Goal: Task Accomplishment & Management: Use online tool/utility

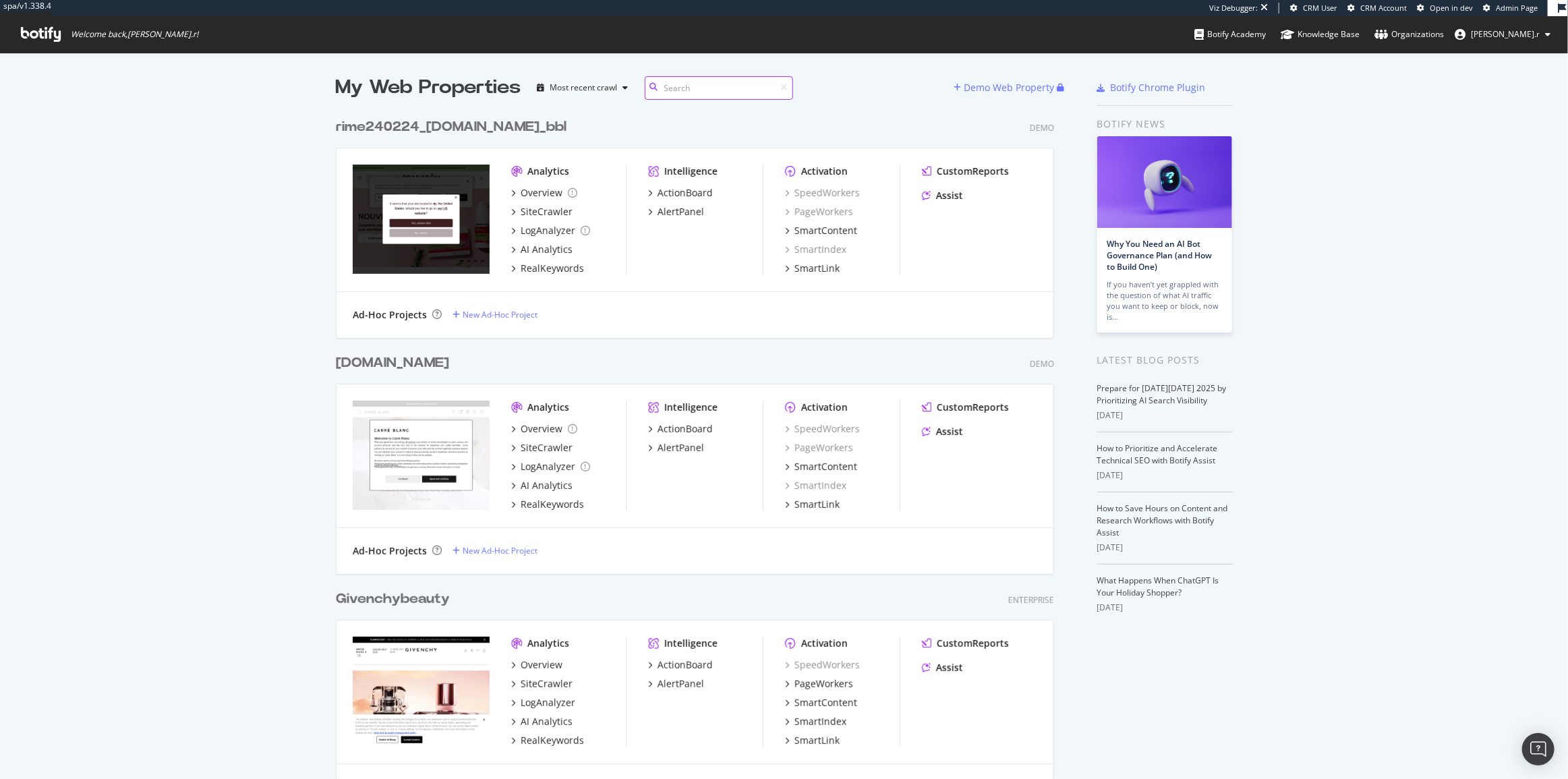
scroll to position [11109, 719]
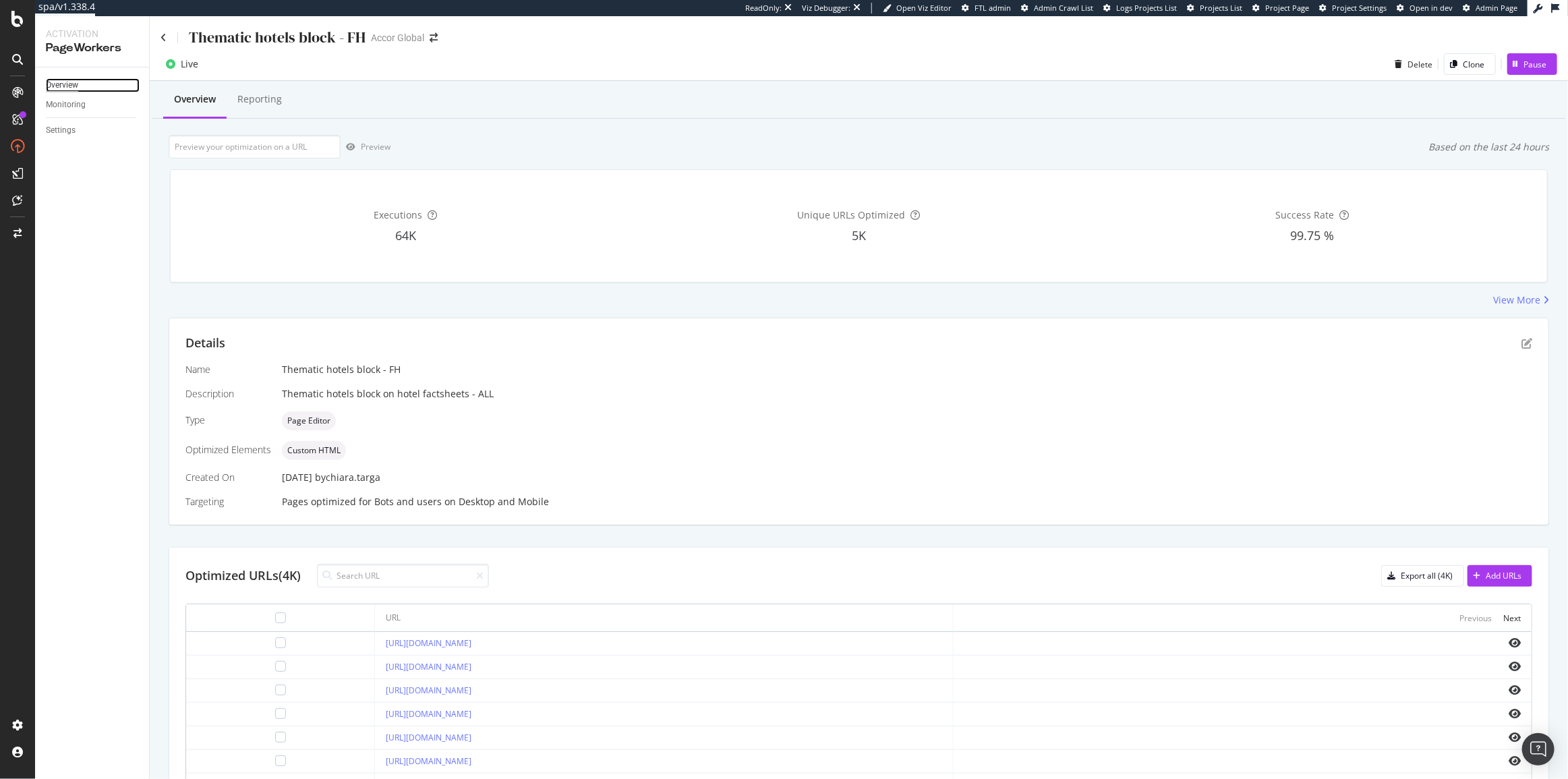
click at [68, 83] on div "Overview" at bounding box center [61, 84] width 32 height 14
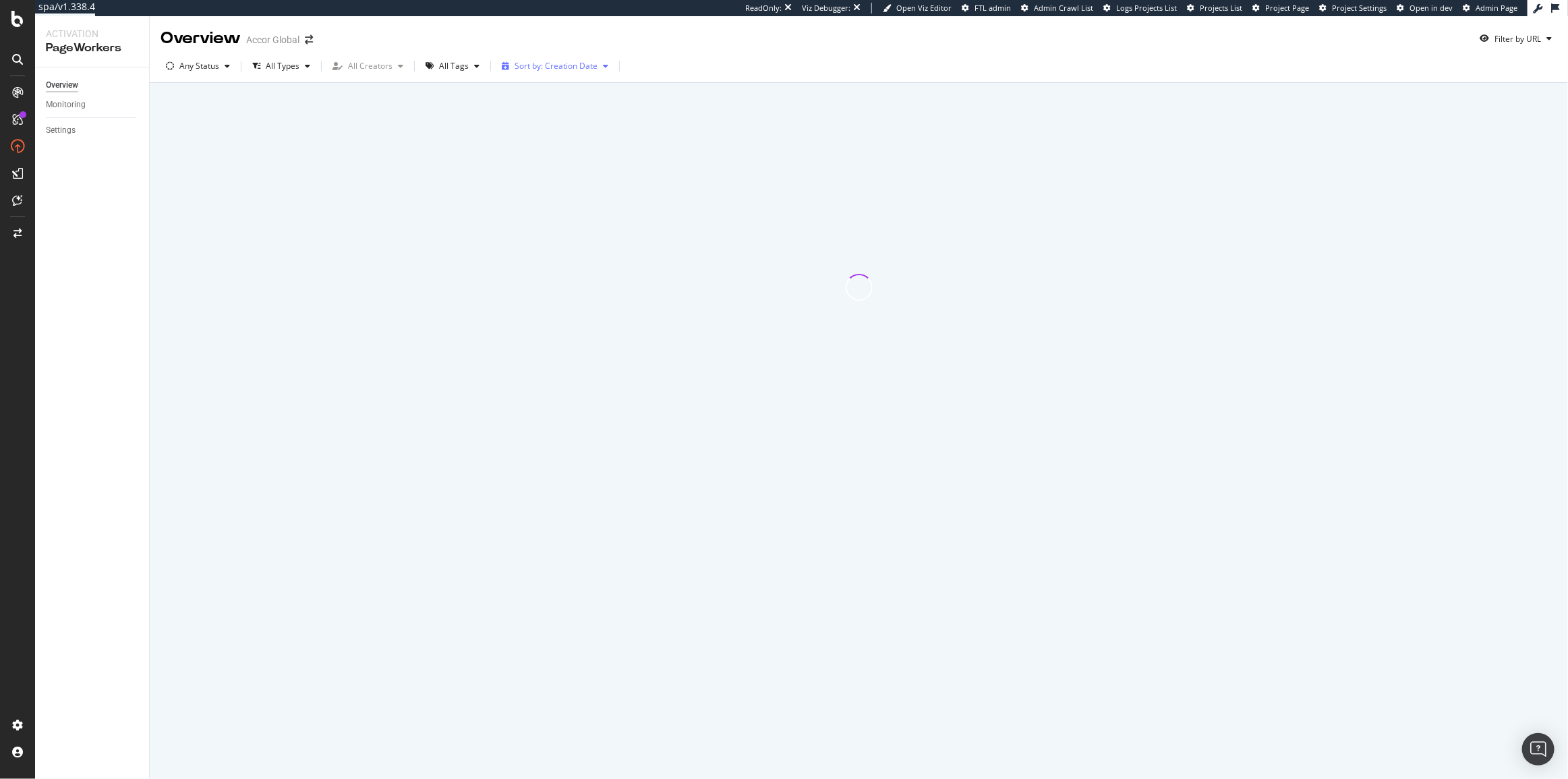
click at [523, 65] on div "Sort by: Creation Date" at bounding box center [556, 66] width 83 height 8
click at [555, 104] on div "Modification Date" at bounding box center [551, 112] width 106 height 16
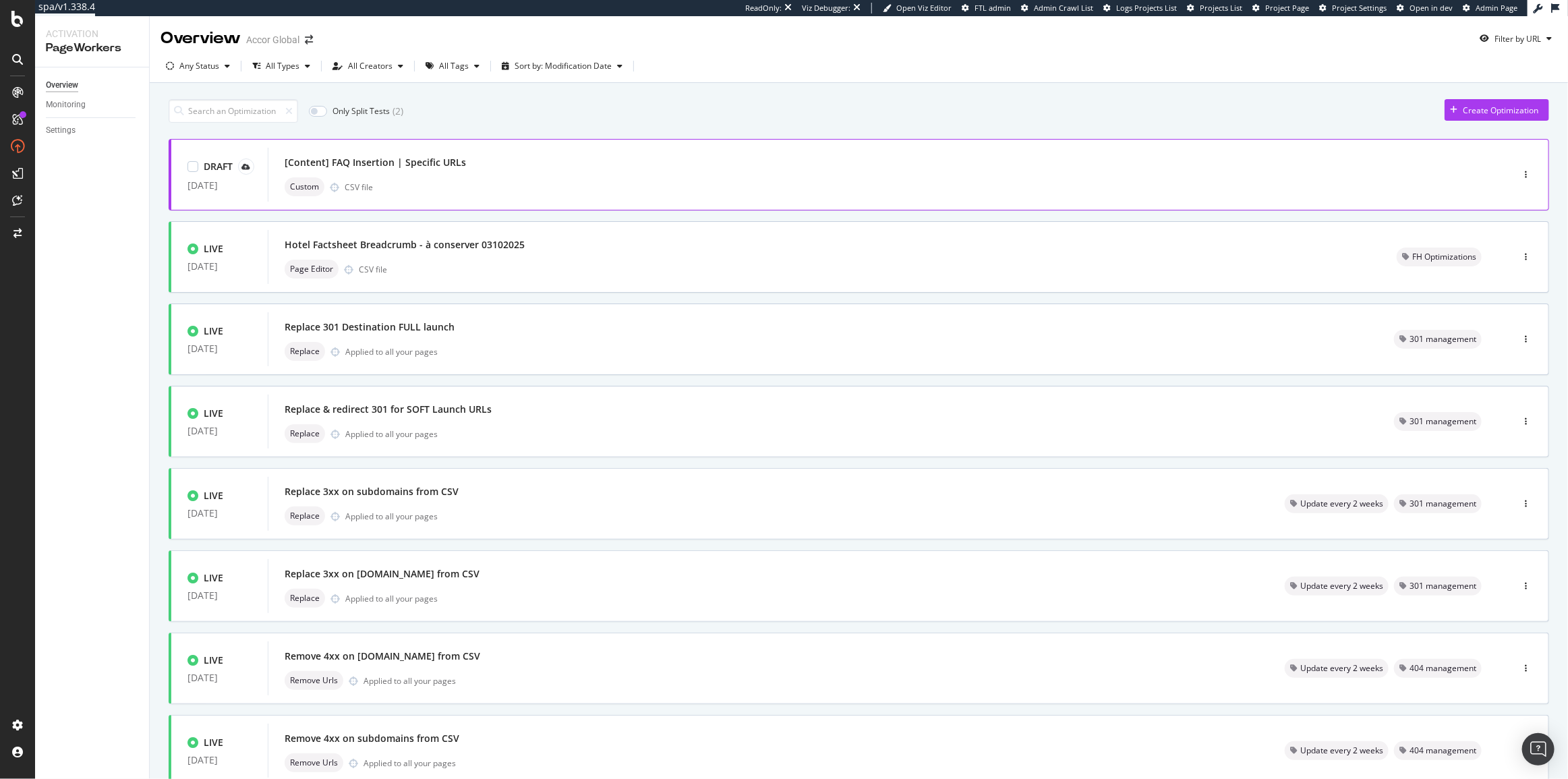
click at [612, 155] on div "[Content] FAQ Insertion | Specific URLs" at bounding box center [869, 162] width 1170 height 19
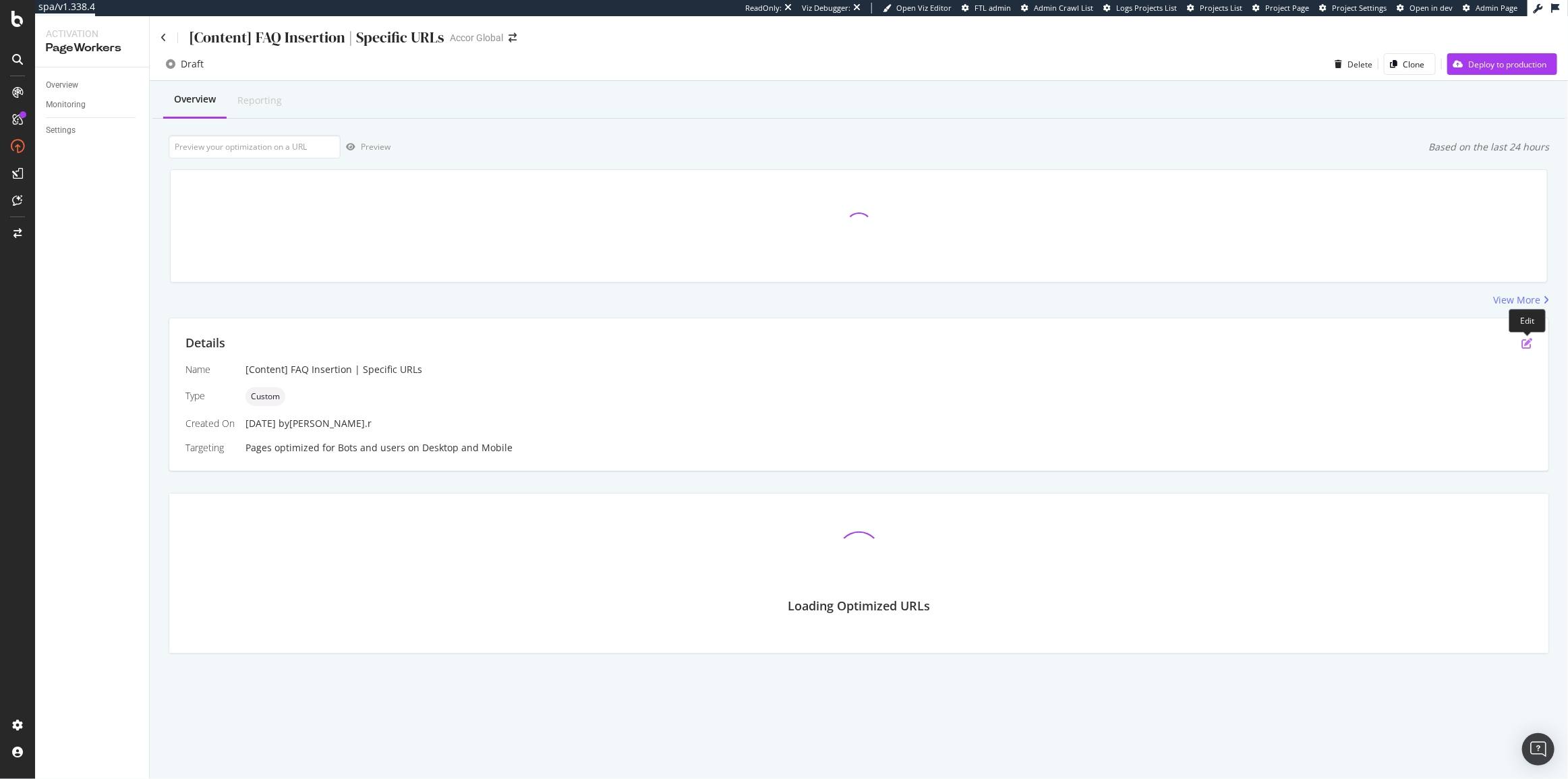
click at [1524, 344] on icon "pen-to-square" at bounding box center [1527, 344] width 11 height 11
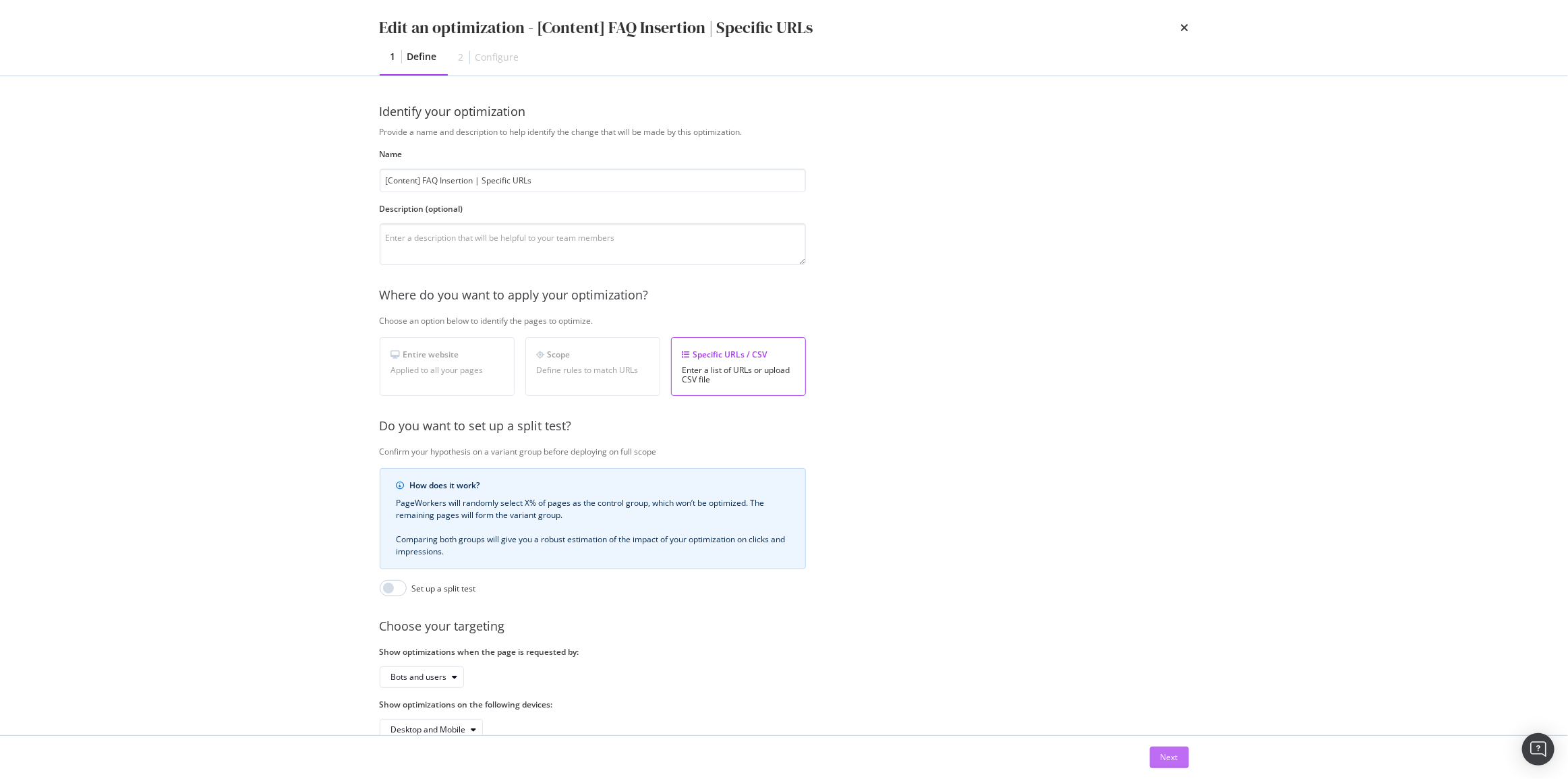
click at [1180, 760] on button "Next" at bounding box center [1169, 758] width 39 height 22
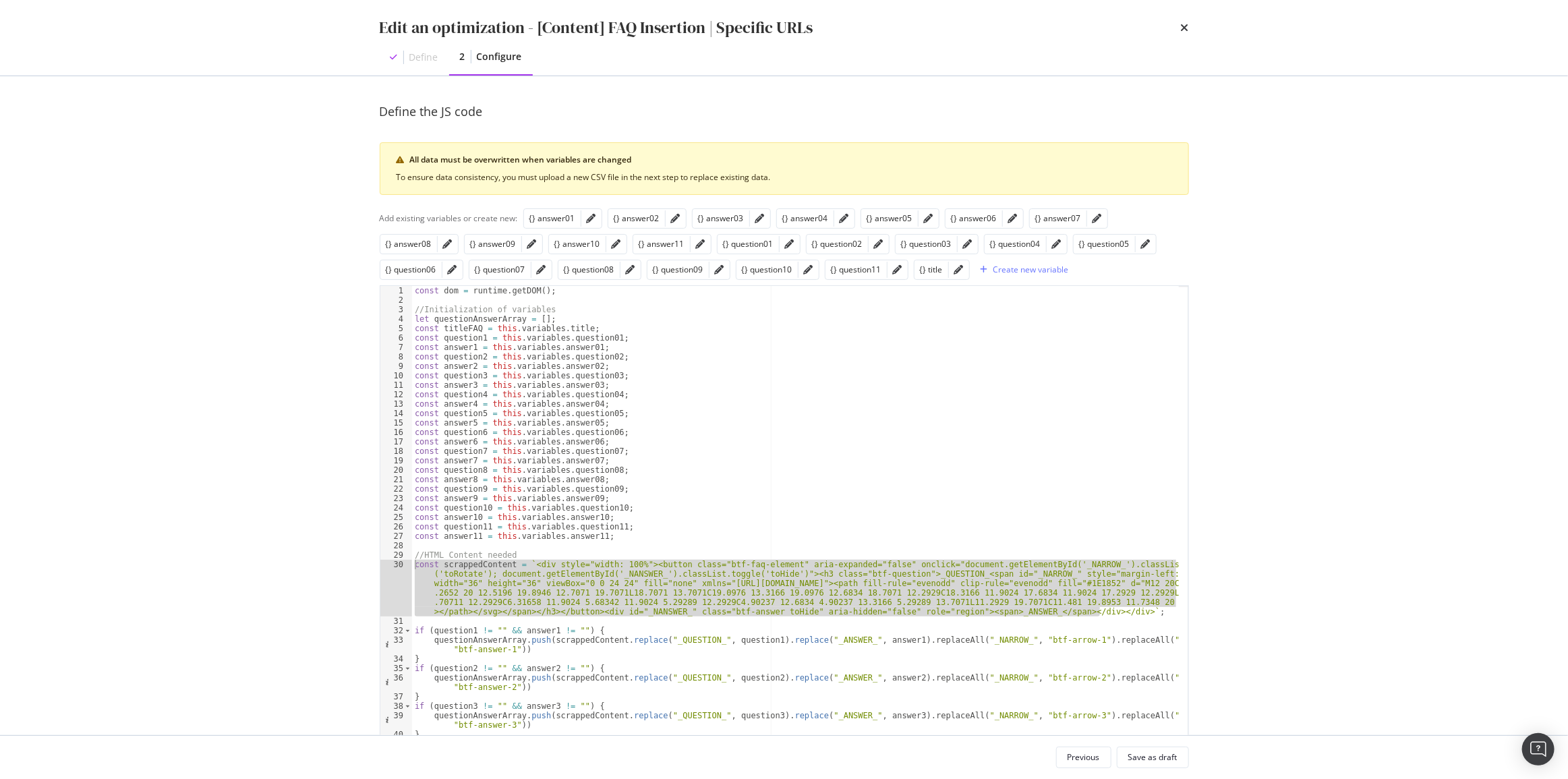
drag, startPoint x: 1103, startPoint y: 609, endPoint x: 367, endPoint y: 561, distance: 737.6
click at [367, 561] on div "Define the JS code All data must be overwritten when variables are changed To e…" at bounding box center [784, 405] width 863 height 659
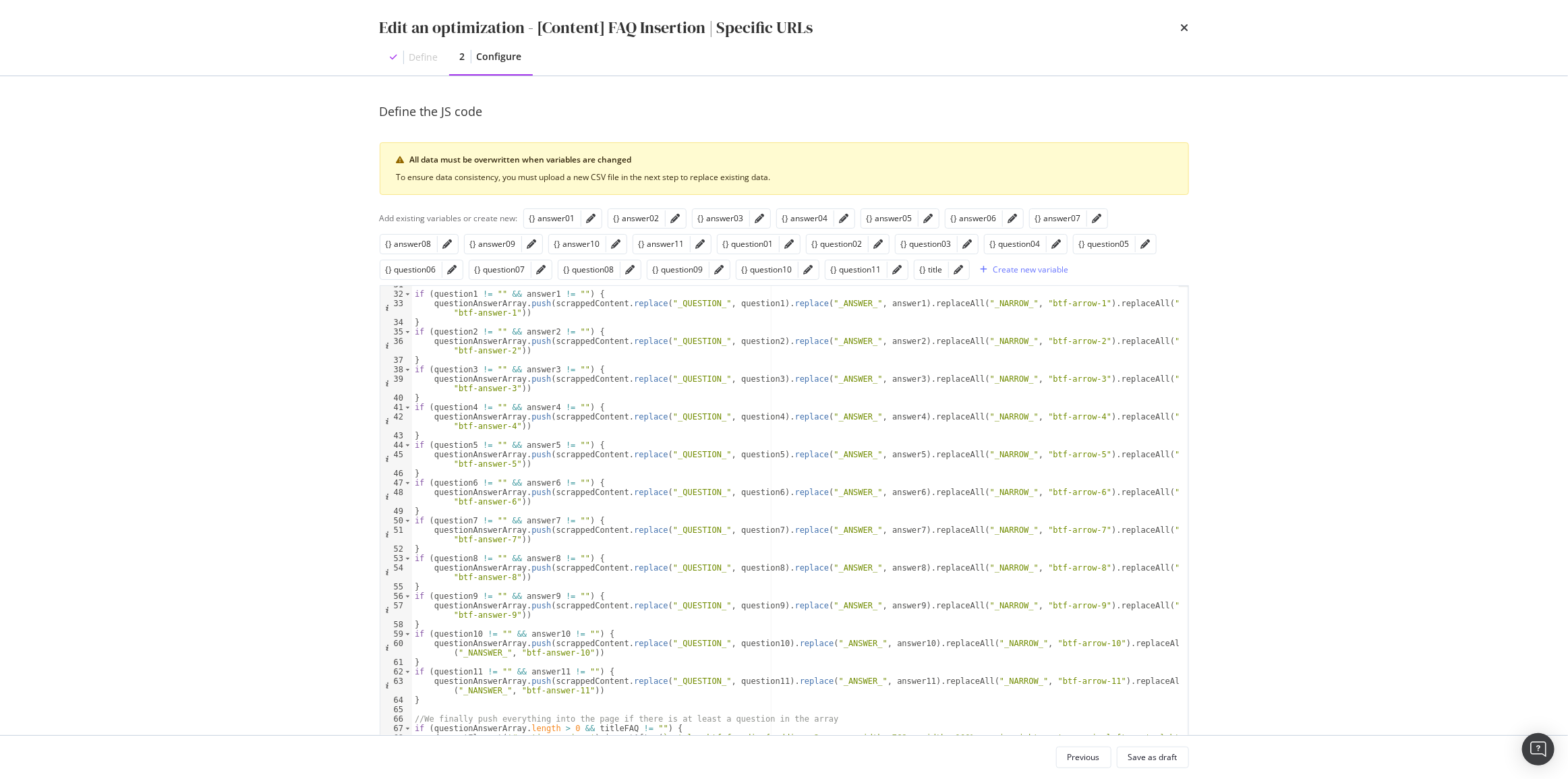
scroll to position [119, 0]
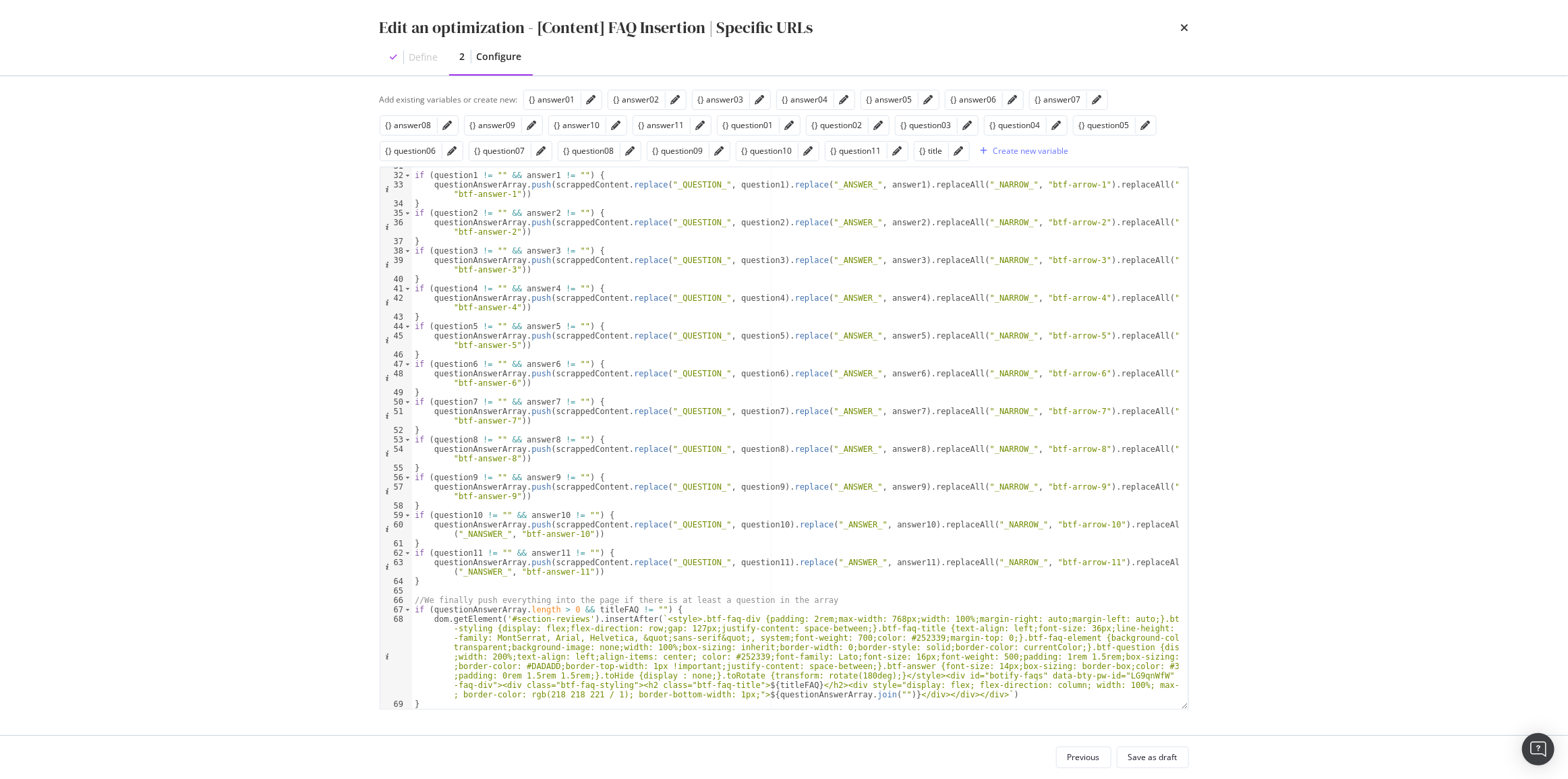
click at [441, 702] on div "if ( question1 != "" && answer1 != "" ) { questionAnswerArray . push ( scrapped…" at bounding box center [795, 442] width 767 height 561
type textarea "}"
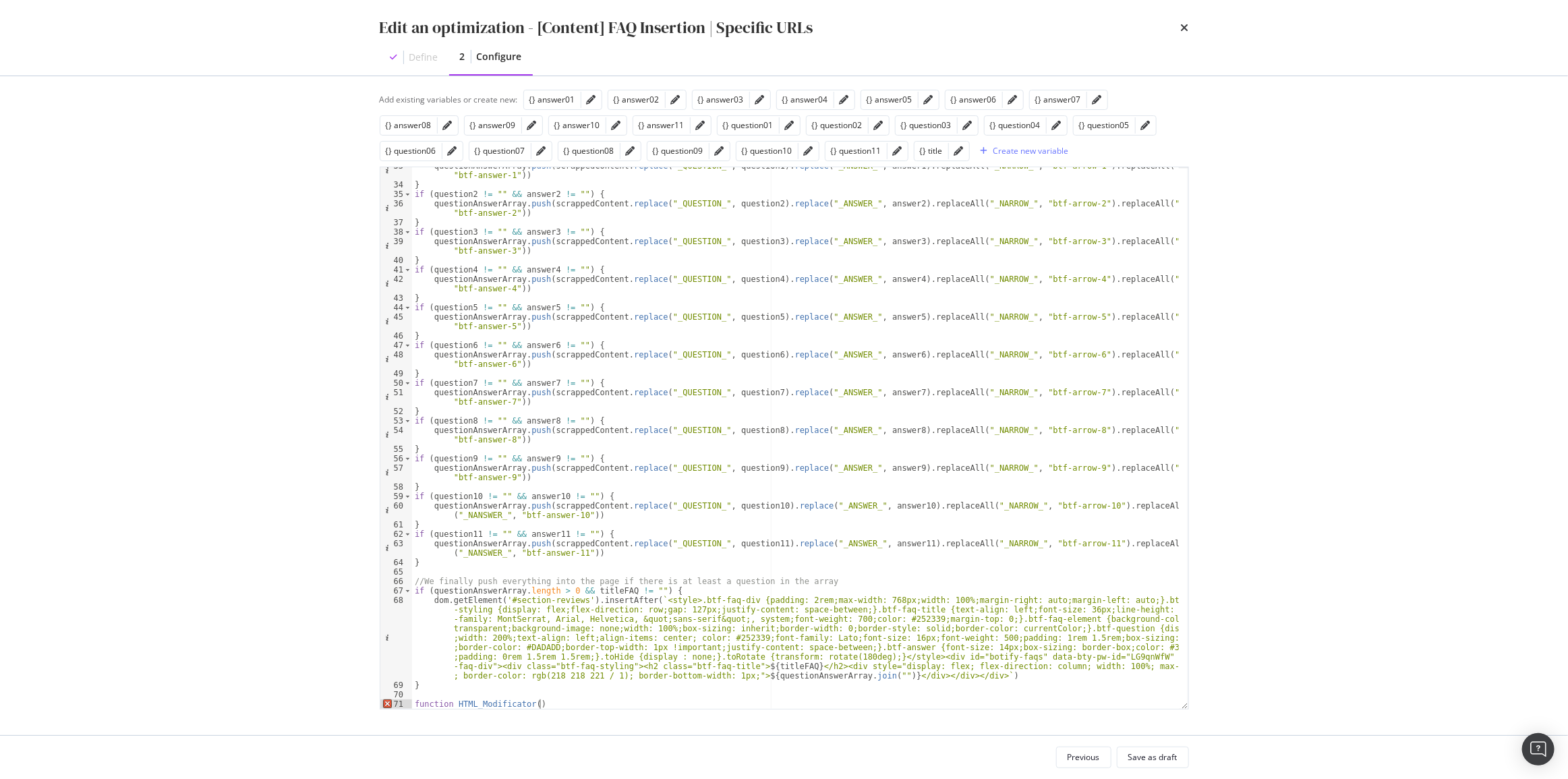
scroll to position [0, 10]
type textarea "function HTML_Modificator() {}"
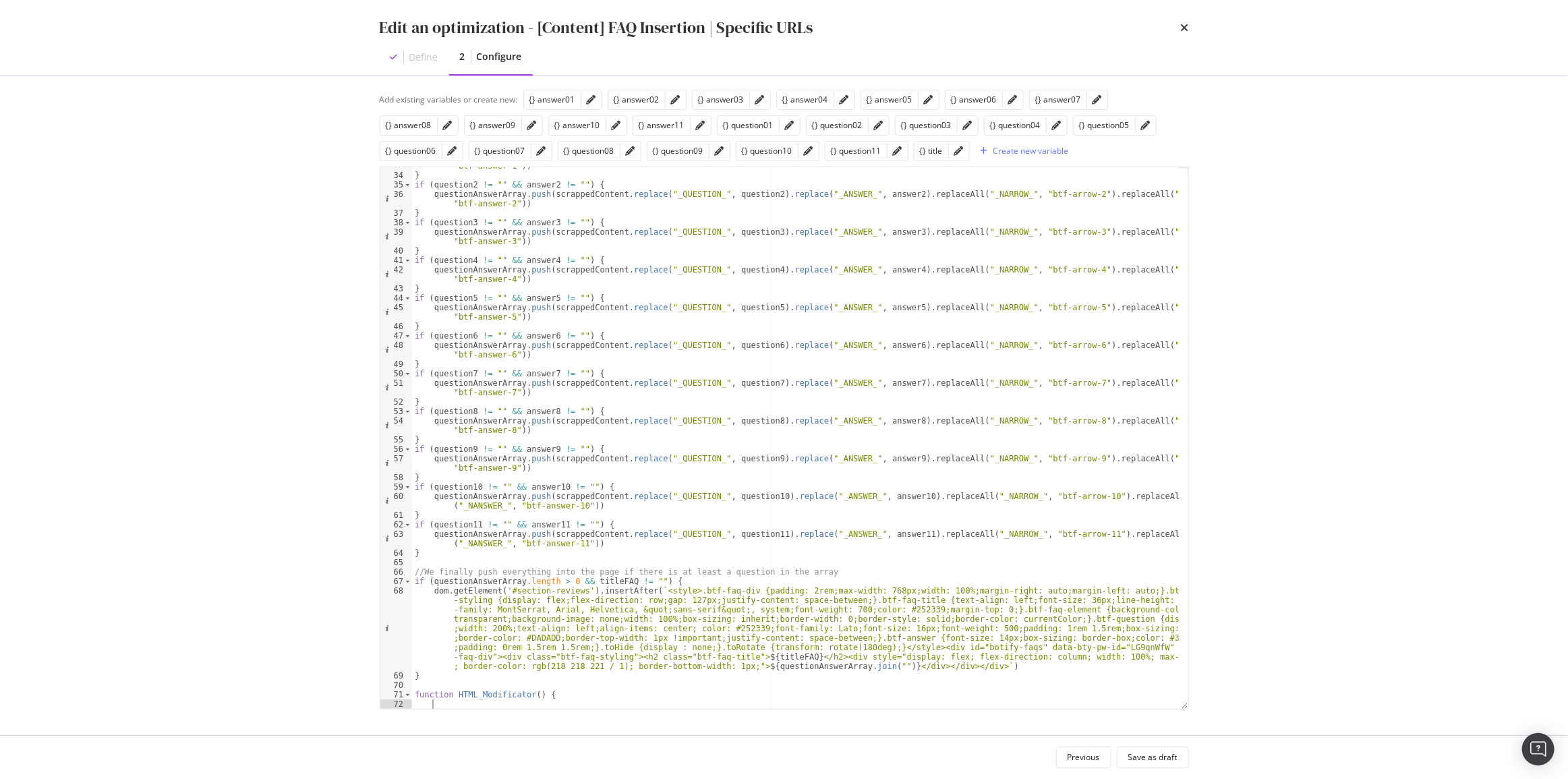
paste textarea "Cursor at row 72"
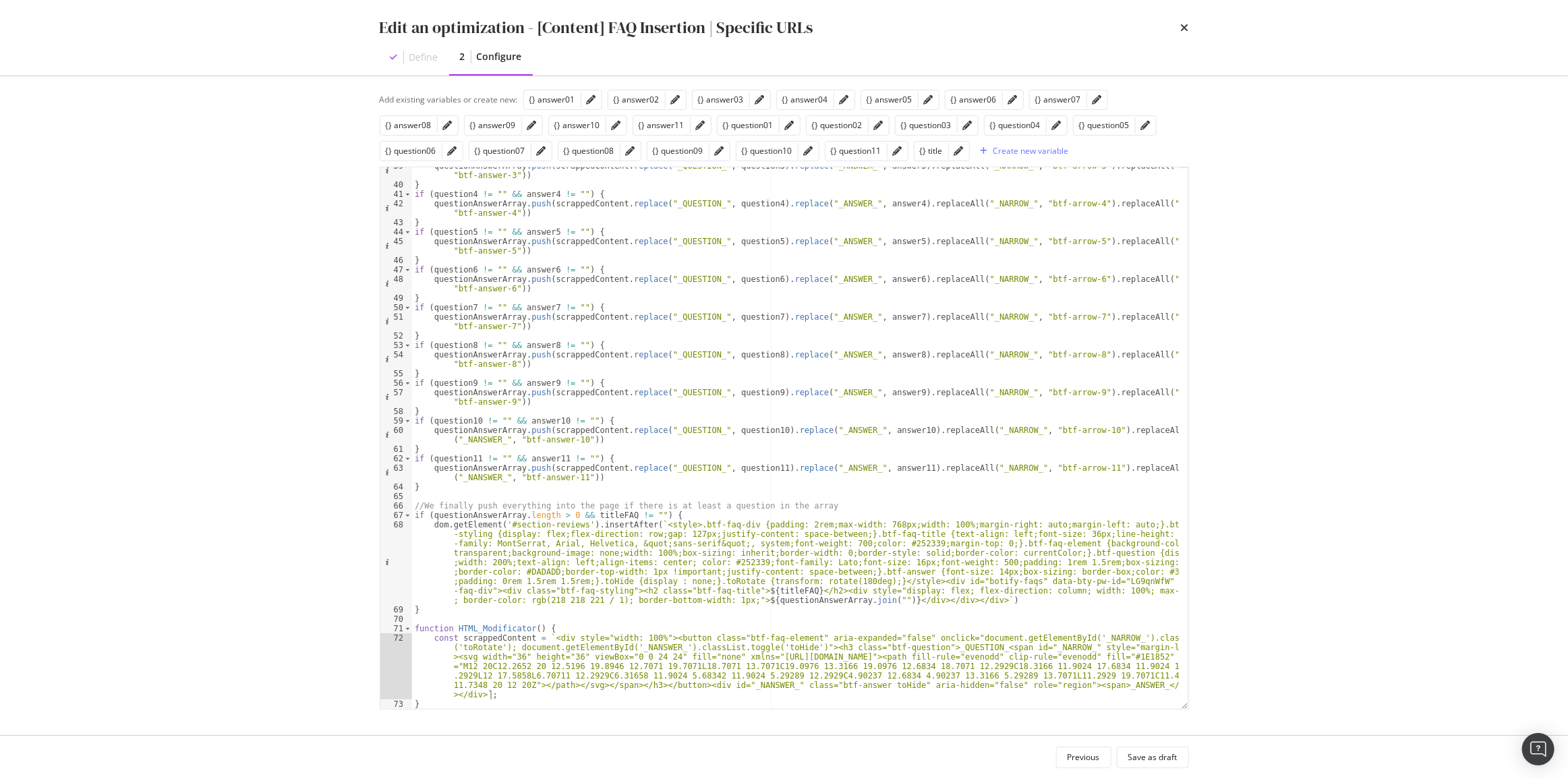
scroll to position [394, 0]
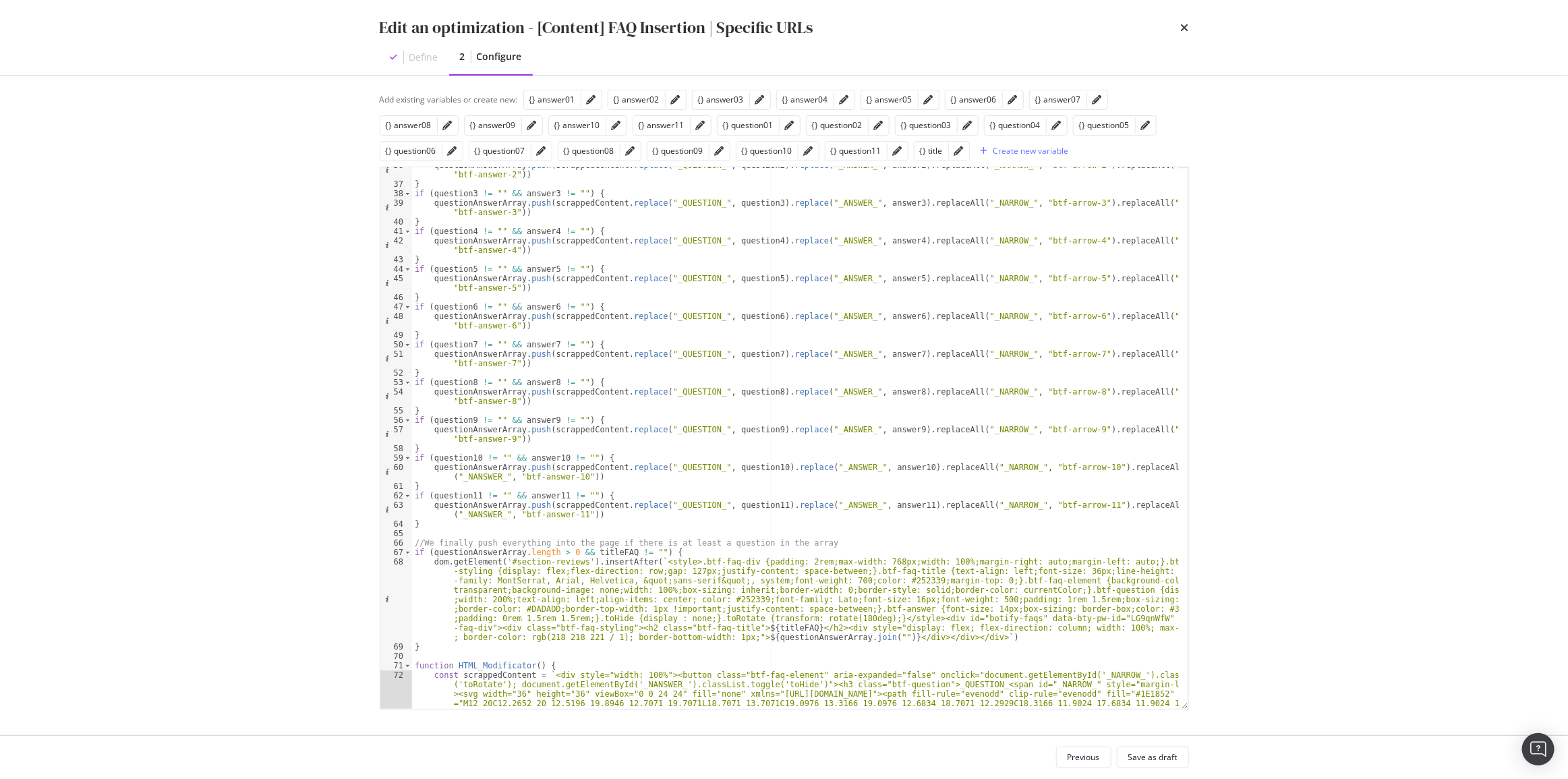
click at [528, 666] on div "questionAnswerArray . push ( scrappedContent . replace ( "_QUESTION_" , questio…" at bounding box center [795, 474] width 767 height 627
click at [566, 667] on div "questionAnswerArray . push ( scrappedContent . replace ( "_QUESTION_" , questio…" at bounding box center [795, 474] width 767 height 627
paste textarea ":string"
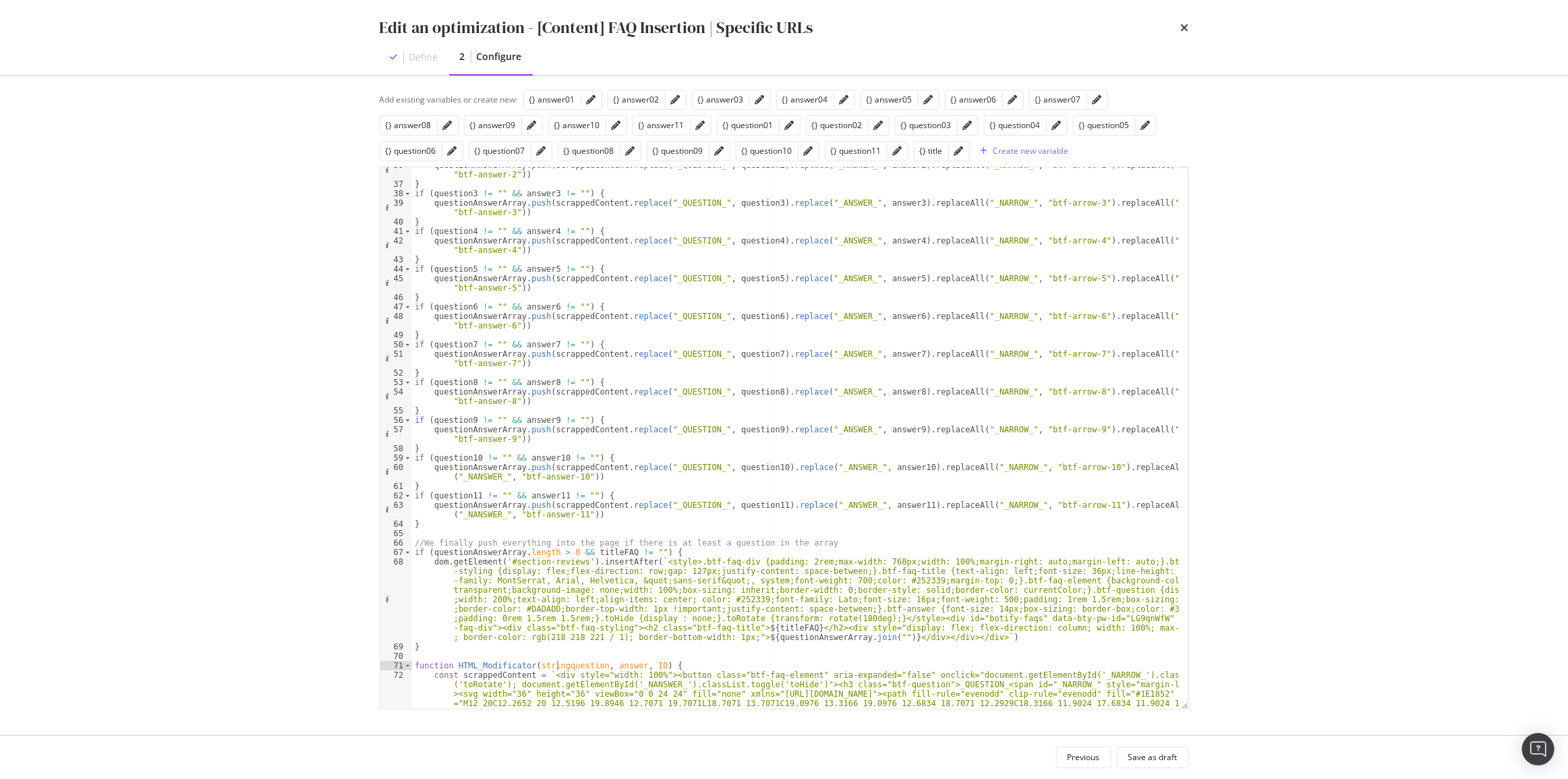
scroll to position [0, 12]
type textarea "function HTML_Modificator(question, answer, ID) {"
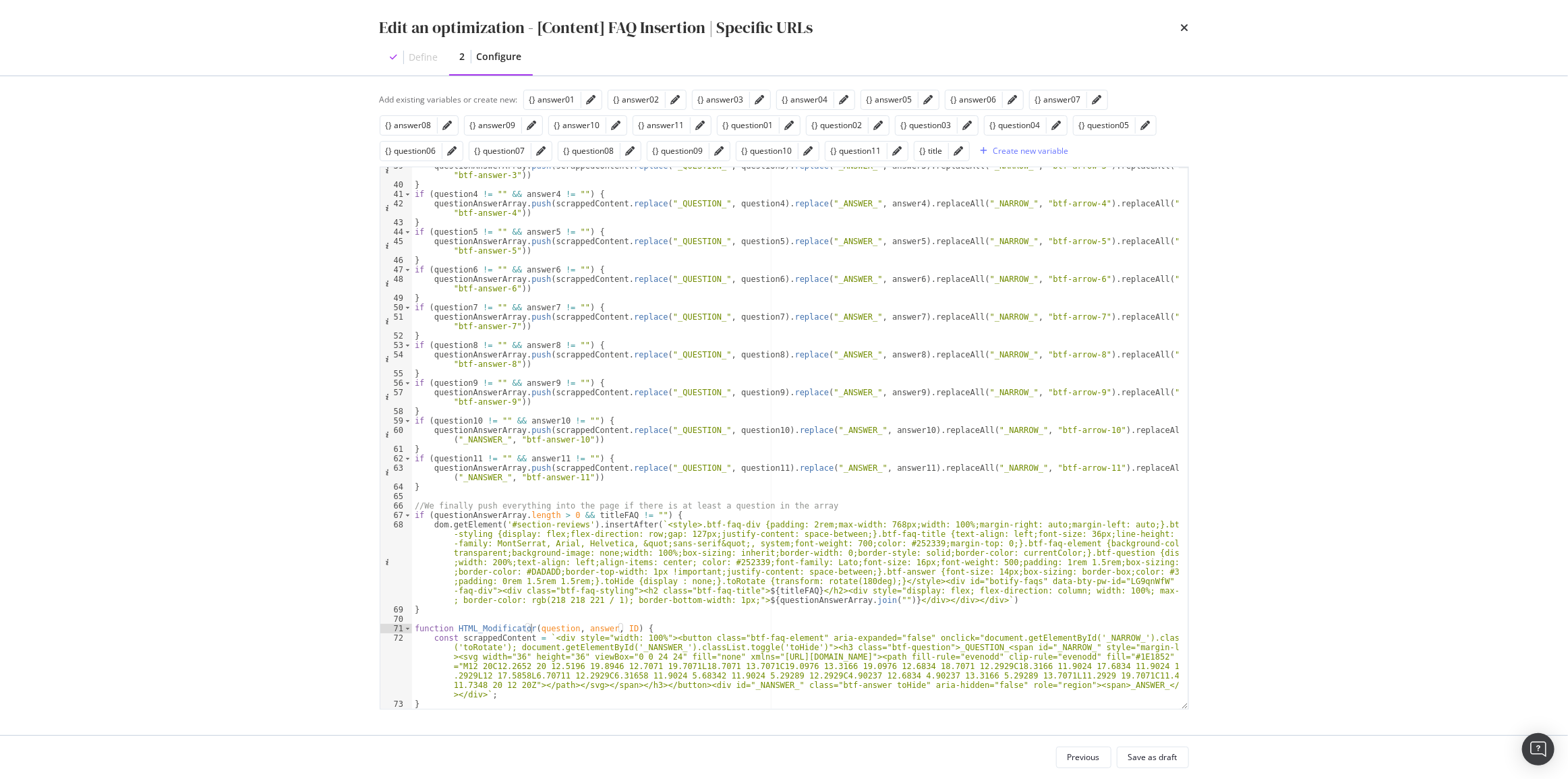
scroll to position [431, 0]
click at [497, 695] on div "questionAnswerArray . push ( scrappedContent . replace ( "_QUESTION_" , questio…" at bounding box center [795, 446] width 767 height 570
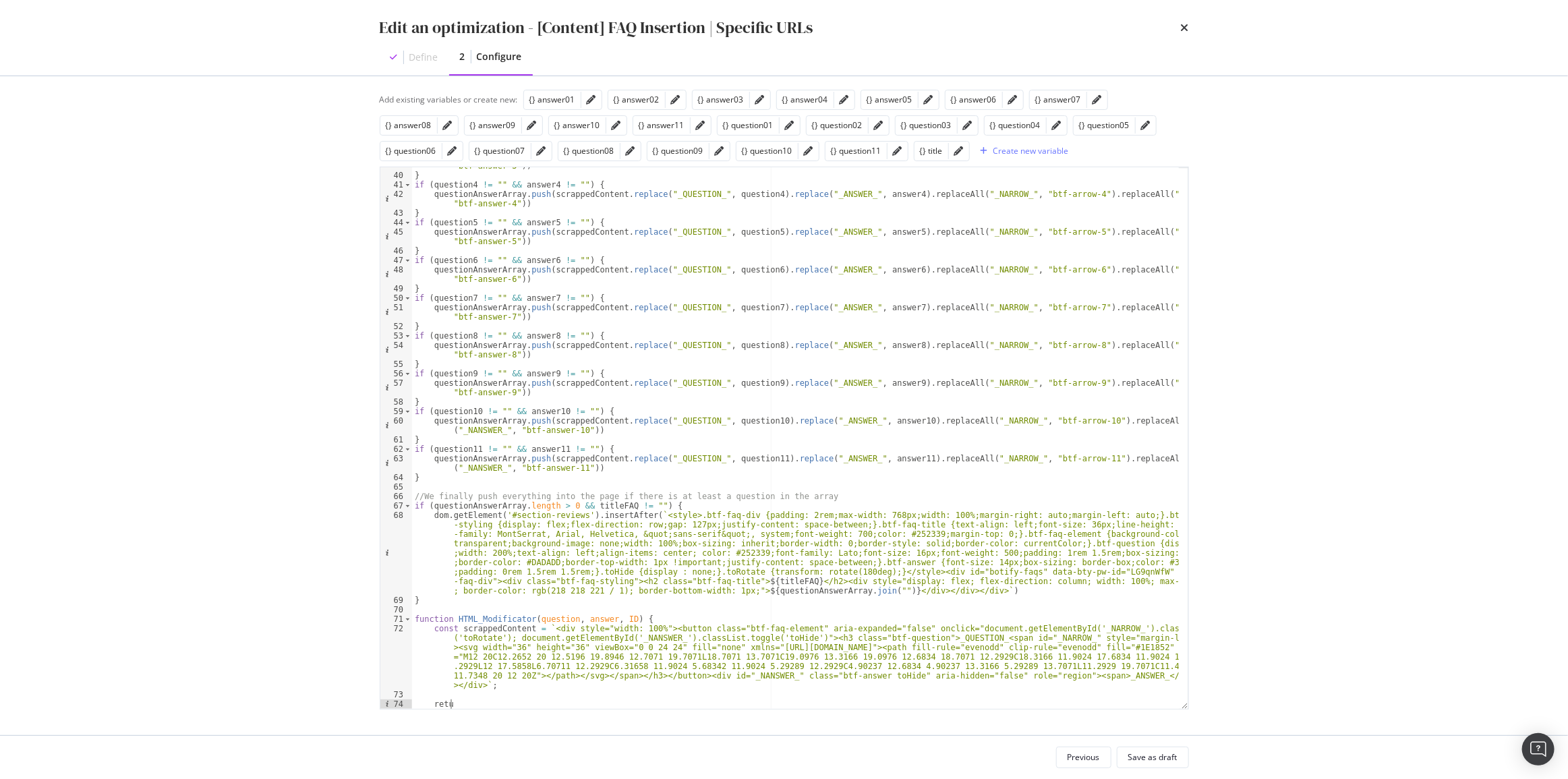
scroll to position [0, 3]
click at [479, 630] on div "questionAnswerArray . push ( scrappedContent . replace ( "_QUESTION_" , questio…" at bounding box center [795, 437] width 767 height 570
click at [491, 704] on div "questionAnswerArray . push ( scrappedContent . replace ( "_QUESTION_" , questio…" at bounding box center [795, 437] width 767 height 570
paste textarea "scrappedContent"
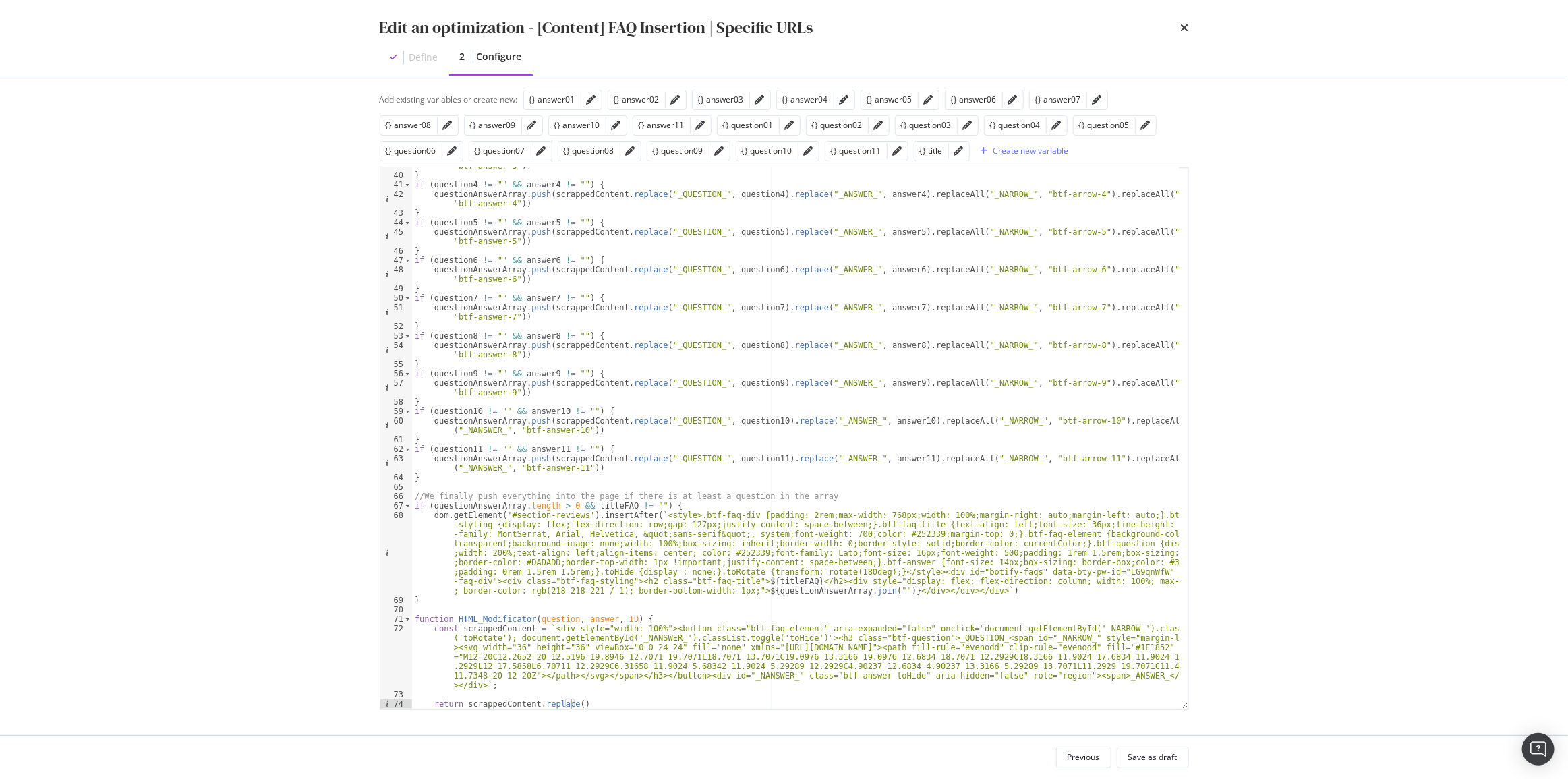
scroll to position [0, 12]
drag, startPoint x: 645, startPoint y: 458, endPoint x: 760, endPoint y: 462, distance: 115.1
click at [760, 462] on div "questionAnswerArray . push ( scrappedContent . replace ( "_QUESTION_" , questio…" at bounding box center [795, 437] width 767 height 570
click at [579, 703] on div "questionAnswerArray . push ( scrappedContent . replace ( "_QUESTION_" , questio…" at bounding box center [795, 437] width 767 height 570
click at [575, 703] on div "questionAnswerArray . push ( scrappedContent . replace ( "_QUESTION_" , questio…" at bounding box center [795, 437] width 767 height 570
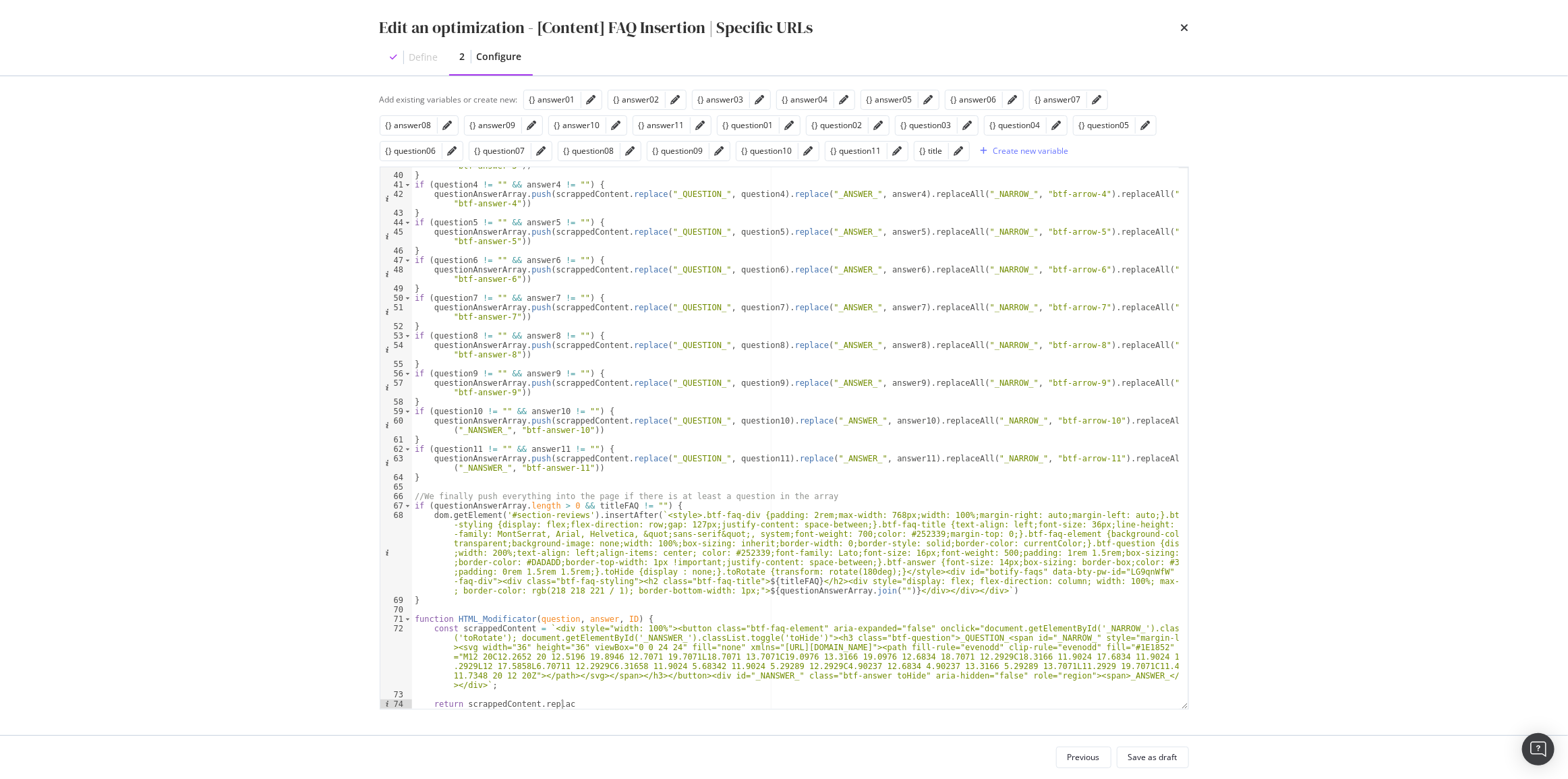
scroll to position [0, 12]
paste textarea "("_QUESTION_", question11)"
click at [533, 617] on div "questionAnswerArray . push ( scrappedContent . replace ( "_QUESTION_" , questio…" at bounding box center [795, 437] width 767 height 570
click at [654, 705] on div "questionAnswerArray . push ( scrappedContent . replace ( "_QUESTION_" , questio…" at bounding box center [795, 437] width 767 height 570
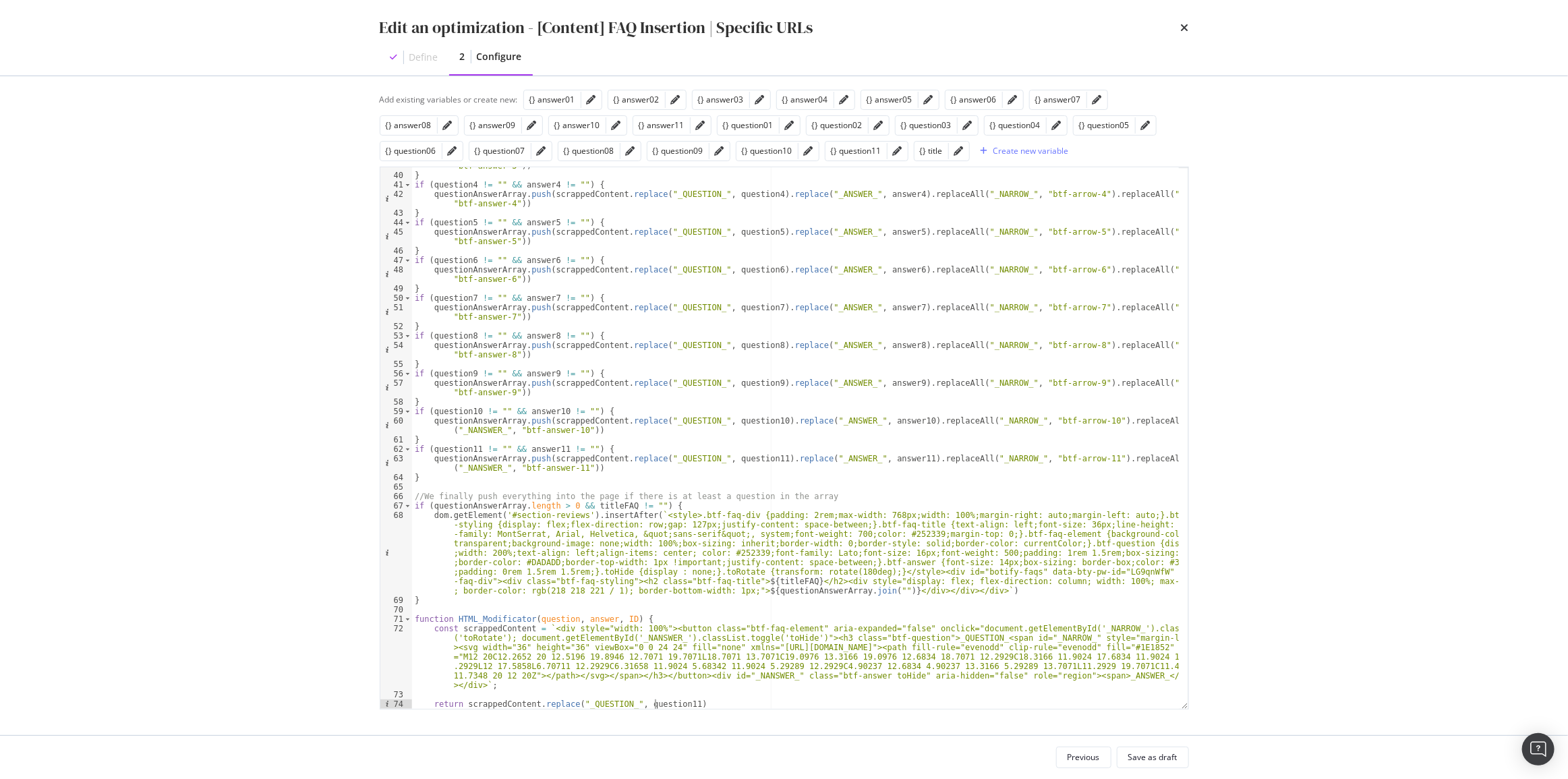
click at [654, 705] on div "questionAnswerArray . push ( scrappedContent . replace ( "_QUESTION_" , questio…" at bounding box center [795, 437] width 767 height 570
paste textarea "Cursor at row 74"
drag, startPoint x: 686, startPoint y: 702, endPoint x: 530, endPoint y: 701, distance: 156.0
click at [530, 701] on div "questionAnswerArray . push ( scrappedContent . replace ( "_QUESTION_" , questio…" at bounding box center [795, 437] width 767 height 570
click at [706, 702] on div "questionAnswerArray . push ( scrappedContent . replace ( "_QUESTION_" , questio…" at bounding box center [795, 438] width 767 height 542
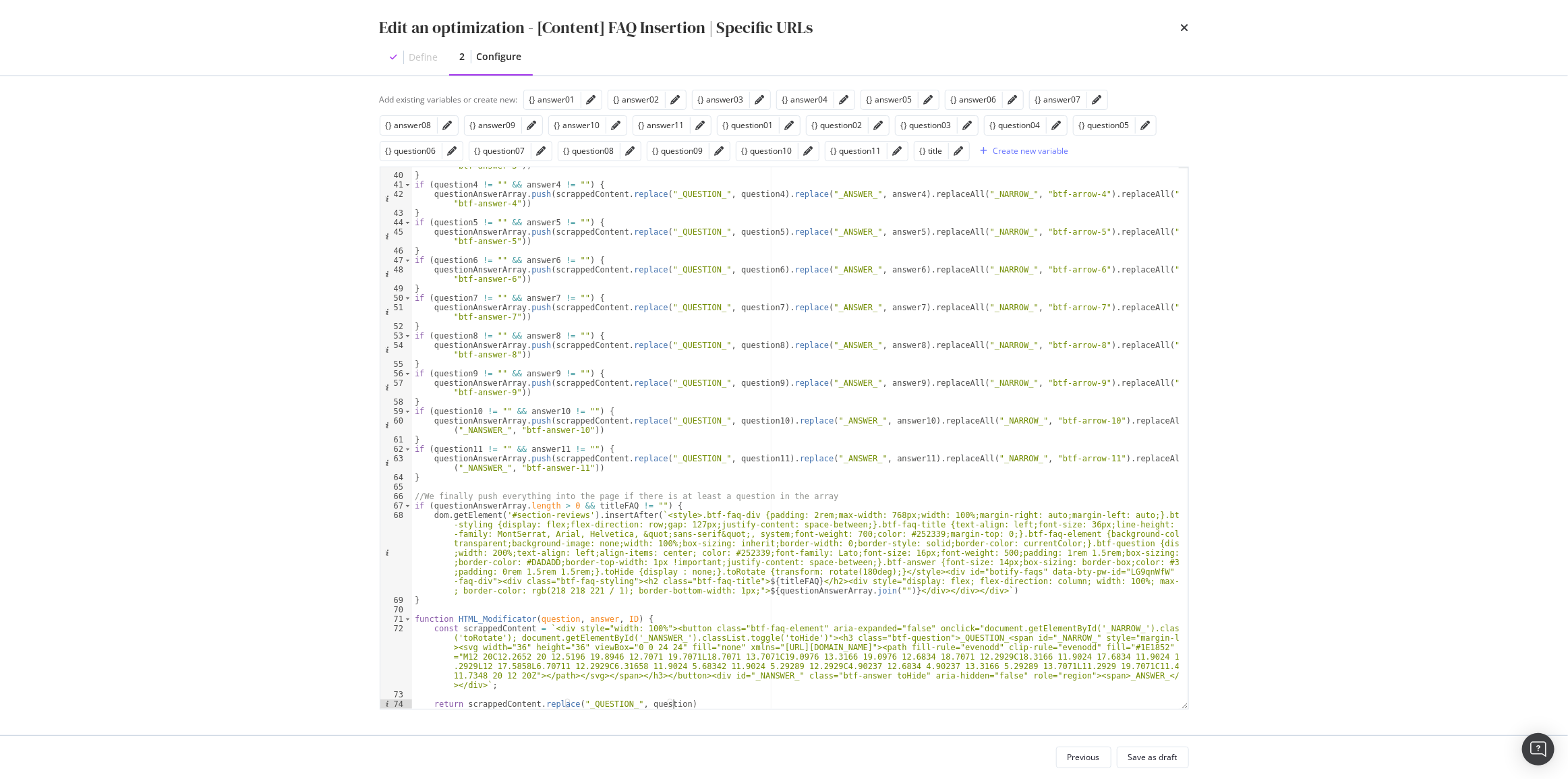
paste textarea ".replace("_QUESTION_", question)"
drag, startPoint x: 801, startPoint y: 421, endPoint x: 880, endPoint y: 424, distance: 79.1
click at [880, 424] on div "questionAnswerArray . push ( scrappedContent . replace ( "_QUESTION_" , questio…" at bounding box center [795, 437] width 767 height 570
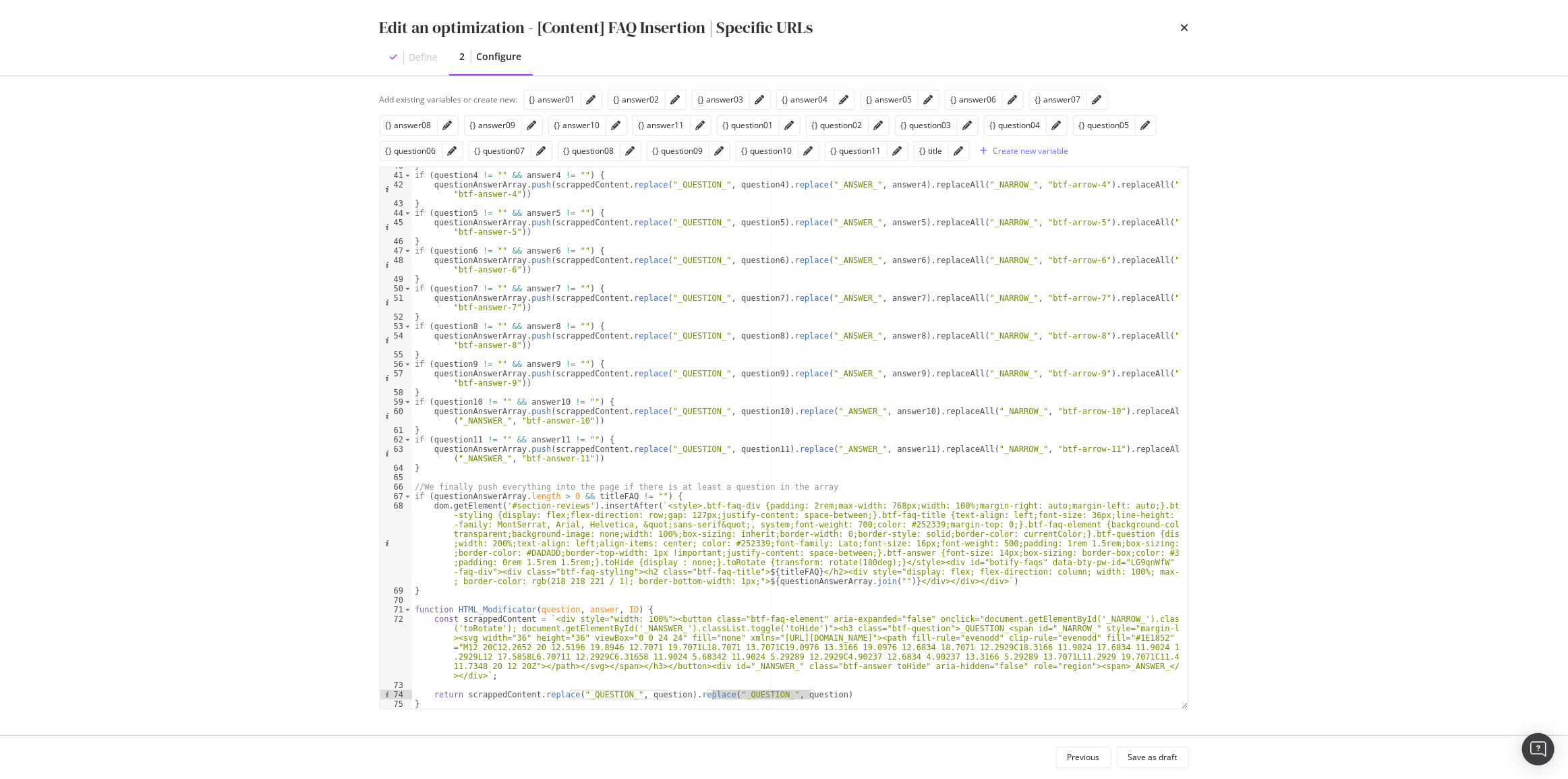
drag, startPoint x: 809, startPoint y: 702, endPoint x: 713, endPoint y: 694, distance: 96.3
click at [713, 694] on div "} if ( question4 != "" && answer4 != "" ) { questionAnswerArray . push ( scrapp…" at bounding box center [795, 442] width 767 height 561
paste textarea "ANSWER_", answer"
drag, startPoint x: 894, startPoint y: 412, endPoint x: 919, endPoint y: 410, distance: 25.1
click at [919, 410] on div "} if ( question4 != "" && answer4 != "" ) { questionAnswerArray . push ( scrapp…" at bounding box center [795, 442] width 767 height 561
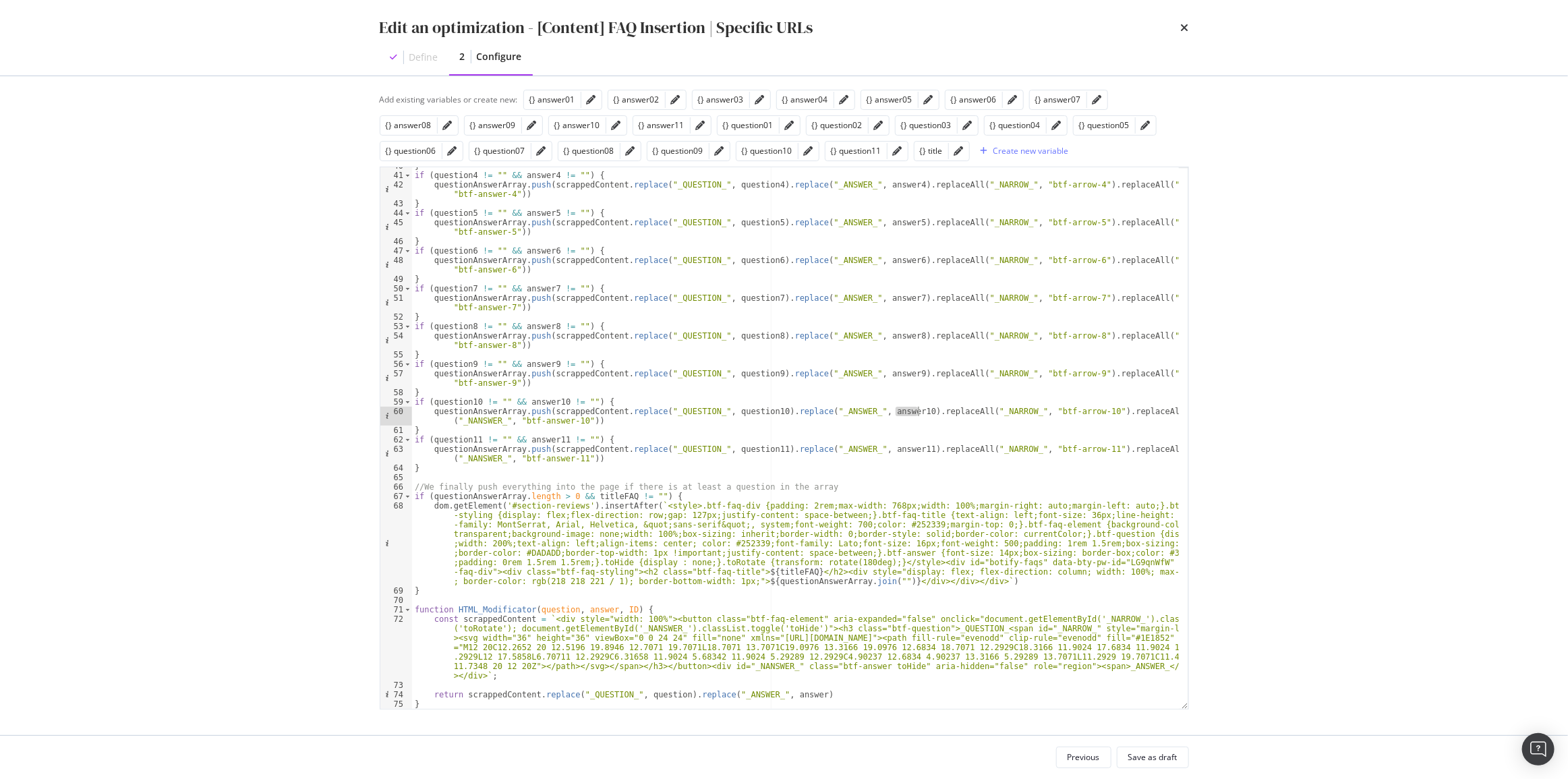
click at [895, 411] on div "} if ( question4 != "" && answer4 != "" ) { questionAnswerArray . push ( scrapp…" at bounding box center [795, 438] width 767 height 542
drag, startPoint x: 895, startPoint y: 411, endPoint x: 1067, endPoint y: 410, distance: 172.0
click at [1067, 410] on div "} if ( question4 != "" && answer4 != "" ) { questionAnswerArray . push ( scrapp…" at bounding box center [795, 442] width 767 height 561
click at [800, 695] on div "} if ( question4 != "" && answer4 != "" ) { questionAnswerArray . push ( scrapp…" at bounding box center [795, 442] width 767 height 561
paste textarea ".replaceAll("_NARROW_", "btf-arrow-10")"
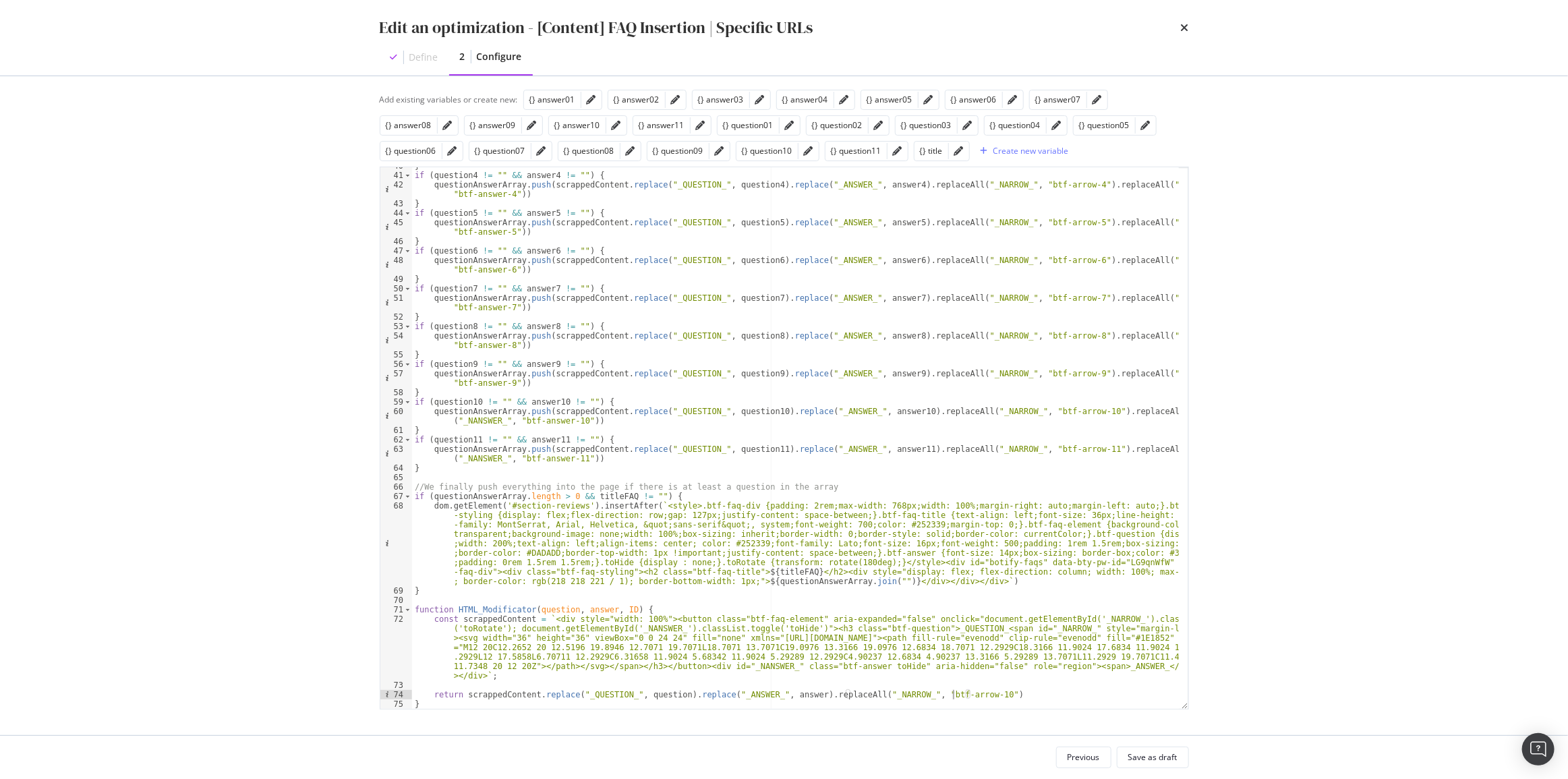
click at [953, 695] on div "} if ( question4 != "" && answer4 != "" ) { questionAnswerArray . push ( scrapp…" at bounding box center [795, 442] width 767 height 561
drag, startPoint x: 993, startPoint y: 695, endPoint x: 795, endPoint y: 696, distance: 198.0
click at [795, 696] on div "} if ( question4 != "" && answer4 != "" ) { questionAnswerArray . push ( scrapp…" at bounding box center [795, 442] width 767 height 561
click at [1036, 699] on div "} if ( question4 != "" && answer4 != "" ) { questionAnswerArray . push ( scrapp…" at bounding box center [795, 442] width 767 height 561
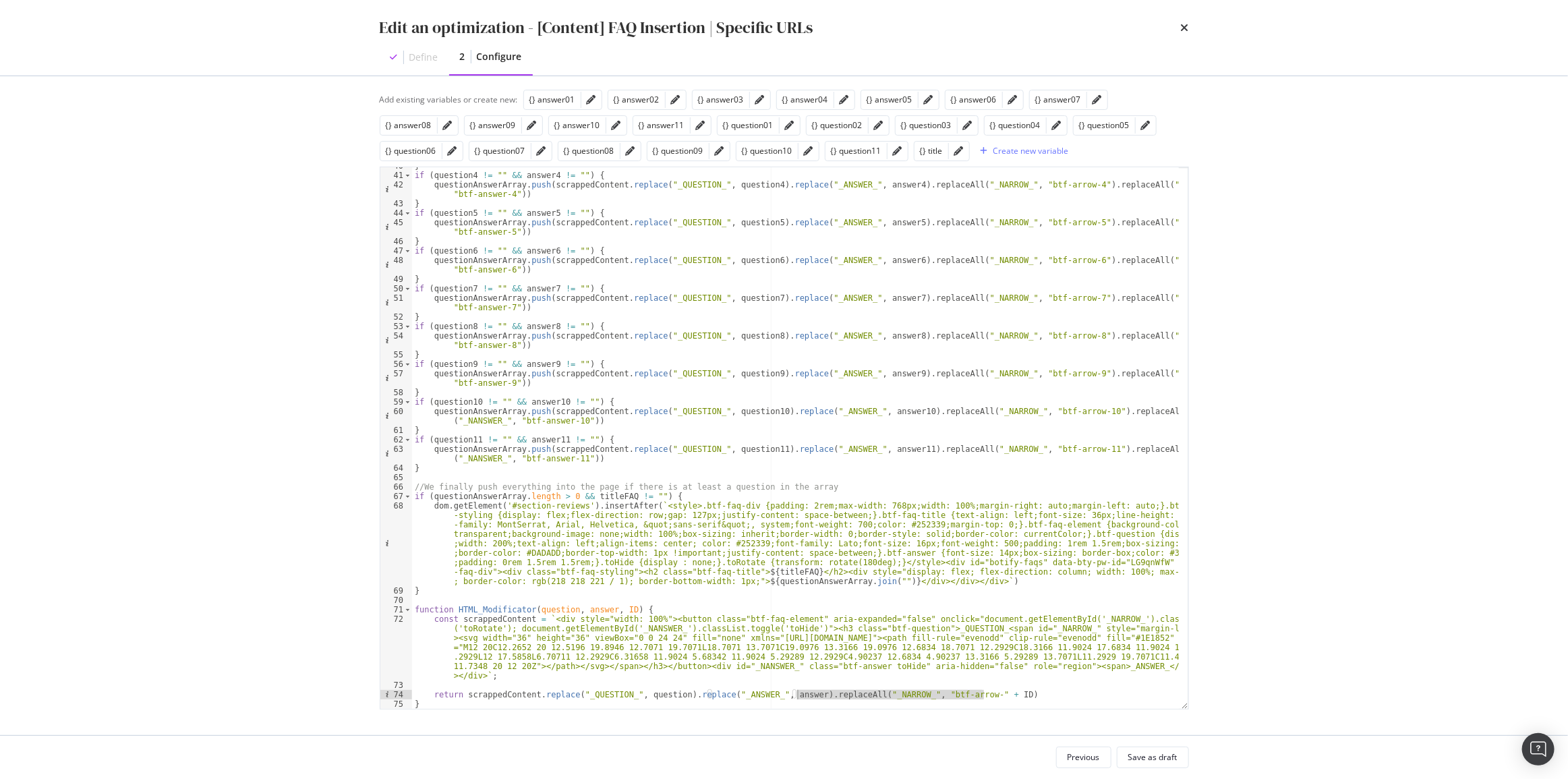
scroll to position [0, 0]
click at [1029, 690] on div "} if ( question4 != "" && answer4 != "" ) { questionAnswerArray . push ( scrapp…" at bounding box center [795, 442] width 767 height 561
paste textarea ".replaceAll("_NARROW_", "btf-arrow-" + ID)"
click at [1116, 372] on div "} if ( question4 != "" && answer4 != "" ) { questionAnswerArray . push ( scrapp…" at bounding box center [795, 442] width 767 height 561
click at [1116, 372] on div "} if ( question4 != "" && answer4 != "" ) { questionAnswerArray . push ( scrapp…" at bounding box center [795, 442] width 767 height 561
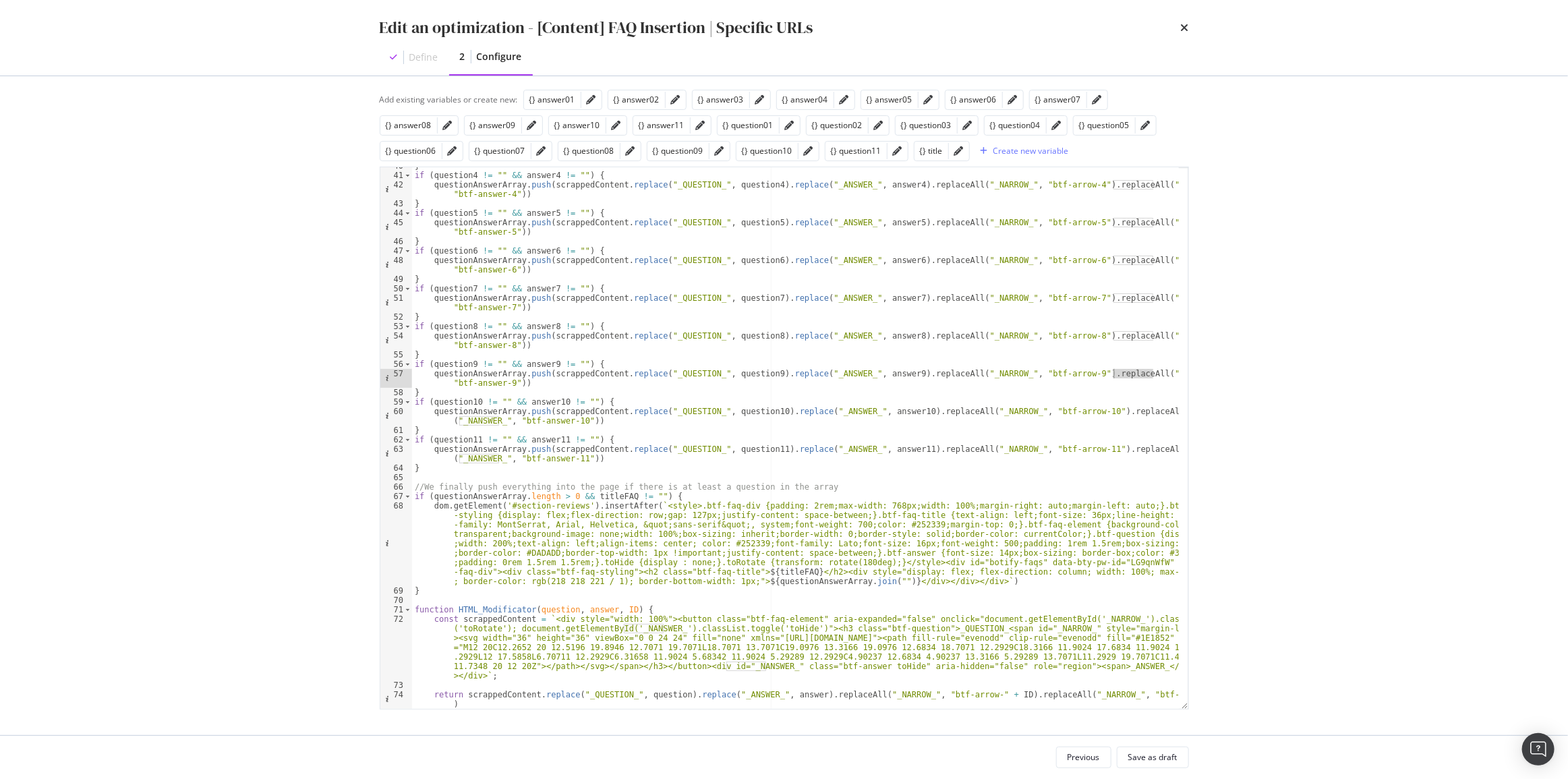
click at [1060, 694] on div "} if ( question4 != "" && answer4 != "" ) { questionAnswerArray . push ( scrapp…" at bounding box center [795, 442] width 767 height 561
paste textarea "NSWER"
click at [547, 418] on div "} if ( question4 != "" && answer4 != "" ) { questionAnswerArray . push ( scrapp…" at bounding box center [795, 442] width 767 height 561
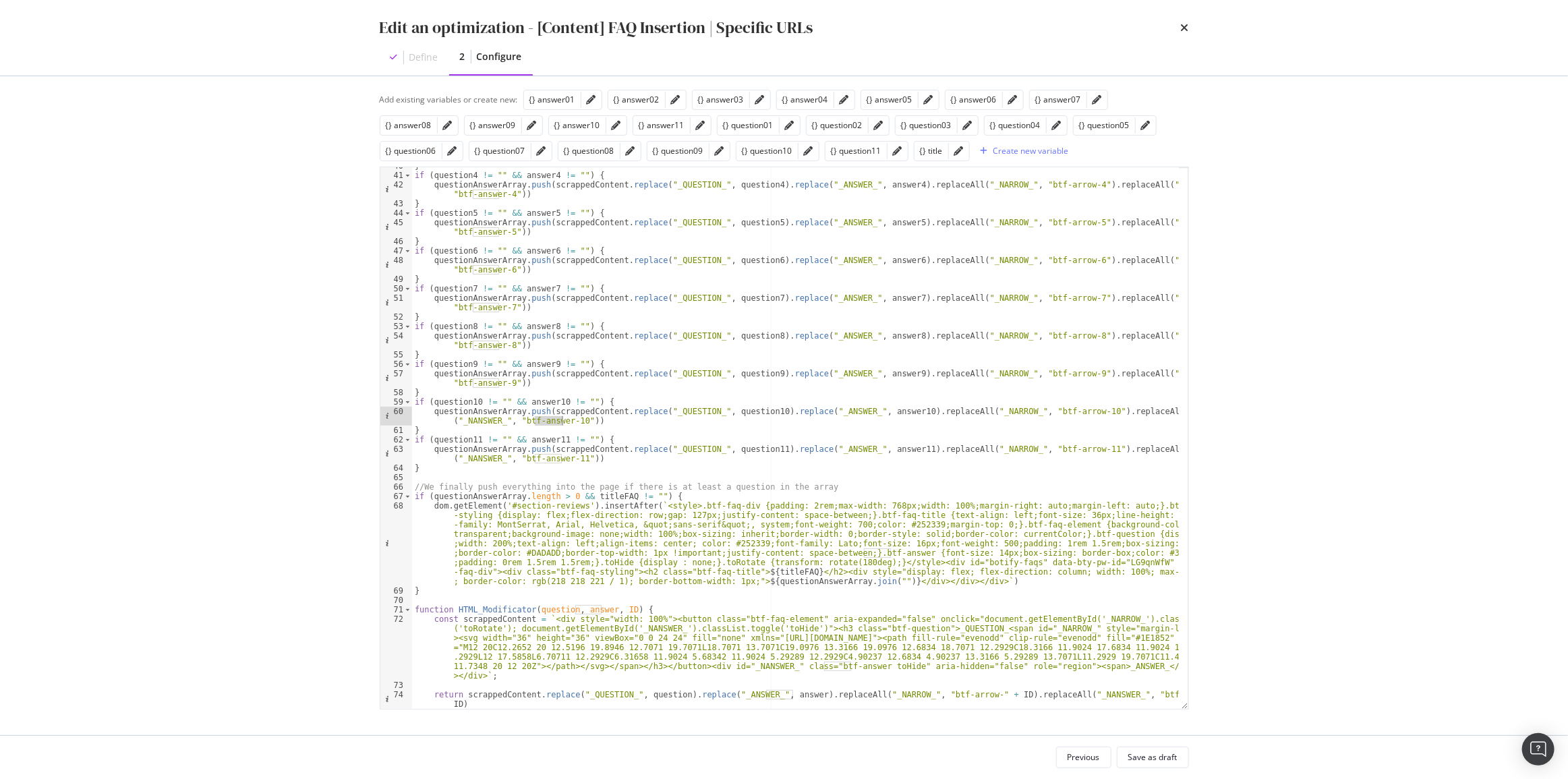
click at [1121, 694] on div "} if ( question4 != "" && answer4 != "" ) { questionAnswerArray . push ( scrapp…" at bounding box center [795, 442] width 767 height 561
paste textarea "nswer"
type textarea "return scrappedContent.replace("_QUESTION_", question).replace("_ANSWER_", answ…"
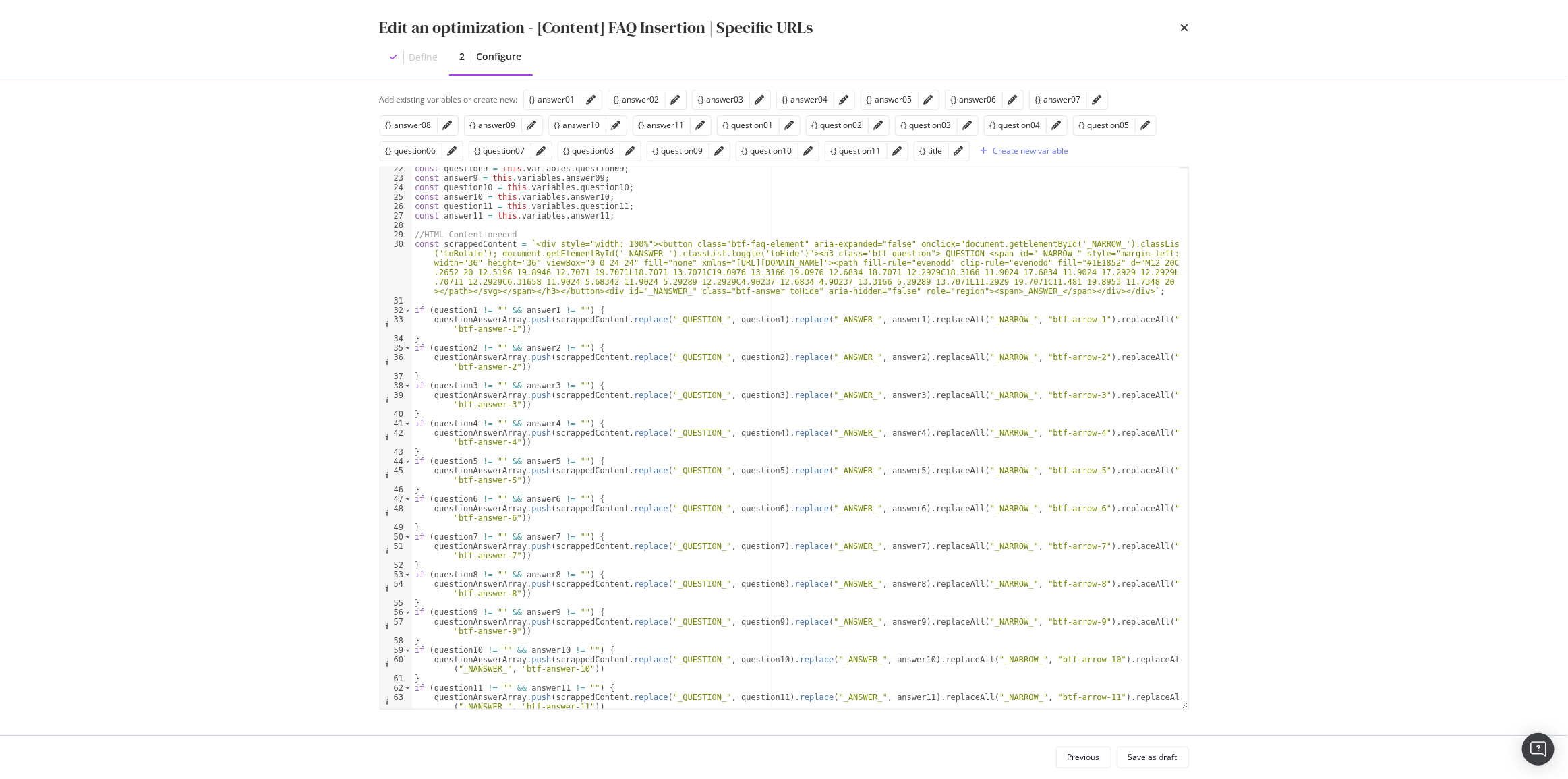
scroll to position [54, 0]
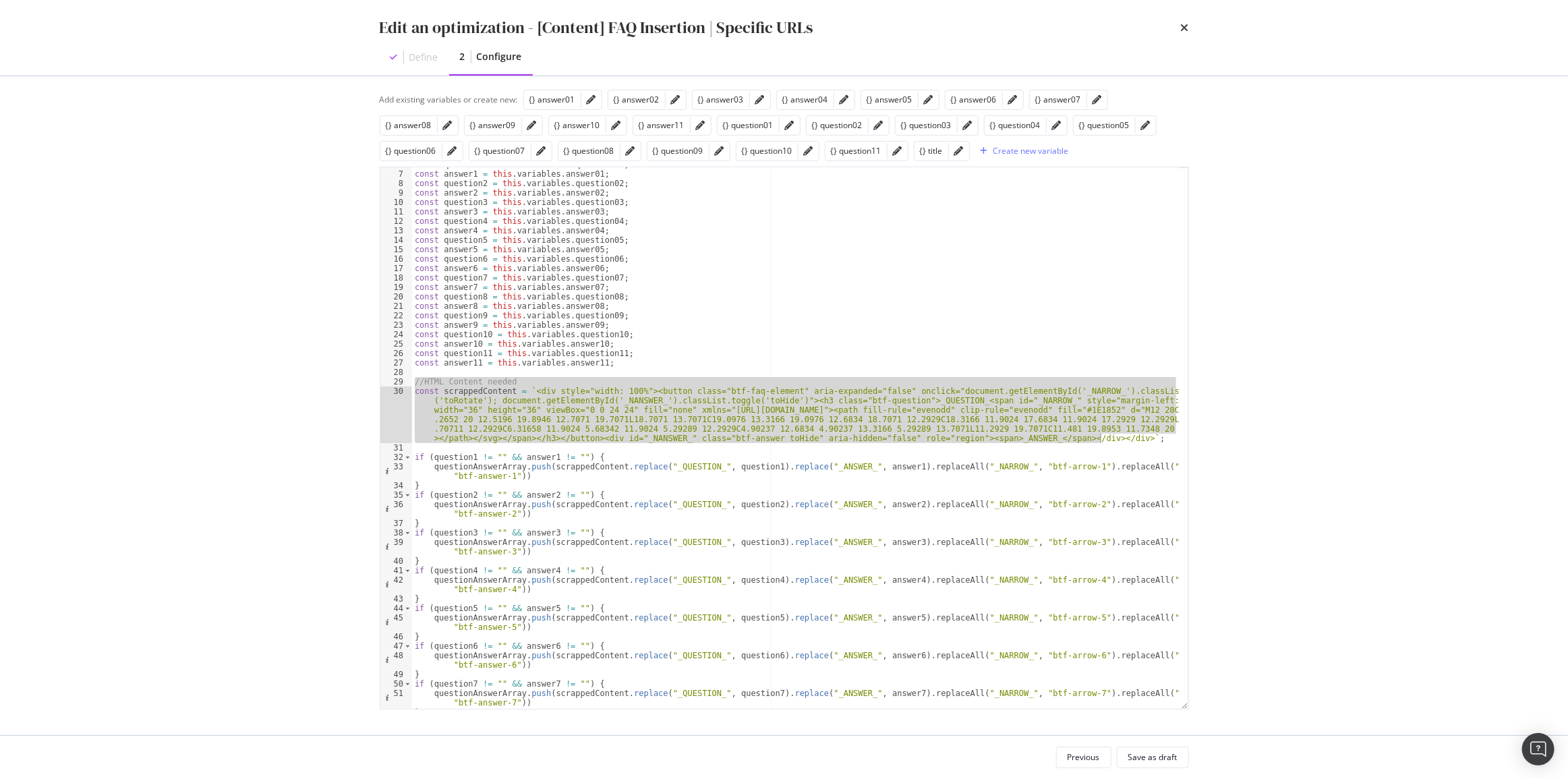
drag, startPoint x: 415, startPoint y: 379, endPoint x: 1113, endPoint y: 438, distance: 700.5
click at [1113, 438] on div "const question1 = this . variables . question01 ; const answer1 = this . variab…" at bounding box center [795, 440] width 767 height 561
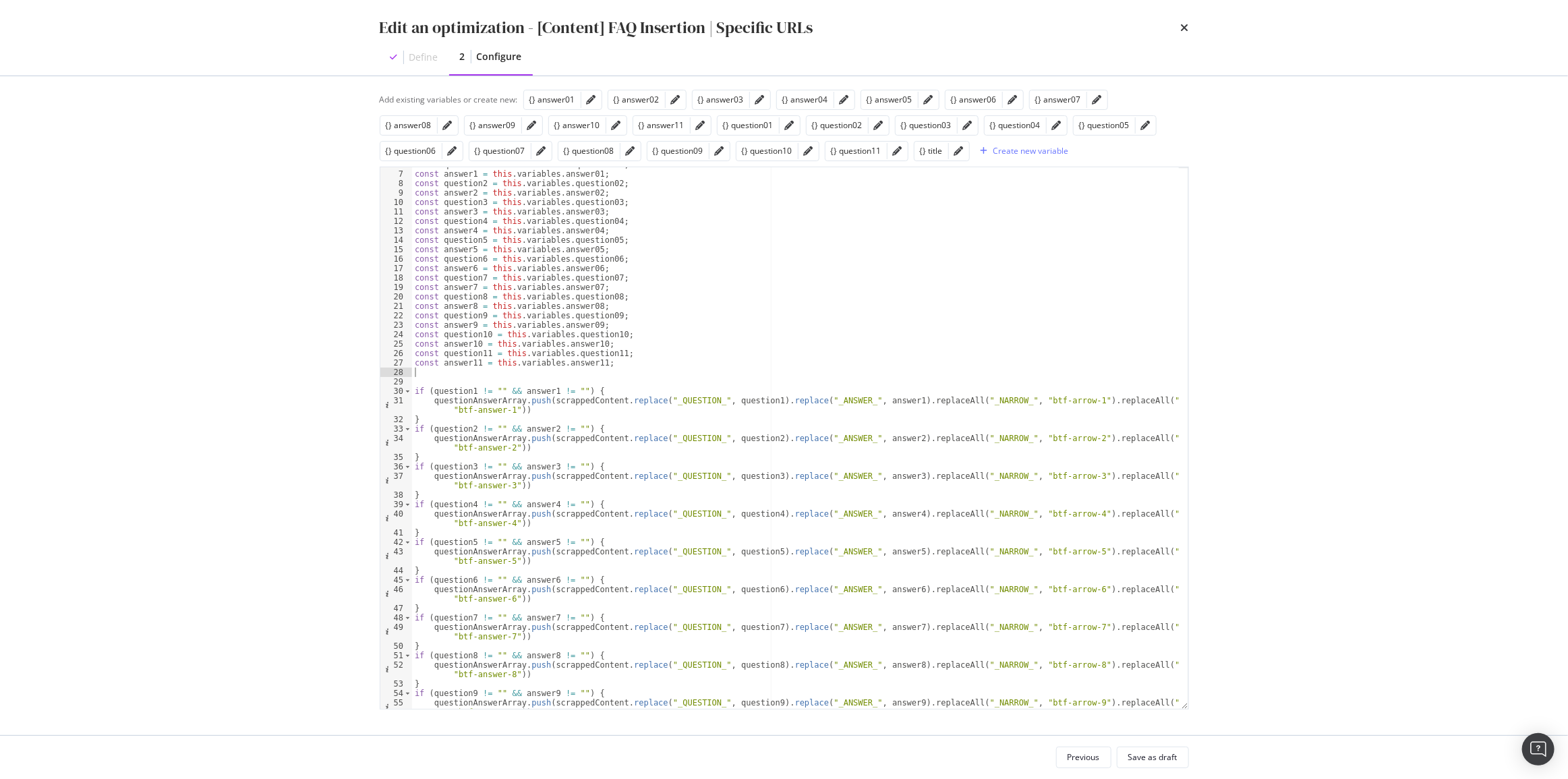
type textarea "const answer11 = this.variables.answer11;"
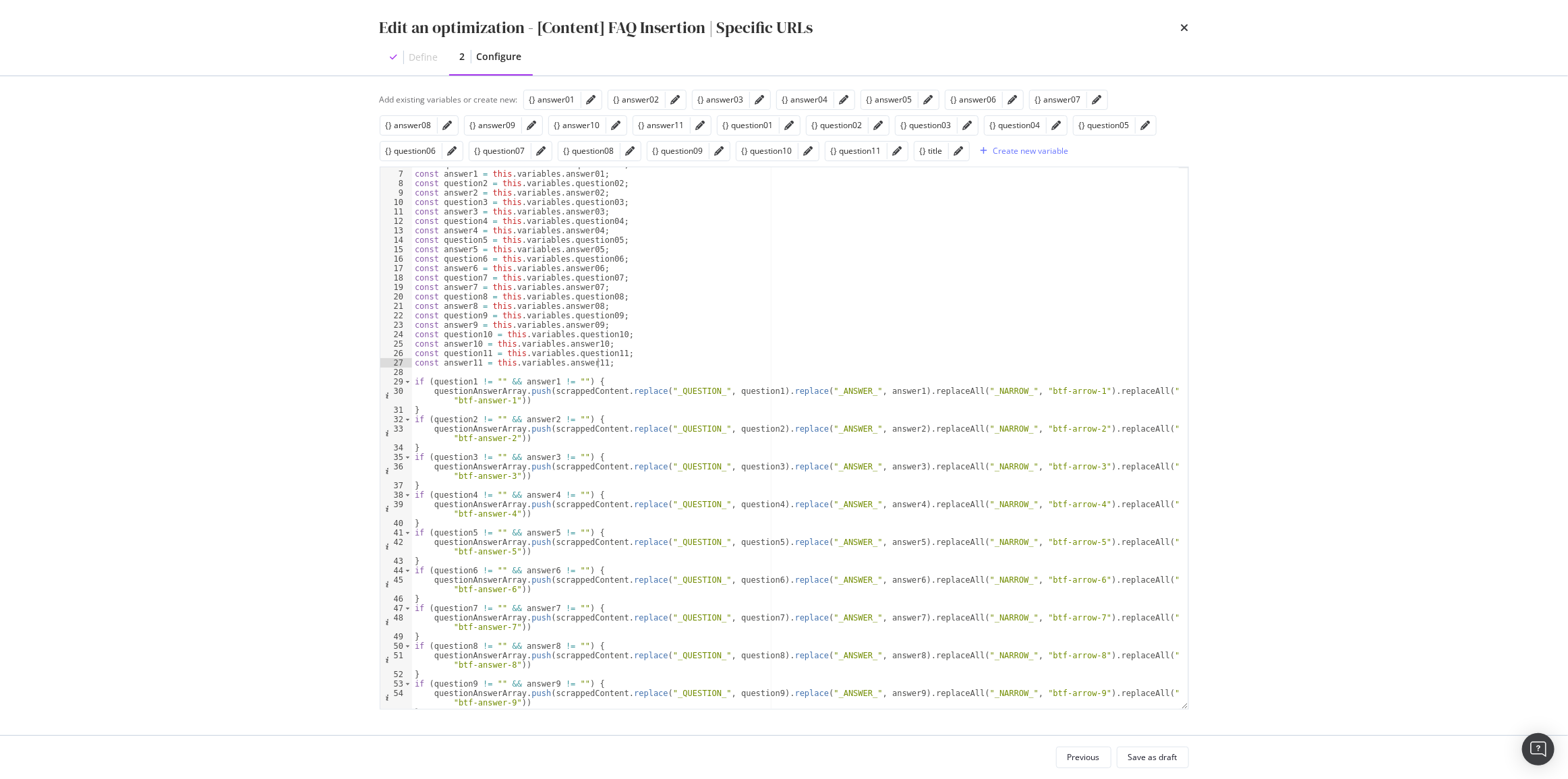
click at [447, 368] on div "const question1 = this . variables . question01 ; const answer1 = this . variab…" at bounding box center [795, 440] width 767 height 561
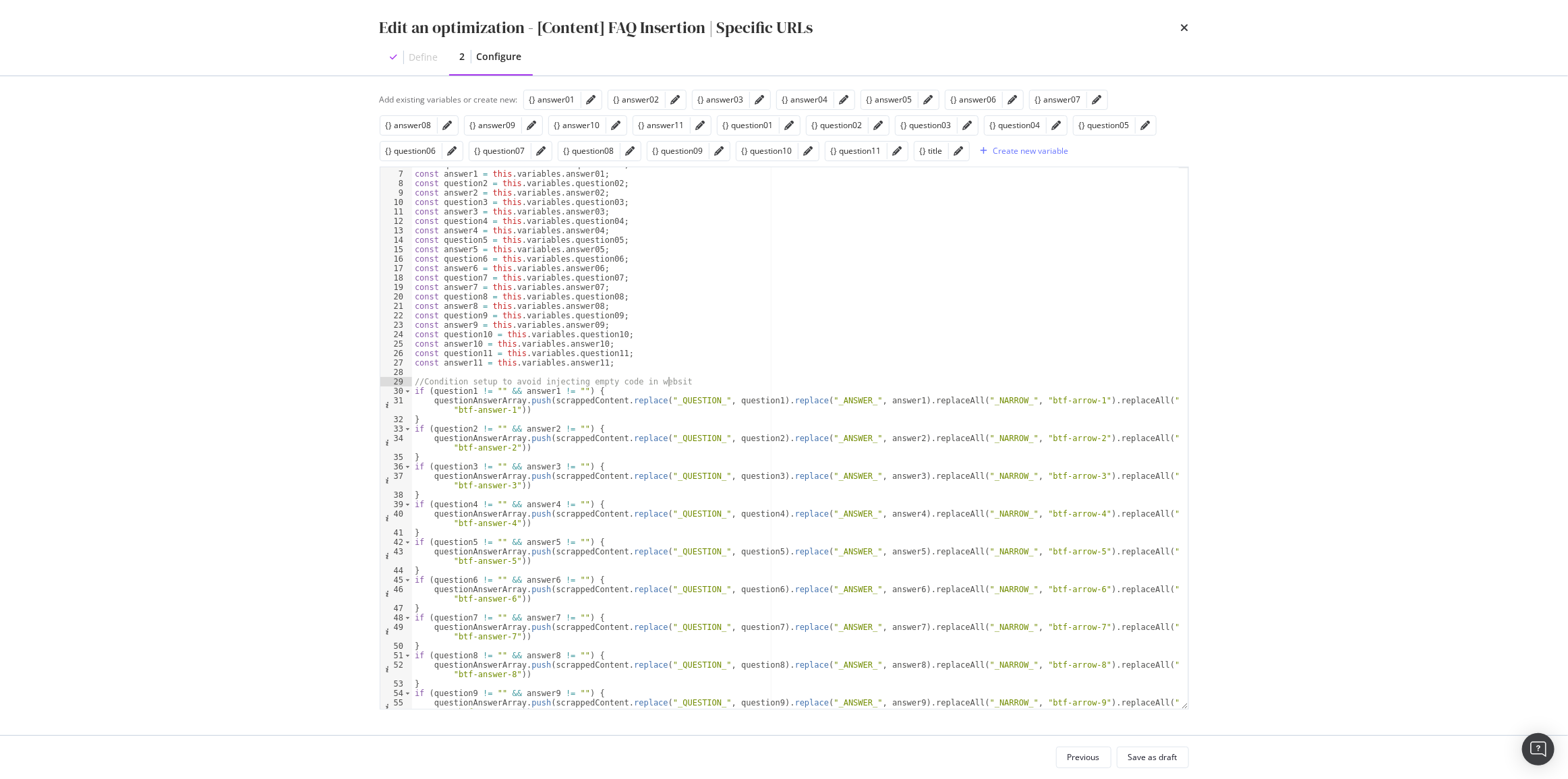
scroll to position [0, 20]
click at [526, 391] on div "const question1 = this . variables . question01 ; const answer1 = this . variab…" at bounding box center [795, 444] width 767 height 570
click at [460, 391] on div "const question1 = this . variables . question01 ; const answer1 = this . variab…" at bounding box center [795, 444] width 767 height 570
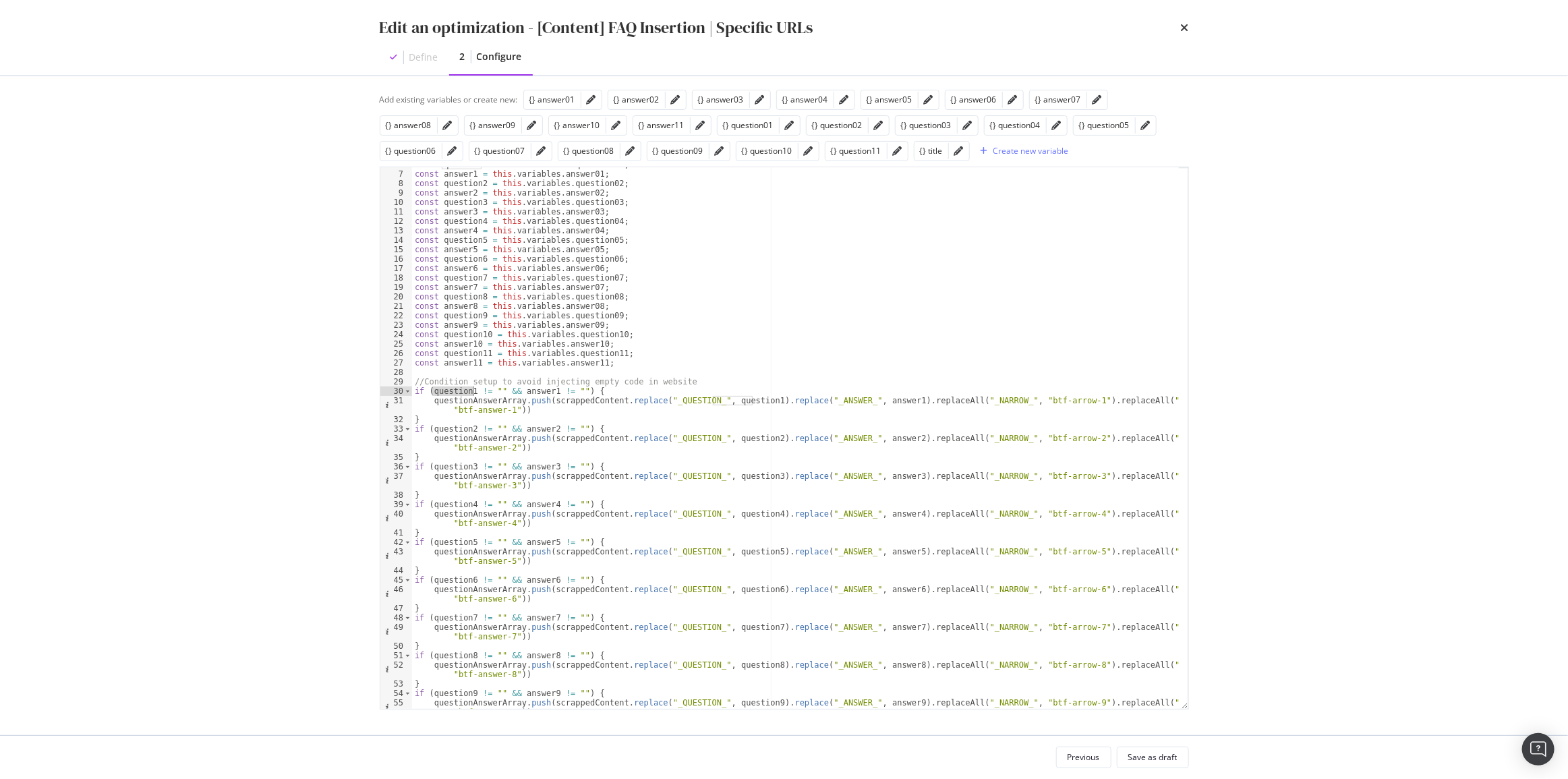
click at [460, 391] on div "const question1 = this . variables . question01 ; const answer1 = this . variab…" at bounding box center [795, 444] width 767 height 570
paste textarea "answer"
drag, startPoint x: 480, startPoint y: 391, endPoint x: 490, endPoint y: 390, distance: 10.0
click at [490, 390] on div "const question1 = this . variables . question01 ; const answer1 = this . variab…" at bounding box center [795, 444] width 767 height 570
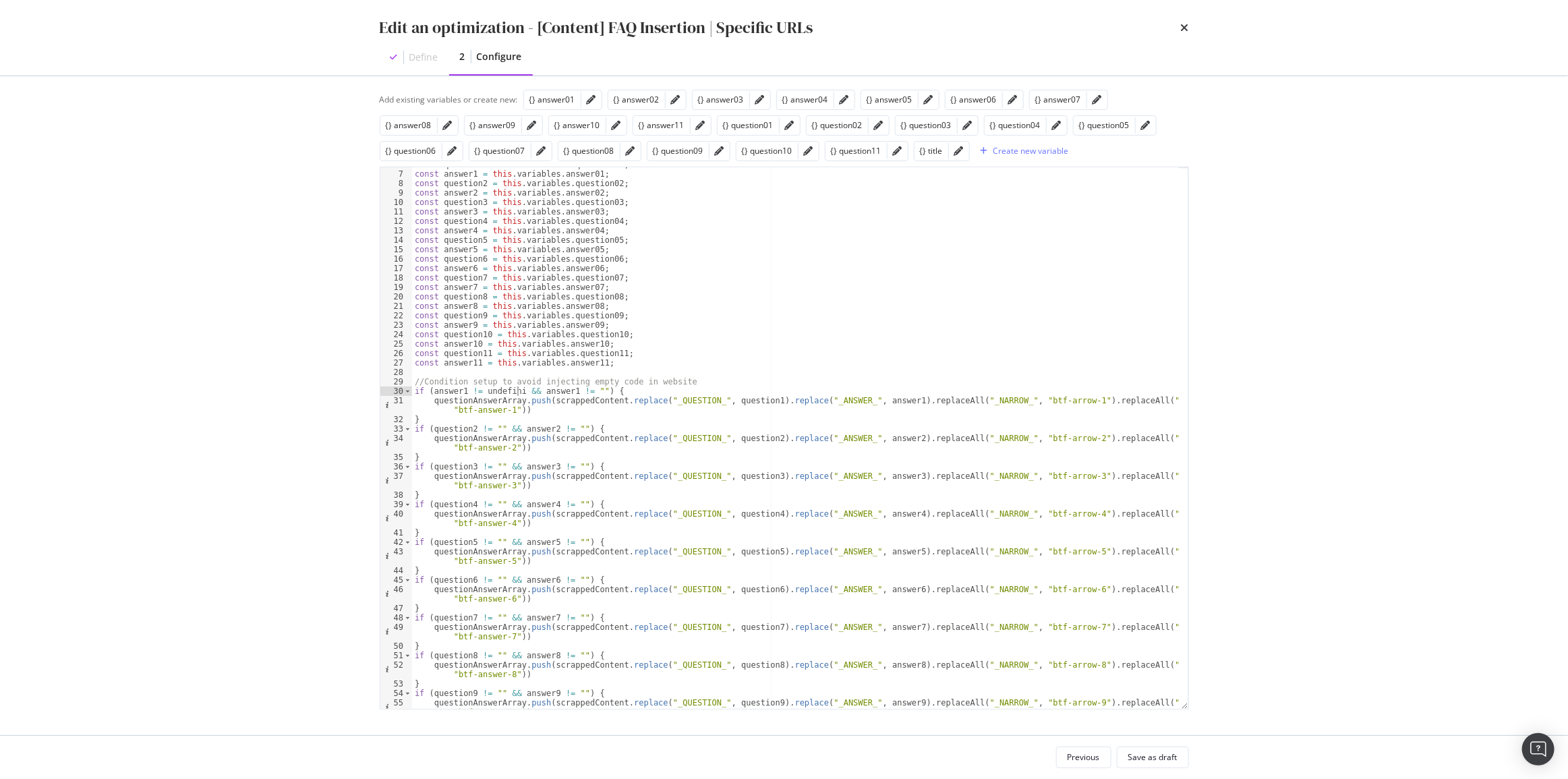
scroll to position [0, 9]
click at [474, 391] on div "const question1 = this . variables . question01 ; const answer1 = this . variab…" at bounding box center [795, 444] width 767 height 570
click at [523, 390] on div "const question1 = this . variables . question01 ; const answer1 = this . variab…" at bounding box center [795, 444] width 767 height 570
click at [466, 390] on div "const question1 = this . variables . question01 ; const answer1 = this . variab…" at bounding box center [795, 444] width 767 height 570
click at [525, 388] on div "const question1 = this . variables . question01 ; const answer1 = this . variab…" at bounding box center [795, 444] width 767 height 570
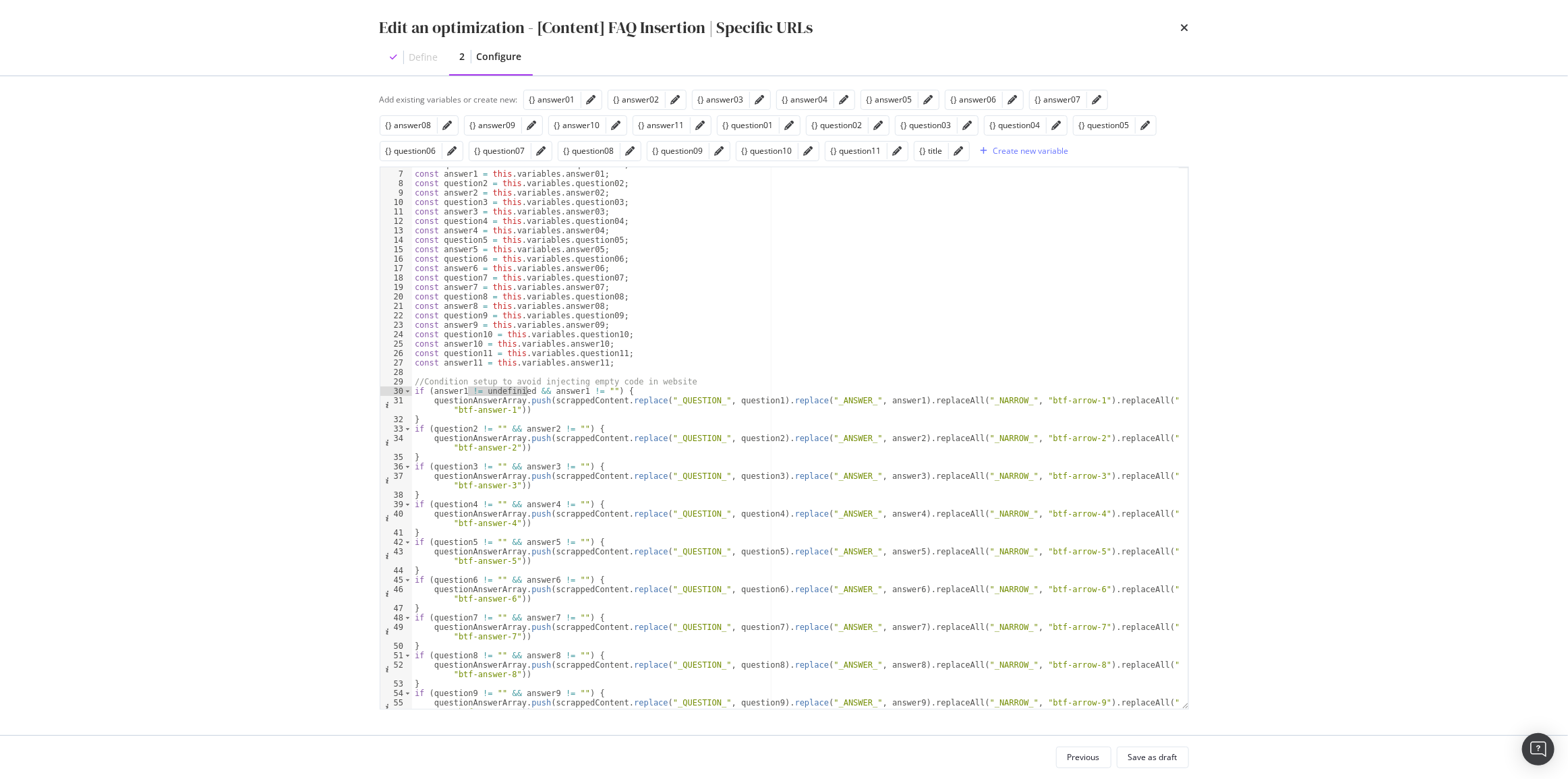
click at [474, 390] on div "const question1 = this . variables . question01 ; const answer1 = this . variab…" at bounding box center [795, 438] width 767 height 542
click at [589, 390] on div "const question1 = this . variables . question01 ; const answer1 = this . variab…" at bounding box center [795, 444] width 767 height 570
drag, startPoint x: 529, startPoint y: 391, endPoint x: 467, endPoint y: 393, distance: 62.0
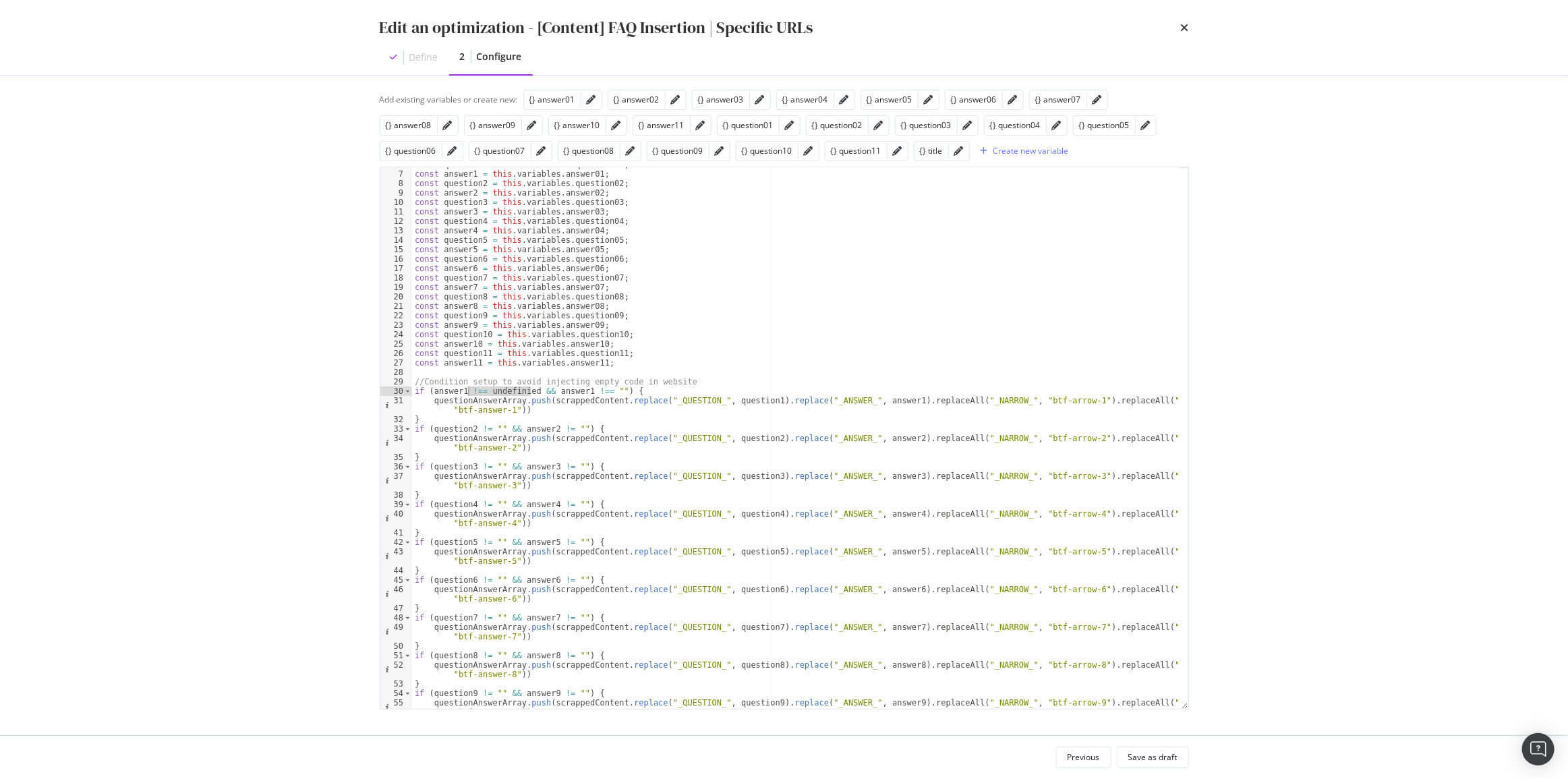
click at [467, 393] on div "const question1 = this . variables . question01 ; const answer1 = this . variab…" at bounding box center [795, 444] width 767 height 570
drag, startPoint x: 610, startPoint y: 391, endPoint x: 436, endPoint y: 394, distance: 174.0
click at [436, 394] on div "const question1 = this . variables . question01 ; const answer1 = this . variab…" at bounding box center [795, 444] width 767 height 570
click at [434, 400] on div "const question1 = this . variables . question01 ; const answer1 = this . variab…" at bounding box center [795, 444] width 767 height 570
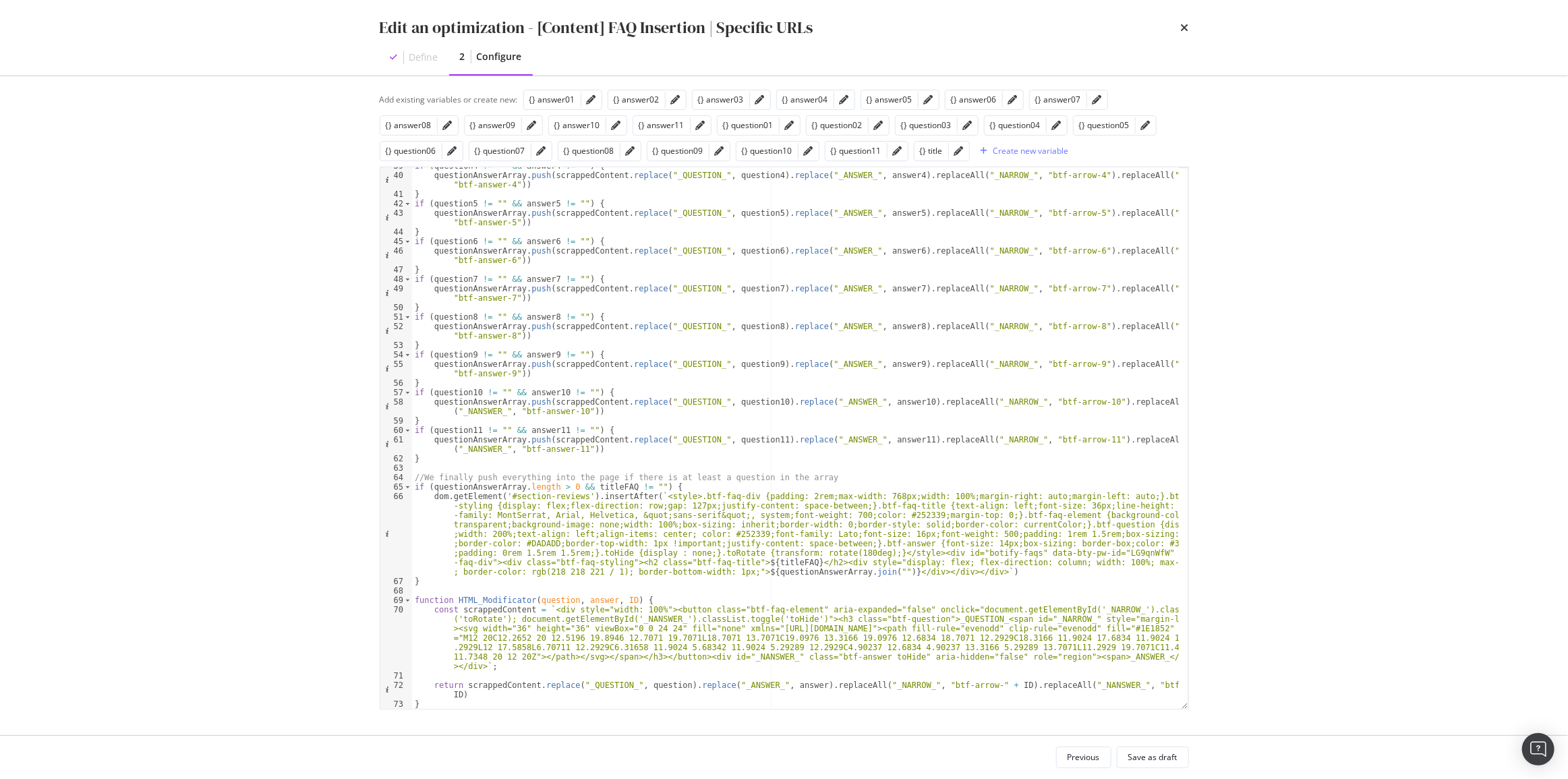
scroll to position [392, 0]
click at [482, 604] on div "if ( question4 != "" && answer4 != "" ) { questionAnswerArray . push ( scrapped…" at bounding box center [795, 442] width 767 height 561
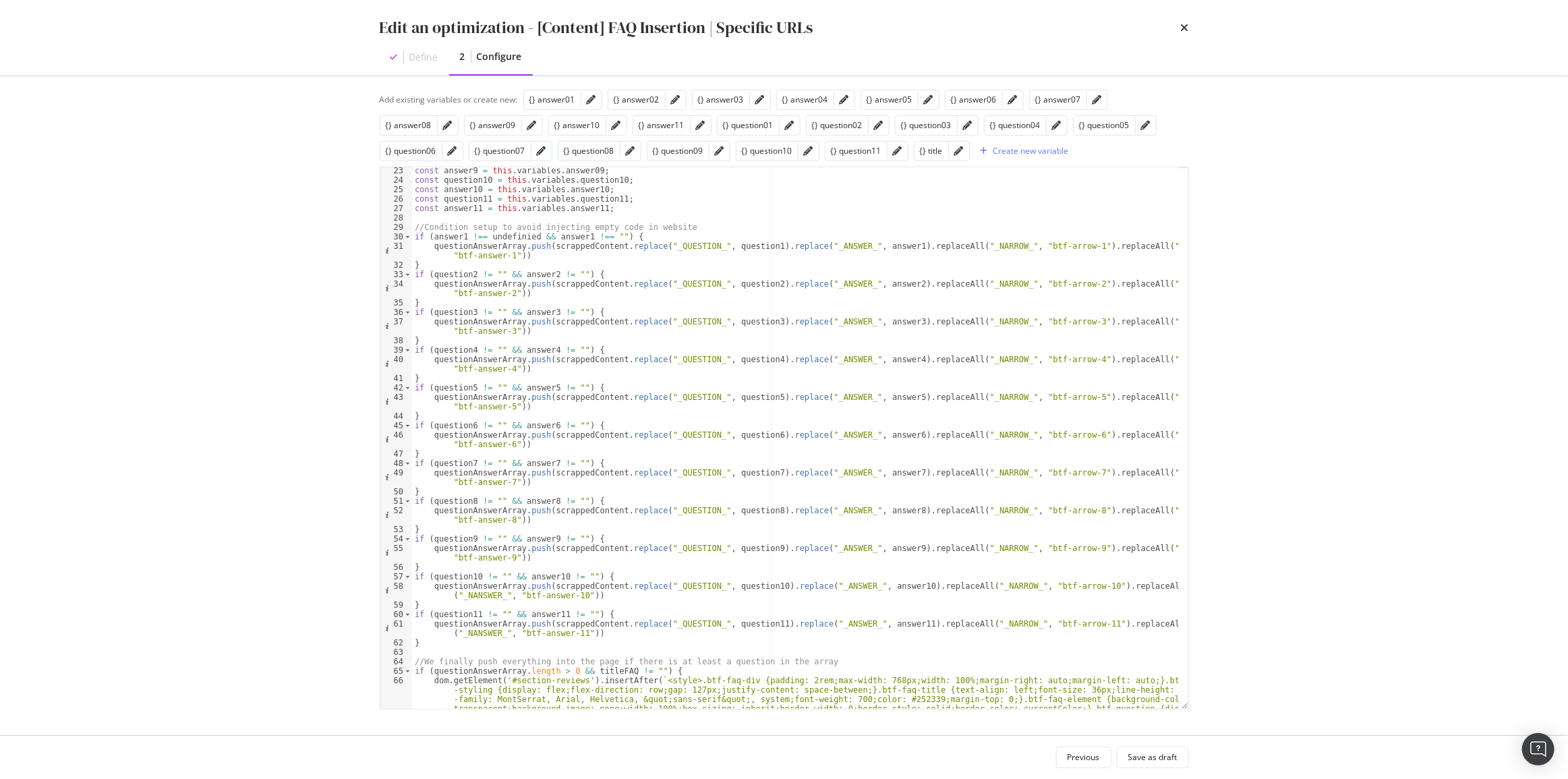
scroll to position [135, 0]
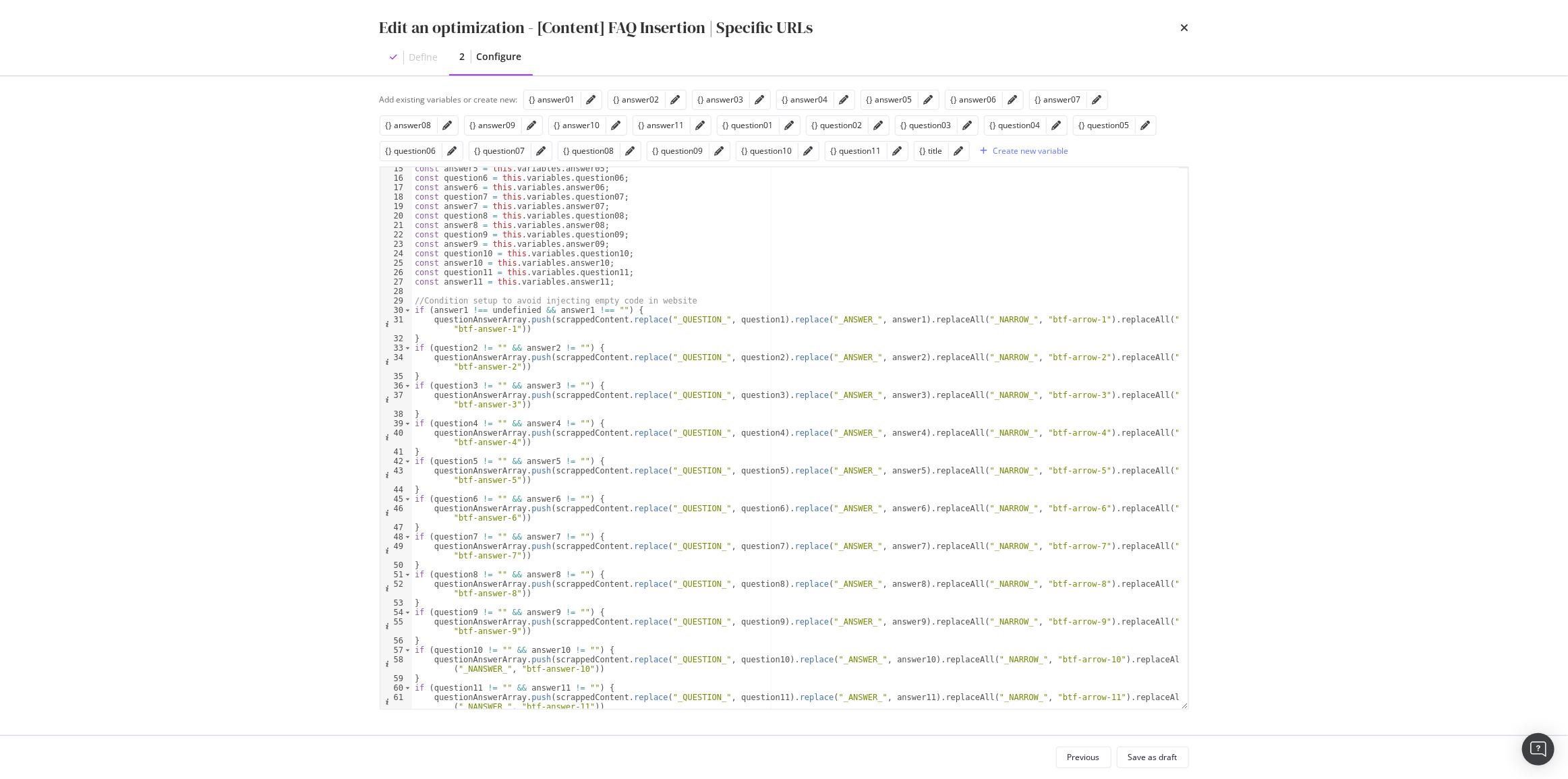
click at [431, 318] on div "const answer5 = this . variables . answer05 ; const question6 = this . variable…" at bounding box center [795, 444] width 767 height 561
paste textarea "HTML_Modificator"
click at [822, 321] on div "const answer5 = this . variables . answer05 ; const question6 = this . variable…" at bounding box center [795, 444] width 767 height 561
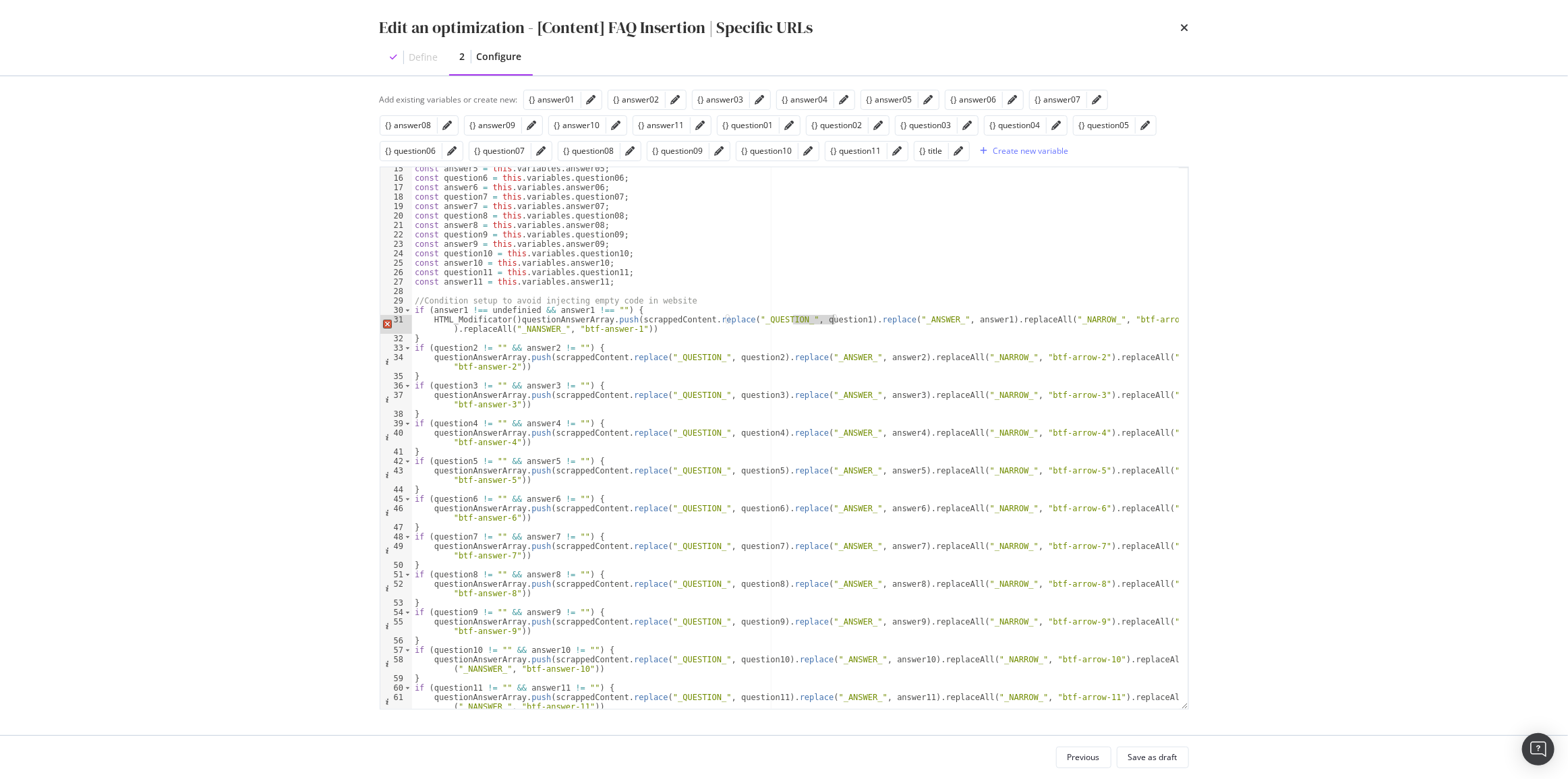
click at [506, 318] on div "const answer5 = this . variables . answer05 ; const question6 = this . variable…" at bounding box center [795, 444] width 767 height 561
paste textarea "question1"
click at [605, 316] on div "const answer5 = this . variables . answer05 ; const question6 = this . variable…" at bounding box center [795, 444] width 767 height 561
click at [707, 329] on div "const answer5 = this . variables . answer05 ; const question6 = this . variable…" at bounding box center [795, 444] width 767 height 561
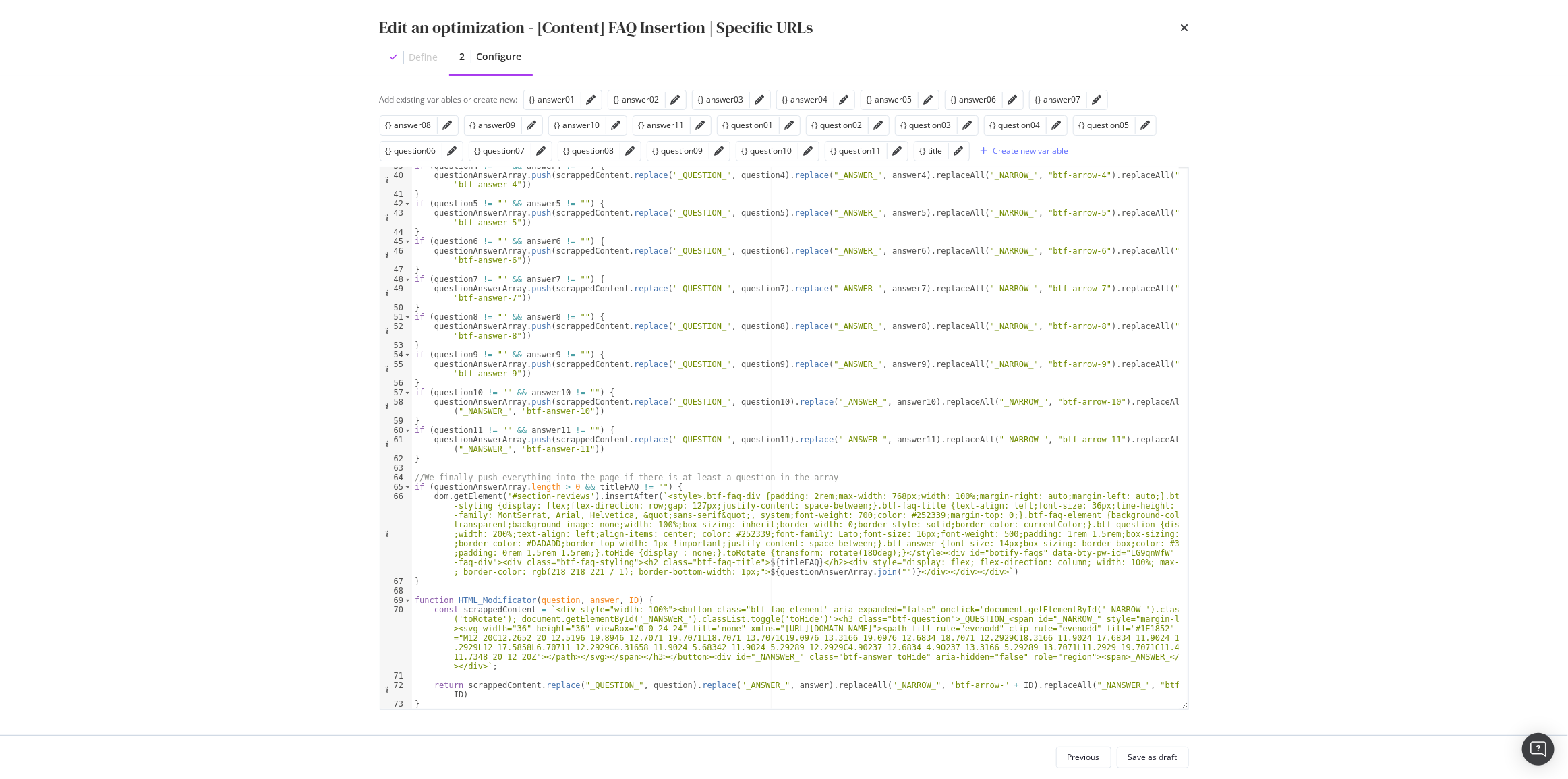
scroll to position [200, 0]
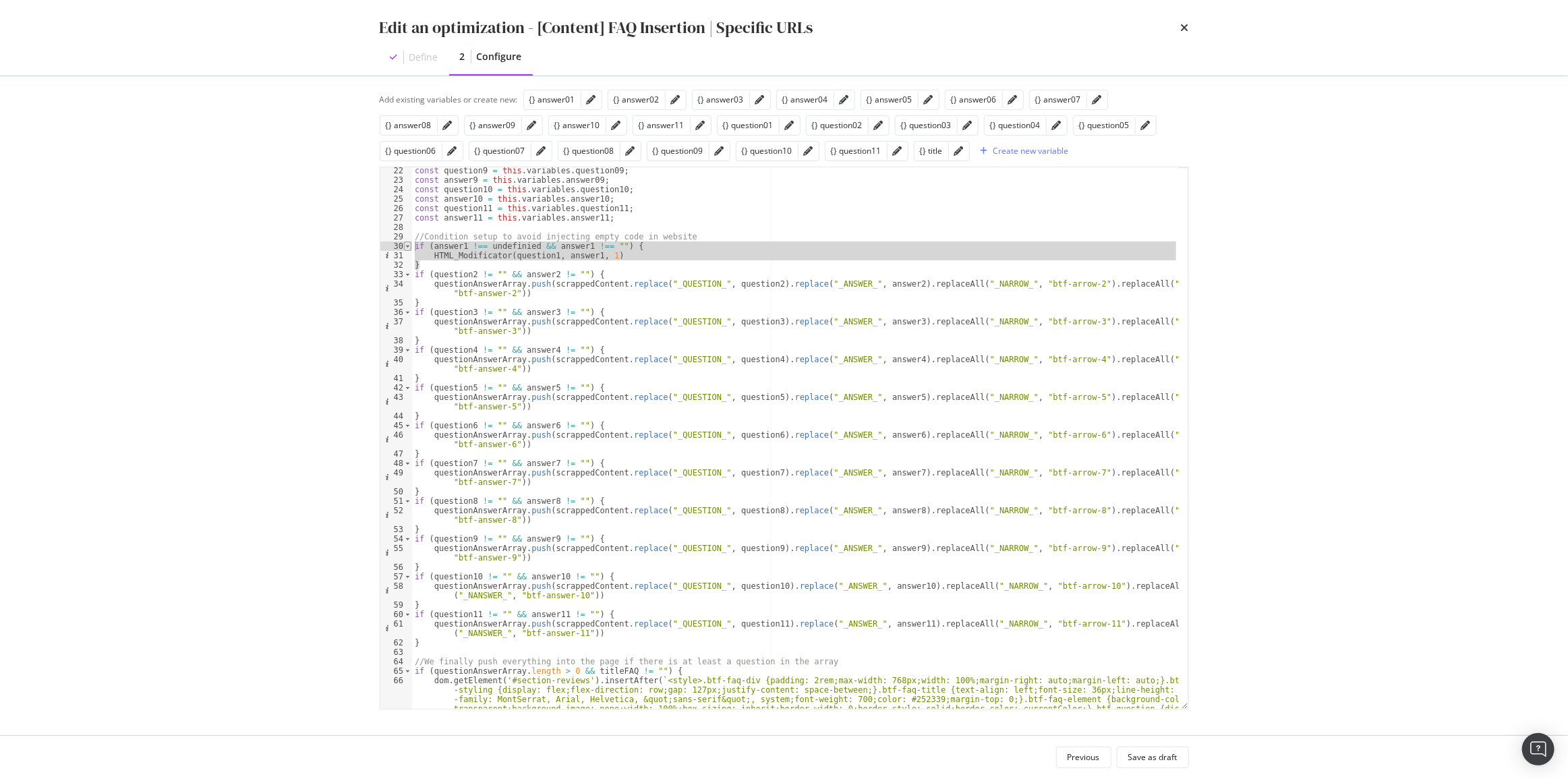
drag, startPoint x: 428, startPoint y: 266, endPoint x: 405, endPoint y: 247, distance: 29.8
click at [405, 247] on div "HTML_Modificator(question1, answer1, 1) 22 23 24 25 26 27 28 29 30 31 32 33 34 …" at bounding box center [783, 438] width 809 height 543
click at [456, 262] on div "const question9 = this . variables . question09 ; const answer9 = this . variab…" at bounding box center [795, 438] width 767 height 542
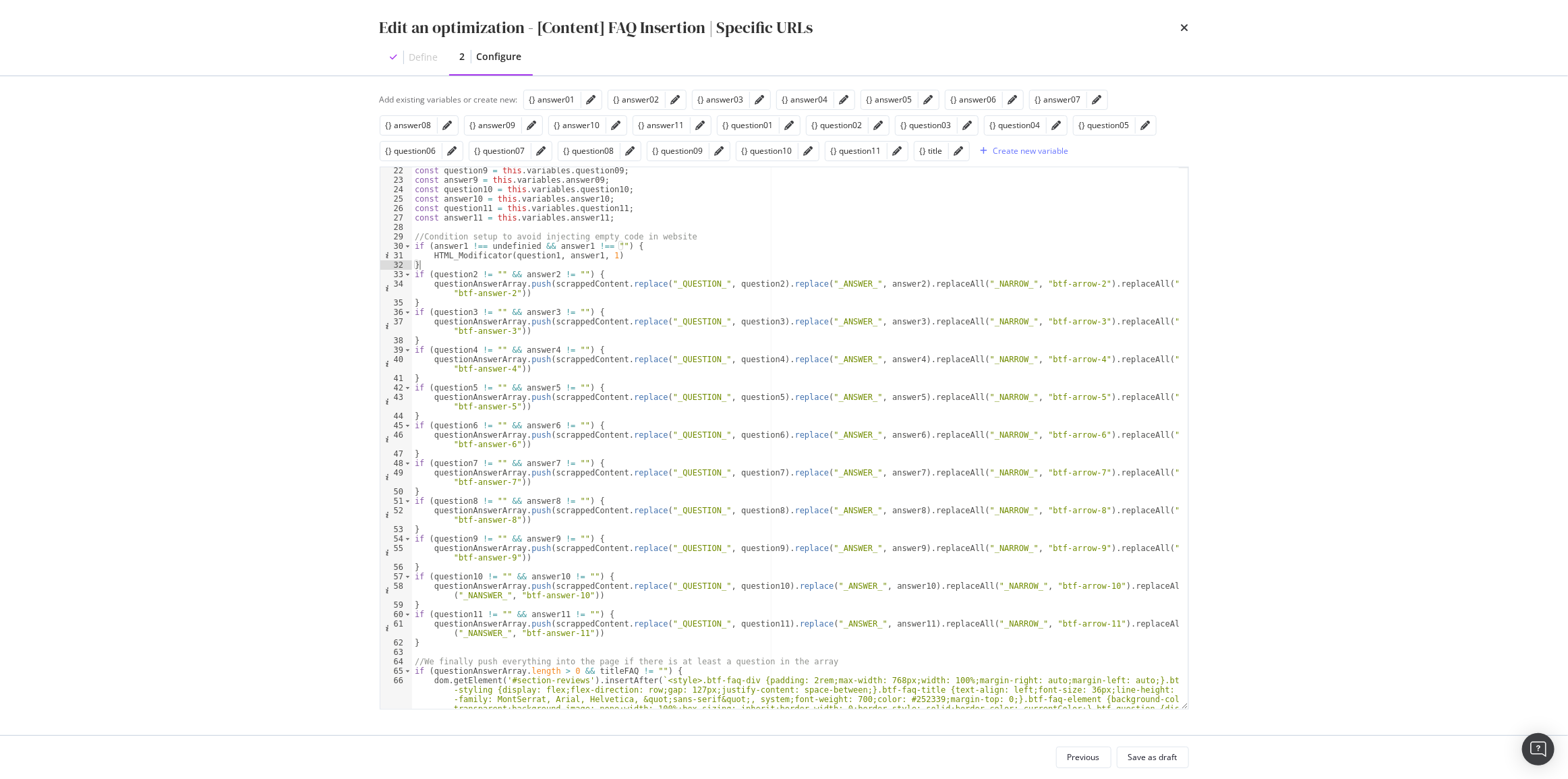
click at [412, 249] on div "const question9 = this . variables . question09 ; const answer9 = this . variab…" at bounding box center [795, 484] width 767 height 636
type textarea "if (answer1 !== undefinied && answer1 !== "") {"
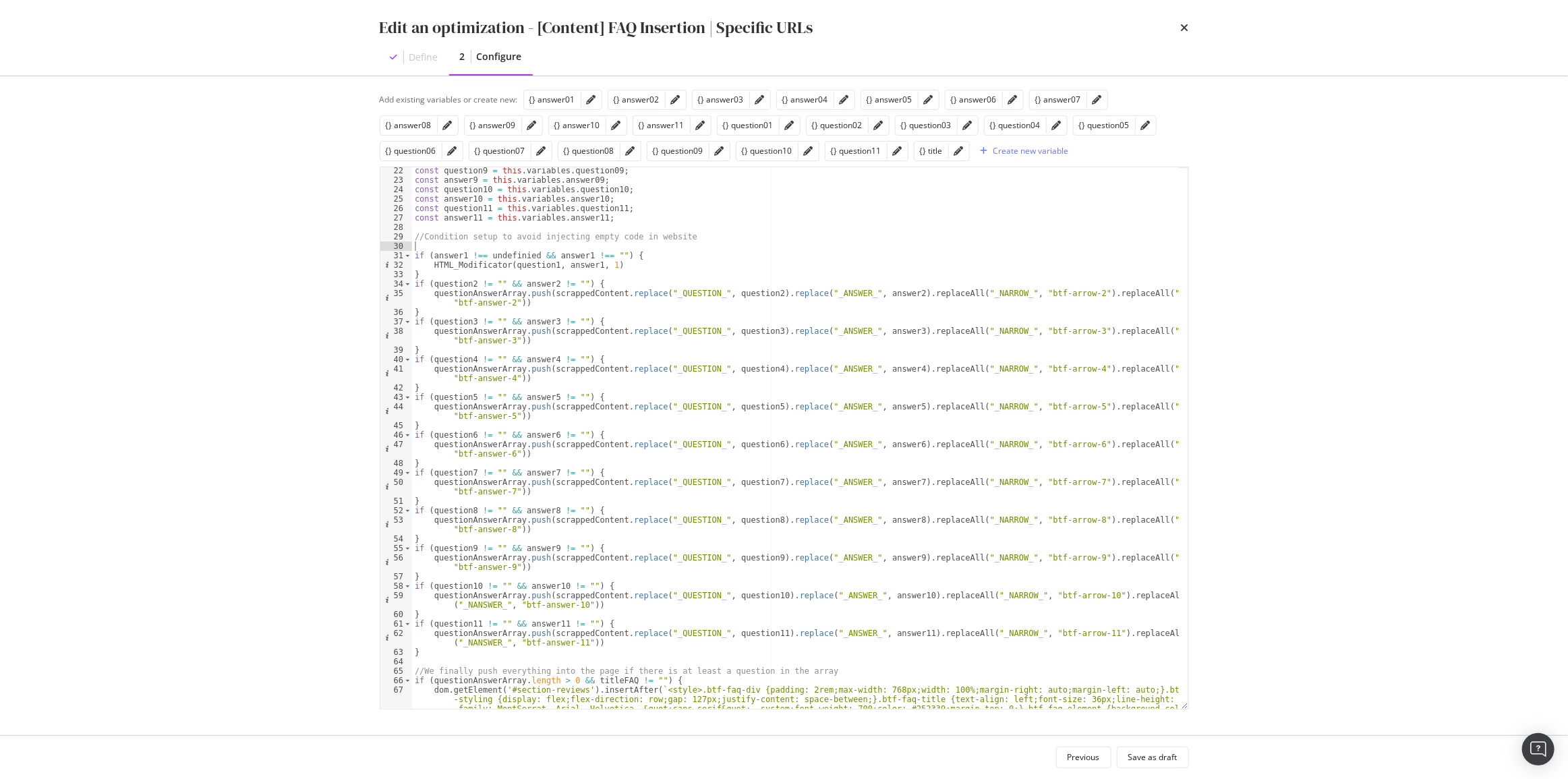
paste textarea "});"
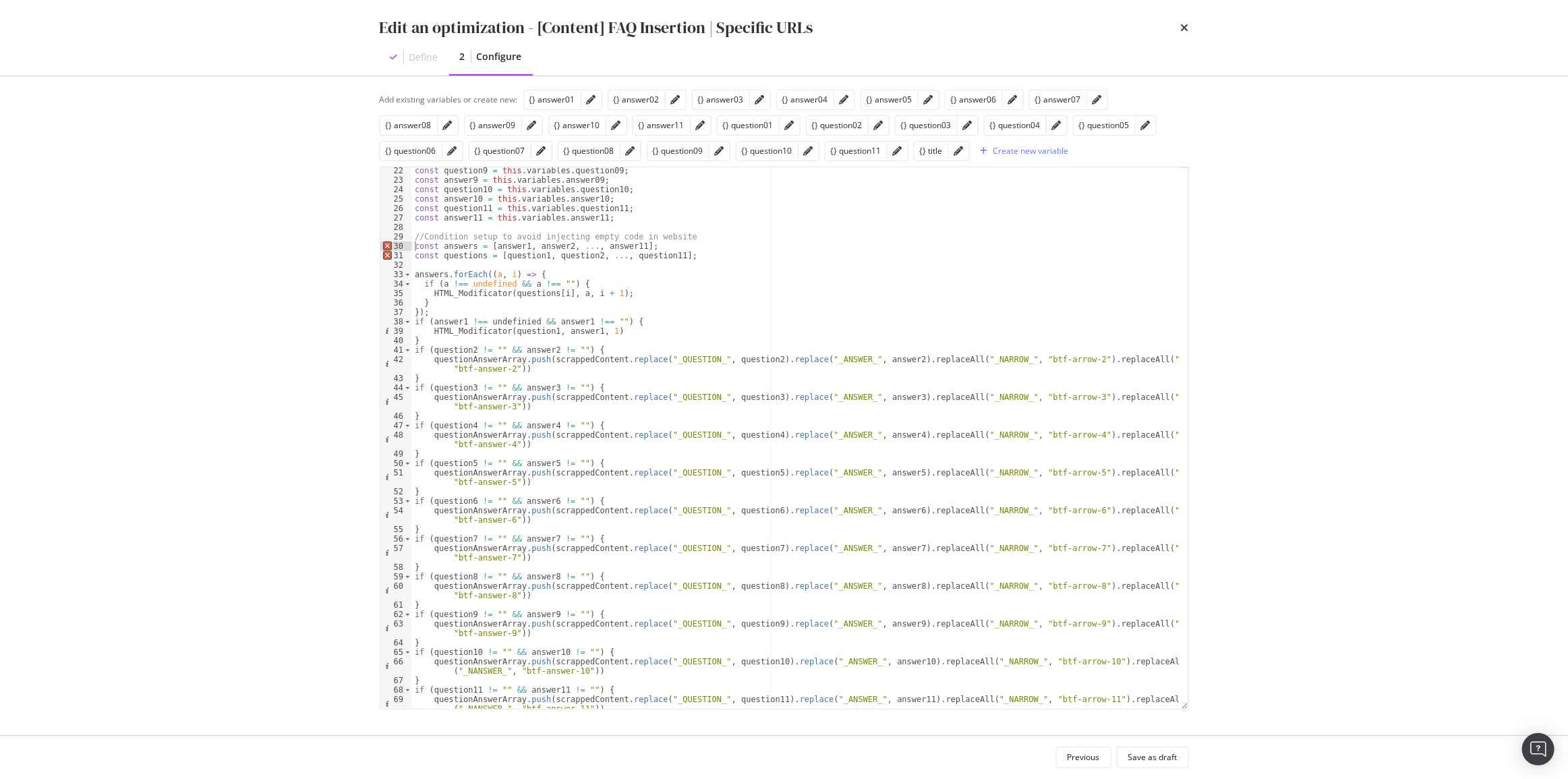
click at [412, 243] on div "const question9 = this . variables . question09 ; const answer9 = this . variab…" at bounding box center [795, 446] width 767 height 561
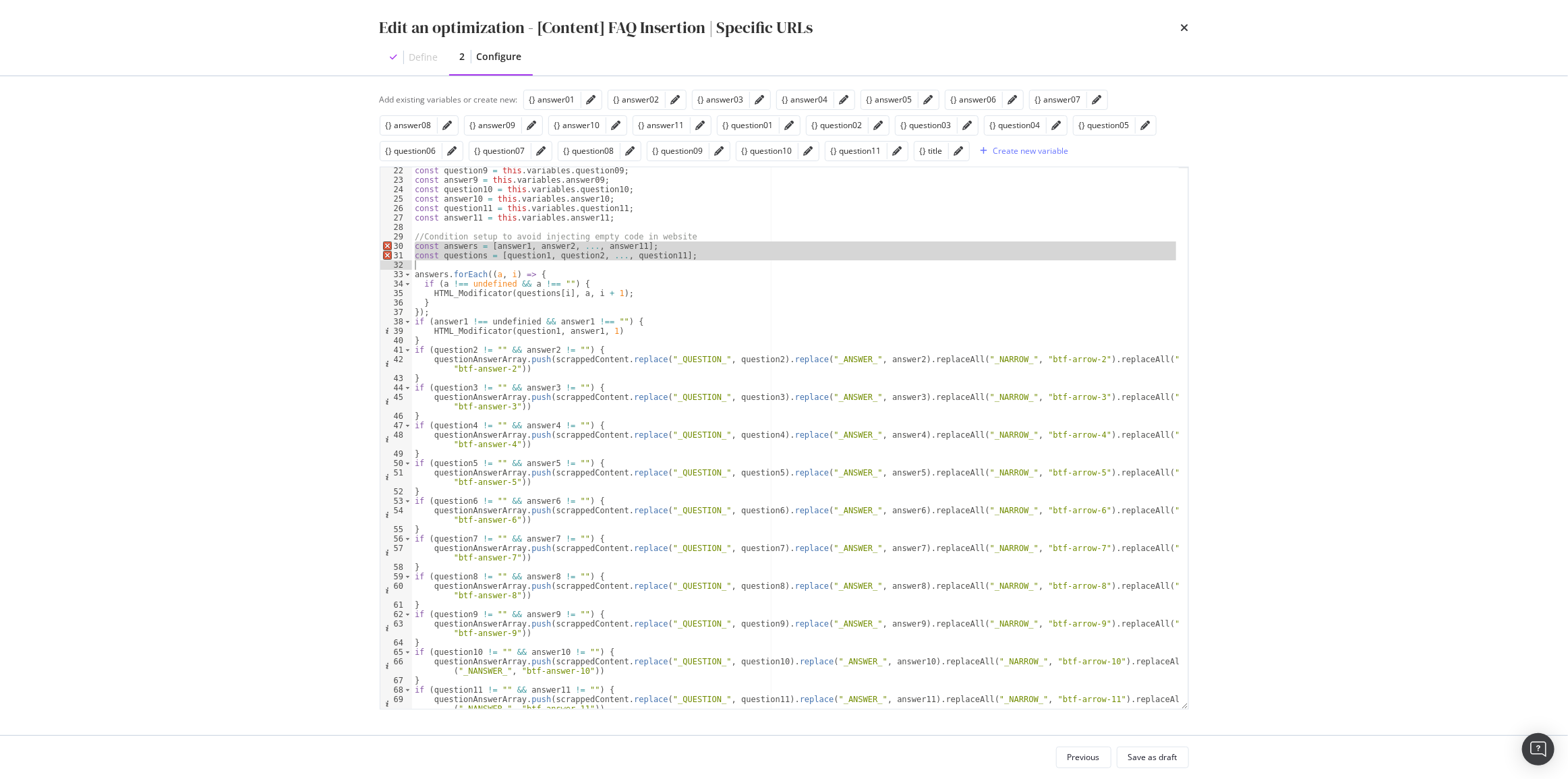
click at [679, 260] on div "const question9 = this . variables . question09 ; const answer9 = this . variab…" at bounding box center [795, 446] width 767 height 561
type textarea "const questions = [question1, question2, ..., question11];"
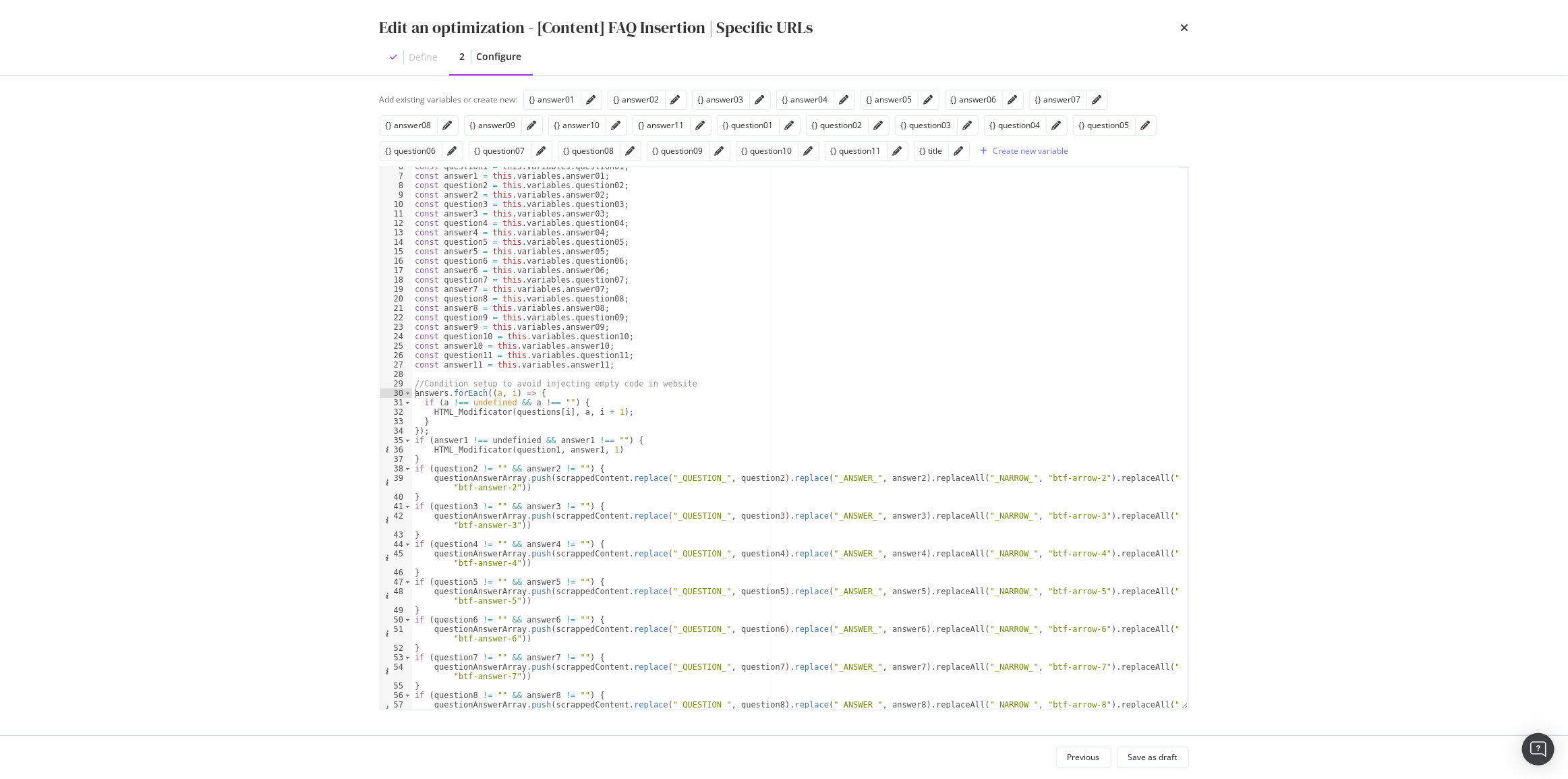
scroll to position [52, 0]
click at [495, 391] on div "const question1 = this . variables . question01 ; const answer1 = this . variab…" at bounding box center [795, 447] width 767 height 570
type textarea "answers.forEach((answer, i) => {"
click at [512, 371] on div "const question1 = this . variables . question01 ; const answer1 = this . variab…" at bounding box center [795, 447] width 767 height 570
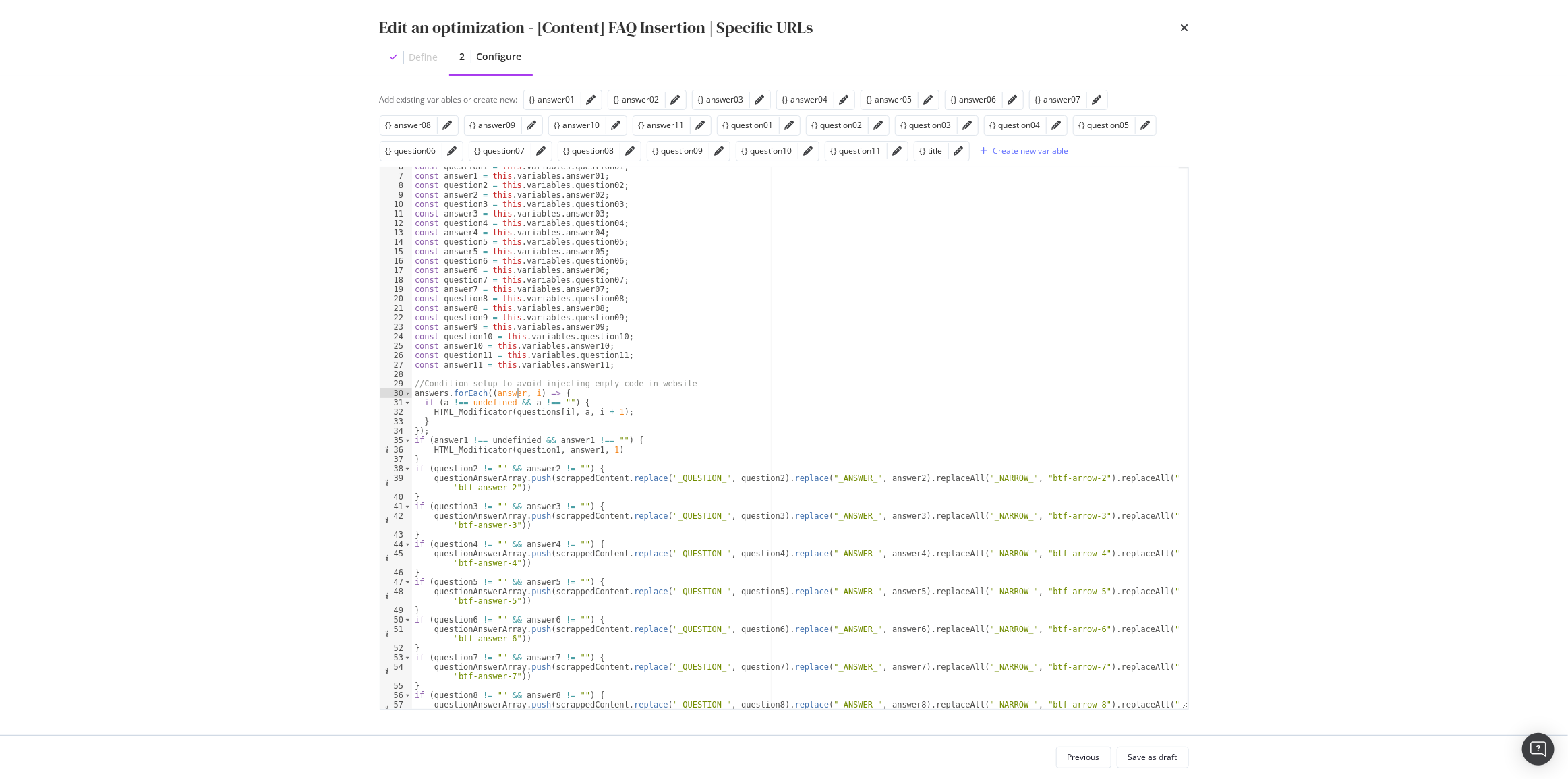
scroll to position [0, 0]
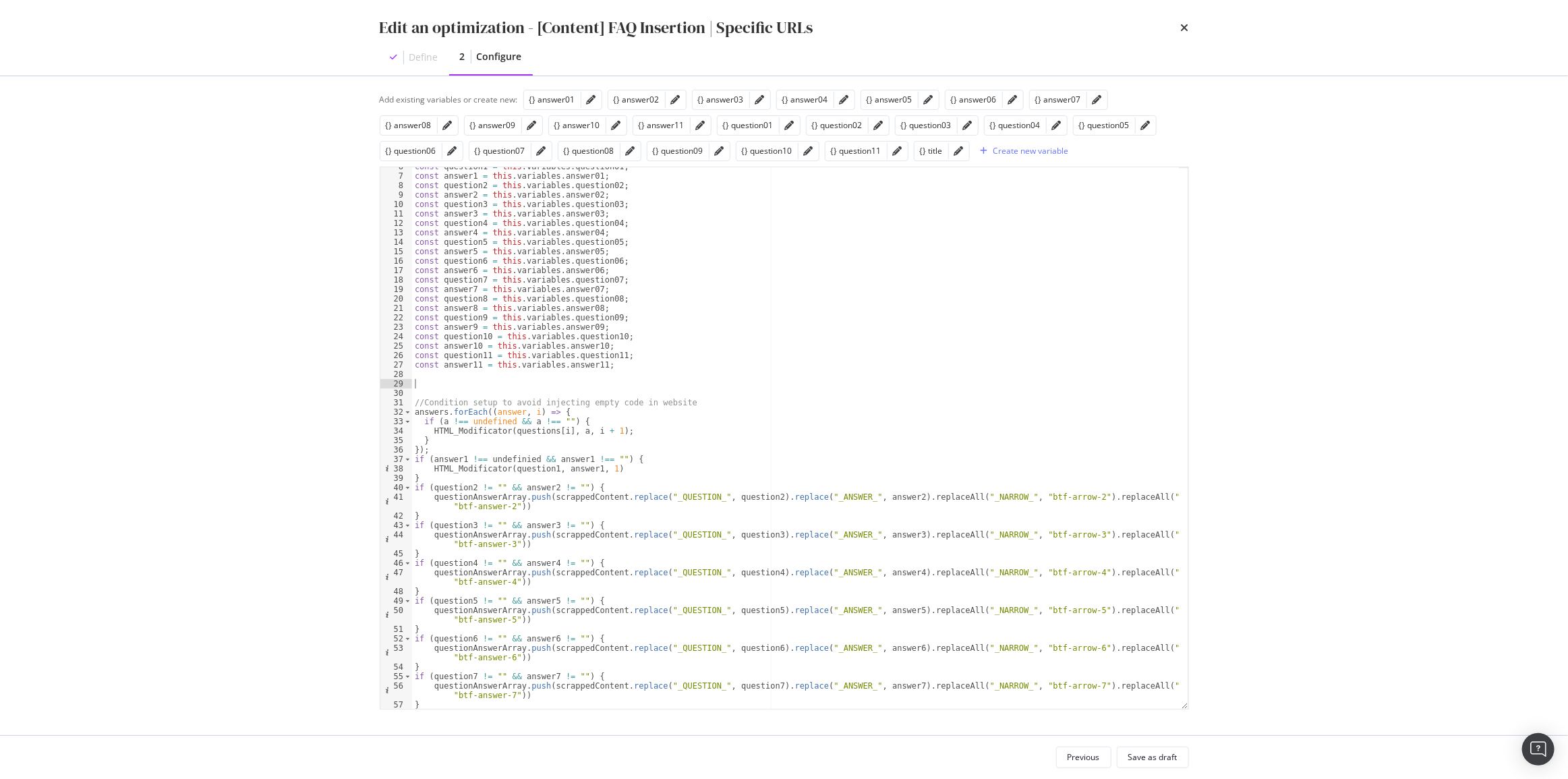
paste textarea "answers.forEach((answer, i) => {"
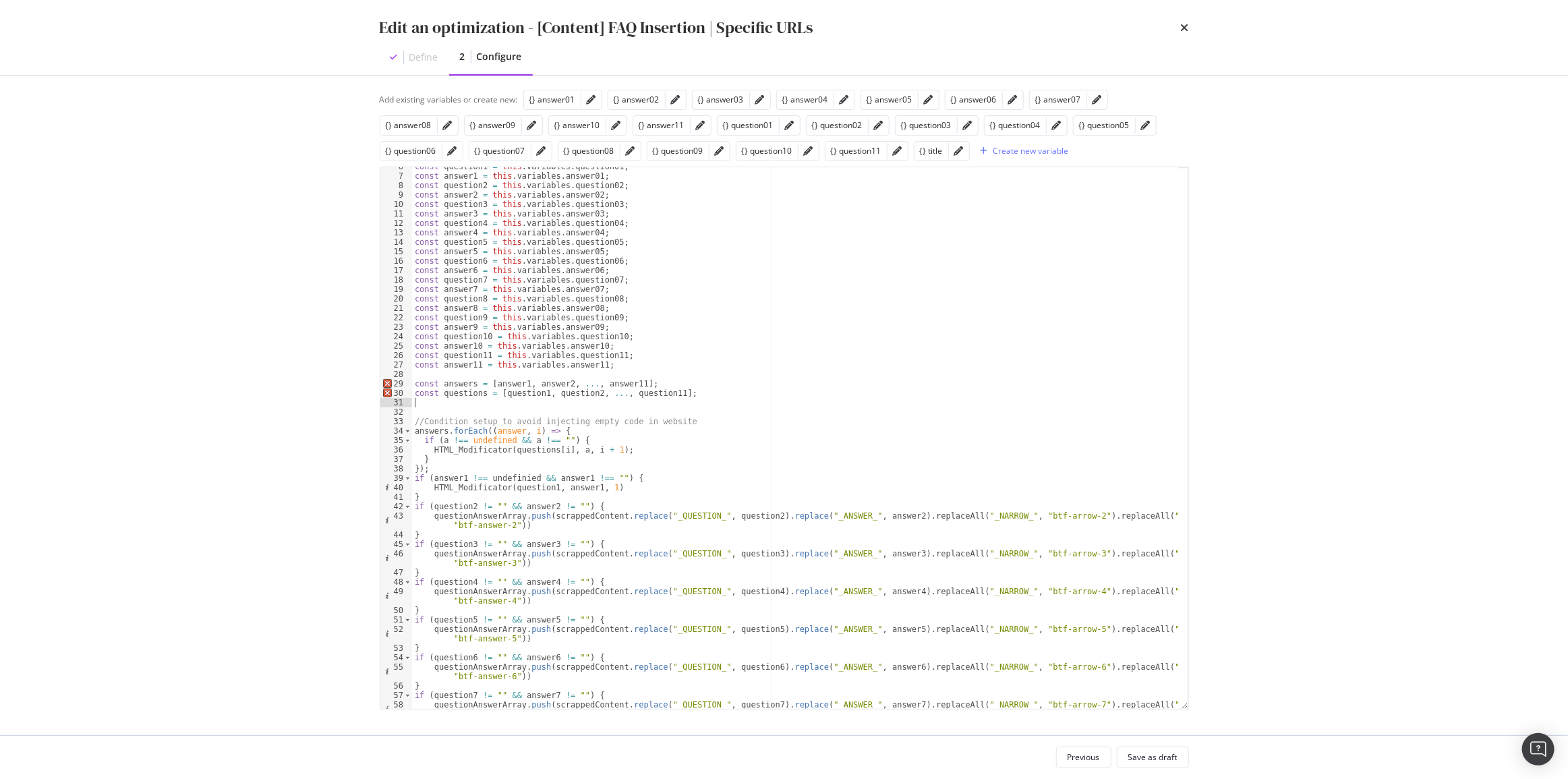
click at [506, 431] on div "const question1 = this . variables . question01 ; const answer1 = this . variab…" at bounding box center [795, 447] width 767 height 570
click at [444, 437] on div "const question1 = this . variables . question01 ; const answer1 = this . variab…" at bounding box center [795, 447] width 767 height 570
paste textarea "answer"
click at [572, 449] on div "const question1 = this . variables . question01 ; const answer1 = this . variab…" at bounding box center [795, 447] width 767 height 570
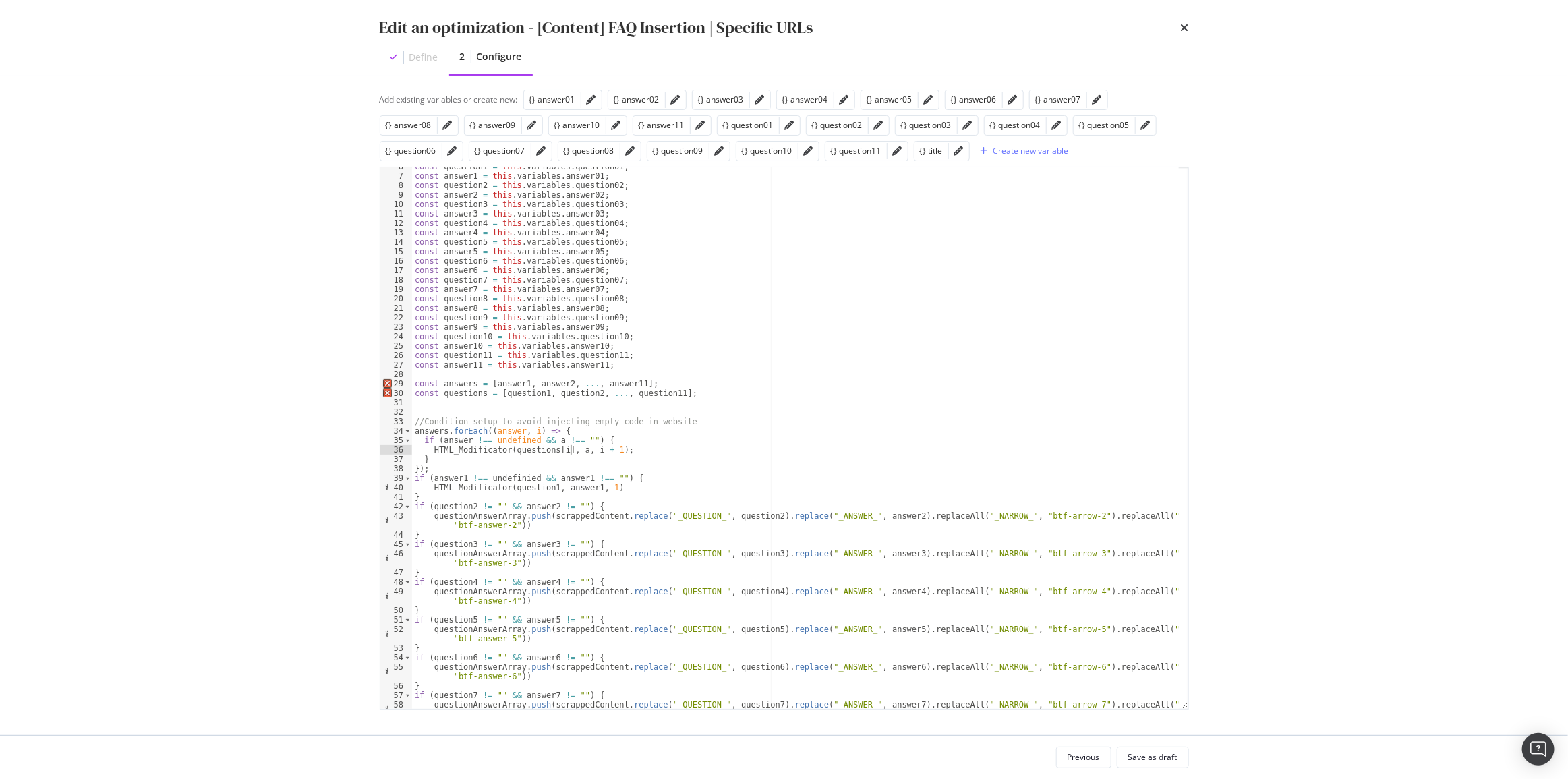
paste textarea "answer"
click at [552, 441] on div "const question1 = this . variables . question01 ; const answer1 = this . variab…" at bounding box center [795, 447] width 767 height 570
paste textarea "answer"
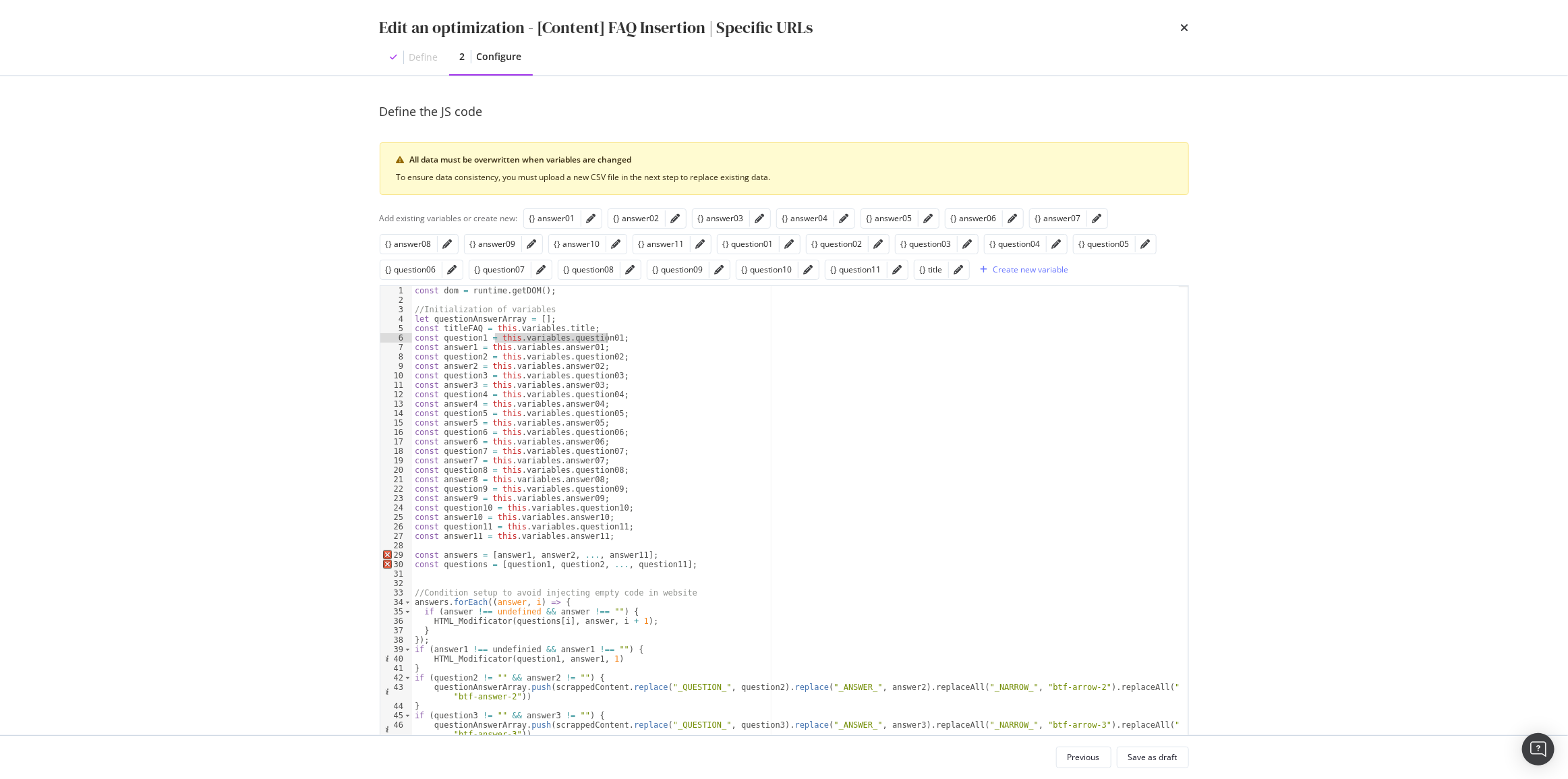
drag, startPoint x: 495, startPoint y: 336, endPoint x: 604, endPoint y: 341, distance: 109.1
click at [604, 341] on div "const dom = runtime . getDOM ( ) ; //Initialization of variables let questionAn…" at bounding box center [795, 571] width 767 height 570
click at [511, 565] on div "const dom = runtime . getDOM ( ) ; //Initialization of variables let questionAn…" at bounding box center [795, 571] width 767 height 570
paste textarea "this.variables.question0"
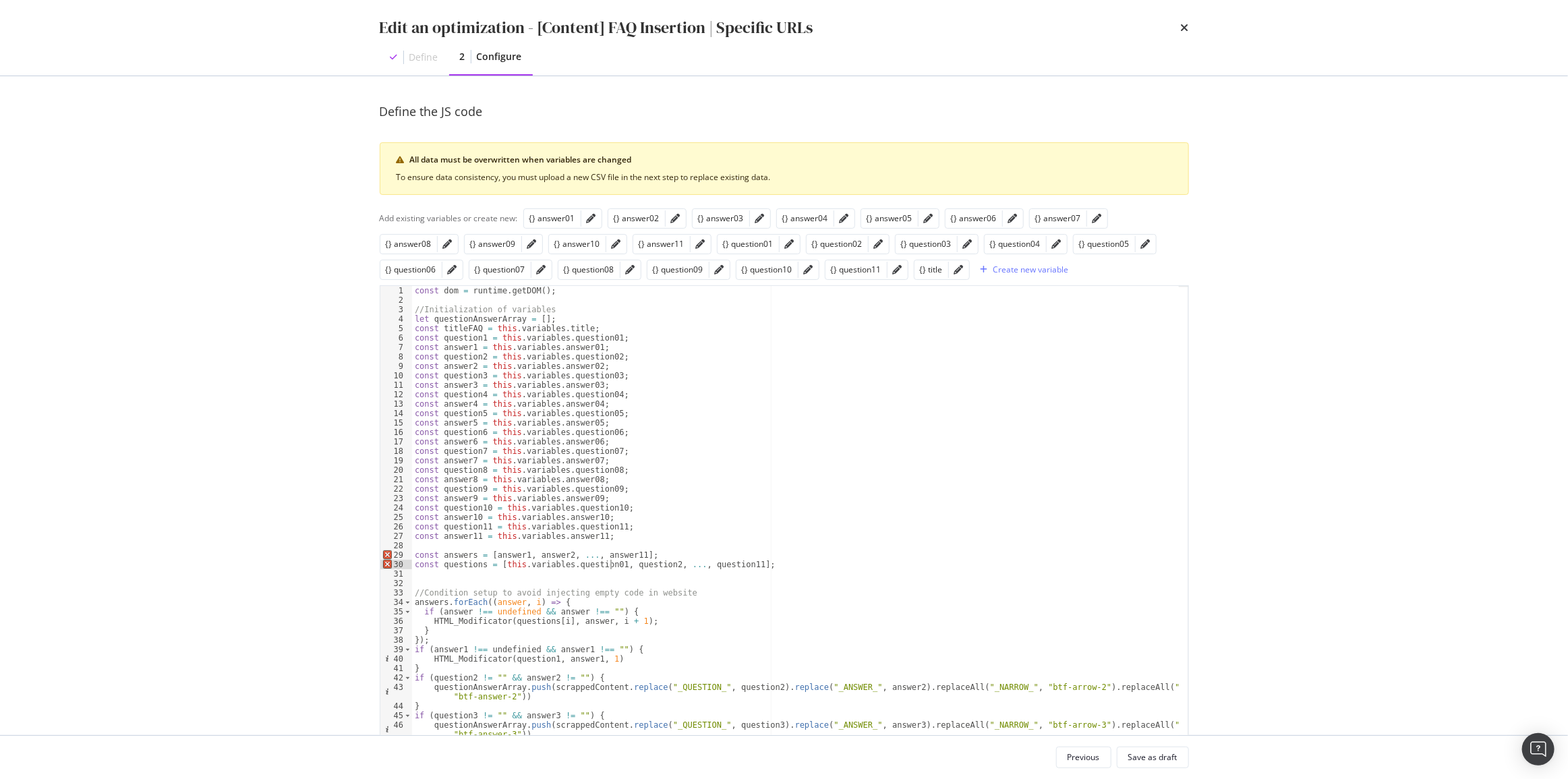
click at [633, 564] on div "const dom = runtime . getDOM ( ) ; //Initialization of variables let questionAn…" at bounding box center [795, 571] width 767 height 570
paste textarea "this.variables.question01"
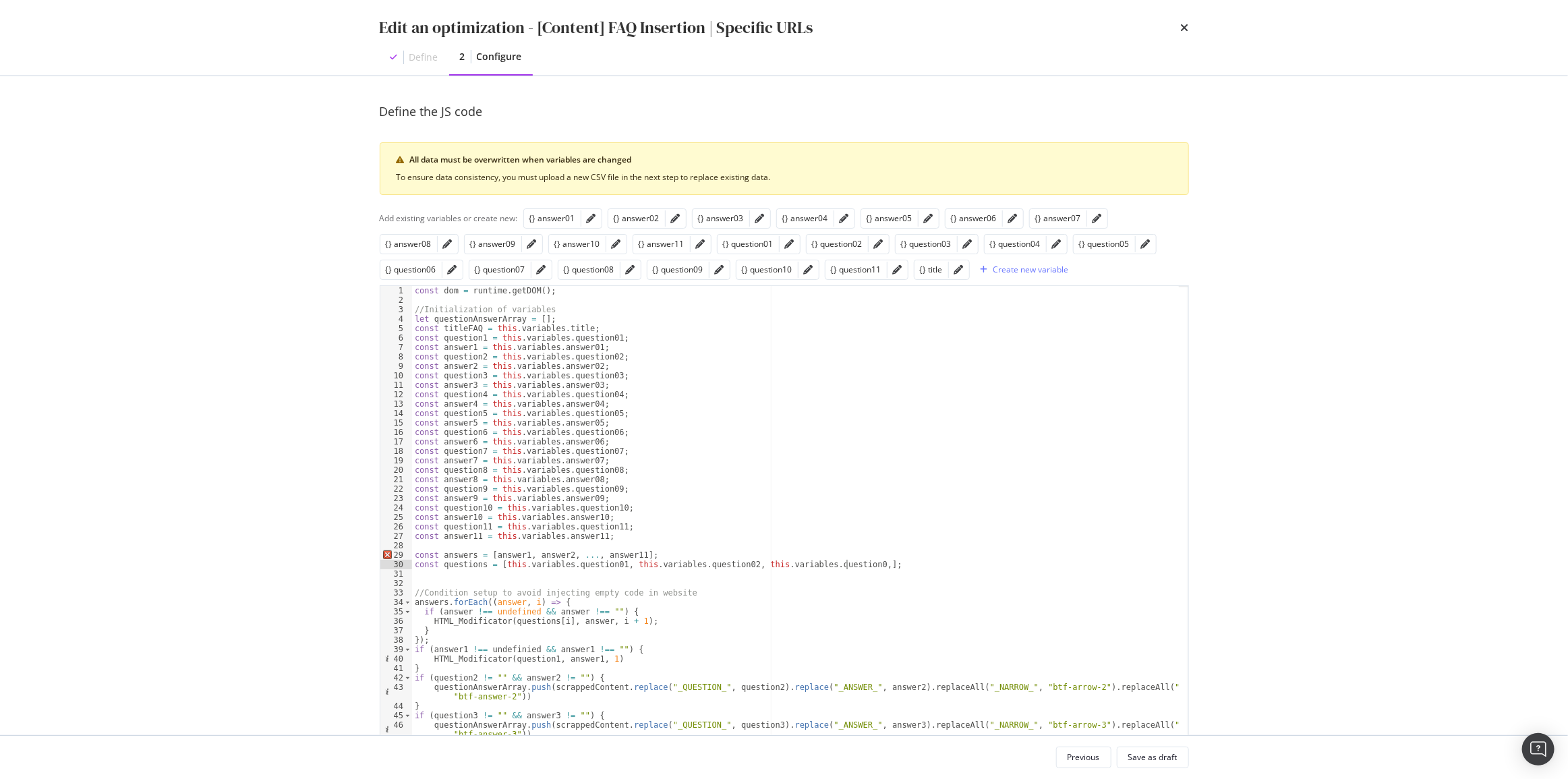
scroll to position [0, 37]
drag, startPoint x: 730, startPoint y: 566, endPoint x: 849, endPoint y: 566, distance: 119.0
click at [849, 566] on div "const dom = runtime . getDOM ( ) ; //Initialization of variables let questionAn…" at bounding box center [795, 571] width 767 height 570
click at [852, 566] on div "const dom = runtime . getDOM ( ) ; //Initialization of variables let questionAn…" at bounding box center [795, 556] width 767 height 542
paste textarea ", this.variables.question03"
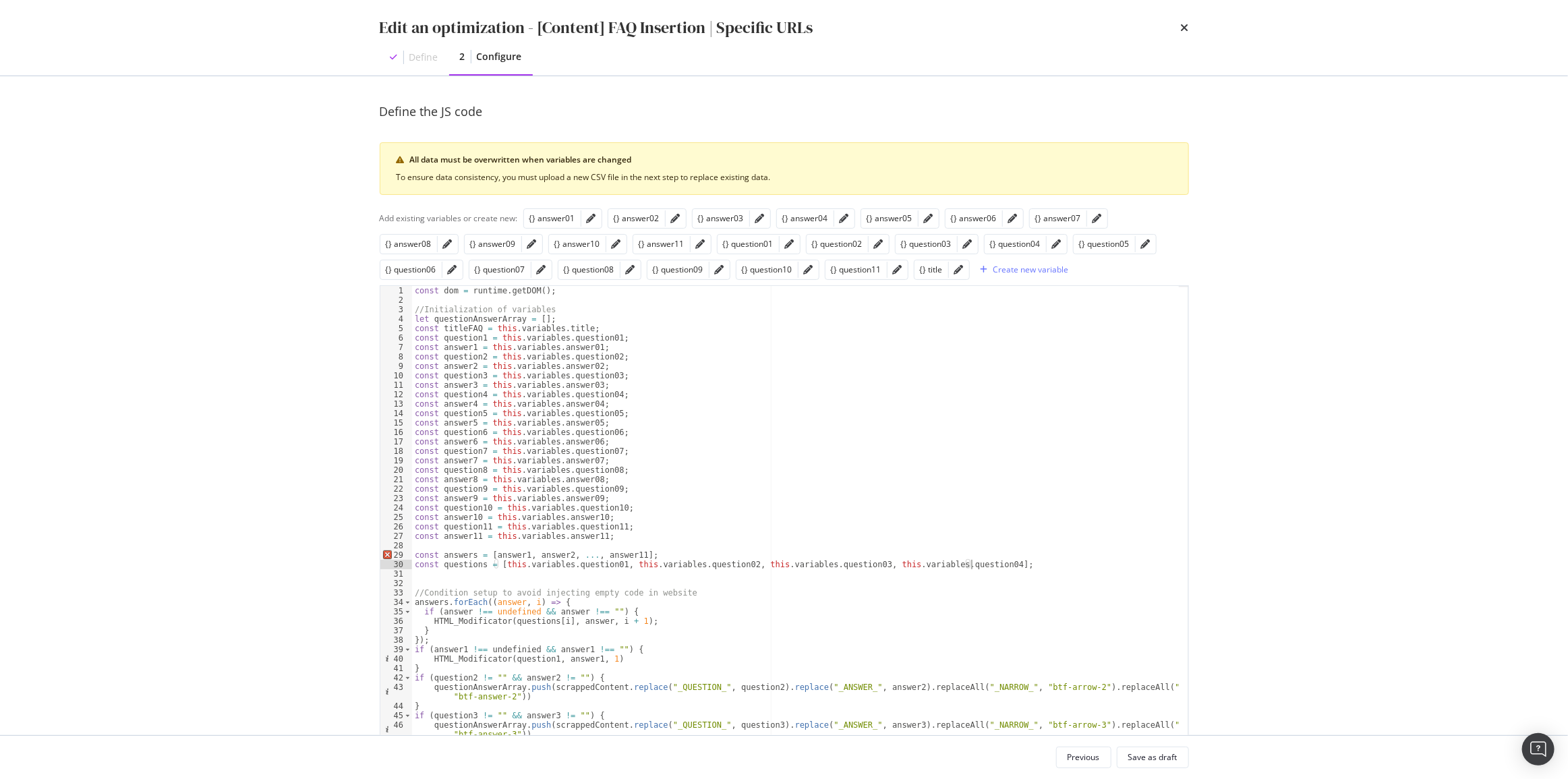
scroll to position [0, 46]
paste textarea ", this.variables.question03"
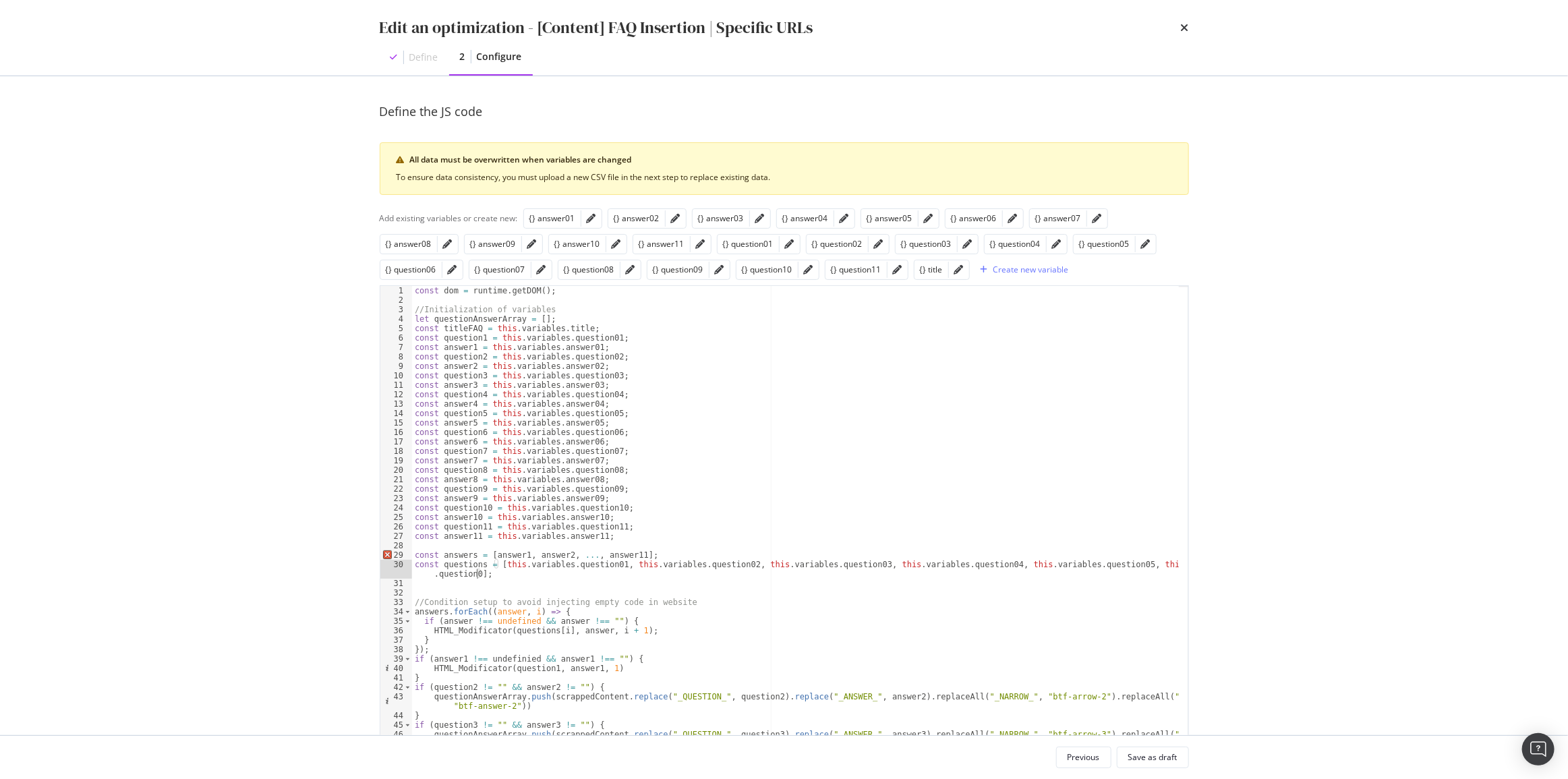
scroll to position [0, 67]
paste textarea ", this.variables.question03"
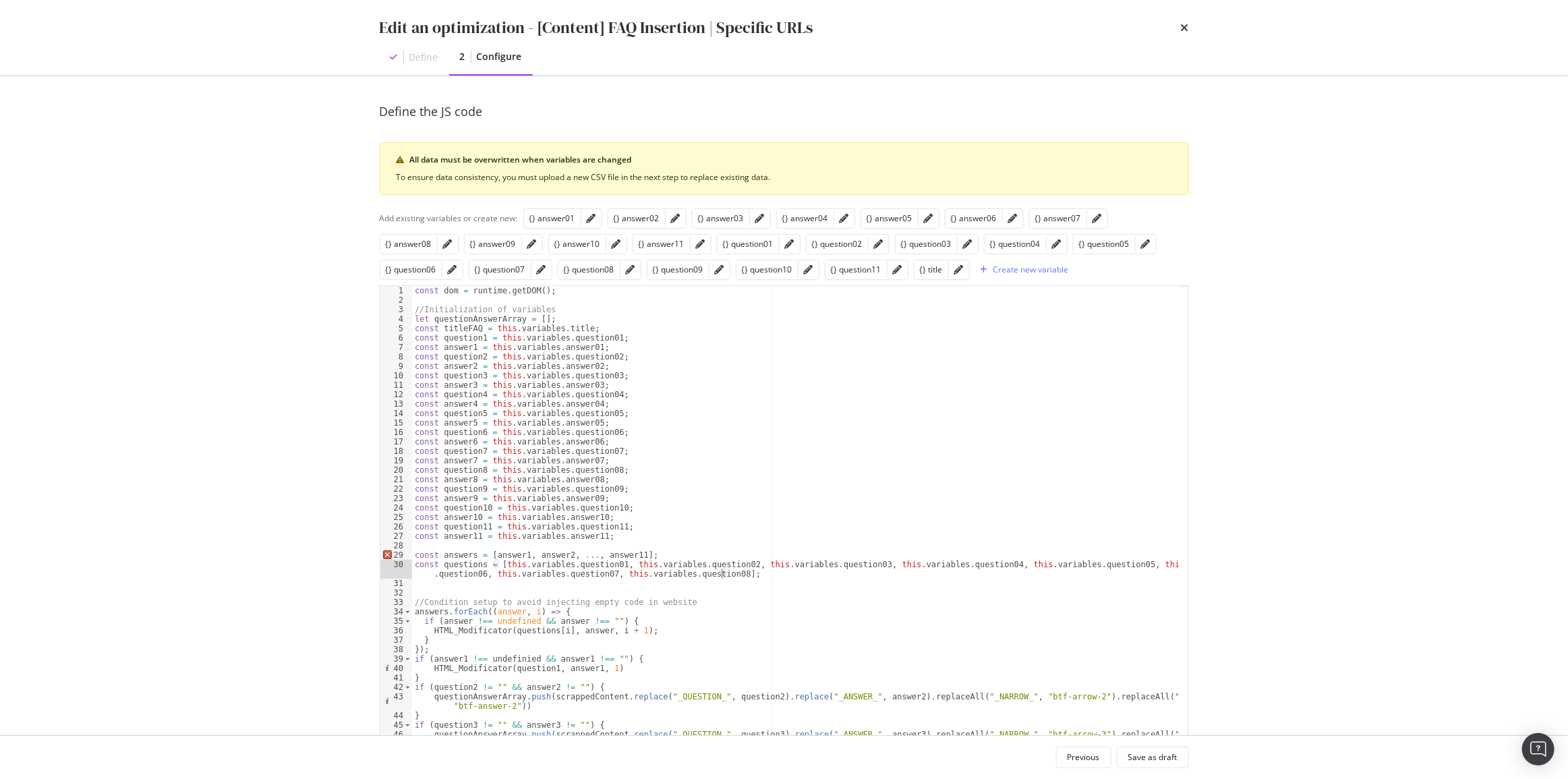
paste textarea ", this.variables.question03"
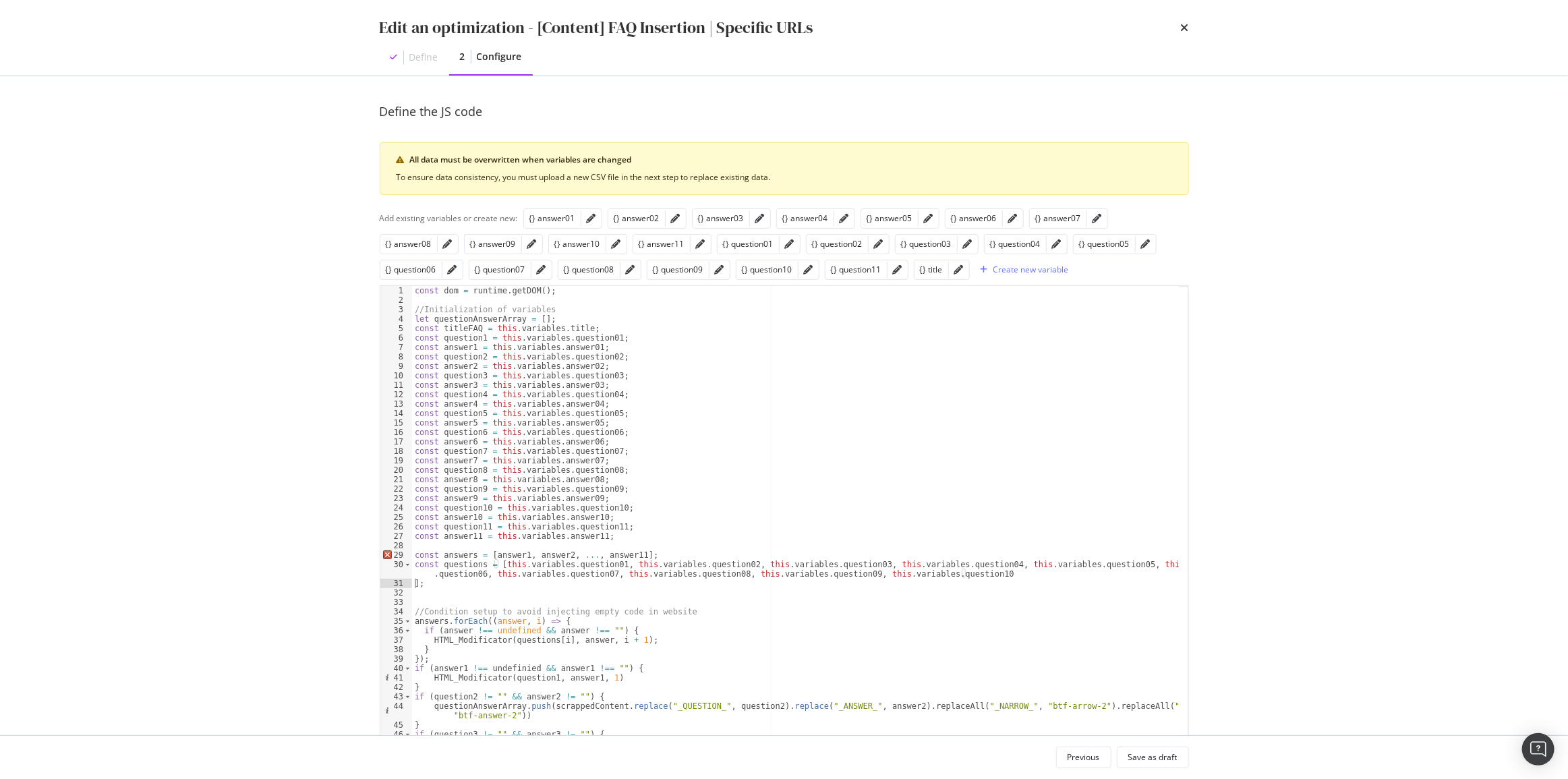
scroll to position [0, 0]
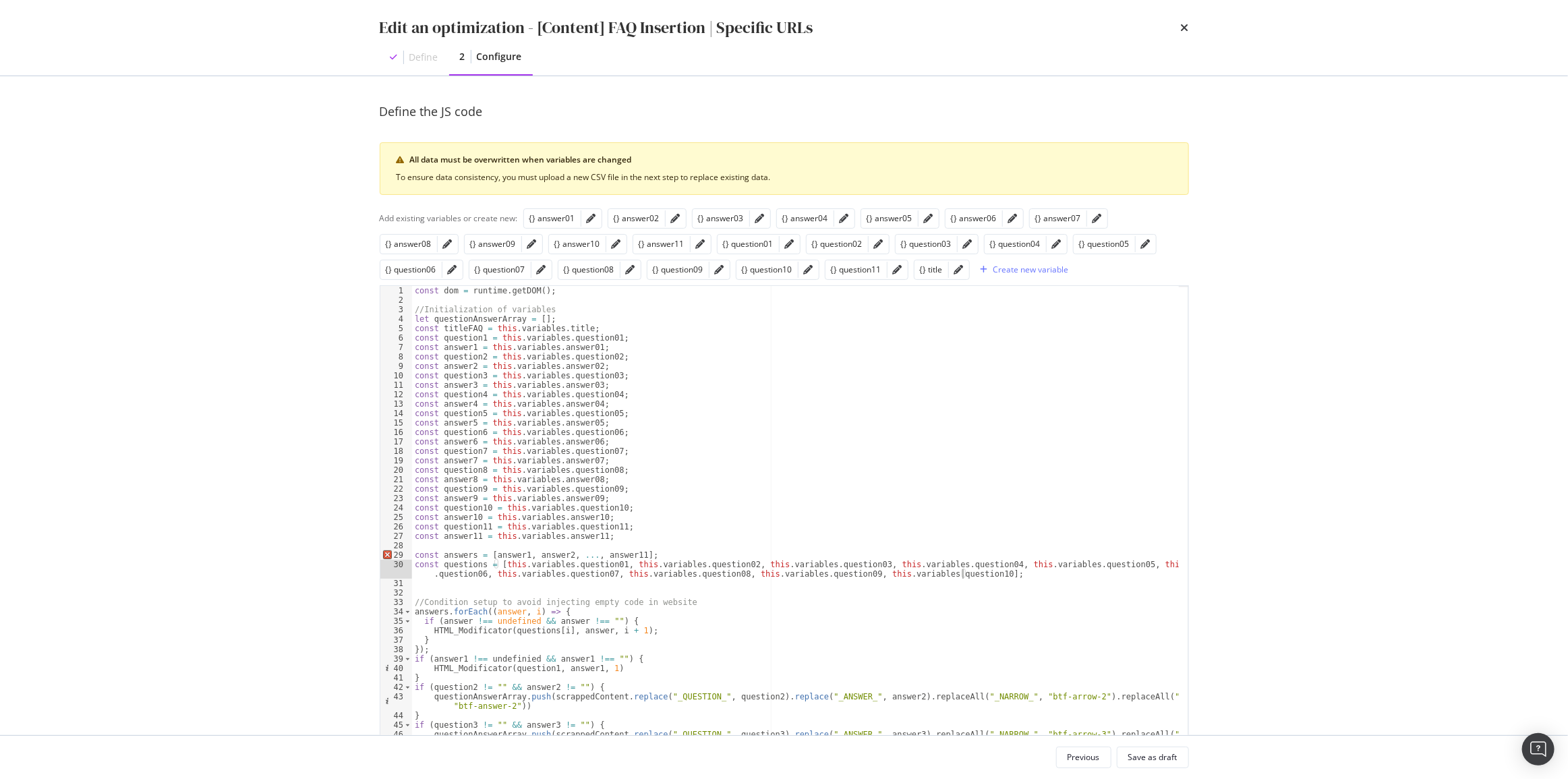
paste textarea ", this.variables.question03"
drag, startPoint x: 489, startPoint y: 554, endPoint x: 626, endPoint y: 554, distance: 137.0
click at [626, 554] on div "const dom = runtime . getDOM ( ) ; //Initialization of variables let questionAn…" at bounding box center [795, 566] width 767 height 561
paste textarea ", this.variables.question03"
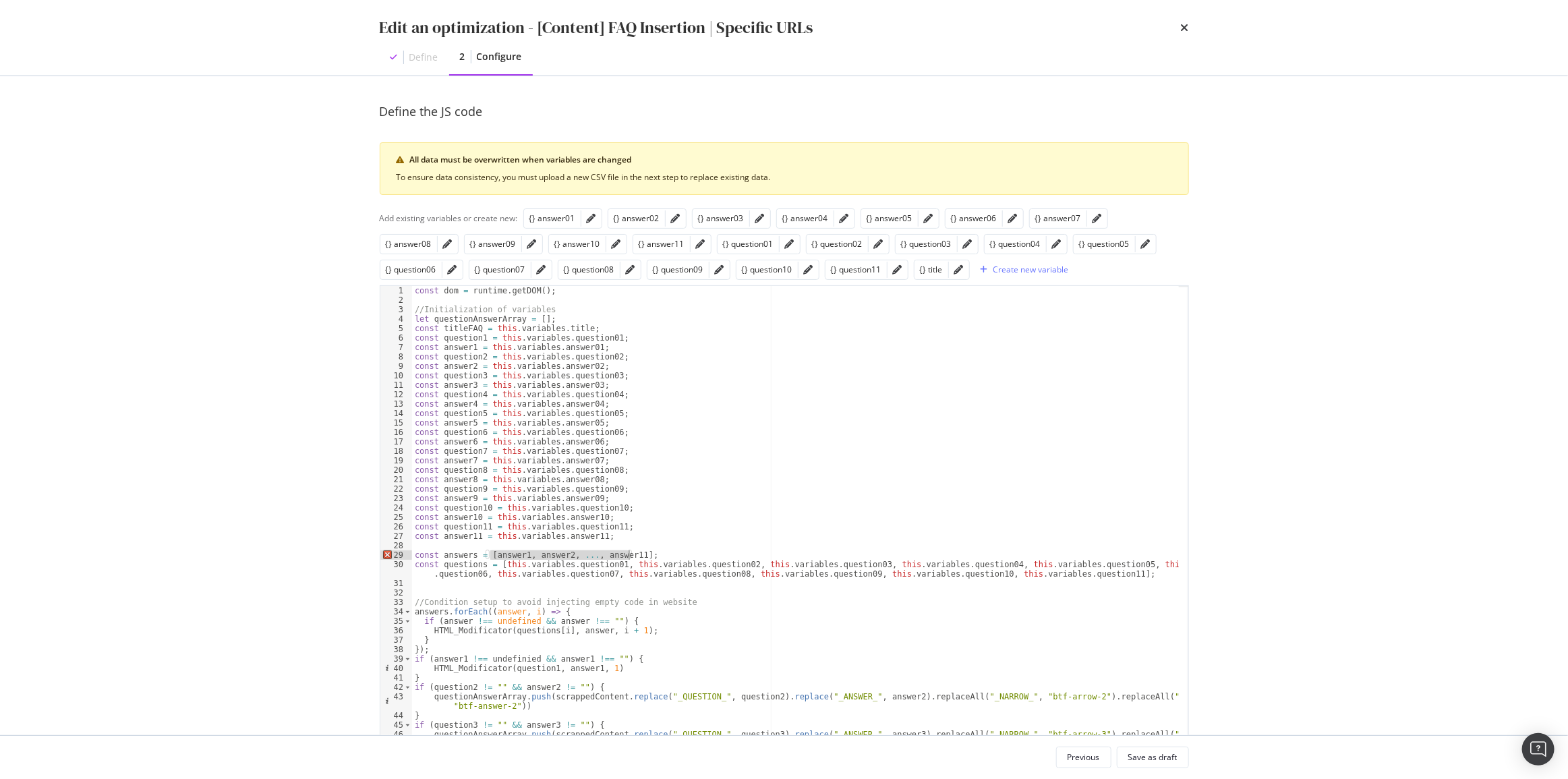
scroll to position [0, 16]
click at [499, 555] on div "const dom = runtime . getDOM ( ) ; //Initialization of variables let questionAn…" at bounding box center [795, 566] width 767 height 561
click at [600, 554] on div "const dom = runtime . getDOM ( ) ; //Initialization of variables let questionAn…" at bounding box center [795, 566] width 767 height 561
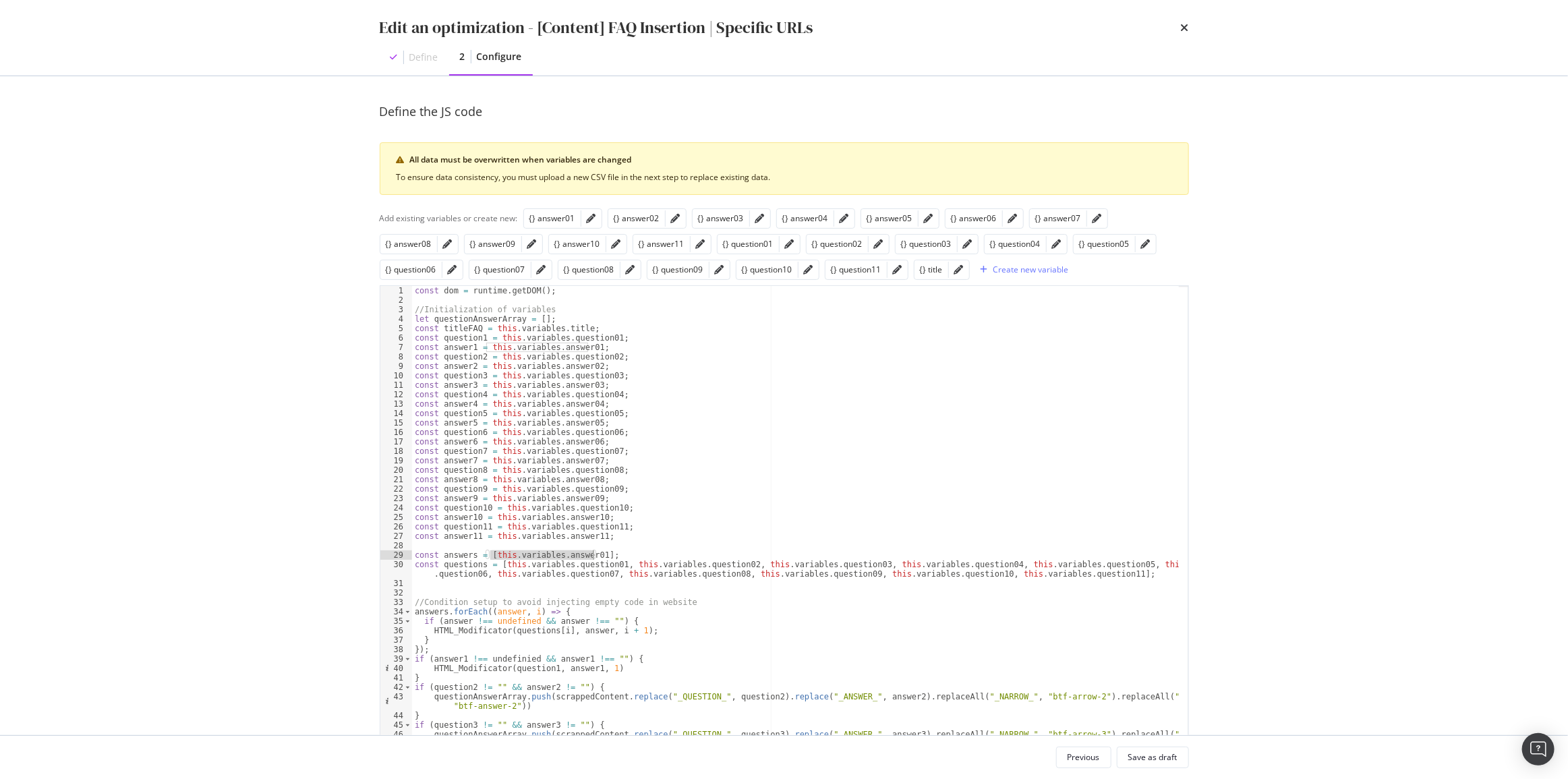
drag, startPoint x: 489, startPoint y: 556, endPoint x: 592, endPoint y: 554, distance: 103.0
click at [592, 554] on div "const dom = runtime . getDOM ( ) ; //Initialization of variables let questionAn…" at bounding box center [795, 566] width 767 height 561
click at [592, 554] on div "const dom = runtime . getDOM ( ) ; //Initialization of variables let questionAn…" at bounding box center [795, 556] width 767 height 542
paste textarea "this.variables.answer01"
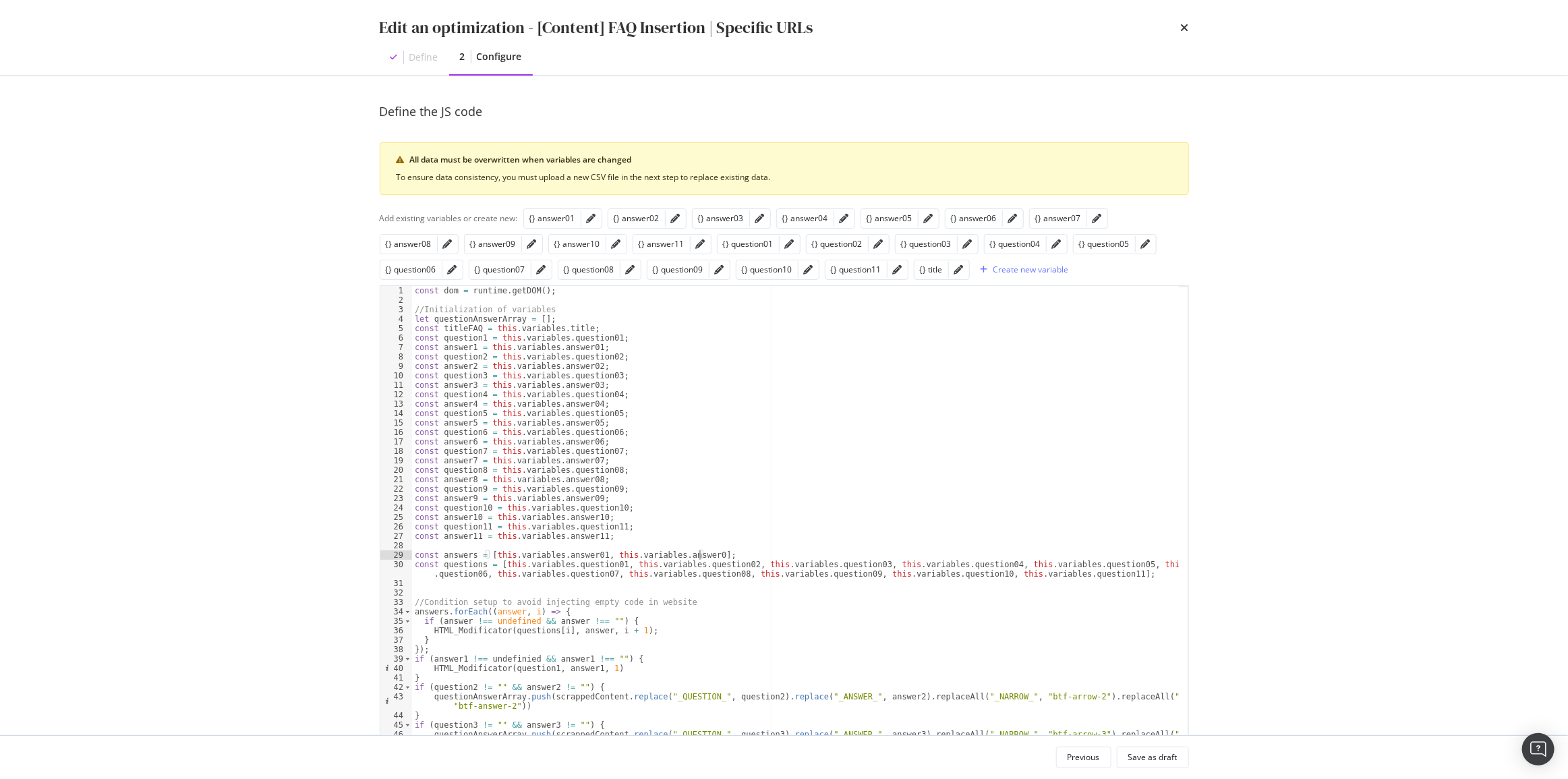
scroll to position [0, 25]
paste textarea ", this.variables.answer02"
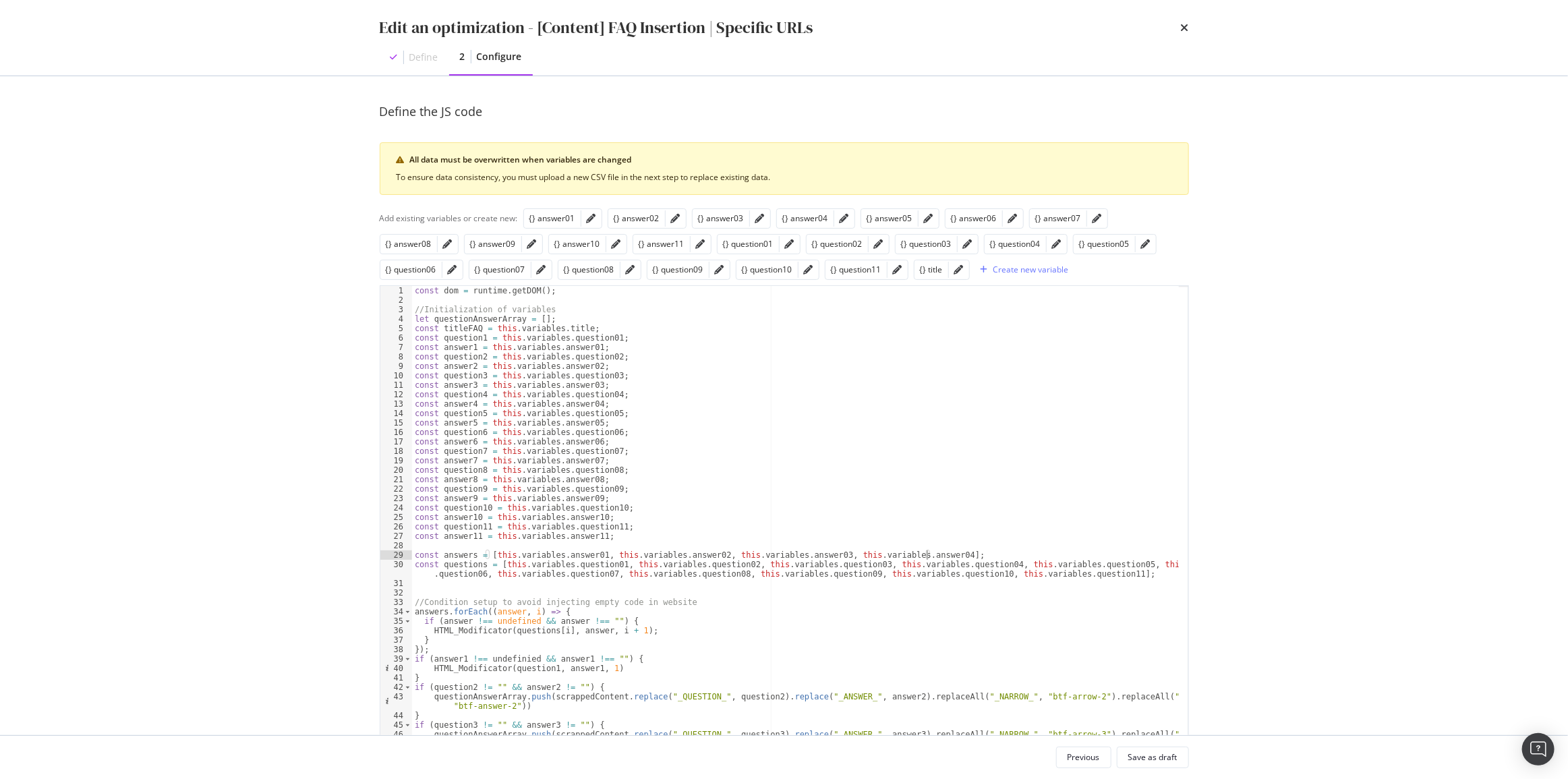
paste textarea ", this.variables.answer02"
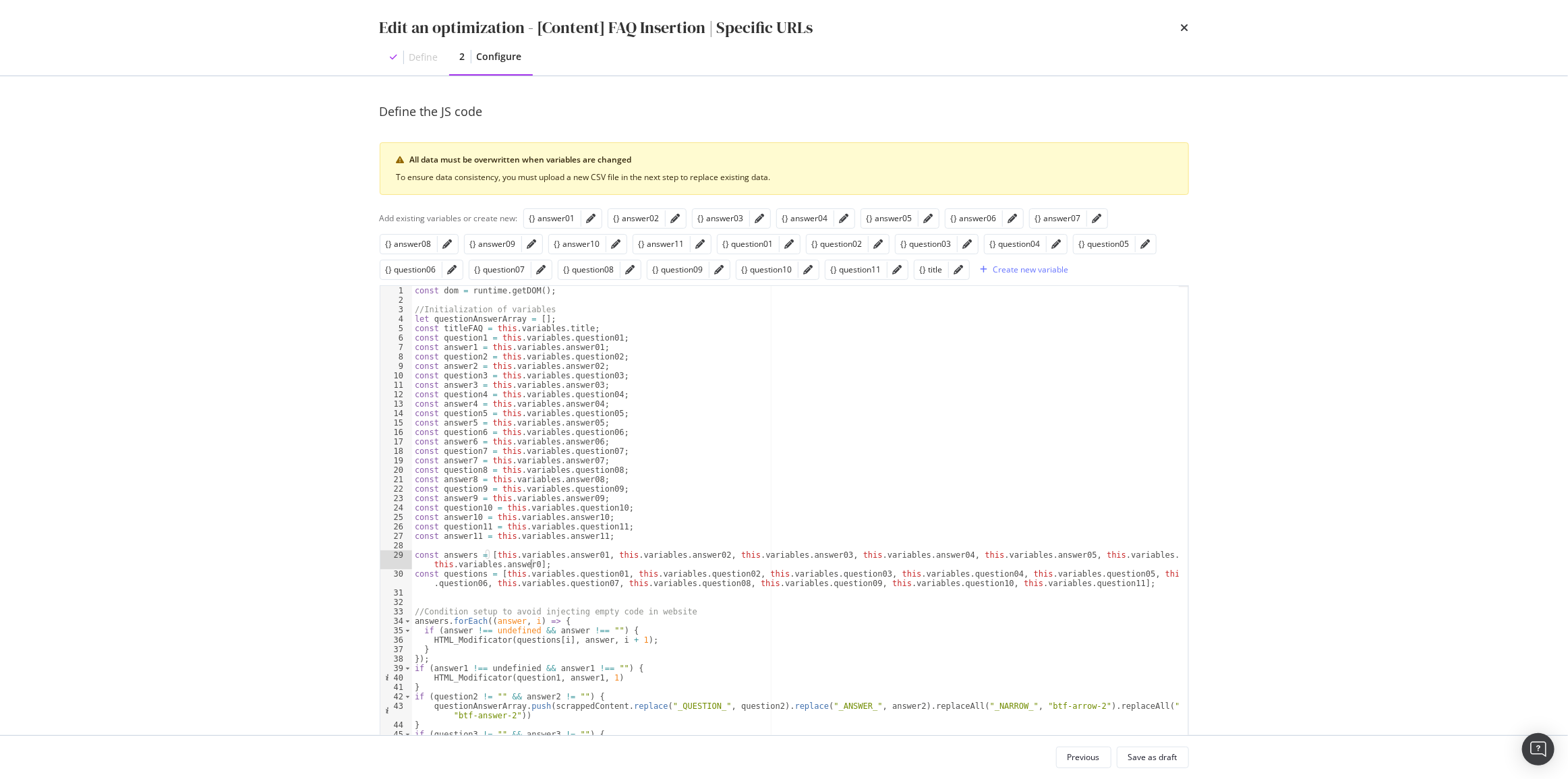
scroll to position [0, 71]
paste textarea ", this.variables.answer02"
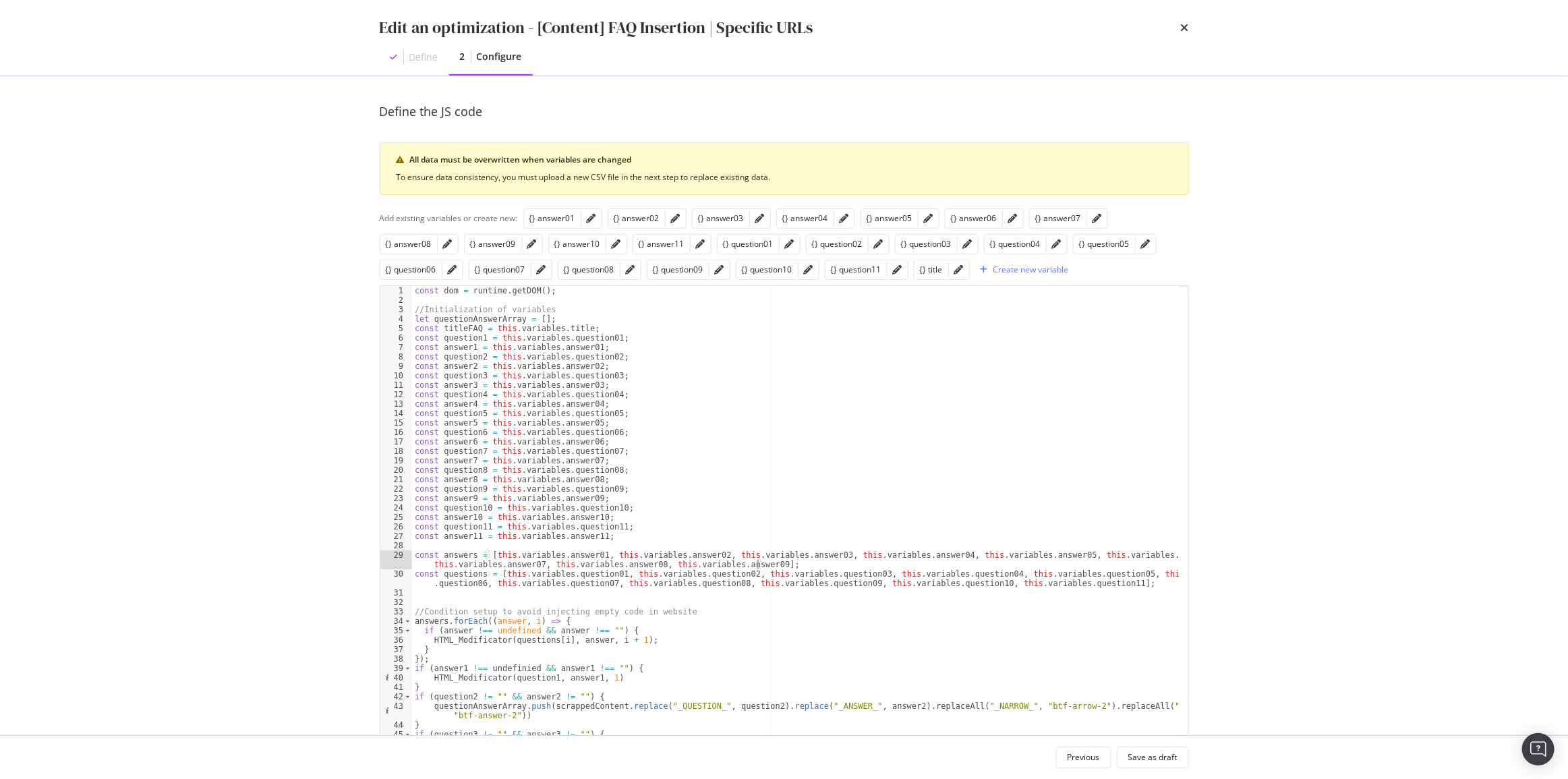
paste textarea ", this.variables.answer02"
click at [863, 565] on div "const dom = runtime . getDOM ( ) ; //Initialization of variables let questionAn…" at bounding box center [795, 566] width 767 height 561
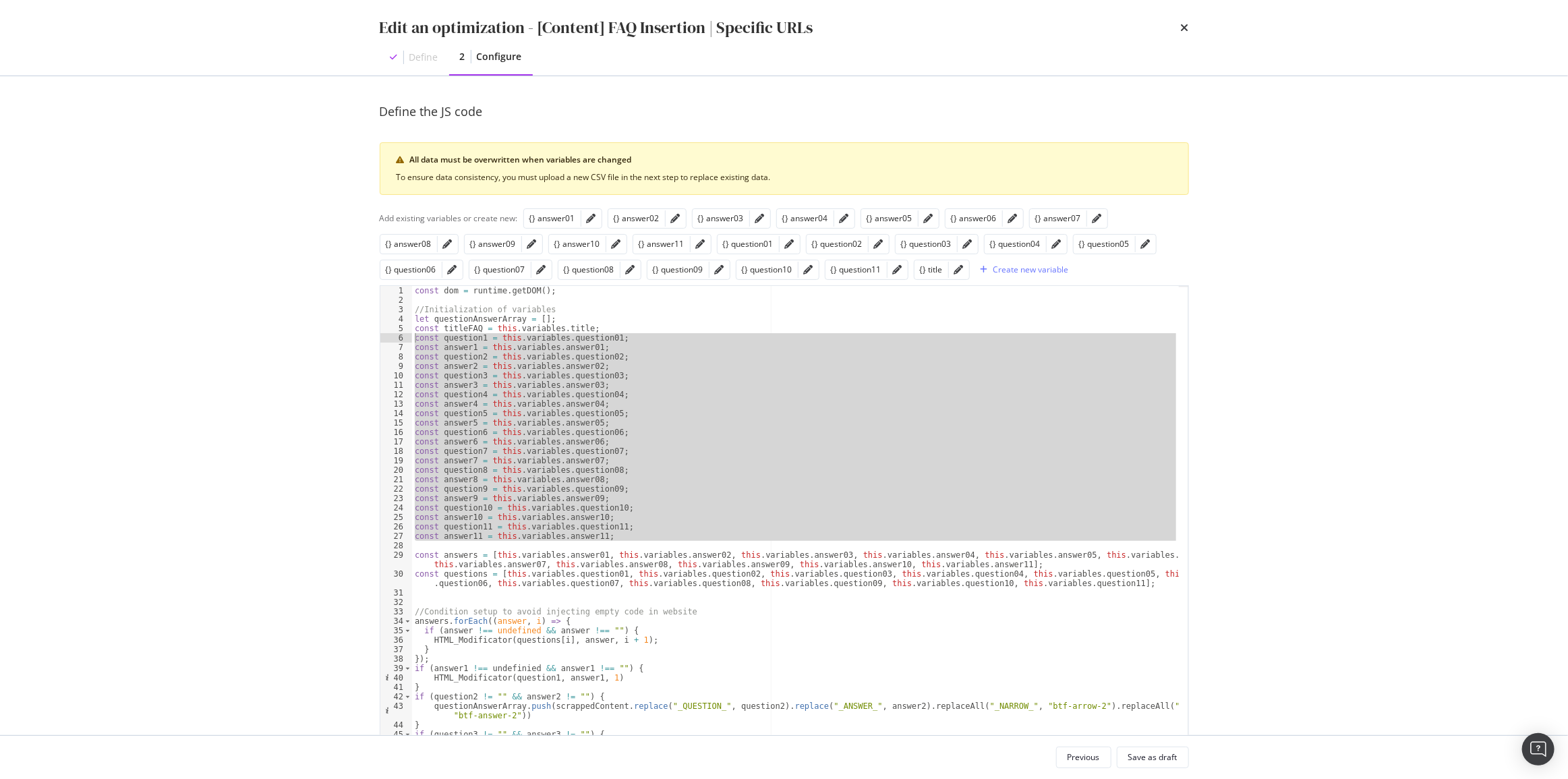
drag, startPoint x: 425, startPoint y: 541, endPoint x: 396, endPoint y: 336, distance: 207.0
click at [396, 336] on div "const answers = [this.variables.answer01, this.variables.answer02, this.variabl…" at bounding box center [783, 556] width 809 height 543
type textarea "const question1 = this.variables.question01; const answer1 = this.variables.ans…"
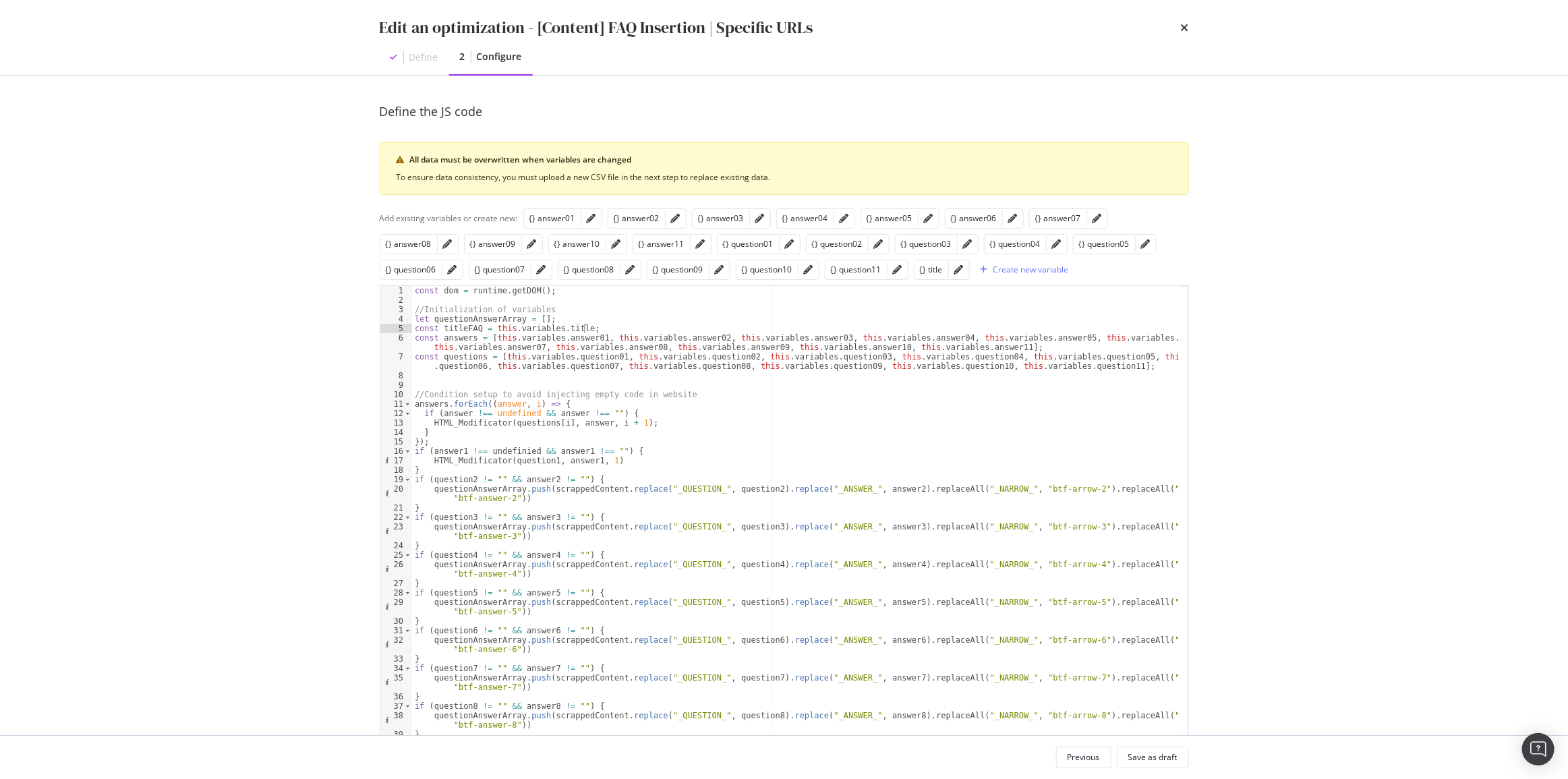
click at [449, 488] on div "const dom = runtime . getDOM ( ) ; //Initialization of variables let questionAn…" at bounding box center [795, 571] width 767 height 570
click at [430, 420] on div "const dom = runtime . getDOM ( ) ; //Initialization of variables let questionAn…" at bounding box center [795, 571] width 767 height 570
paste textarea "questionAnswerArray"
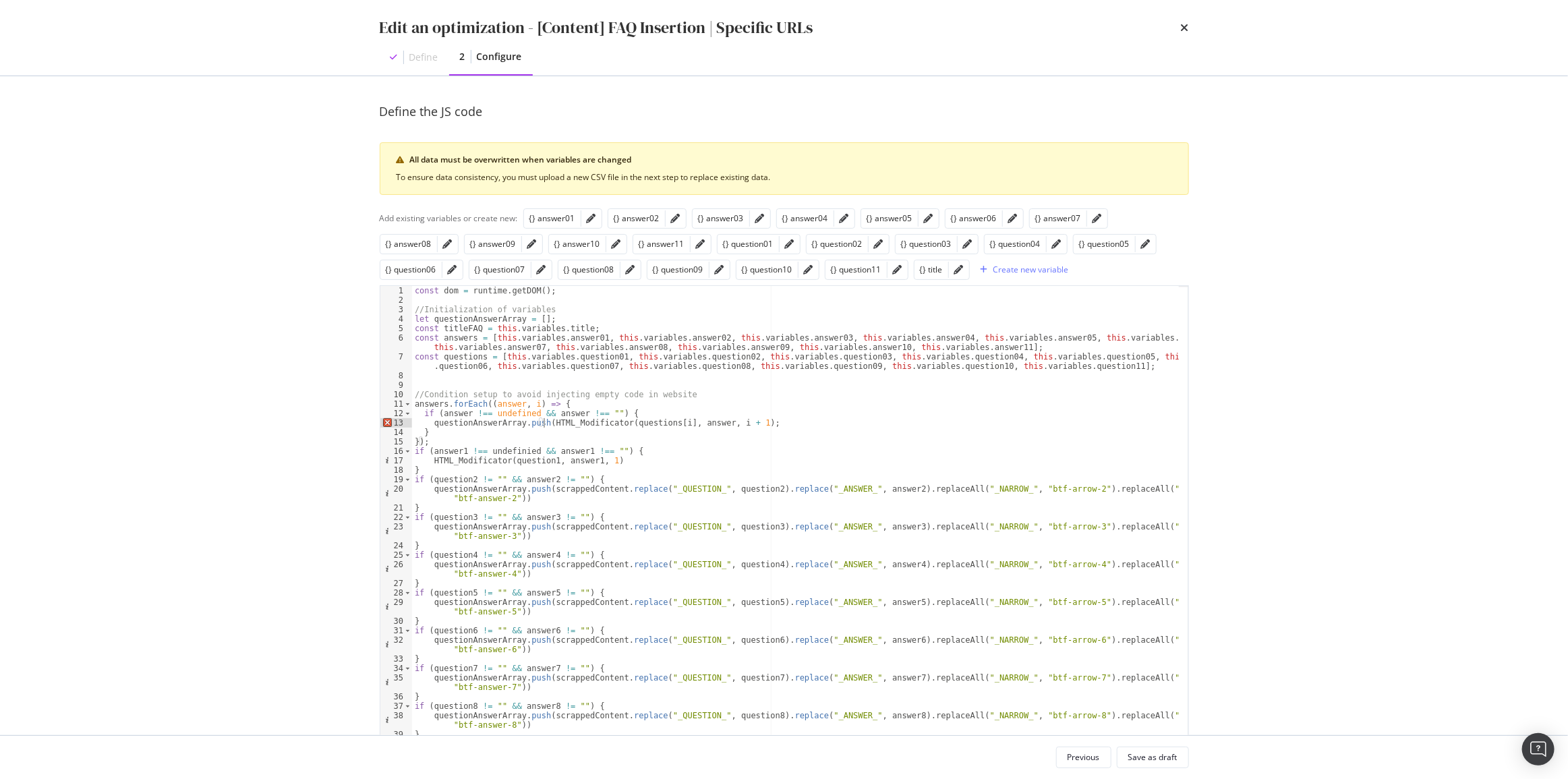
click at [762, 418] on div "const dom = runtime . getDOM ( ) ; //Initialization of variables let questionAn…" at bounding box center [795, 571] width 767 height 570
click at [412, 454] on div "const dom = runtime . getDOM ( ) ; //Initialization of variables let questionAn…" at bounding box center [795, 571] width 767 height 570
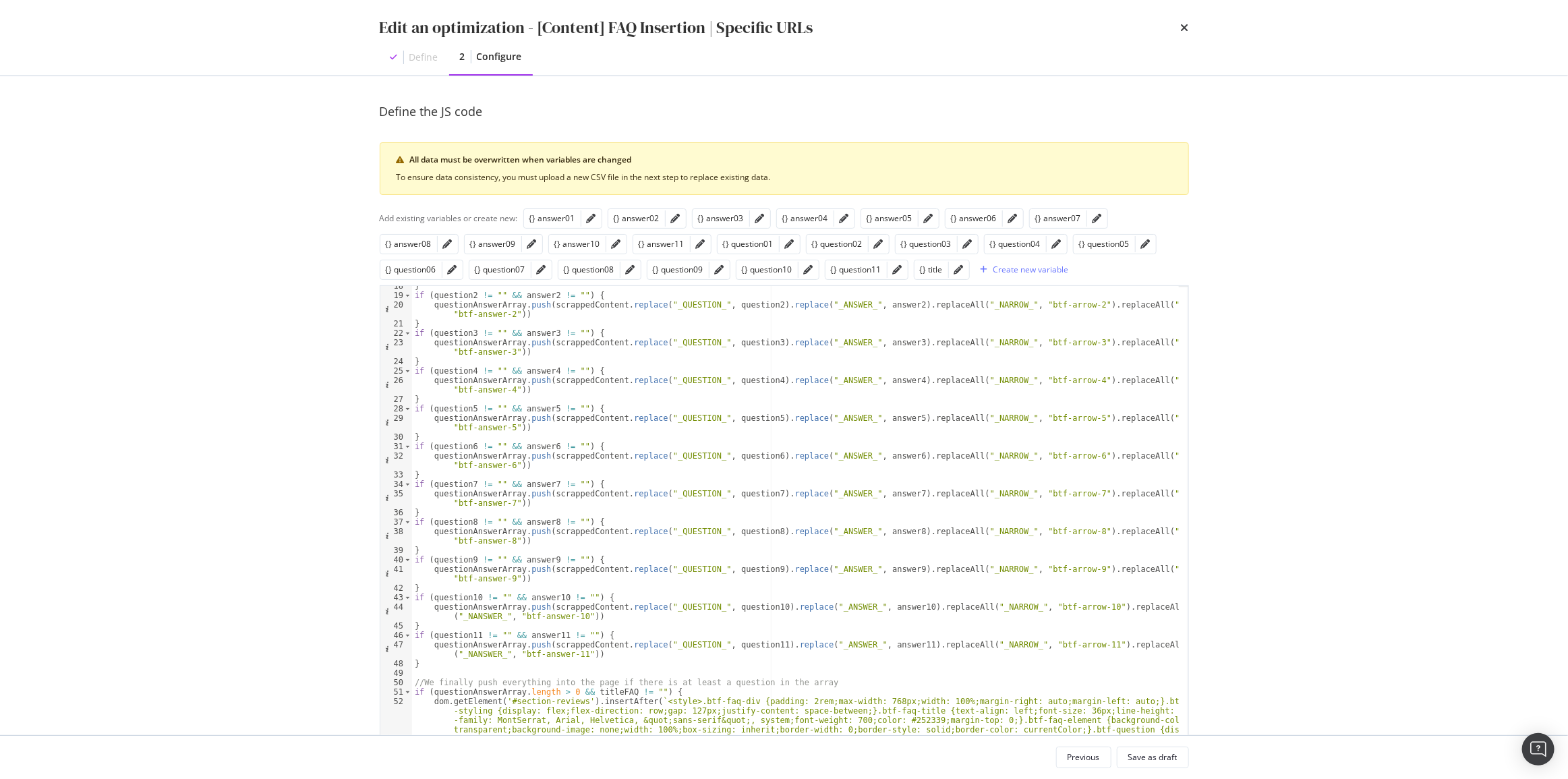
scroll to position [269, 0]
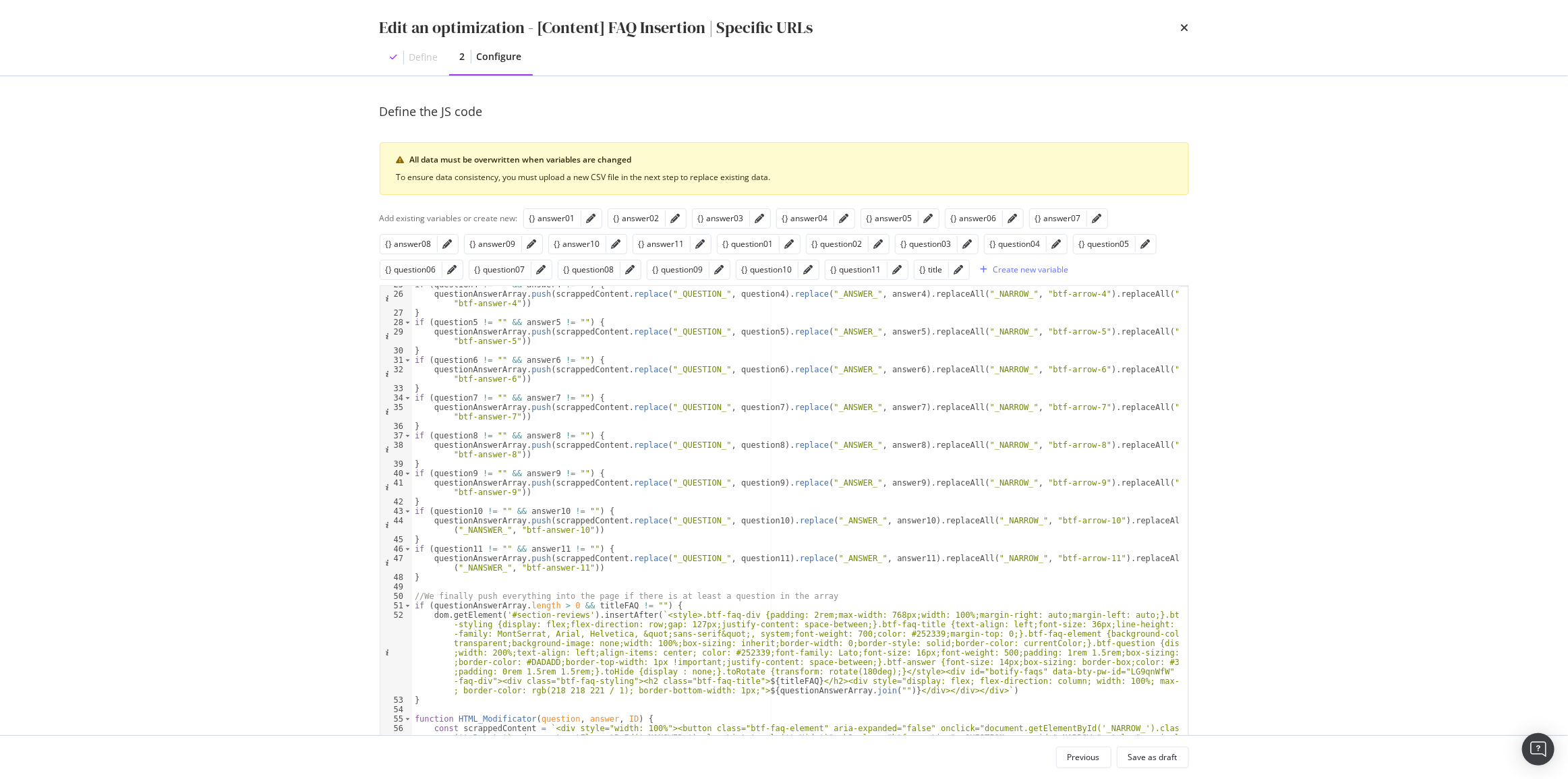
click at [453, 579] on div "if ( question4 != "" && answer4 != "" ) { questionAnswerArray . push ( scrapped…" at bounding box center [795, 560] width 767 height 561
type textarea "questionAnswerArray.push(scrappedContent.replace("_QUESTION_", question11).repl…"
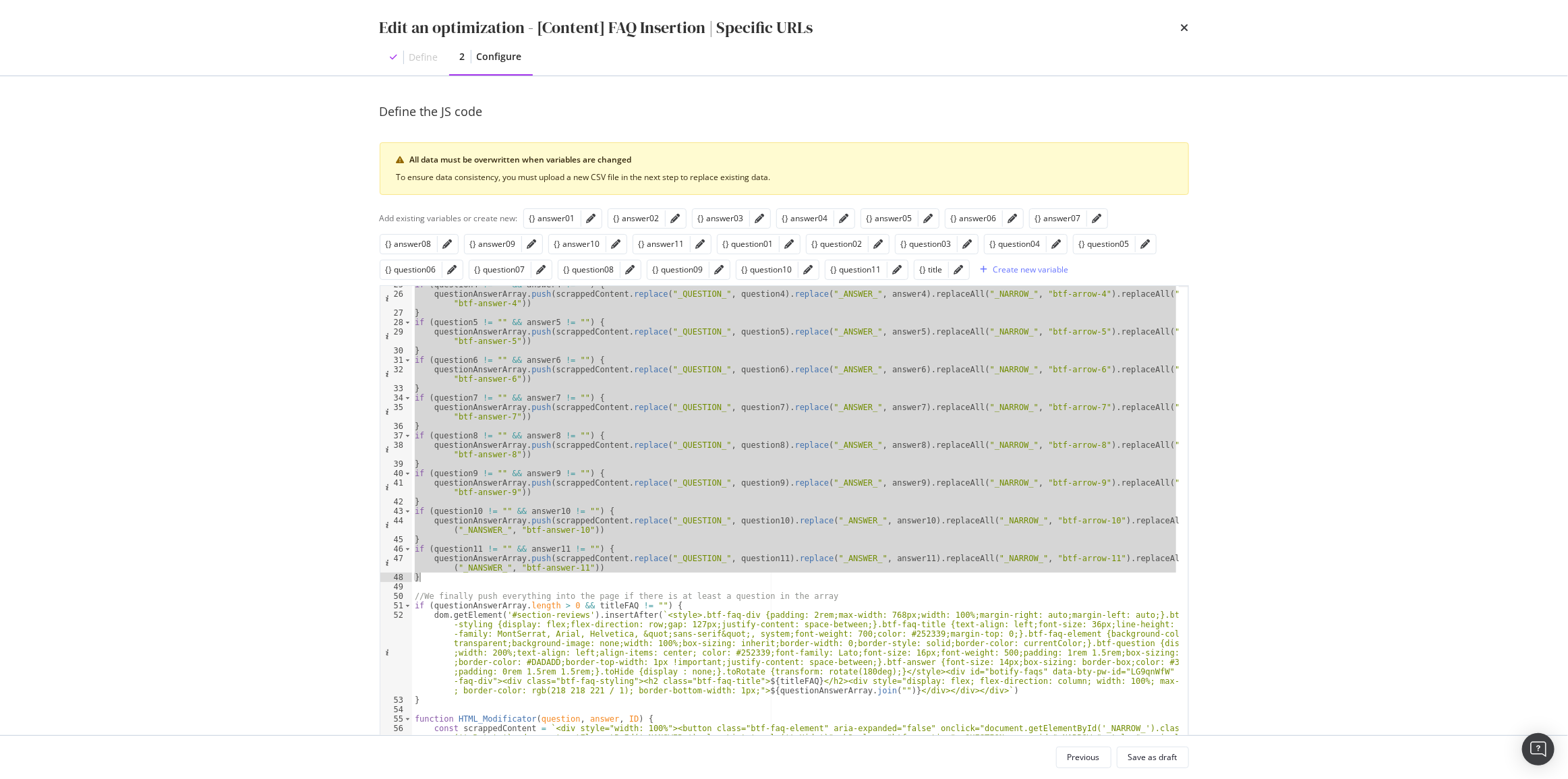
scroll to position [0, 0]
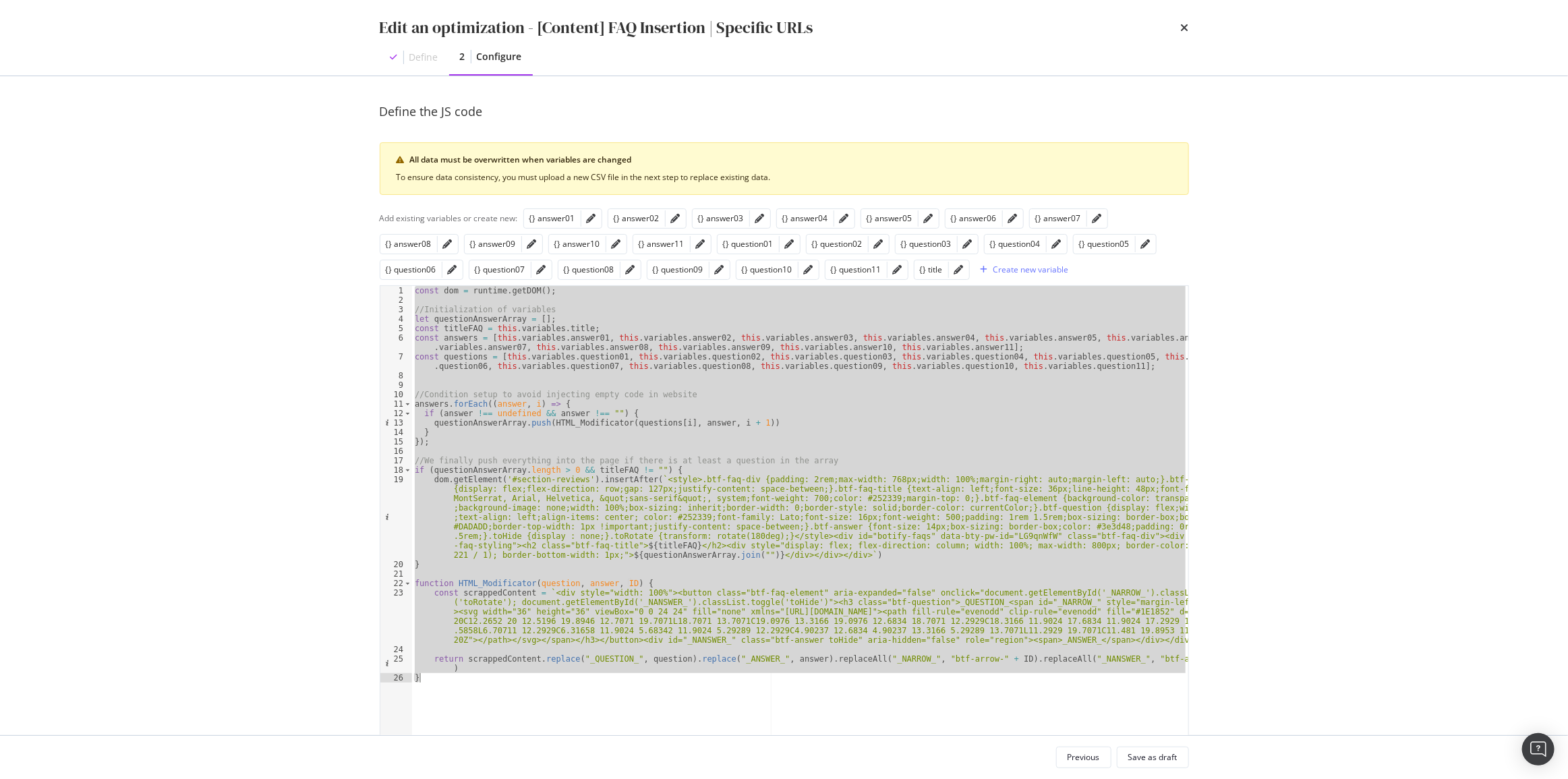
type textarea "return scrappedContent.replace("_QUESTION_", question).replace("_ANSWER_", answ…"
click at [1055, 647] on div "const dom = runtime . getDOM ( ) ; //Initialization of variables let questionAn…" at bounding box center [800, 556] width 776 height 542
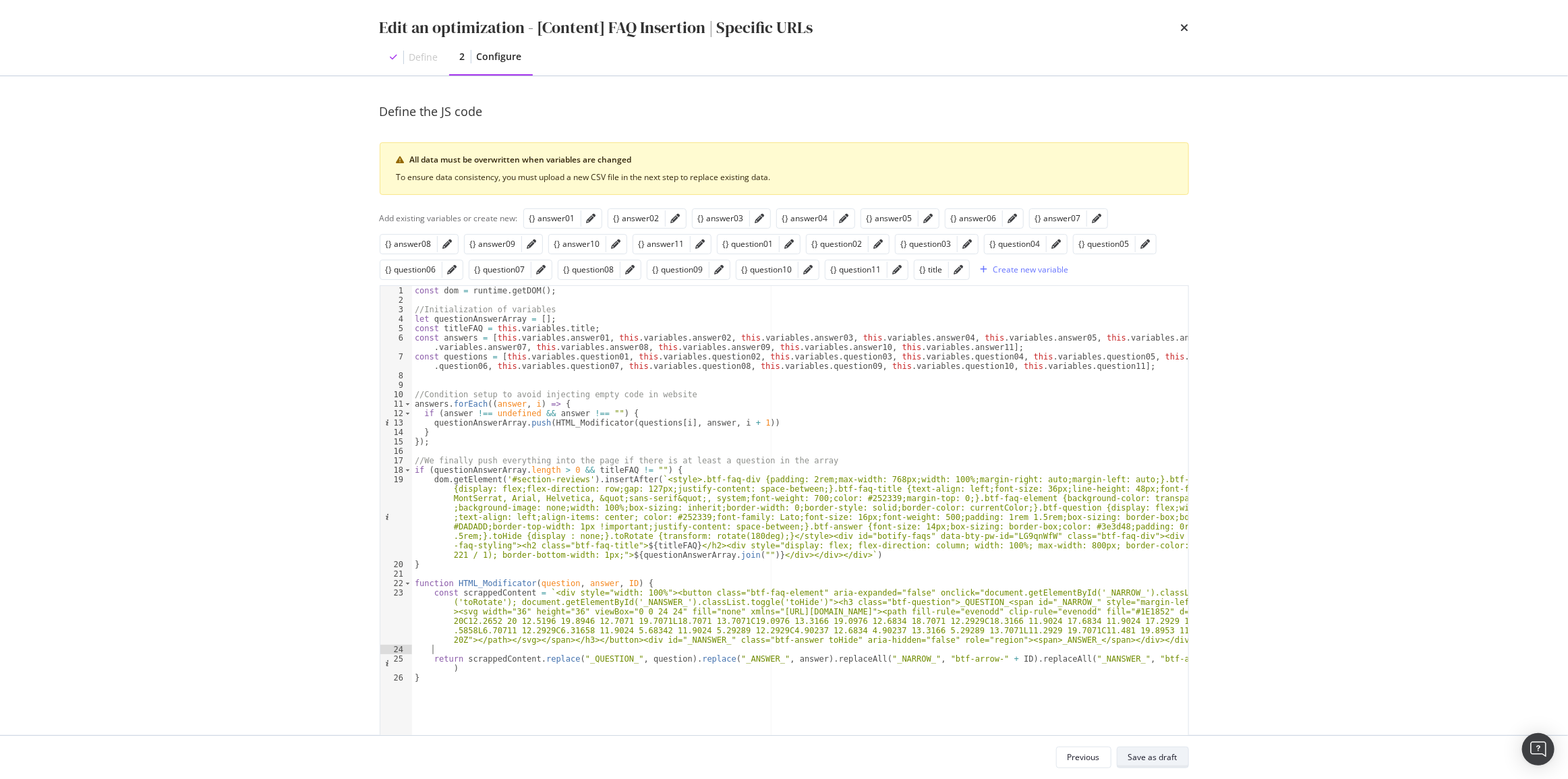
click at [1158, 754] on div "Save as draft" at bounding box center [1153, 757] width 49 height 12
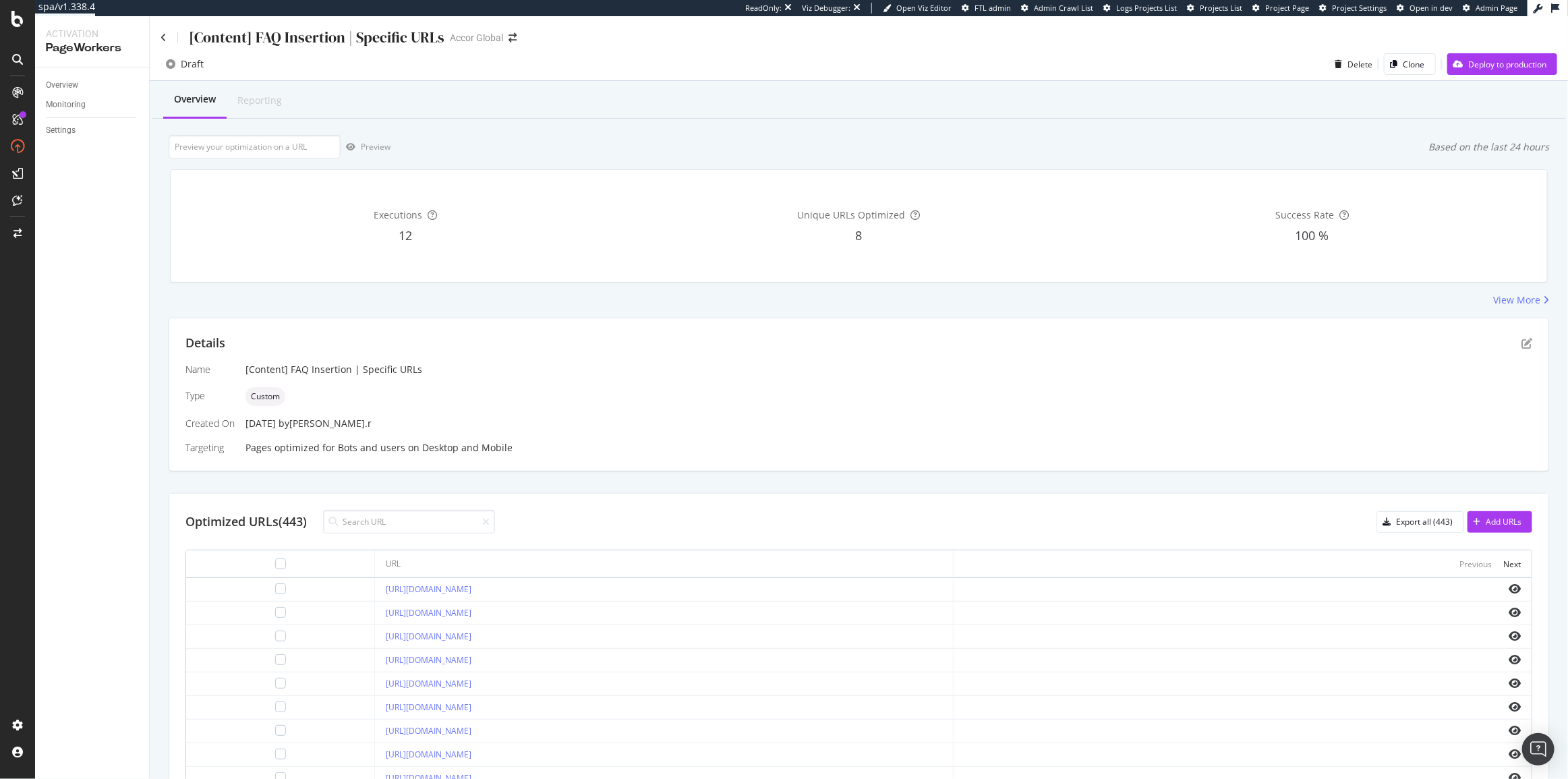
click at [1524, 346] on div "Details Name [Content] FAQ Insertion | Specific URLs Type Custom Created On 07 …" at bounding box center [858, 394] width 1378 height 152
click at [1521, 346] on icon "pen-to-square" at bounding box center [1527, 344] width 11 height 11
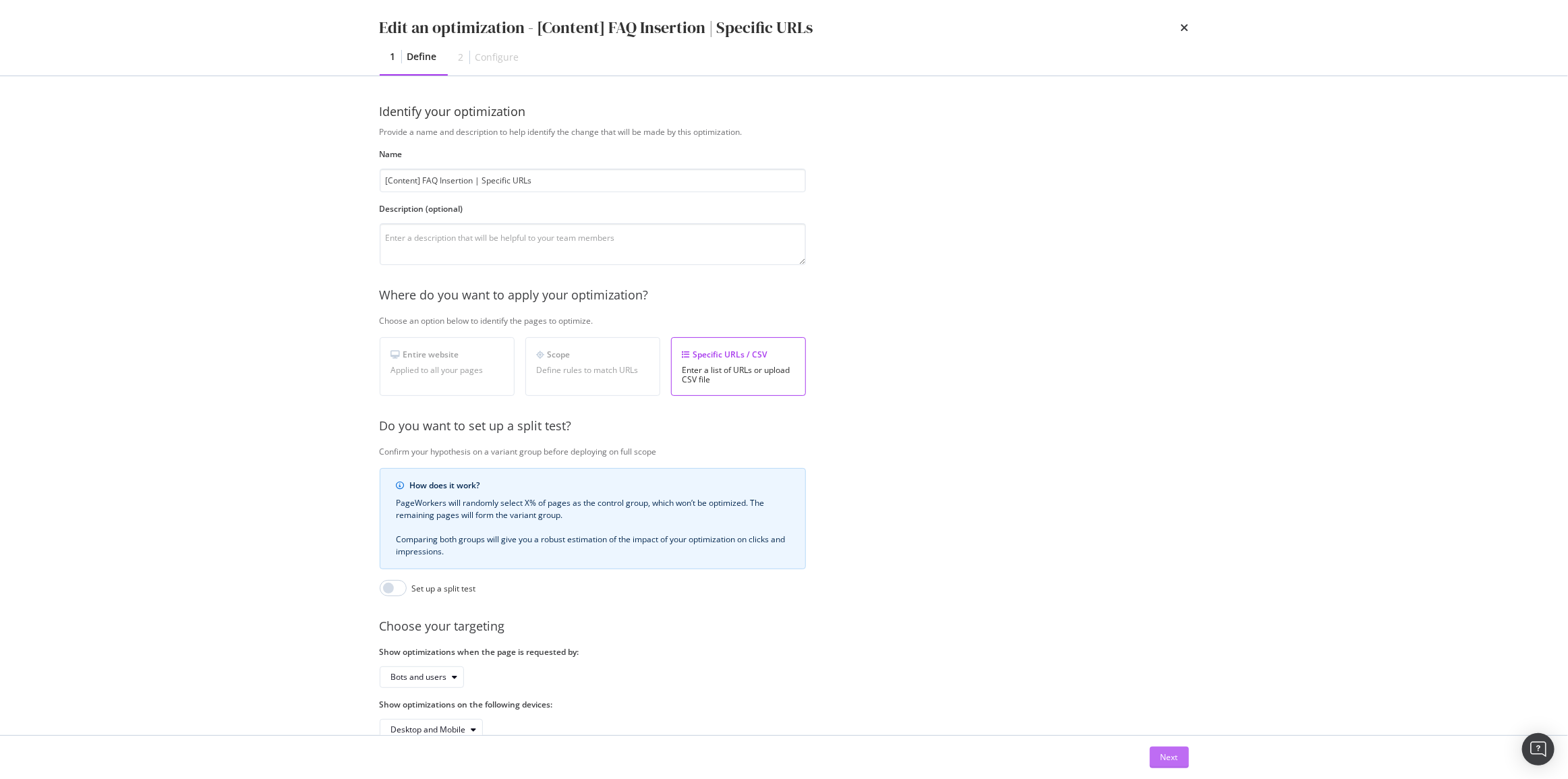
click at [1174, 757] on div "Next" at bounding box center [1169, 757] width 17 height 12
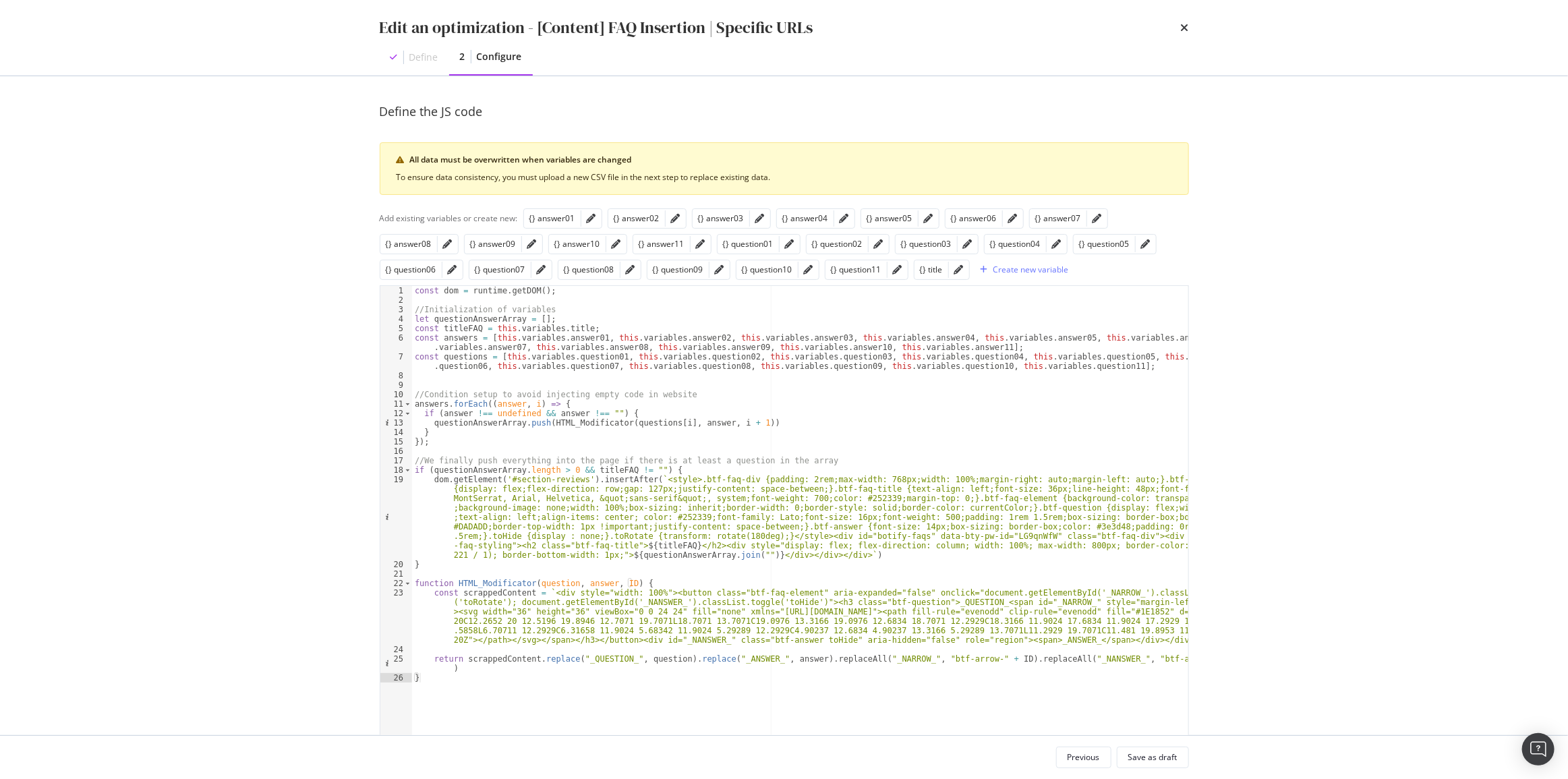
click at [794, 411] on div "const dom = runtime . getDOM ( ) ; //Initialization of variables let questionAn…" at bounding box center [800, 566] width 776 height 561
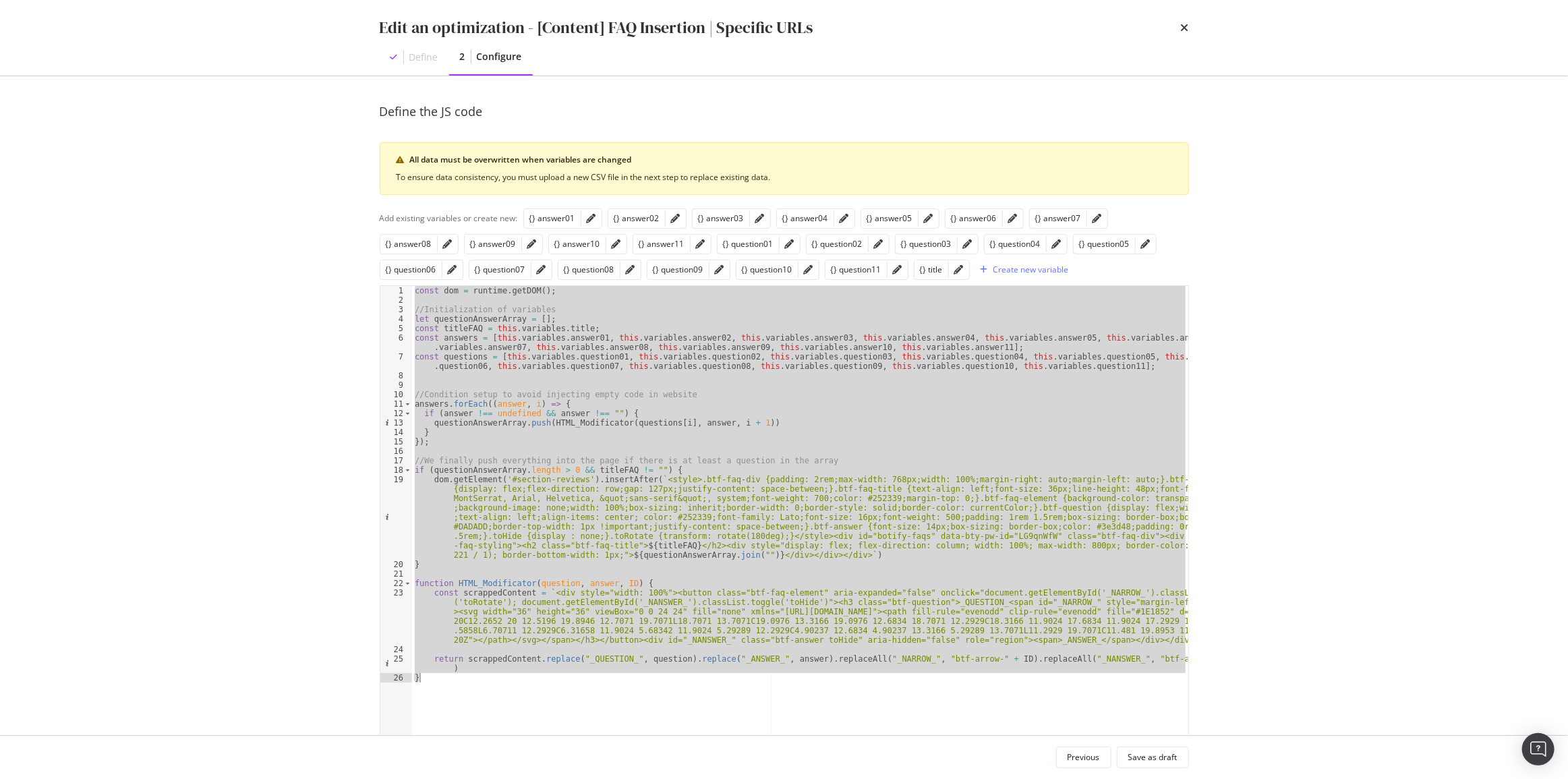
click at [421, 369] on div "const dom = runtime . getDOM ( ) ; //Initialization of variables let questionAn…" at bounding box center [800, 556] width 776 height 542
type textarea "const questions = [this.variables.question01, this.variables.question02, this.v…"
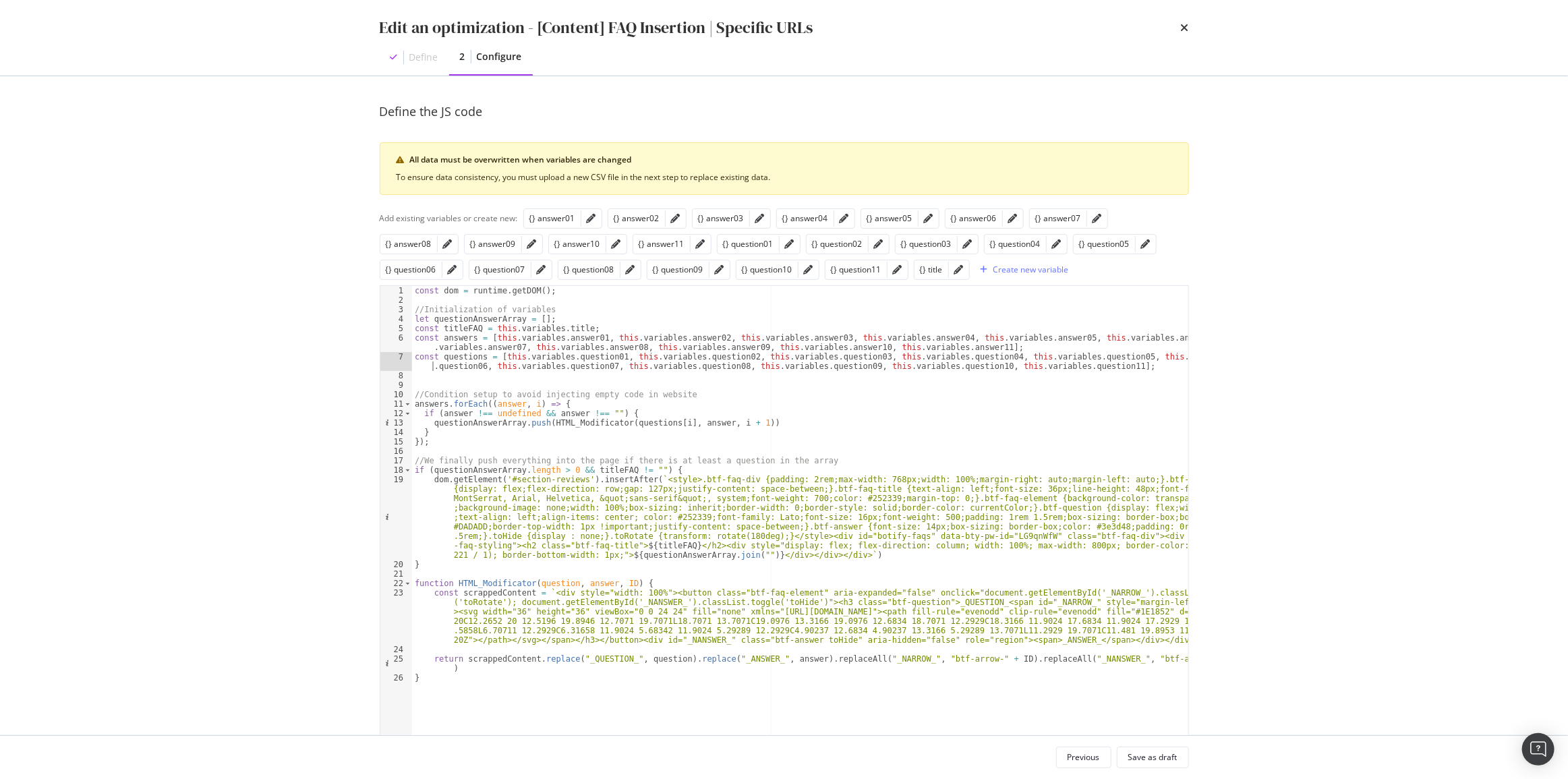
click at [433, 385] on div "const dom = runtime . getDOM ( ) ; //Initialization of variables let questionAn…" at bounding box center [800, 566] width 776 height 561
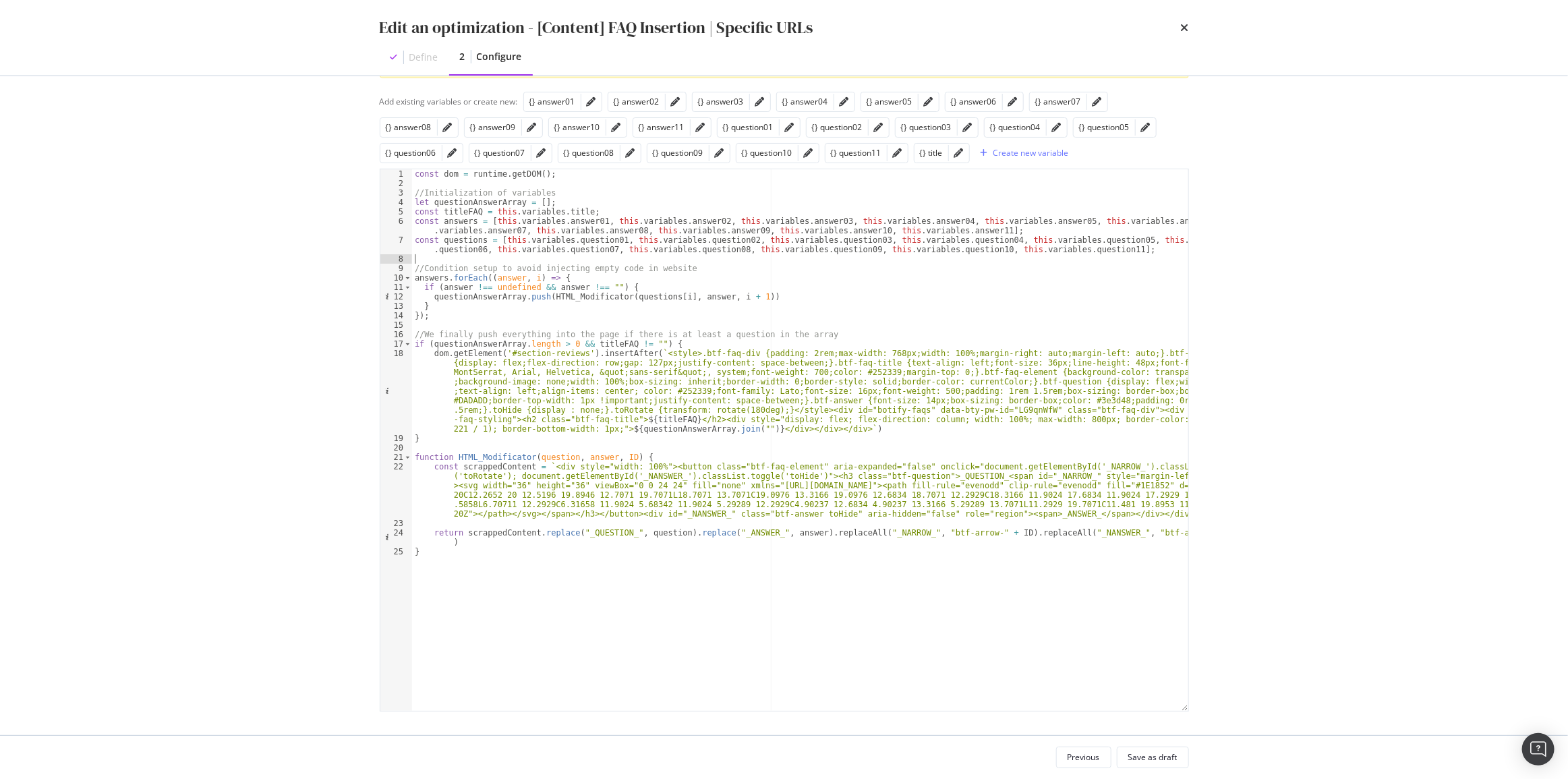
scroll to position [119, 0]
click at [1169, 763] on div "Save as draft" at bounding box center [1153, 757] width 49 height 19
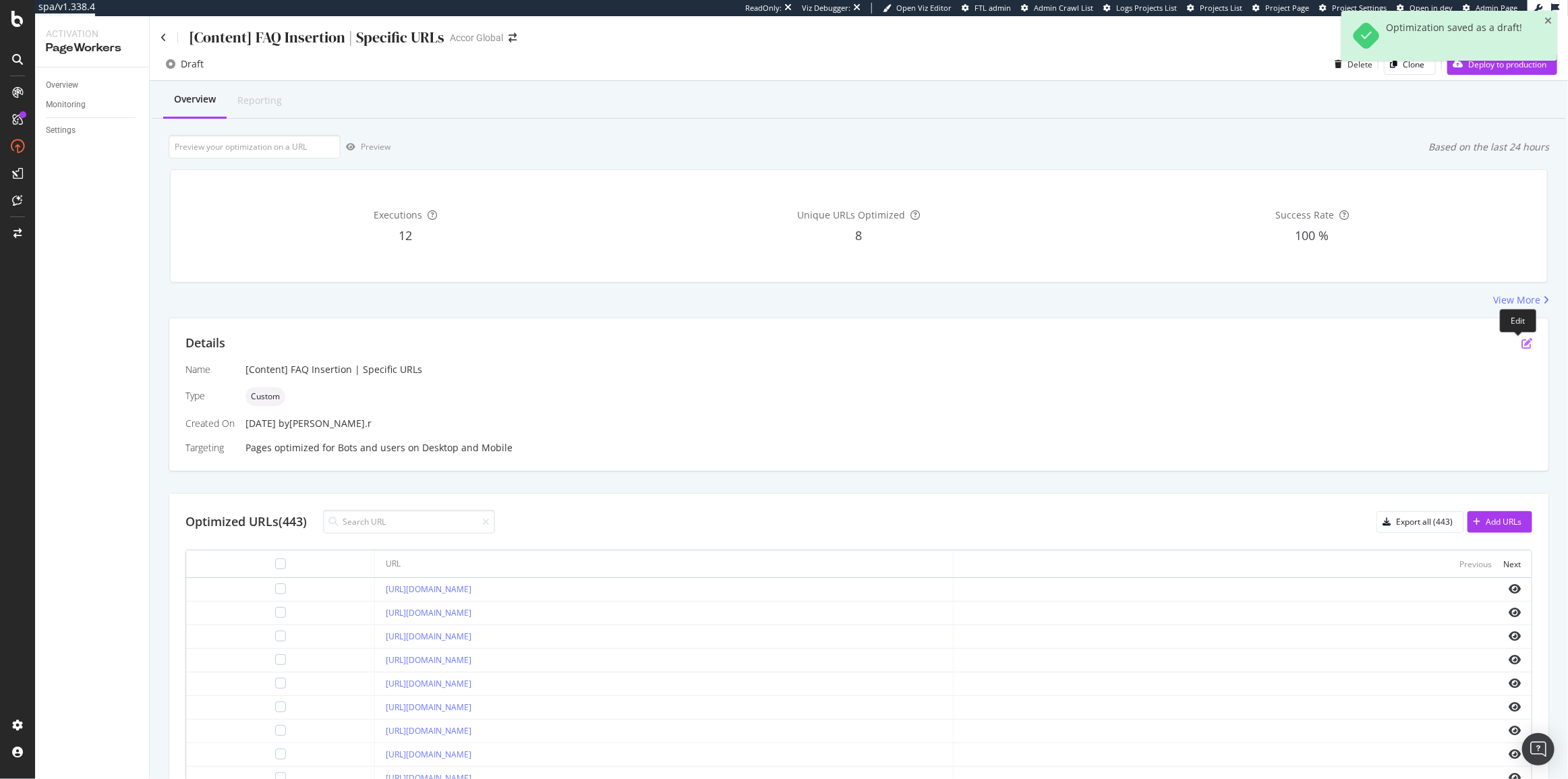
click at [1521, 344] on icon "pen-to-square" at bounding box center [1527, 344] width 11 height 11
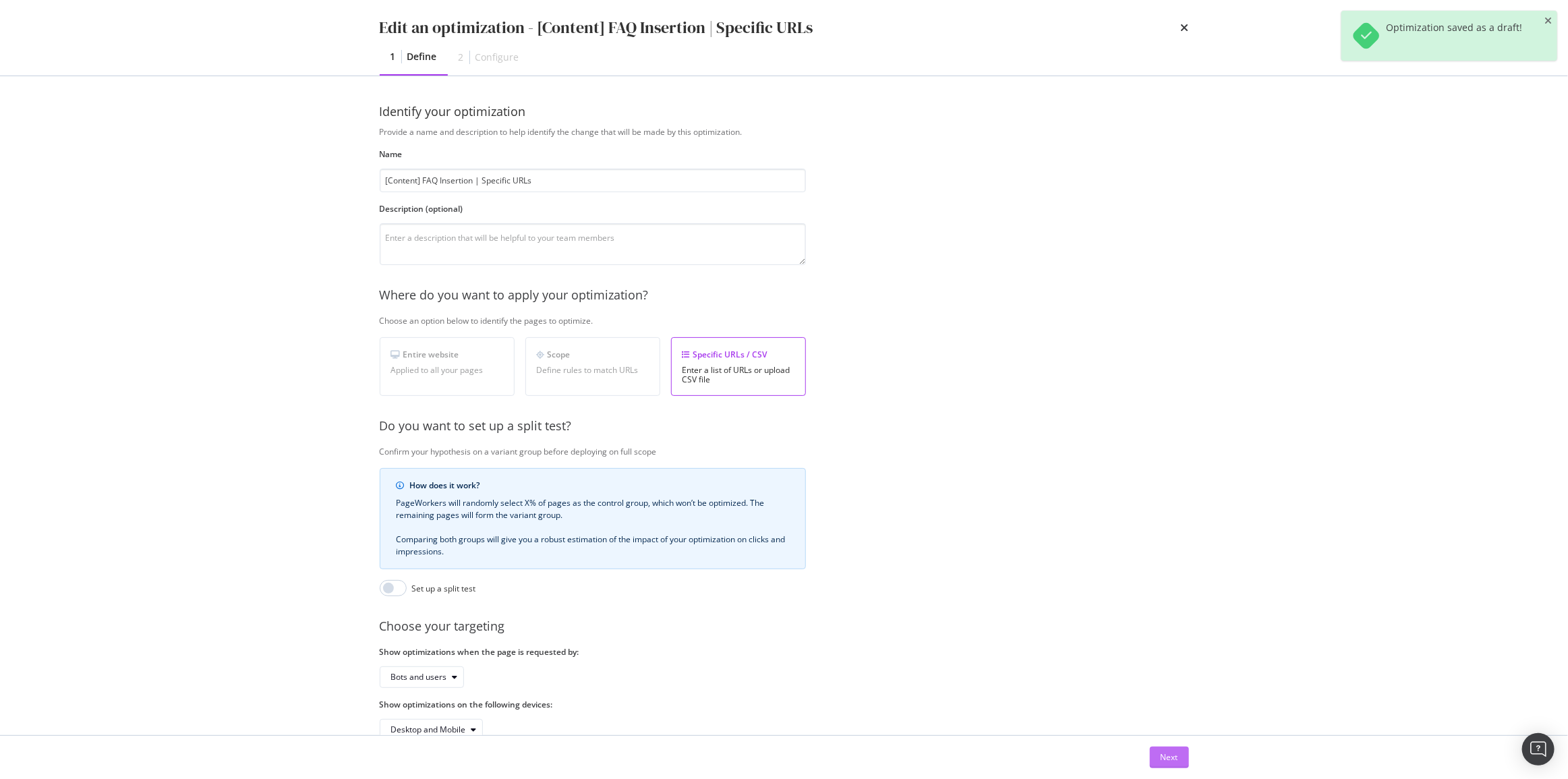
click at [1152, 759] on button "Next" at bounding box center [1169, 758] width 39 height 22
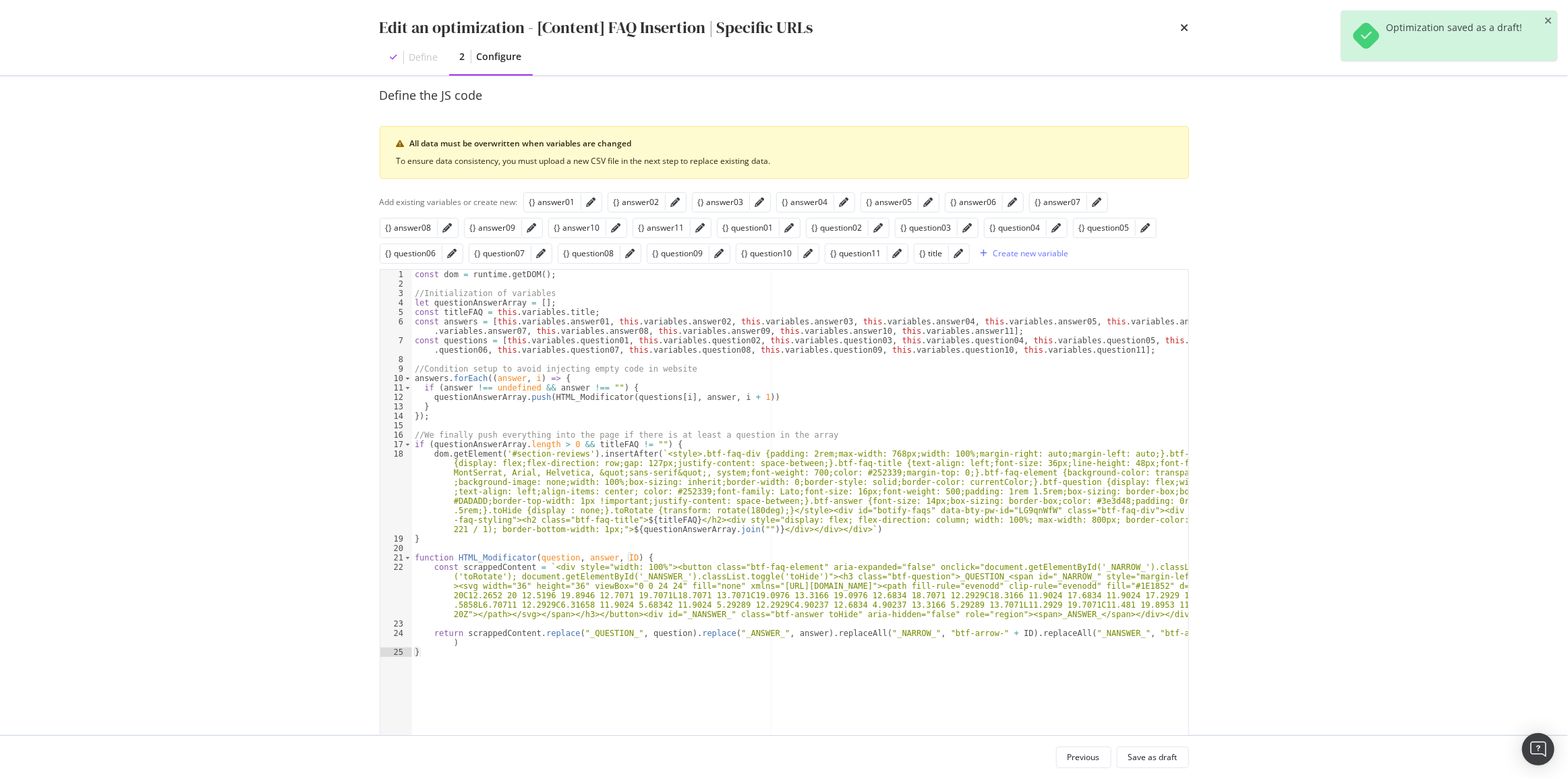
scroll to position [60, 0]
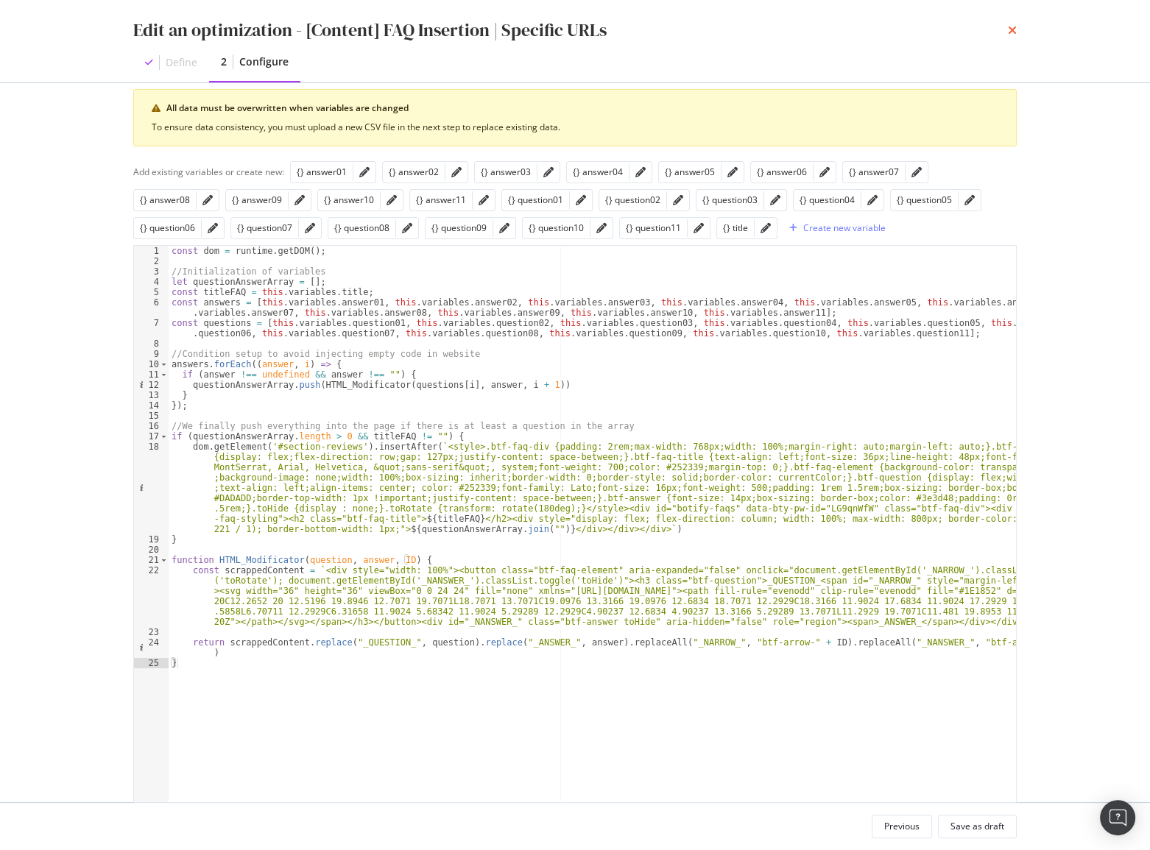
click at [1011, 31] on icon "times" at bounding box center [1012, 30] width 9 height 12
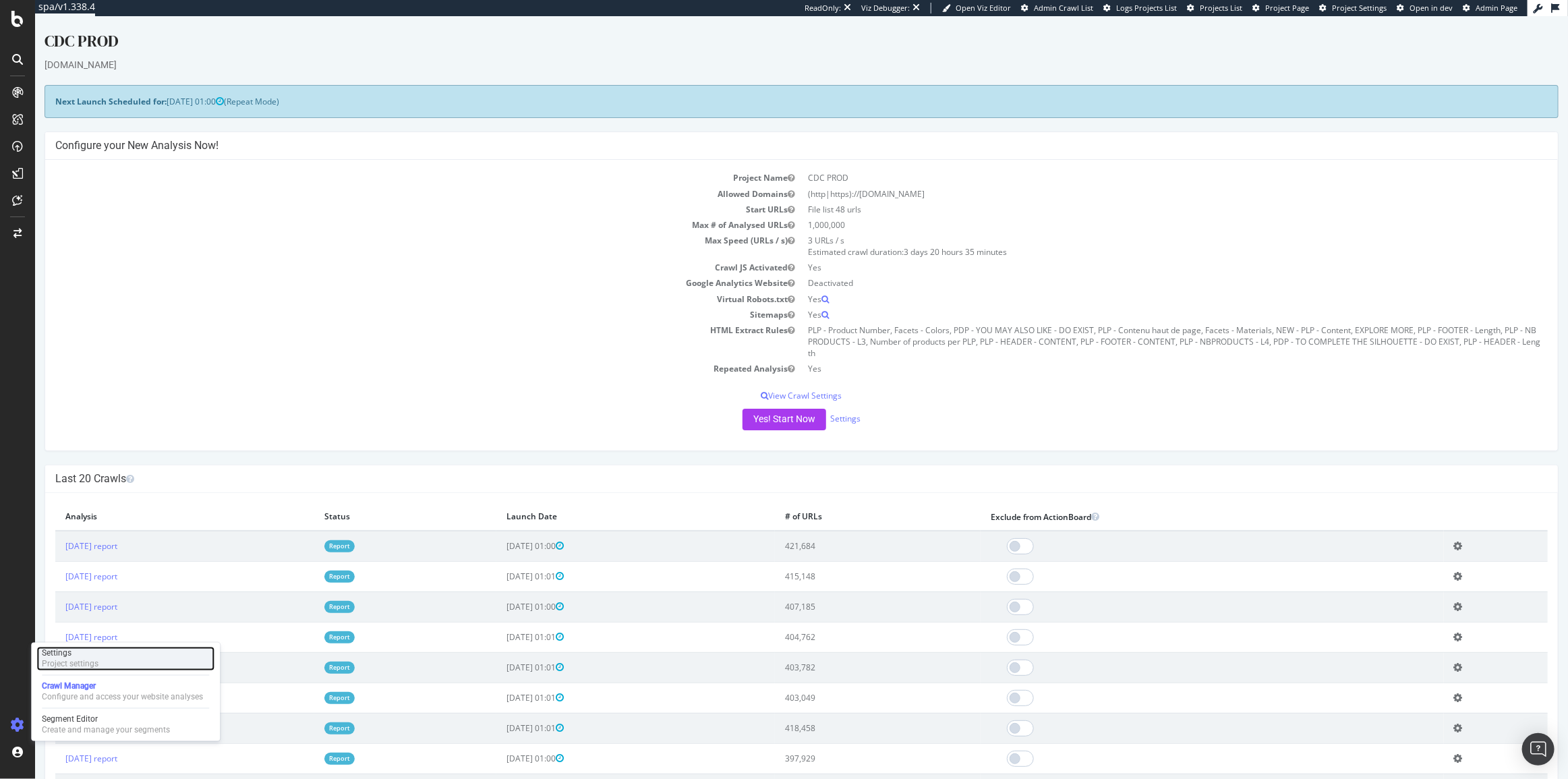
click at [103, 657] on div "Settings Project settings" at bounding box center [125, 659] width 178 height 25
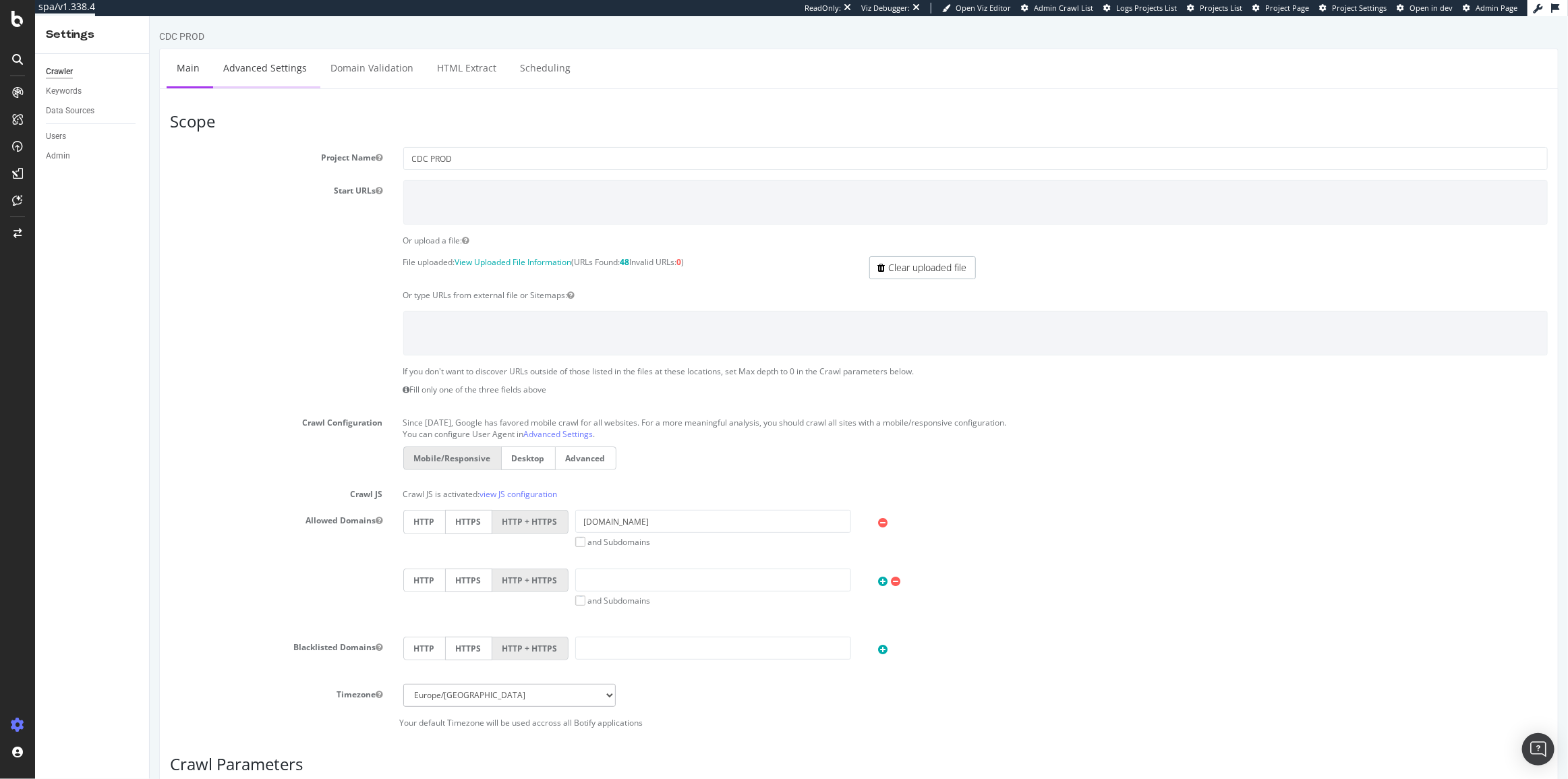
click at [272, 62] on link "Advanced Settings" at bounding box center [264, 68] width 103 height 37
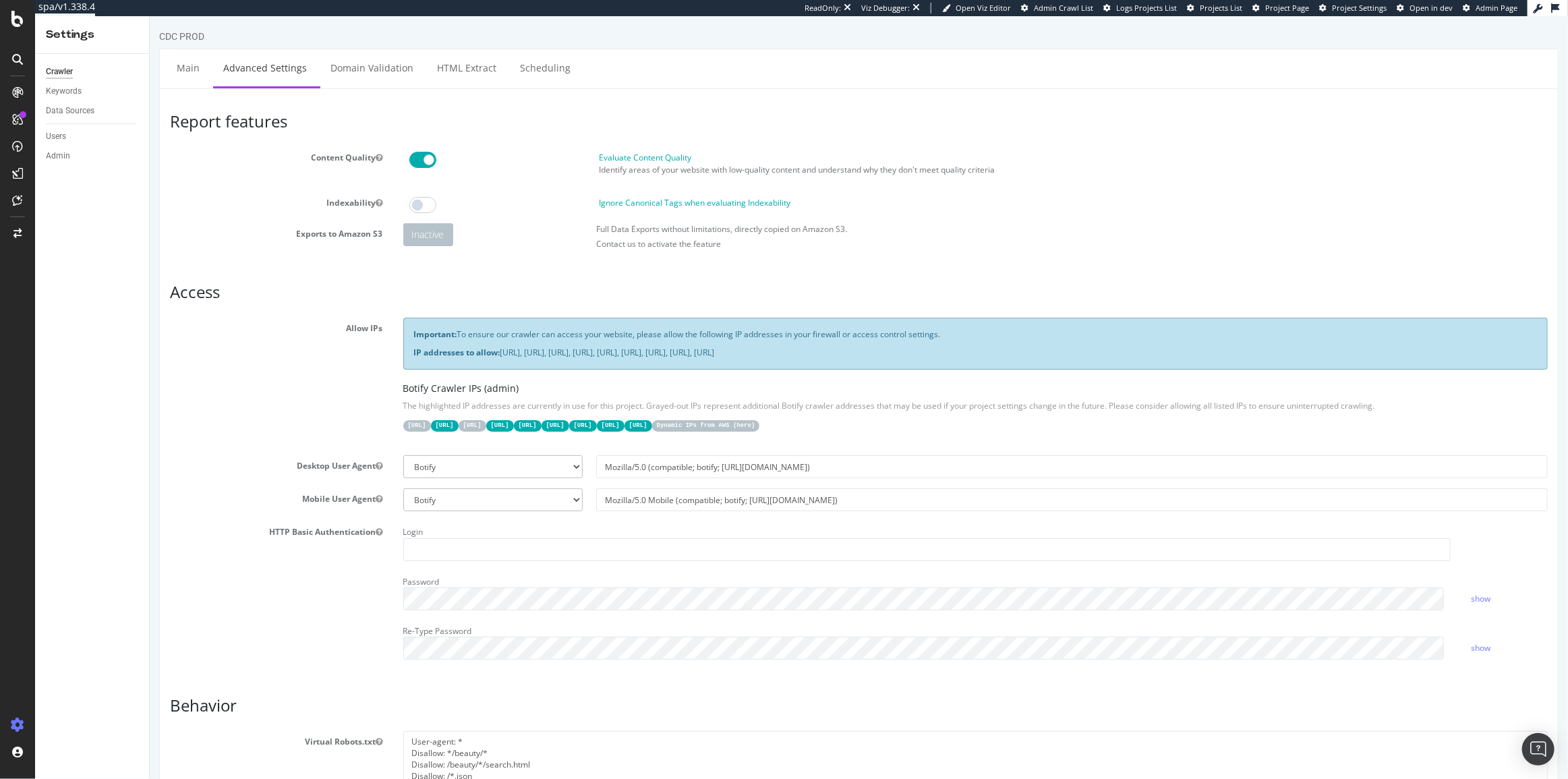
scroll to position [849, 0]
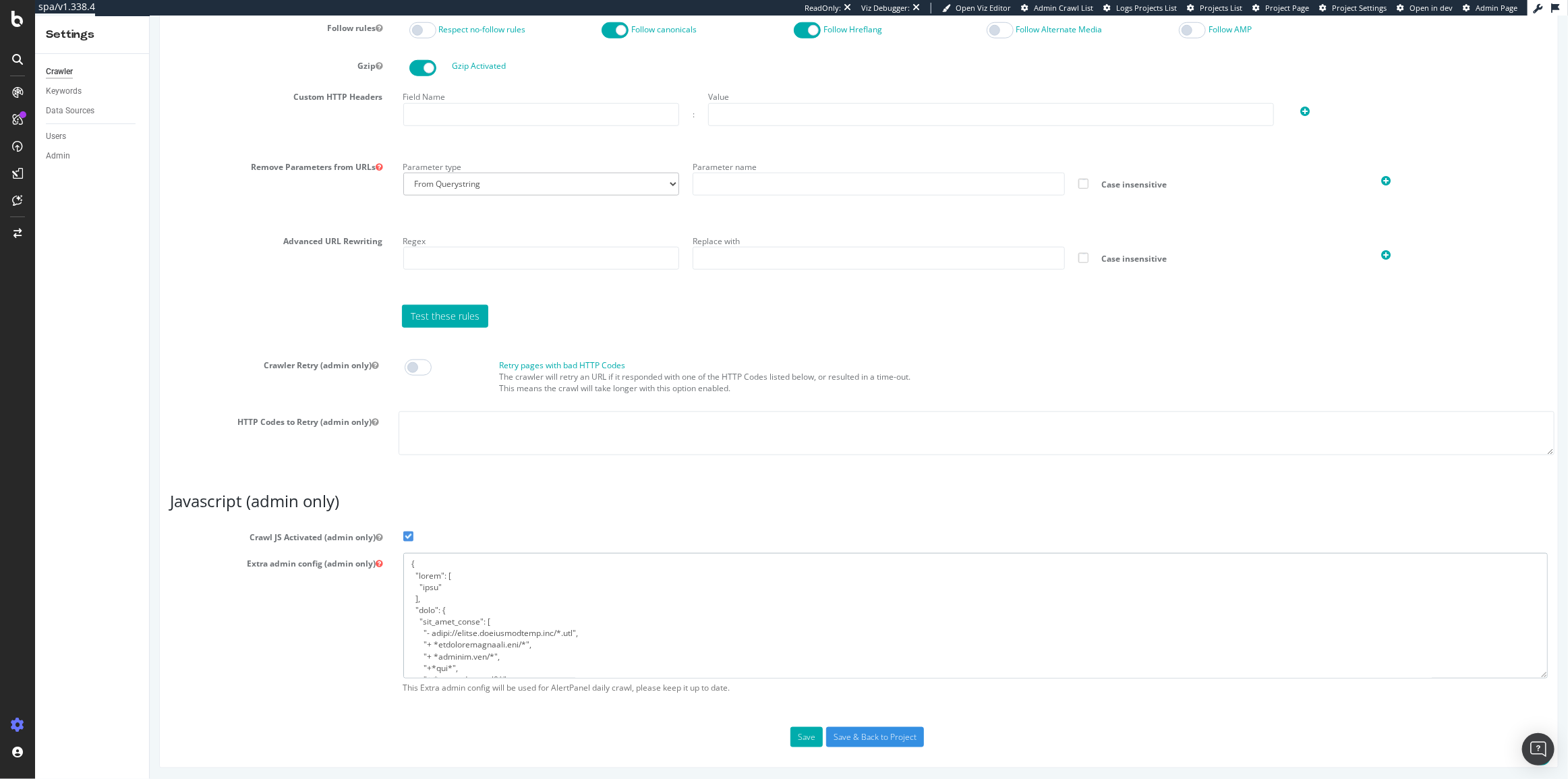
click at [583, 658] on textarea at bounding box center [975, 616] width 1145 height 125
click at [78, 153] on div "SiteCrawler" at bounding box center [73, 148] width 48 height 14
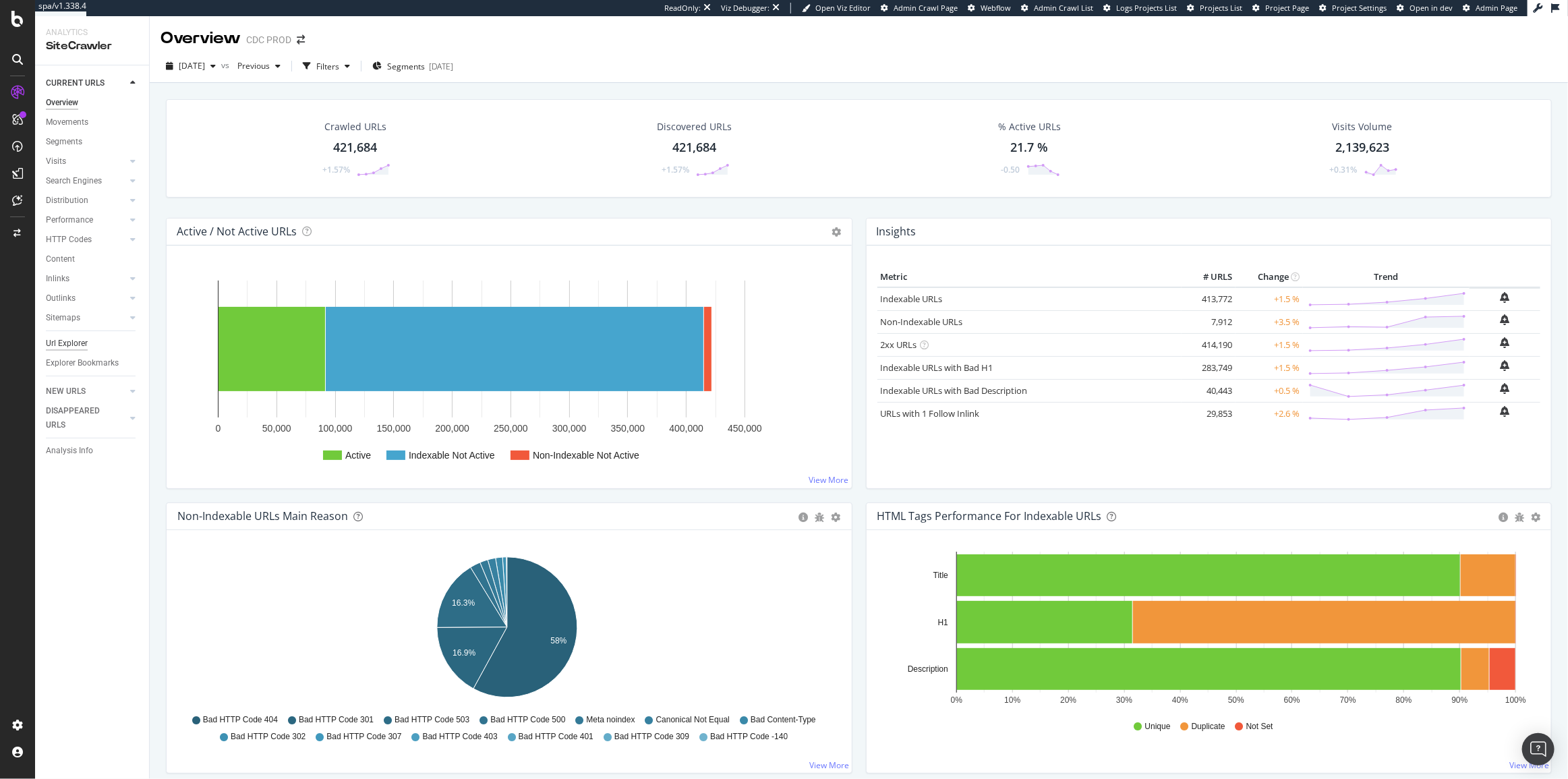
click at [69, 344] on div "Url Explorer" at bounding box center [67, 343] width 42 height 14
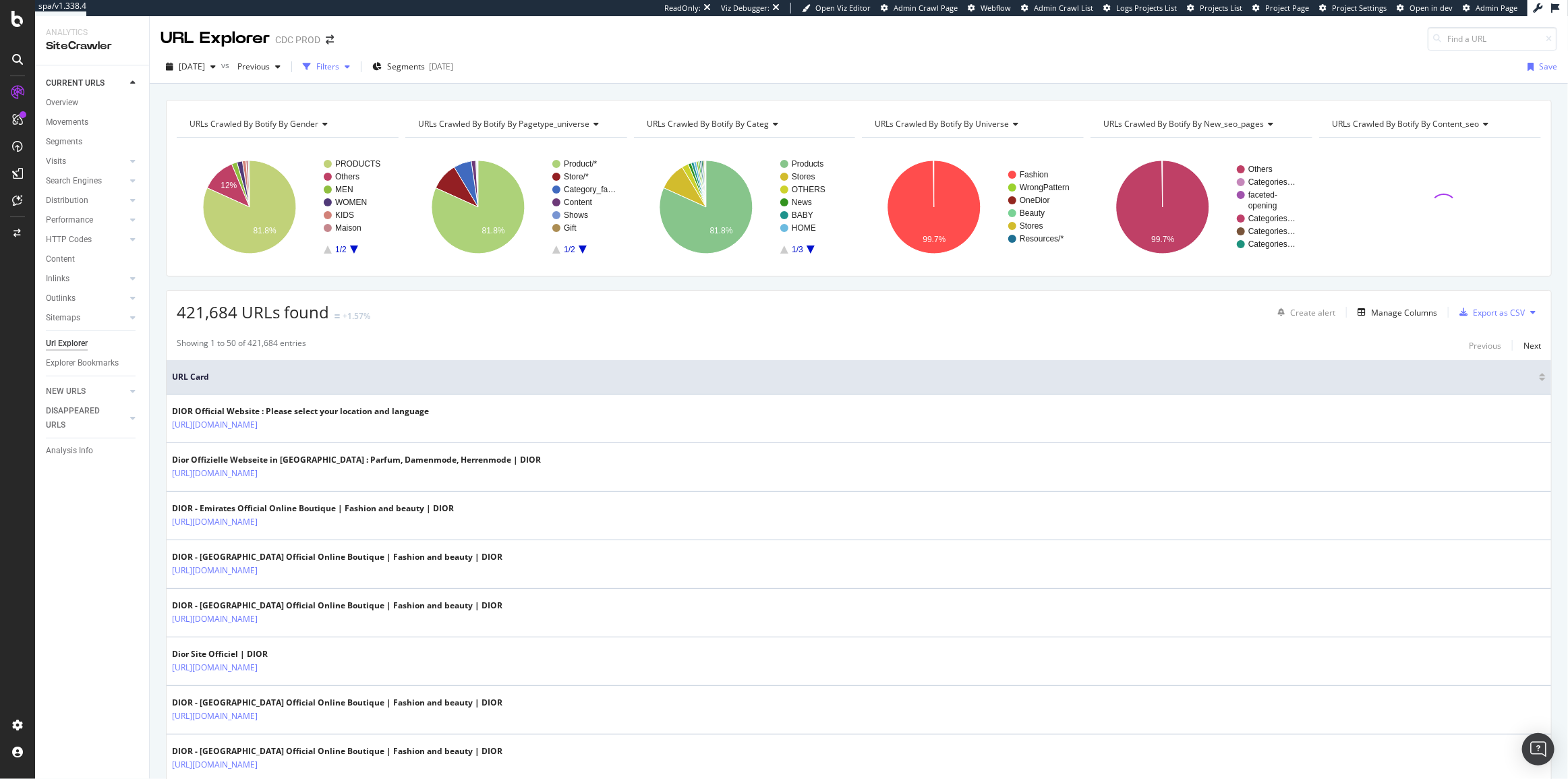
click at [339, 72] on div "Filters" at bounding box center [327, 66] width 23 height 12
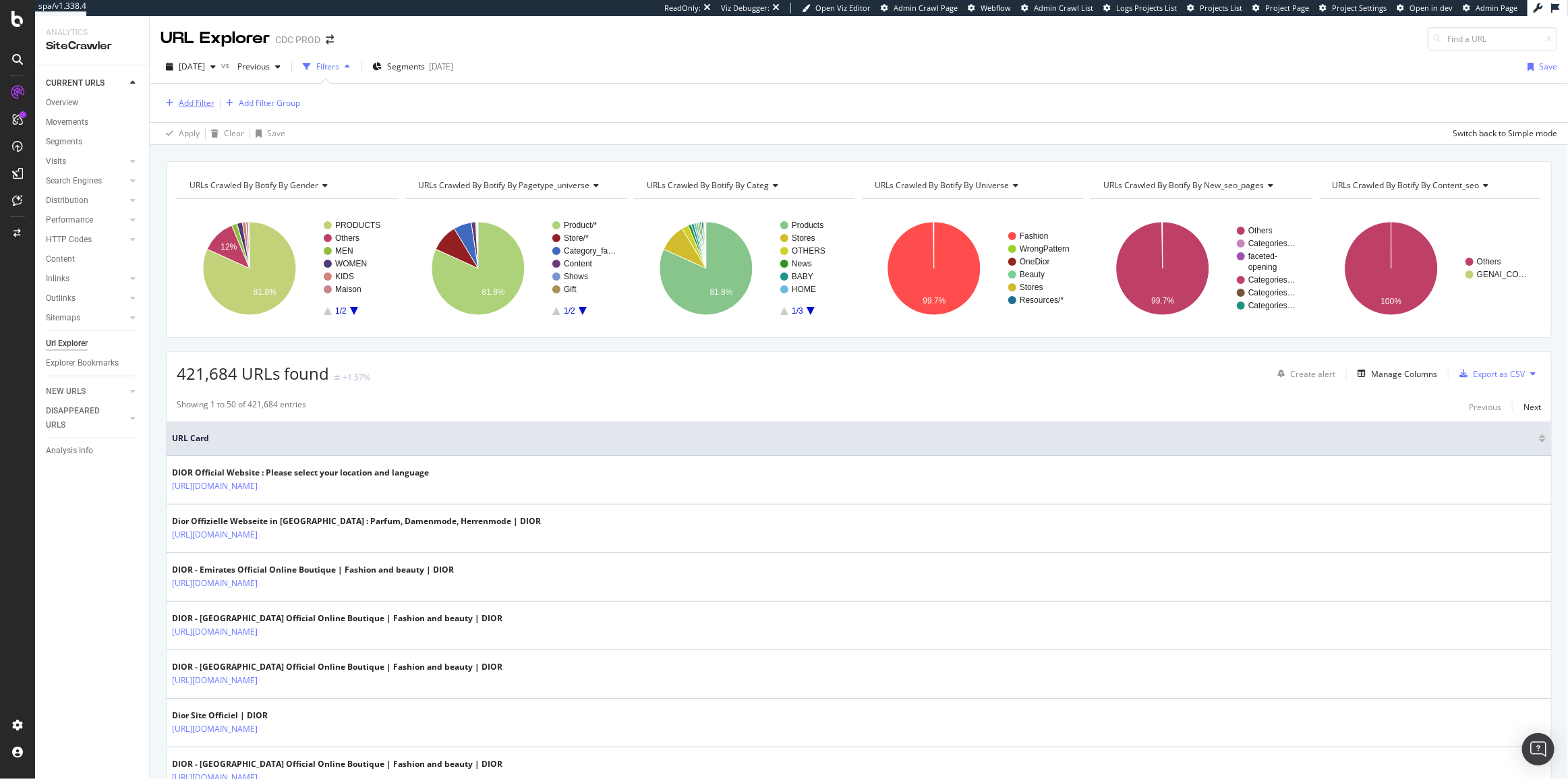
click at [202, 98] on div "Add Filter" at bounding box center [196, 103] width 36 height 12
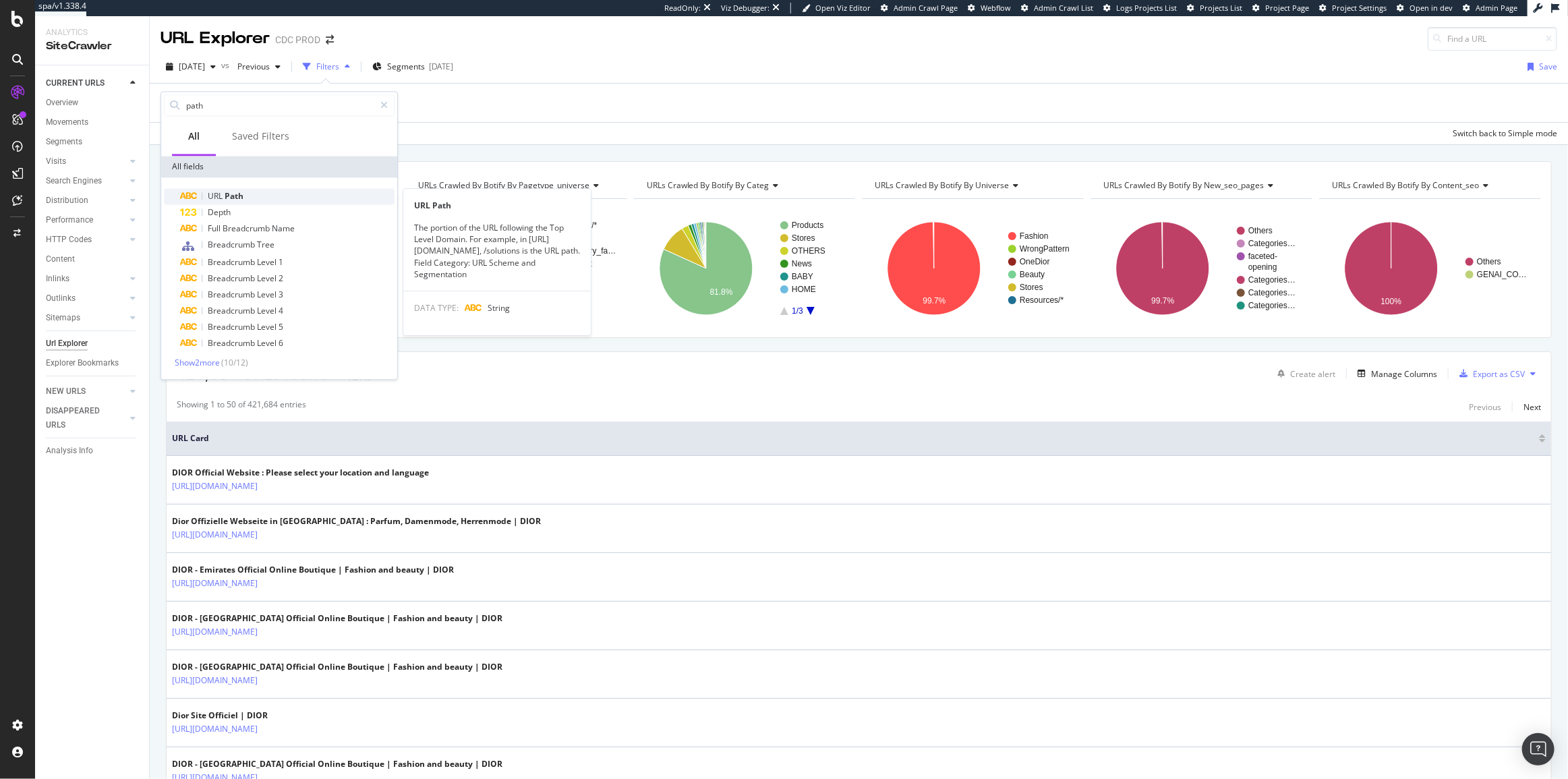
type input "path"
click at [282, 196] on div "URL Path" at bounding box center [288, 196] width 214 height 16
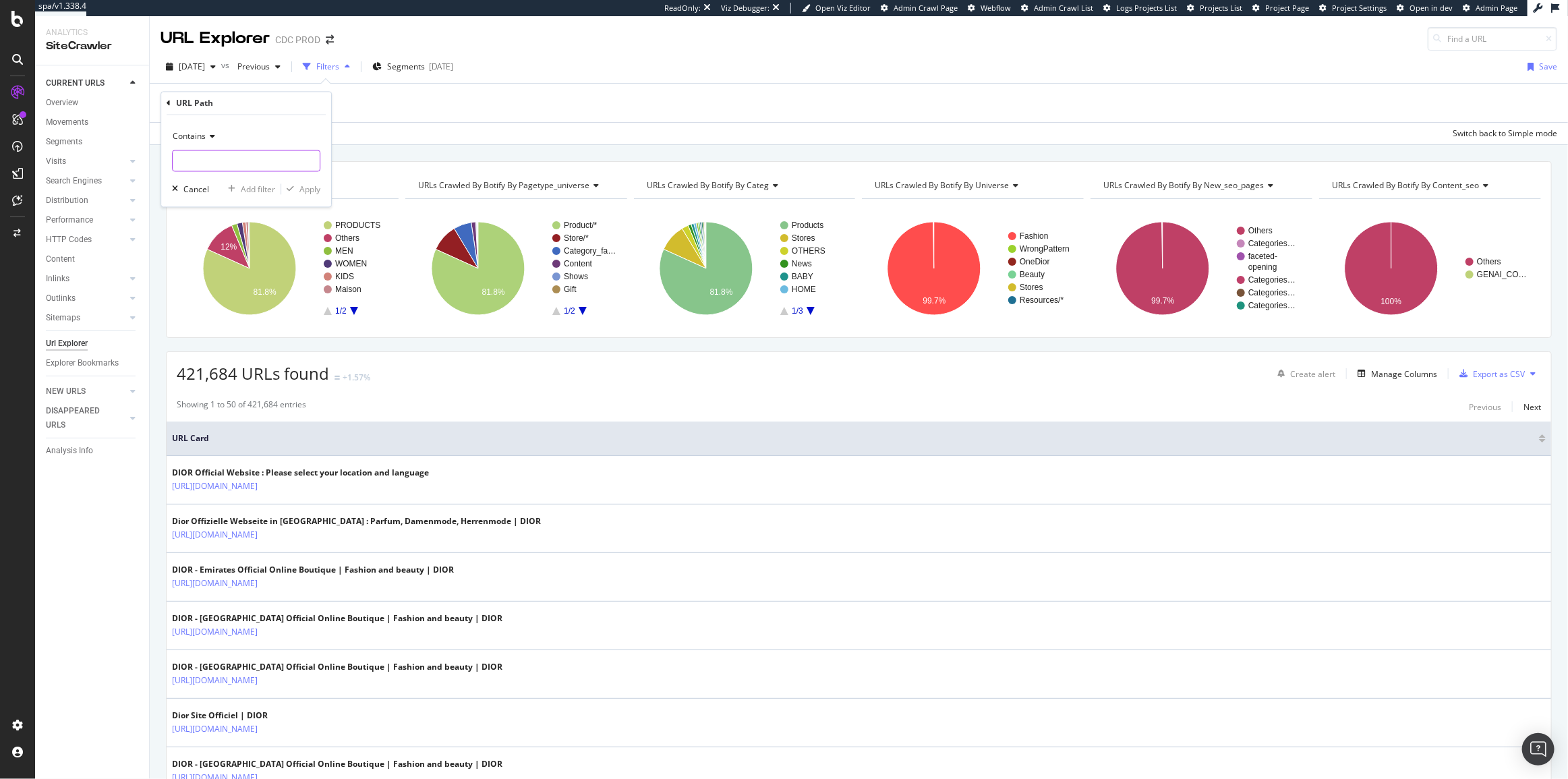
click at [193, 165] on input "text" at bounding box center [245, 161] width 147 height 22
type input "/discover/"
click at [318, 187] on div "Apply" at bounding box center [310, 189] width 21 height 12
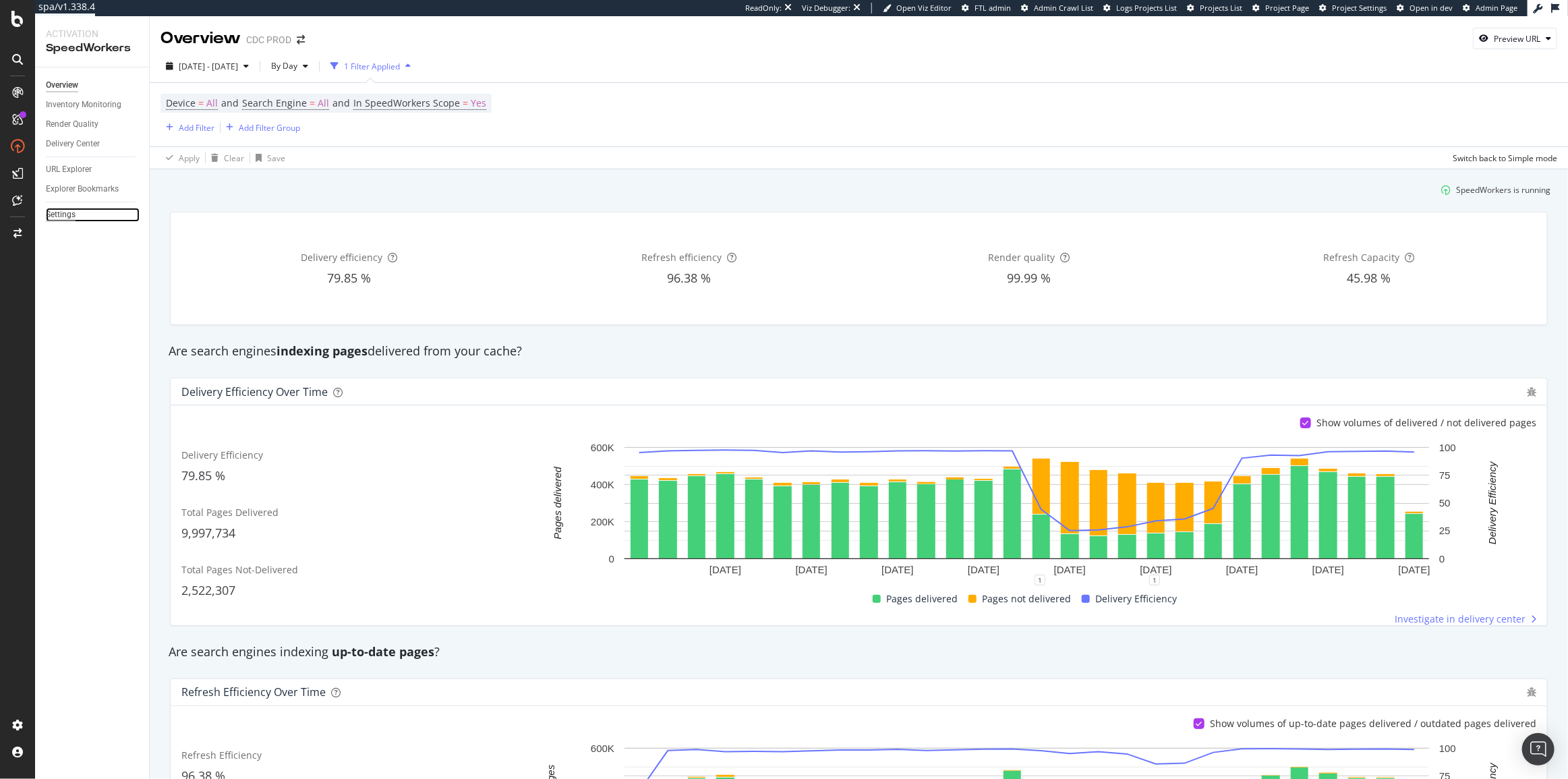
click at [54, 221] on div "Settings" at bounding box center [60, 214] width 29 height 14
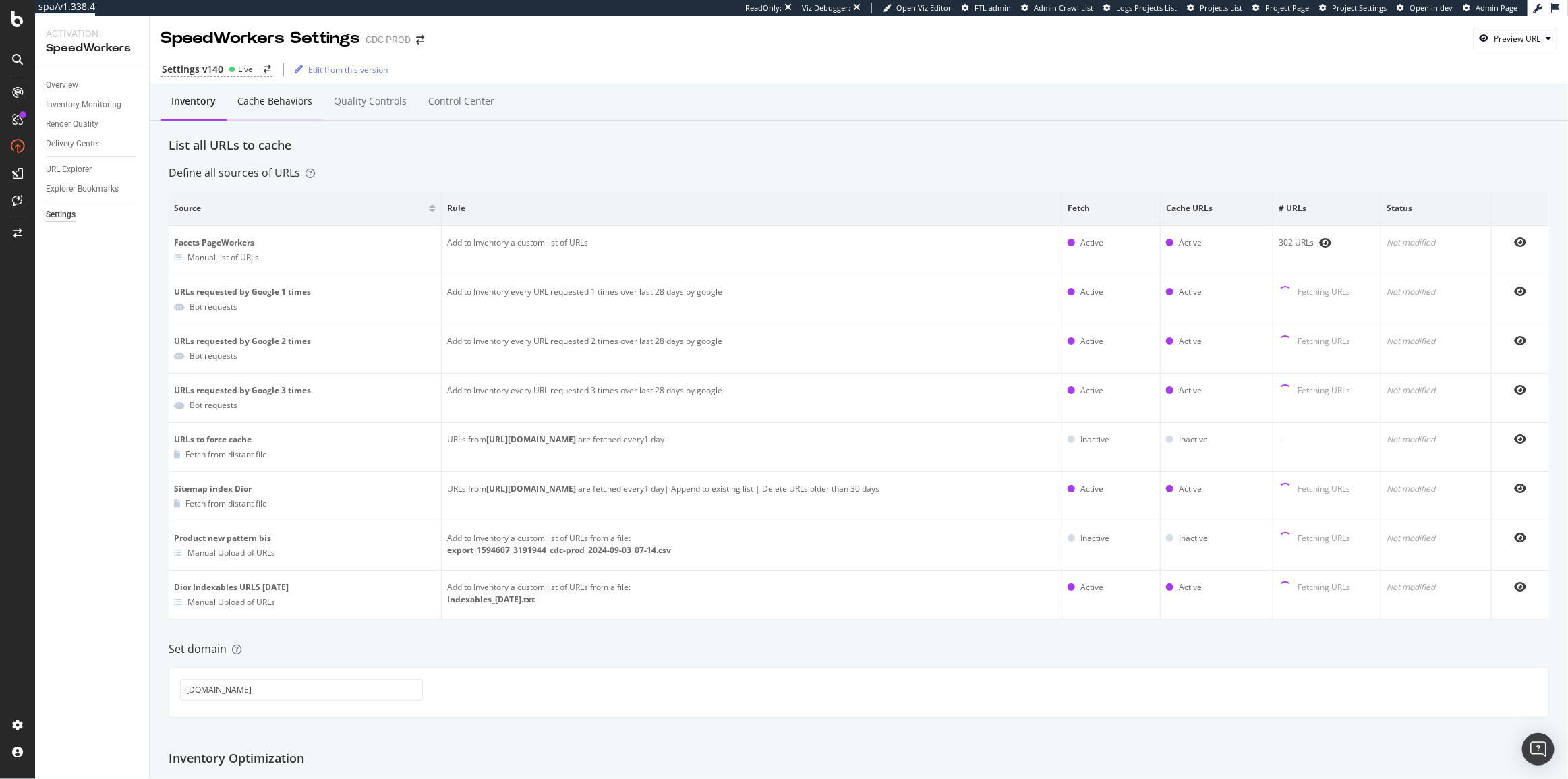
click at [299, 101] on div "Cache behaviors" at bounding box center [275, 101] width 75 height 14
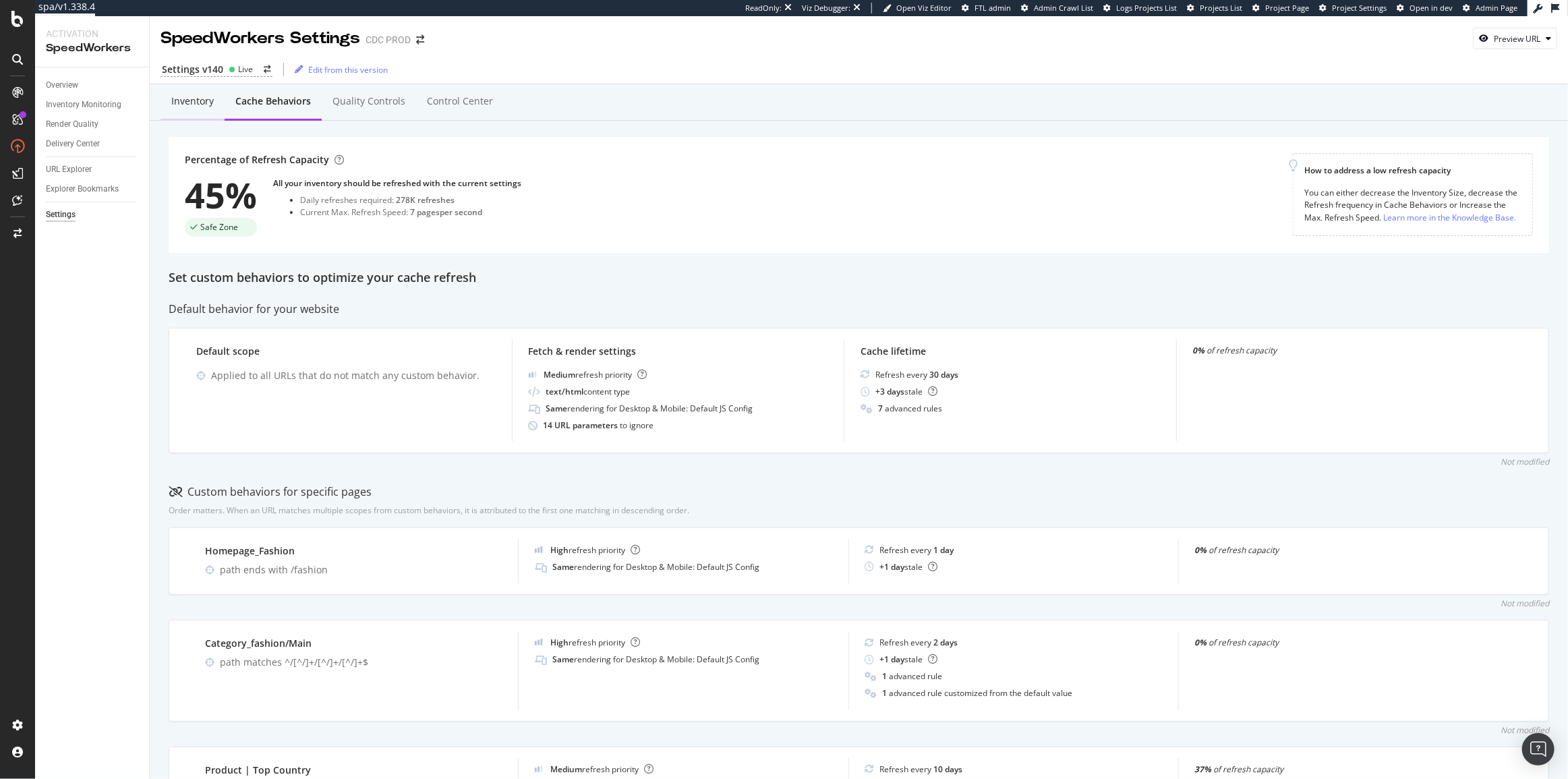
click at [200, 109] on div "Inventory" at bounding box center [192, 102] width 64 height 37
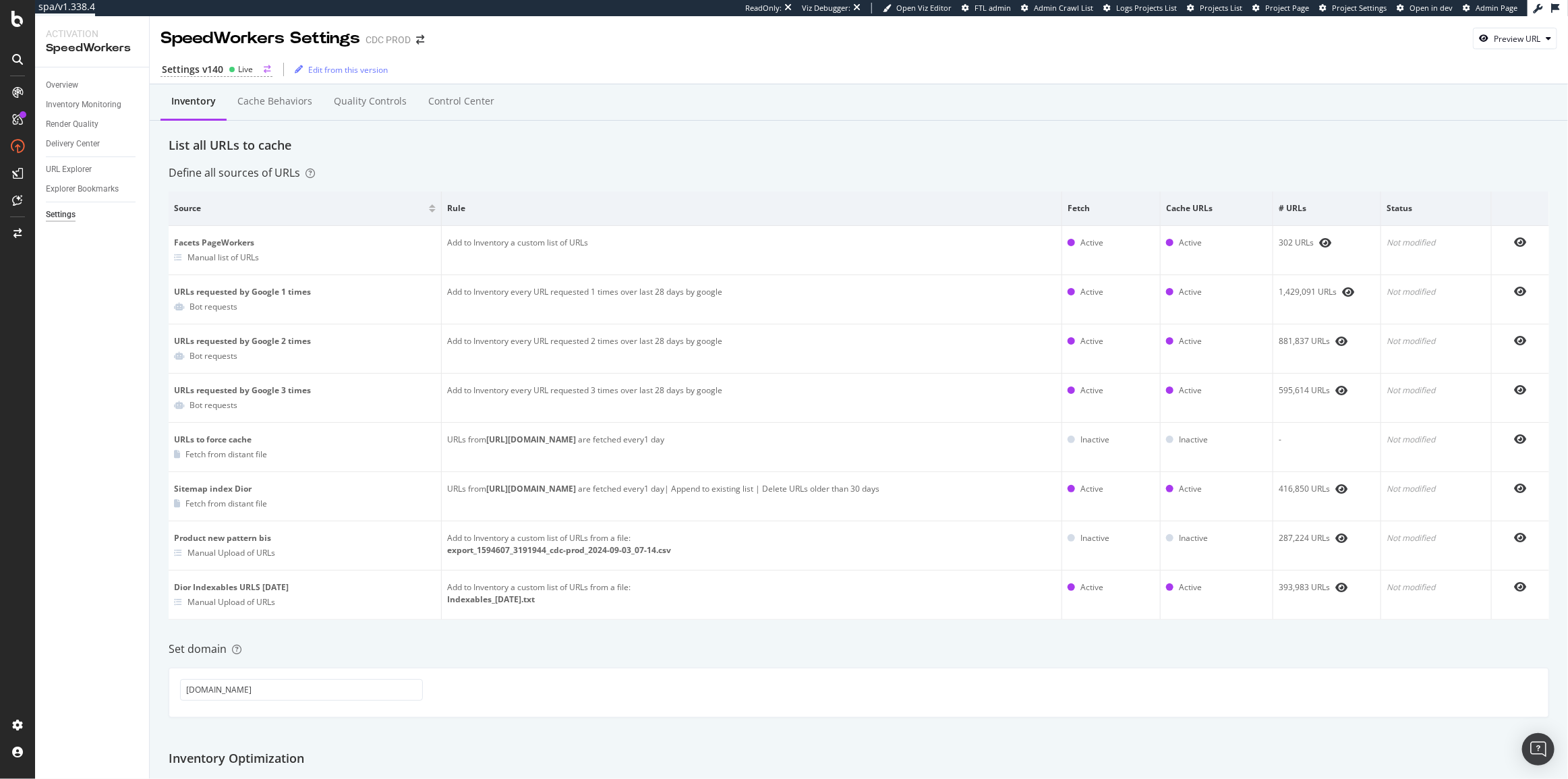
click at [264, 68] on icon "arrow-right-arrow-left" at bounding box center [267, 69] width 7 height 8
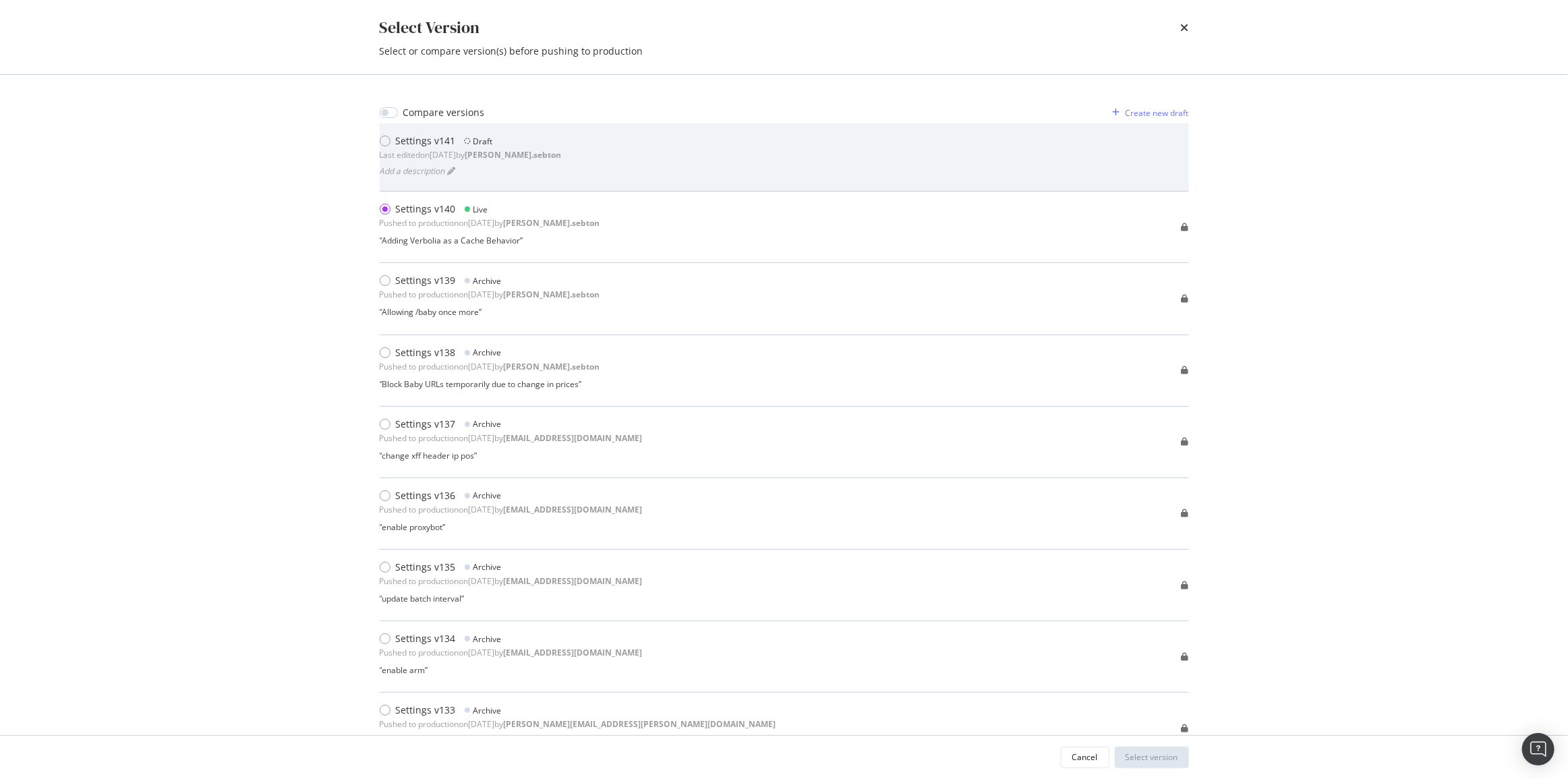
click at [414, 149] on div "Last edited on 2025 Oct 8th by anne.sebton" at bounding box center [470, 155] width 182 height 12
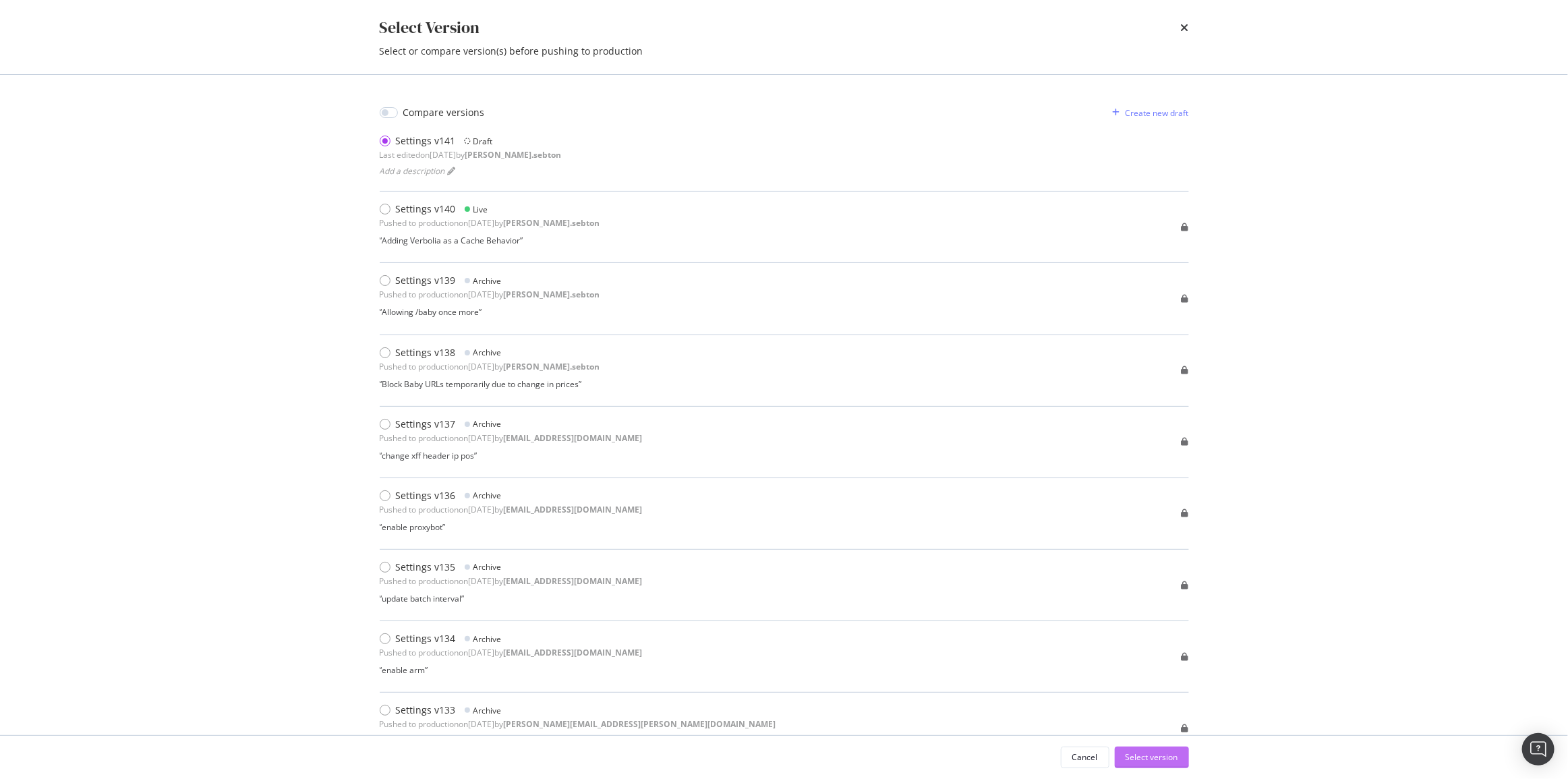
click at [1175, 762] on div "Select version" at bounding box center [1151, 757] width 52 height 12
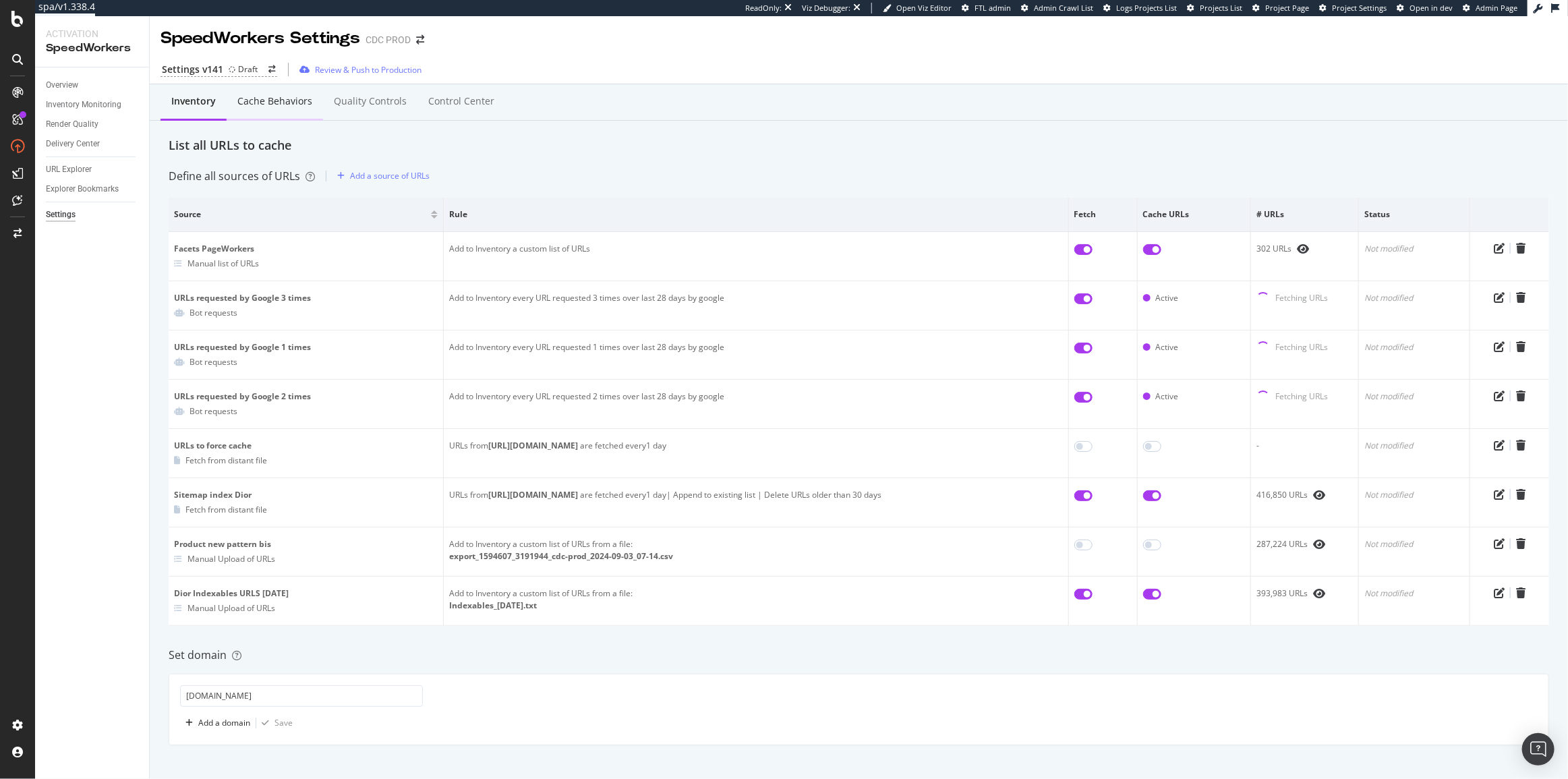
click at [258, 106] on div "Cache behaviors" at bounding box center [275, 101] width 75 height 14
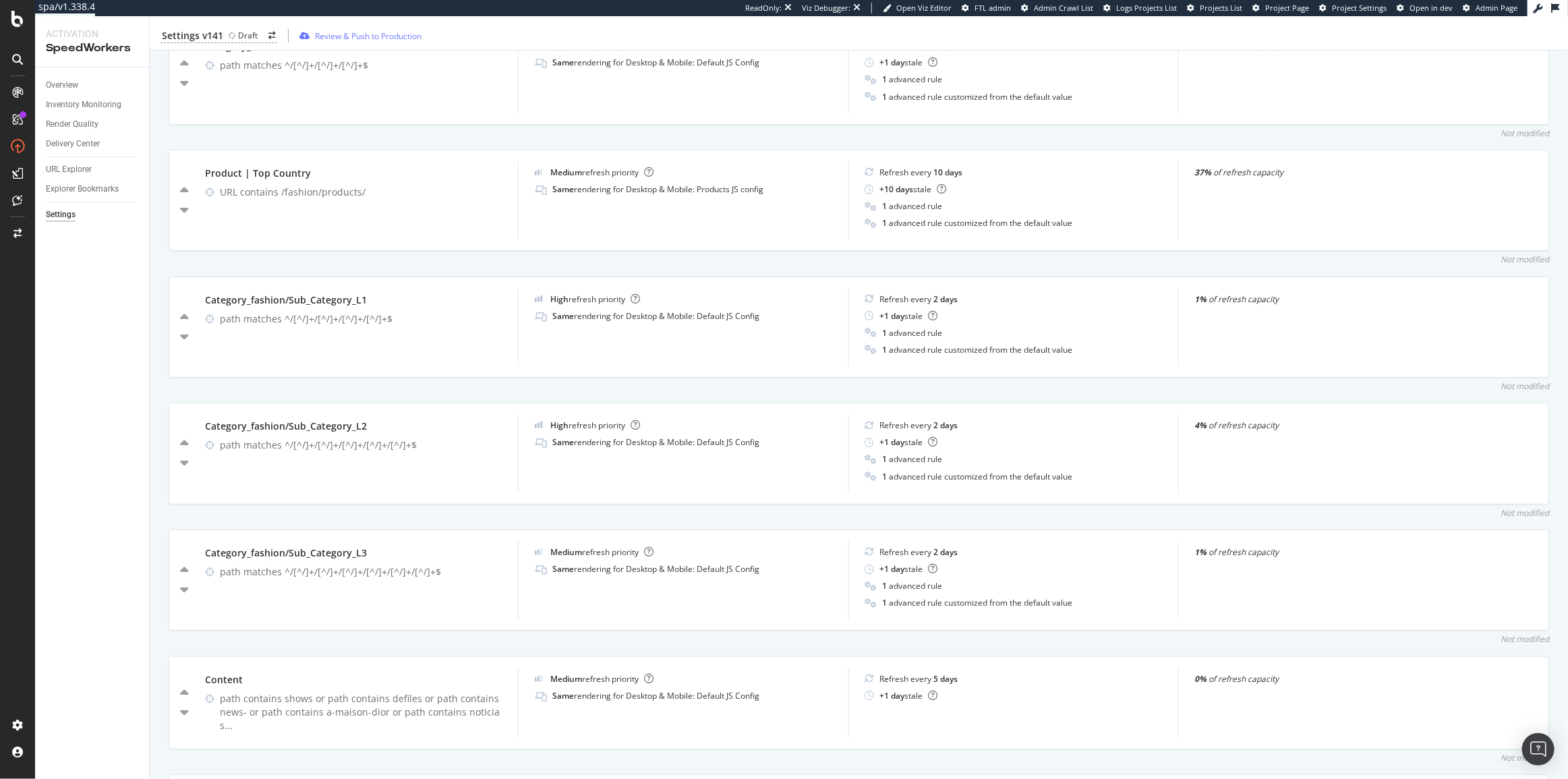
scroll to position [820, 0]
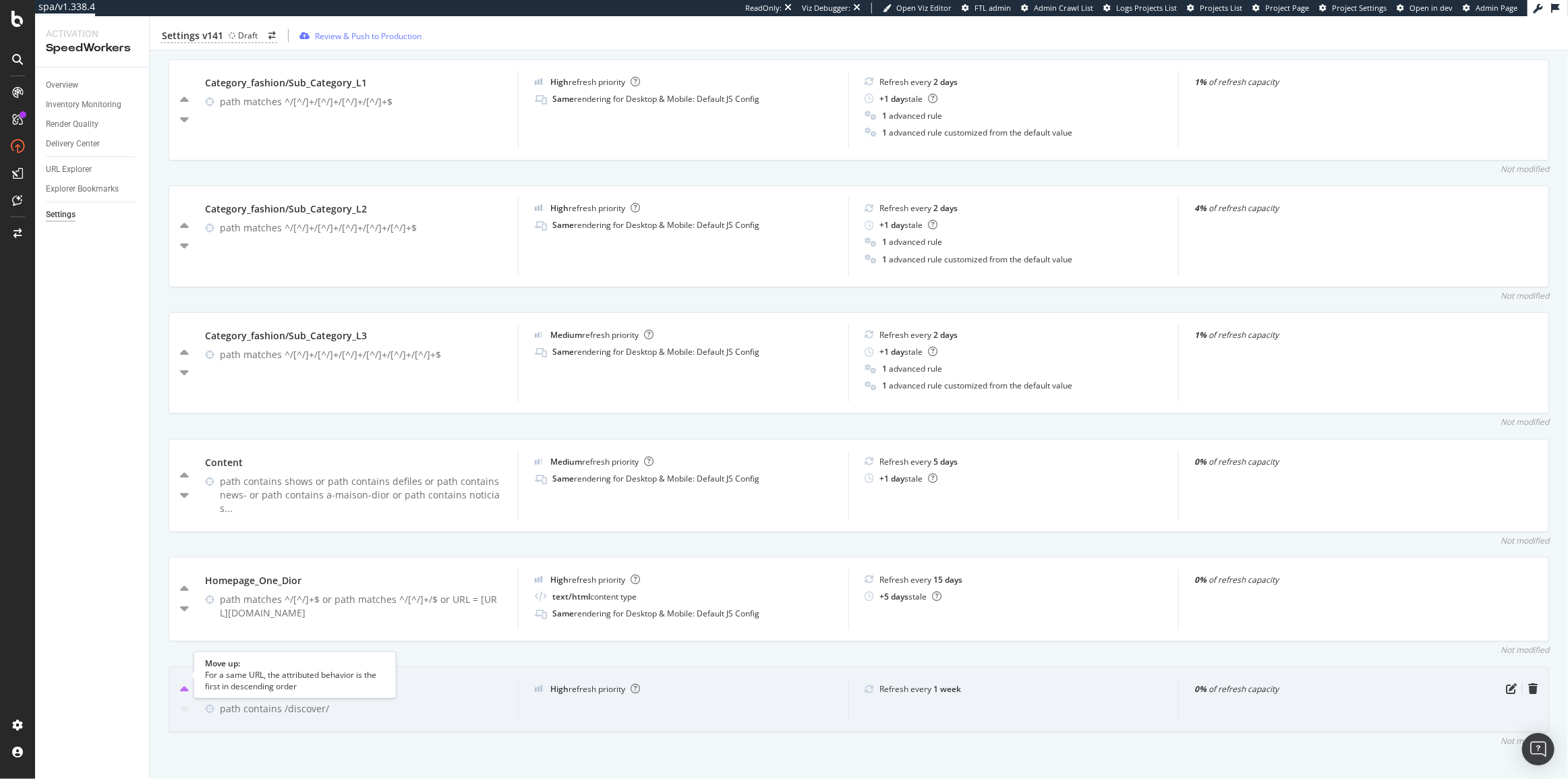
click at [184, 684] on icon "caret-up" at bounding box center [185, 690] width 9 height 14
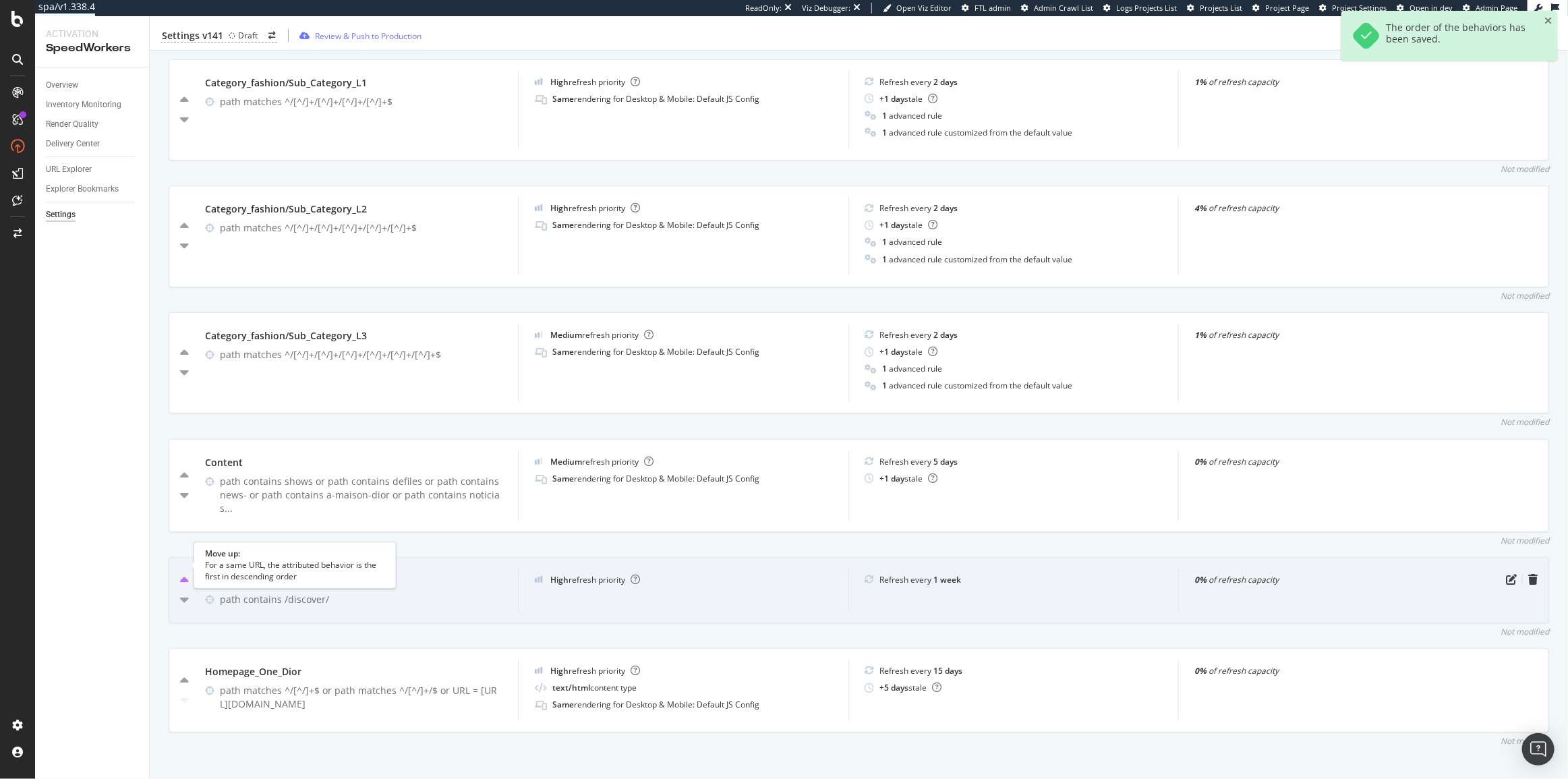
click at [185, 574] on icon "caret-up" at bounding box center [185, 580] width 9 height 14
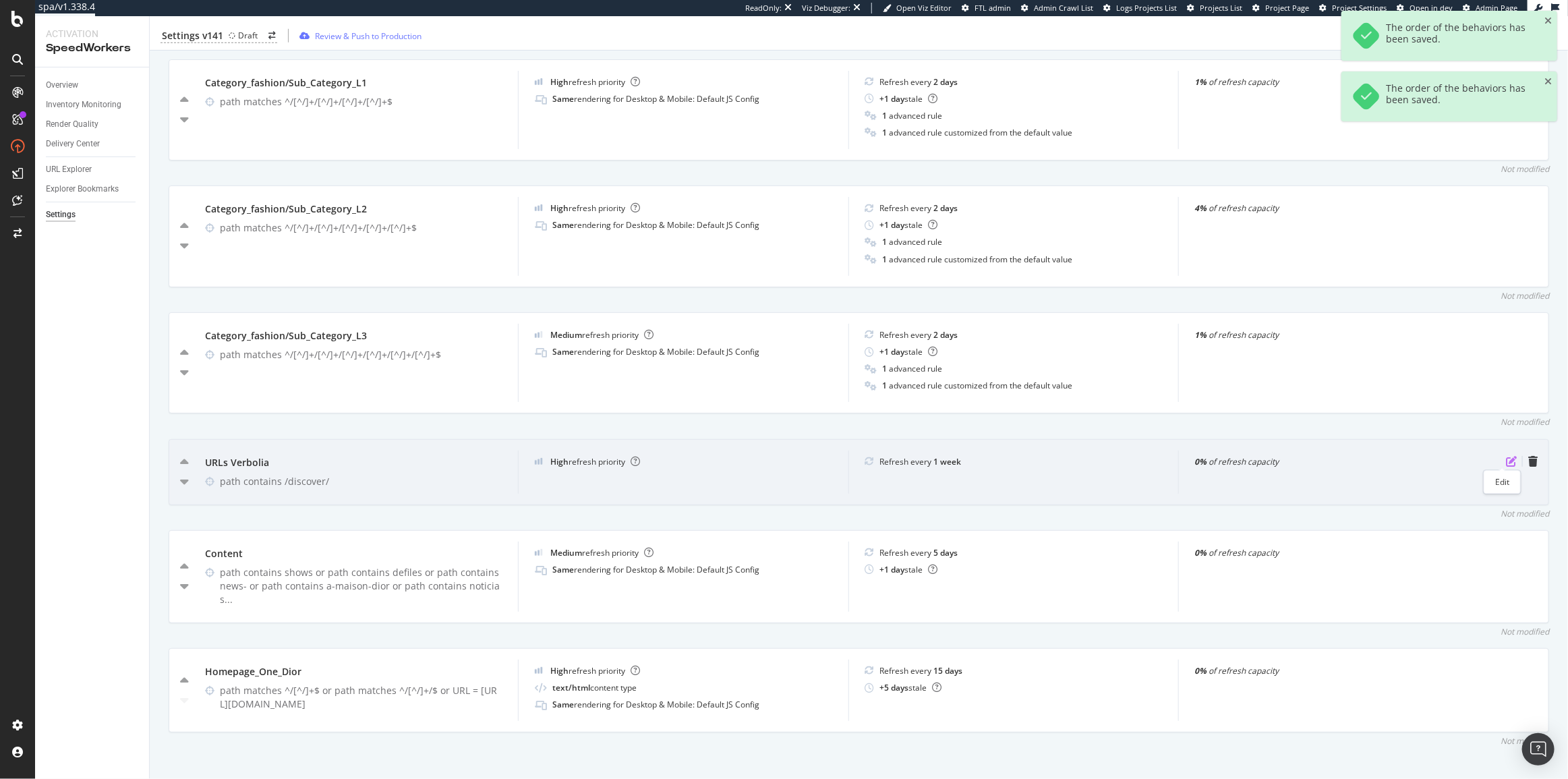
click at [1506, 459] on icon "pen-to-square" at bounding box center [1511, 462] width 11 height 11
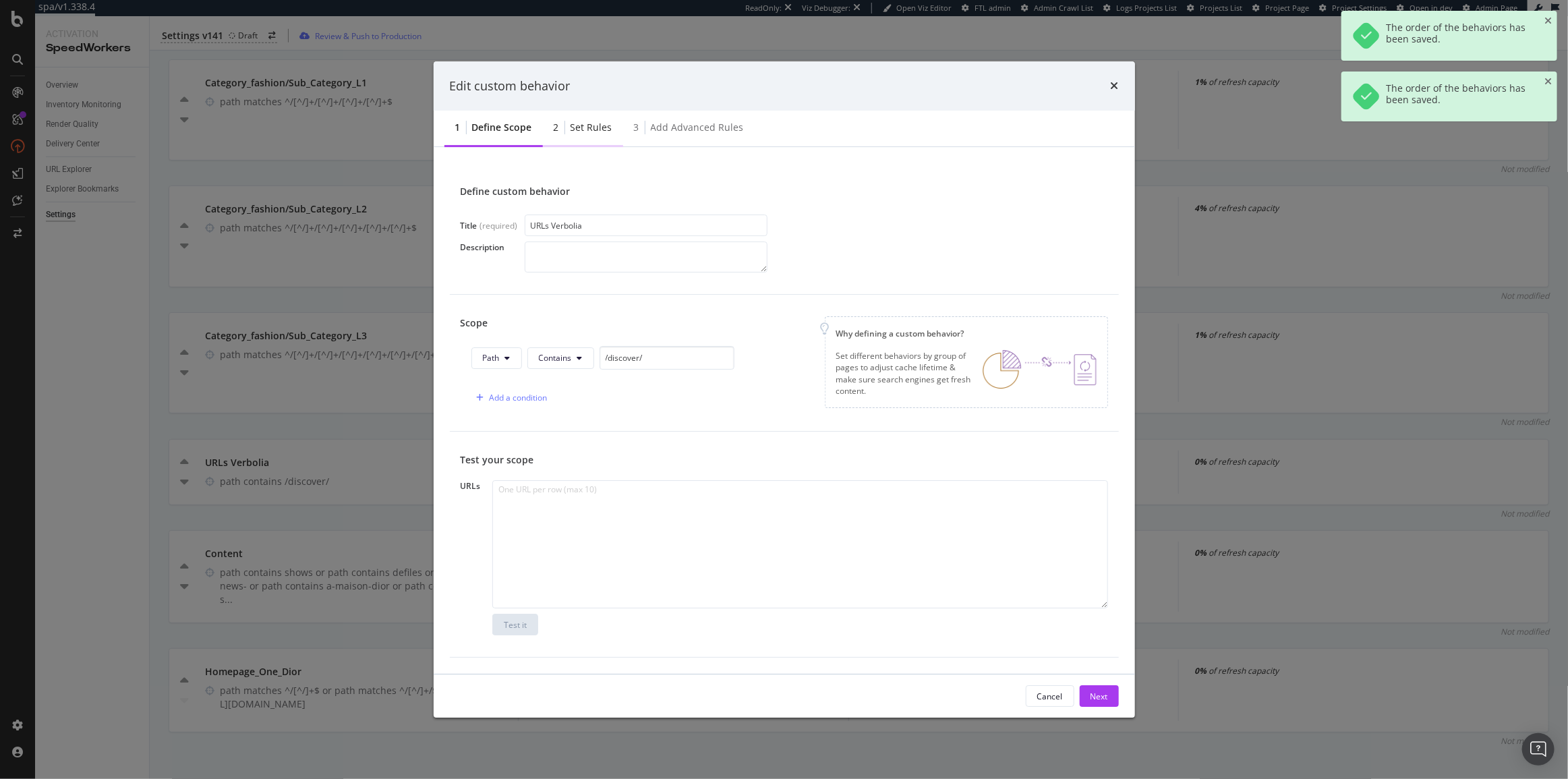
click at [603, 129] on div "Set rules" at bounding box center [592, 127] width 42 height 14
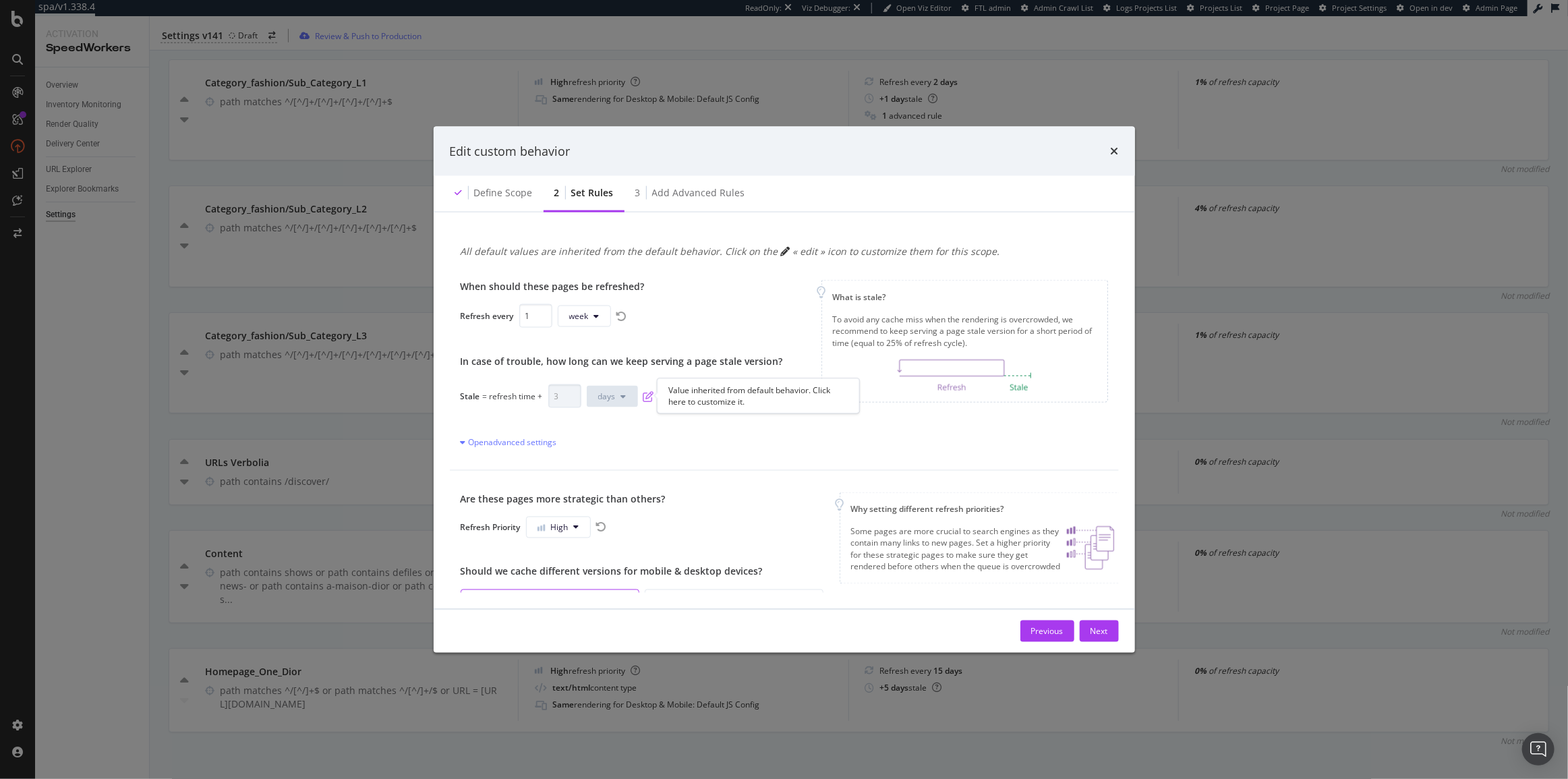
click at [646, 397] on icon "pen-to-square" at bounding box center [648, 396] width 11 height 11
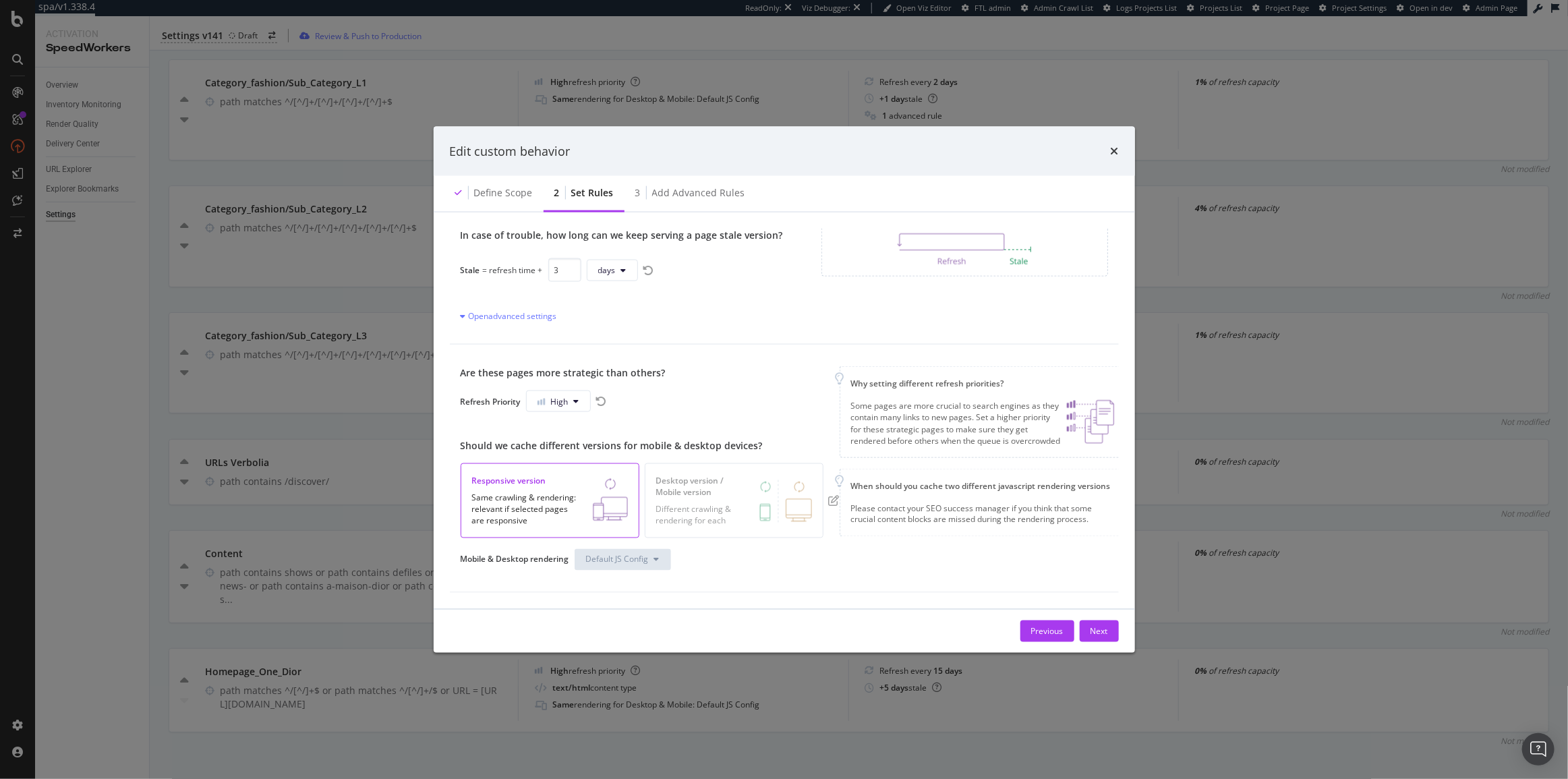
scroll to position [134, 0]
click at [832, 495] on icon "pen-to-square" at bounding box center [834, 500] width 11 height 11
click at [1109, 635] on button "Next" at bounding box center [1099, 631] width 39 height 22
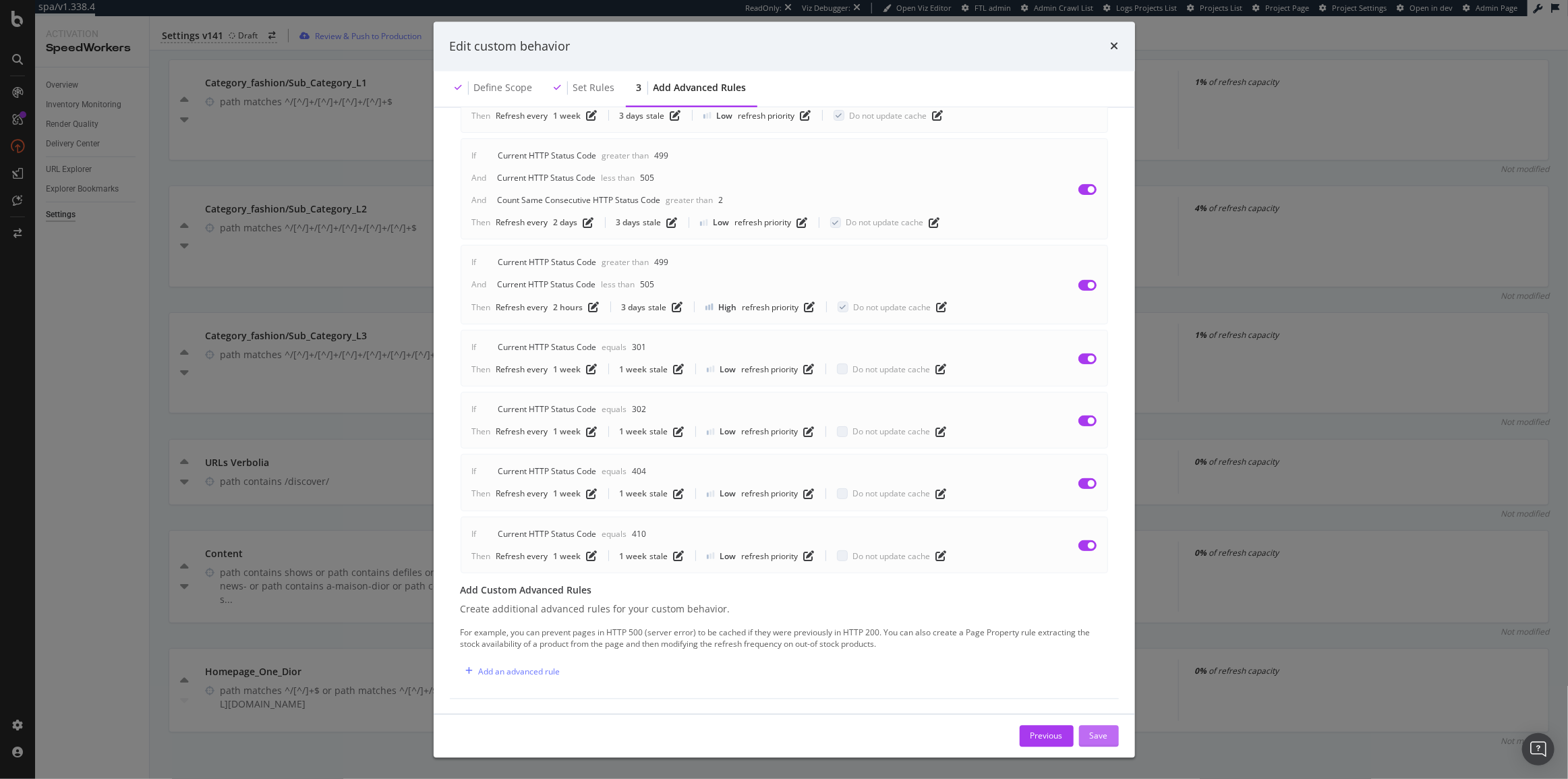
scroll to position [167, 0]
click at [1110, 734] on button "Save" at bounding box center [1098, 736] width 39 height 22
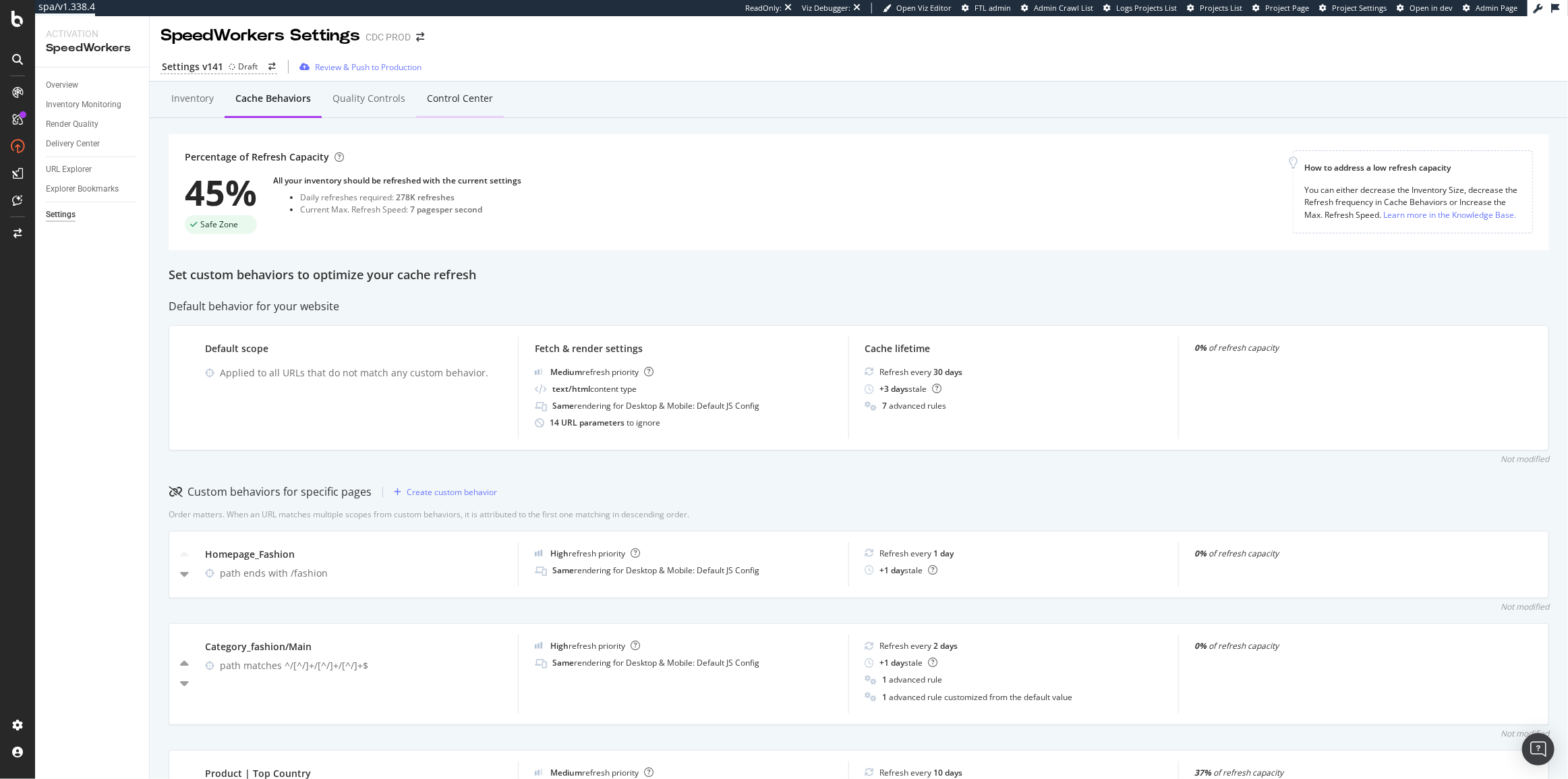
scroll to position [0, 0]
click at [391, 104] on div "Quality Controls" at bounding box center [369, 101] width 73 height 14
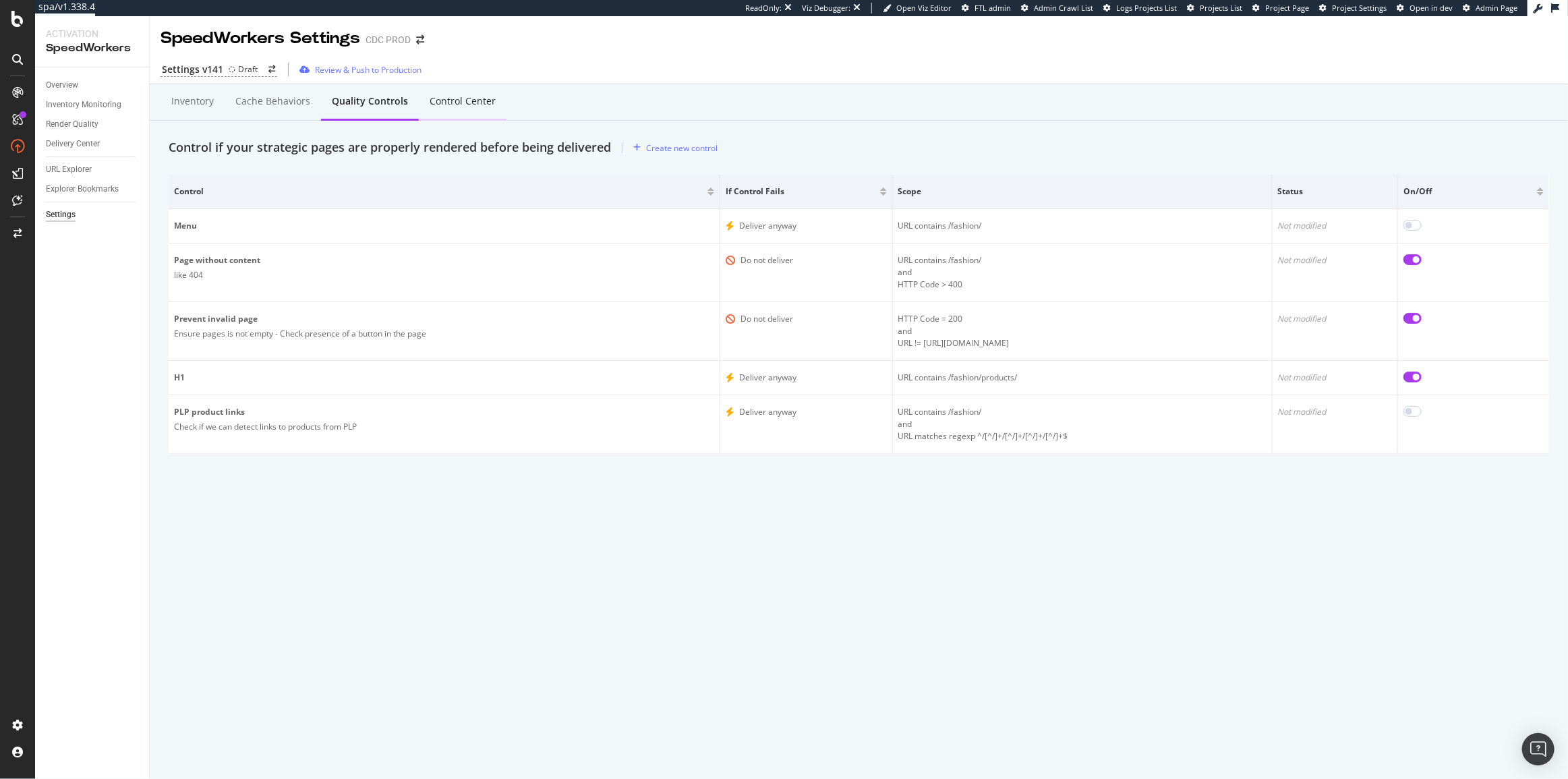
click at [453, 92] on div "Control Center" at bounding box center [463, 102] width 88 height 37
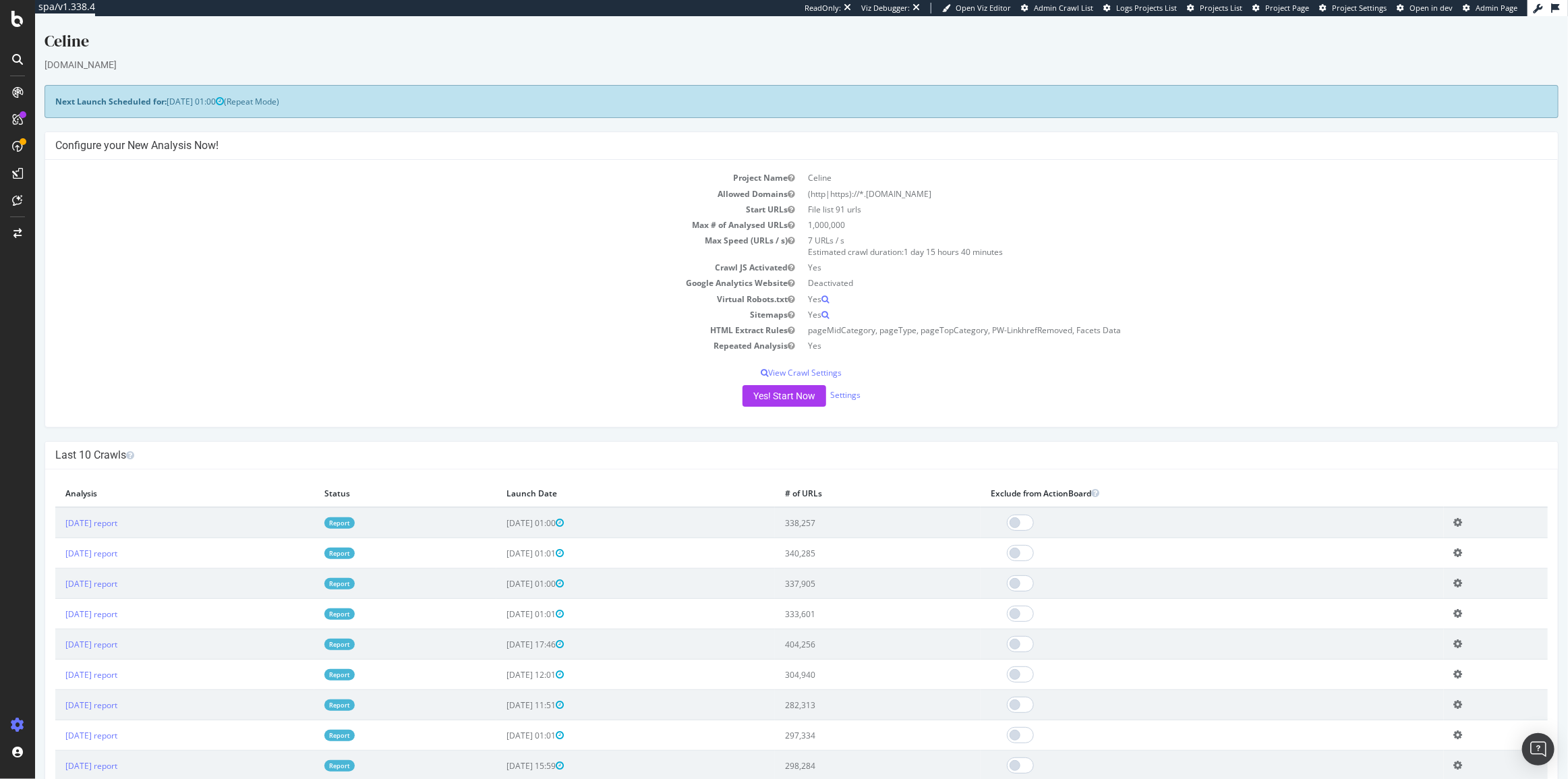
click at [321, 218] on td "Max # of Analysed URLs" at bounding box center [428, 225] width 746 height 16
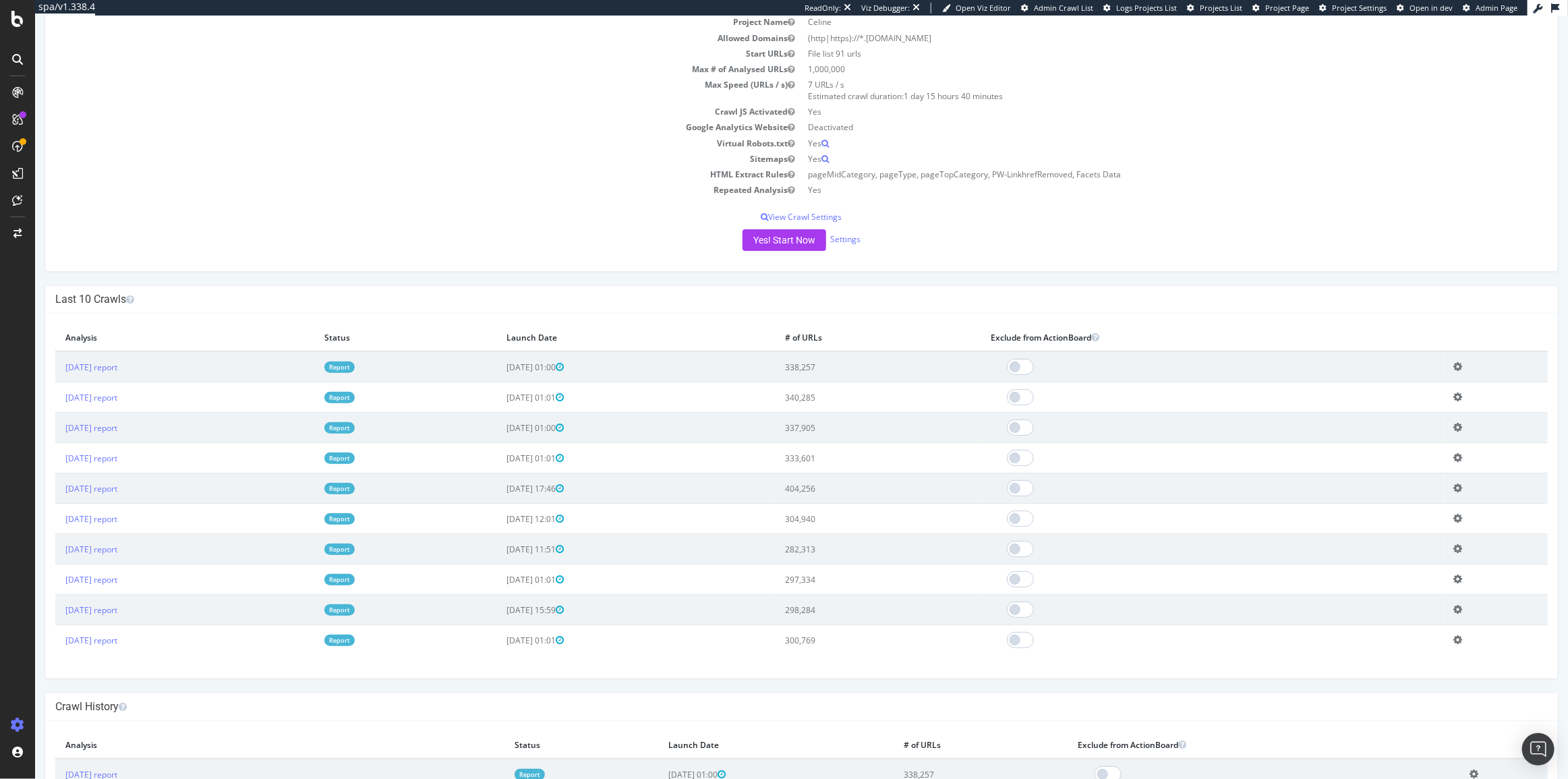
scroll to position [60, 0]
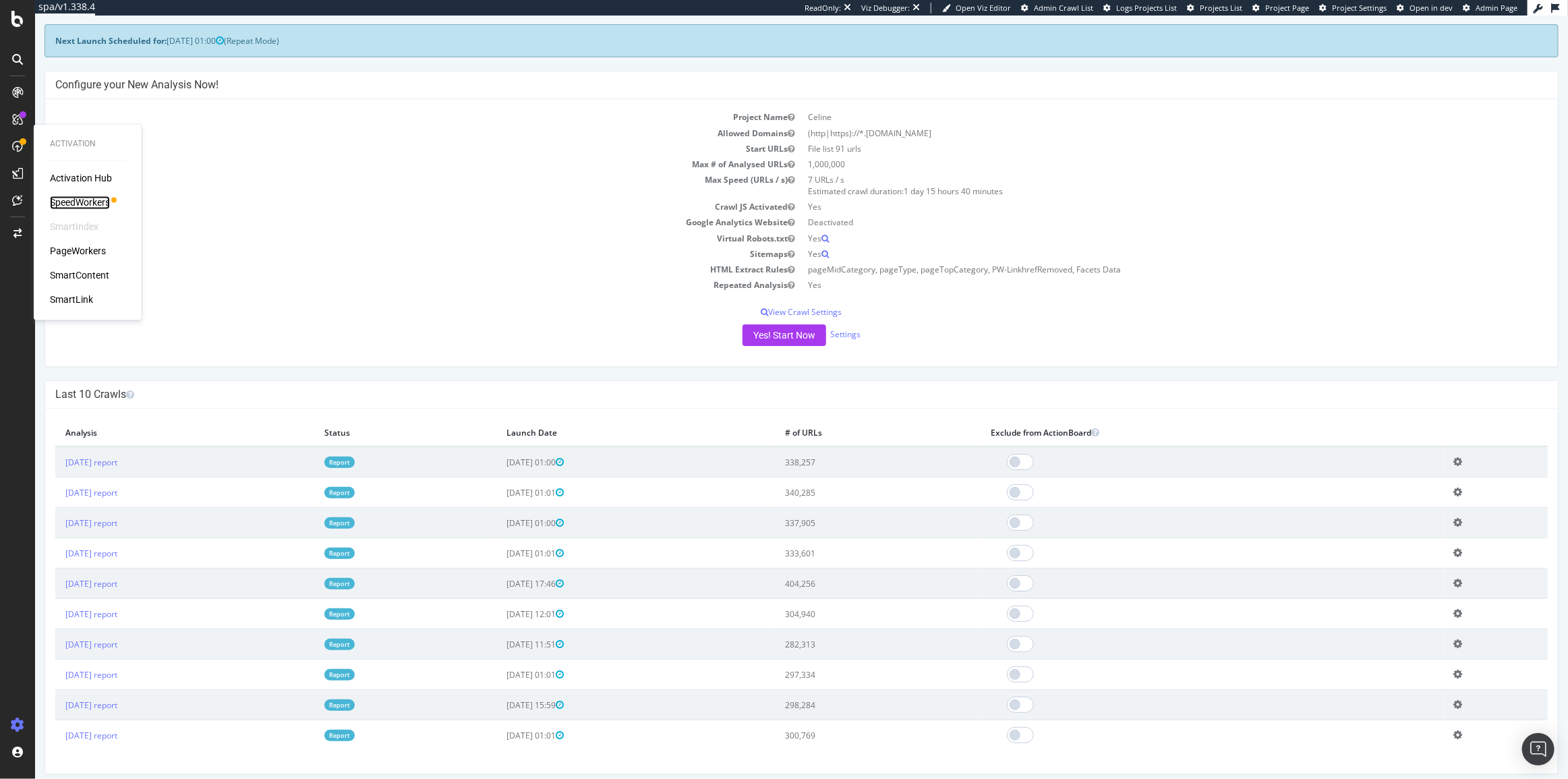
click at [106, 201] on div "SpeedWorkers" at bounding box center [80, 203] width 60 height 14
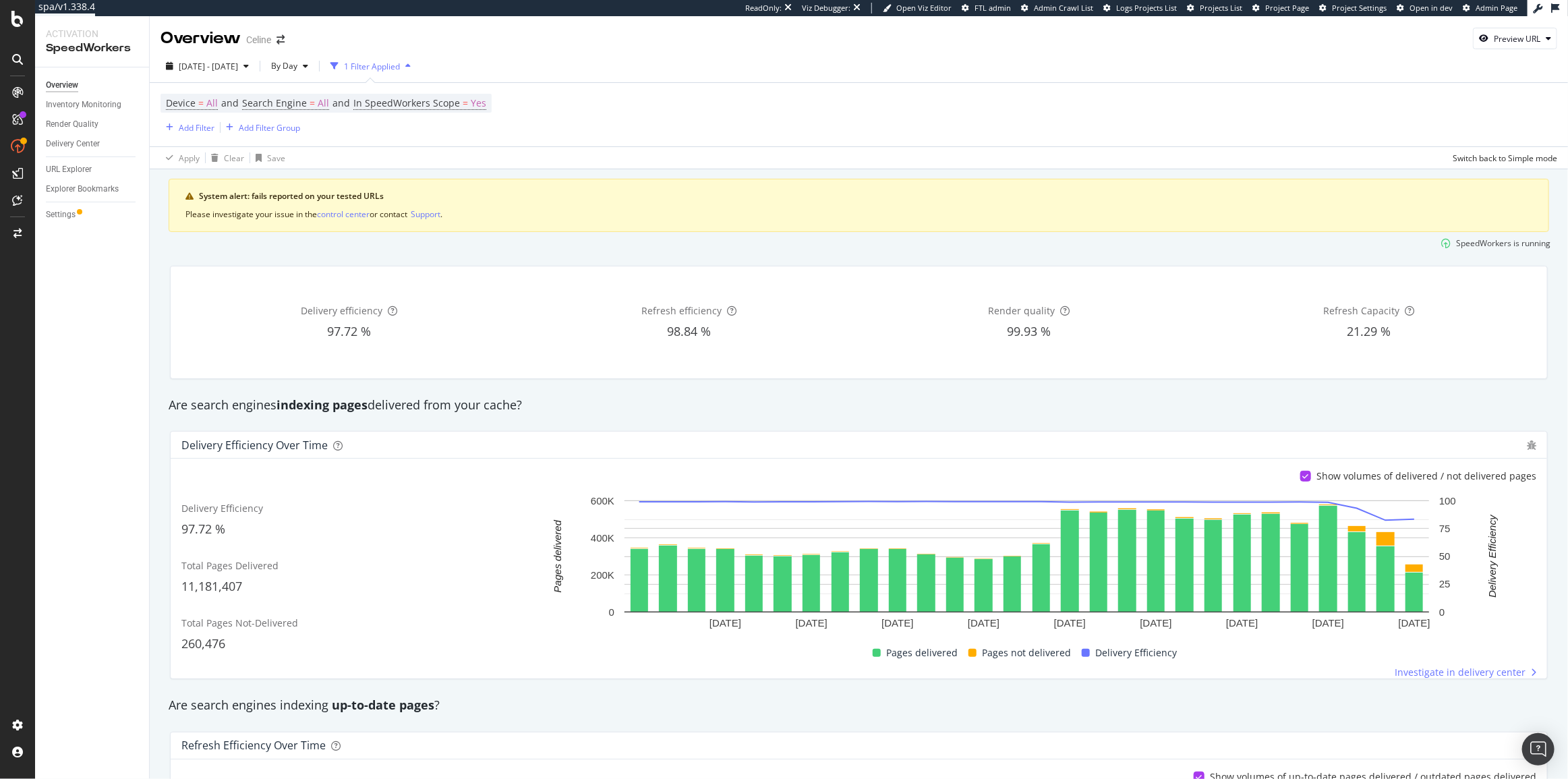
click at [730, 415] on div "Are search engines indexing pages delivered from your cache?" at bounding box center [859, 405] width 1394 height 31
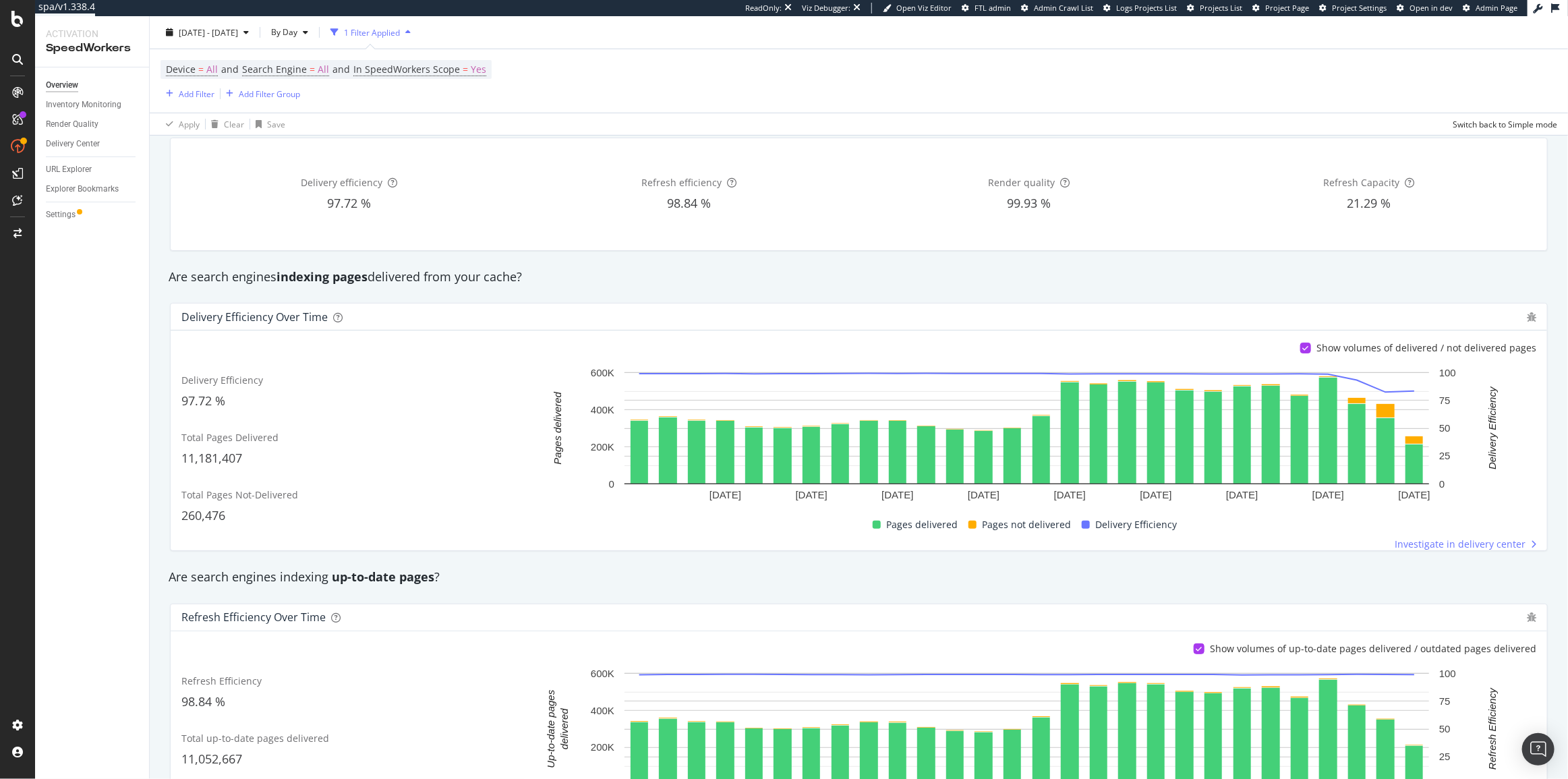
scroll to position [122, 0]
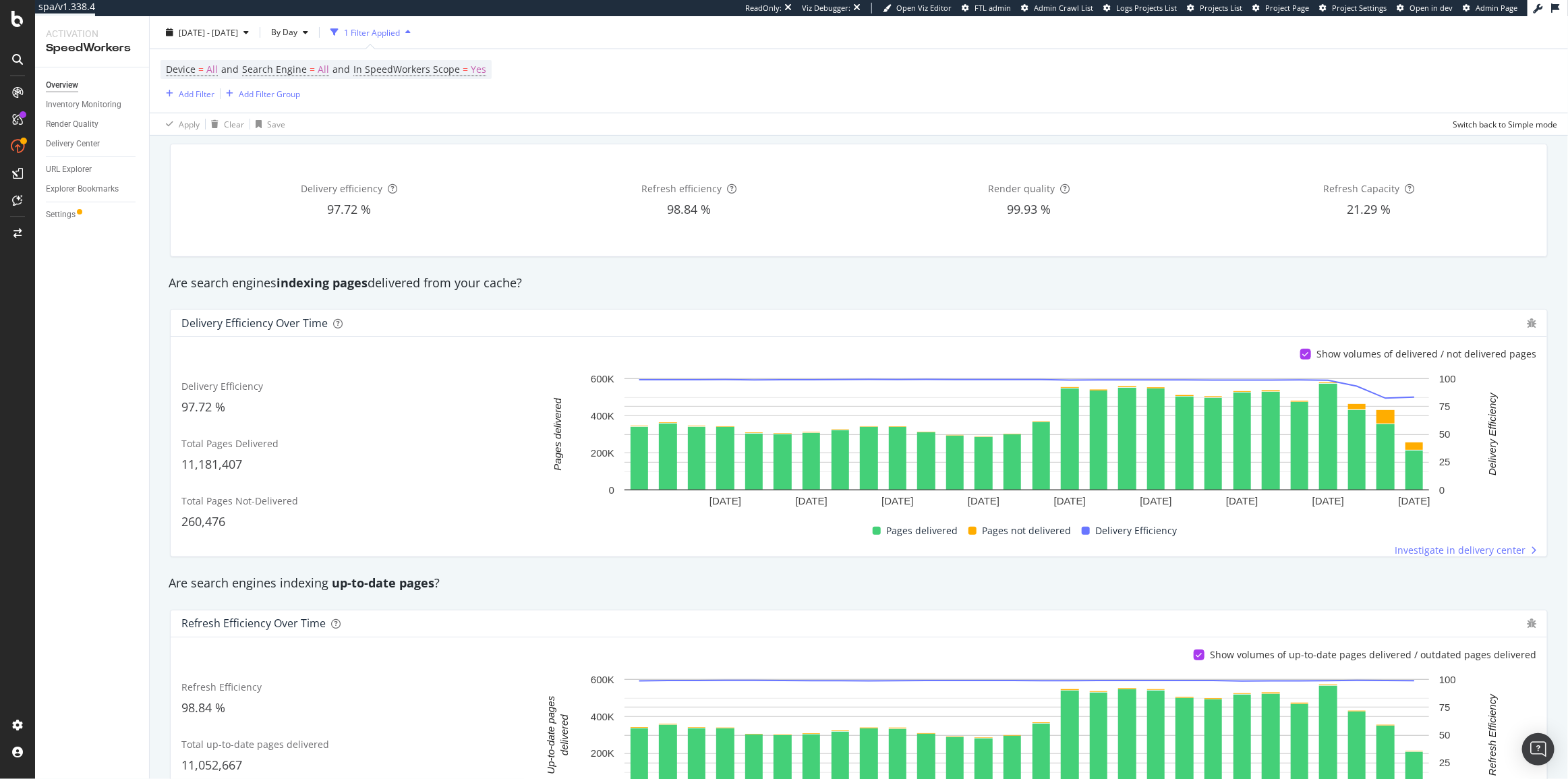
click at [85, 314] on div "Overview Inventory Monitoring Render Quality Delivery Center URL Explorer Explo…" at bounding box center [92, 423] width 114 height 712
click at [1205, 288] on div "Are search engines indexing pages delivered from your cache?" at bounding box center [859, 283] width 1394 height 17
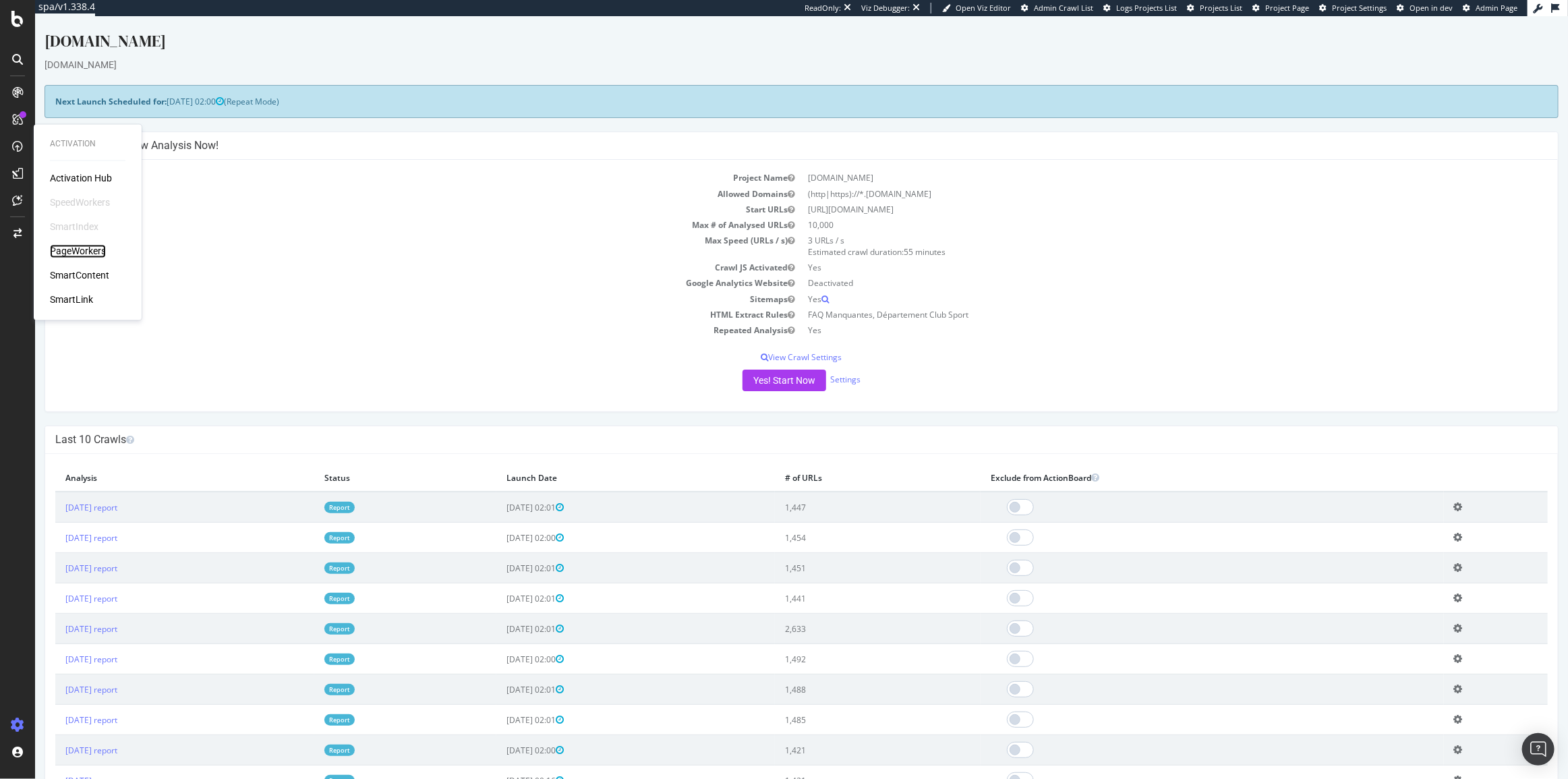
click at [94, 246] on div "PageWorkers" at bounding box center [77, 251] width 56 height 14
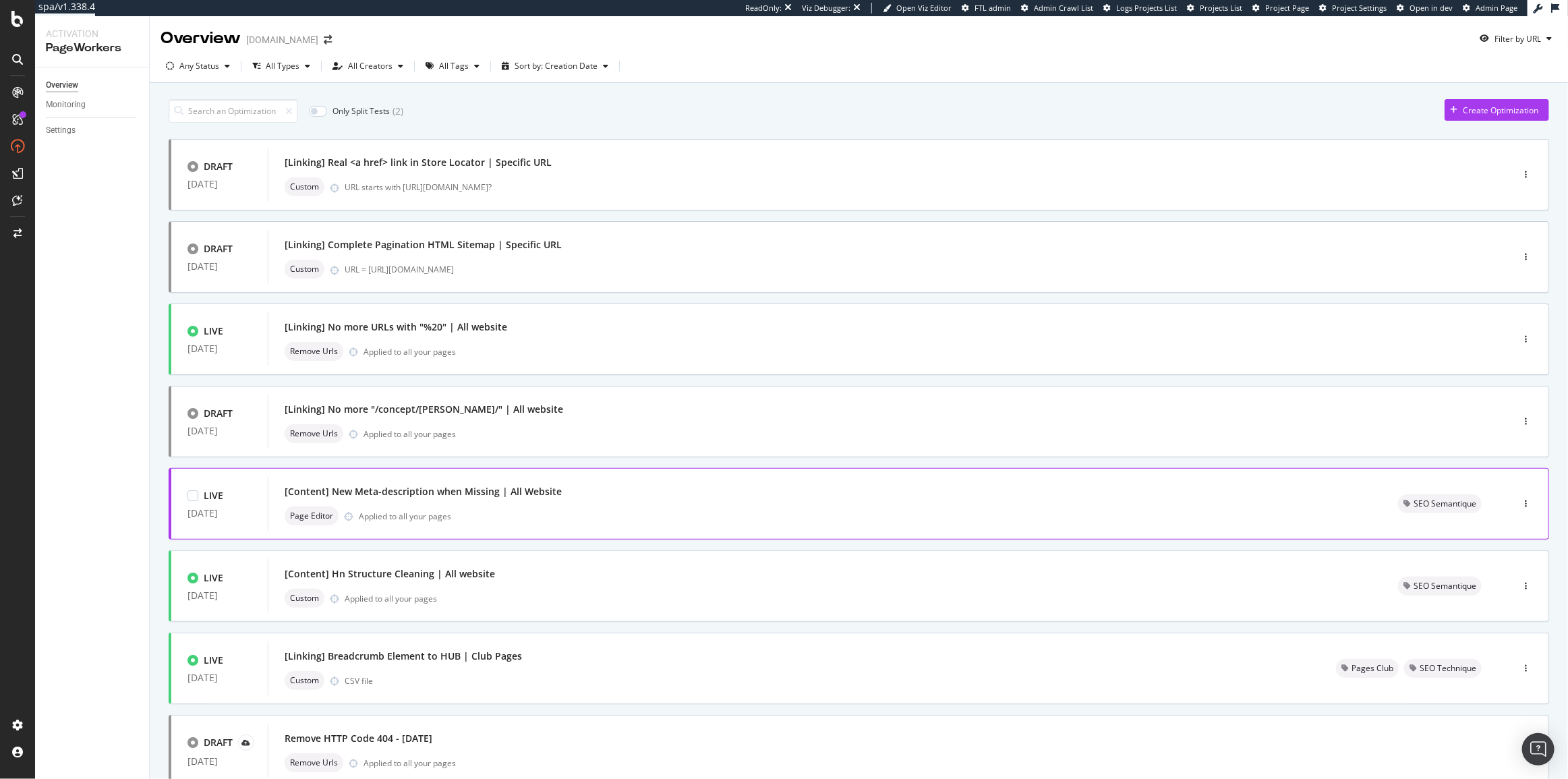
click at [589, 512] on div "Page Editor Applied to all your pages" at bounding box center [825, 516] width 1081 height 19
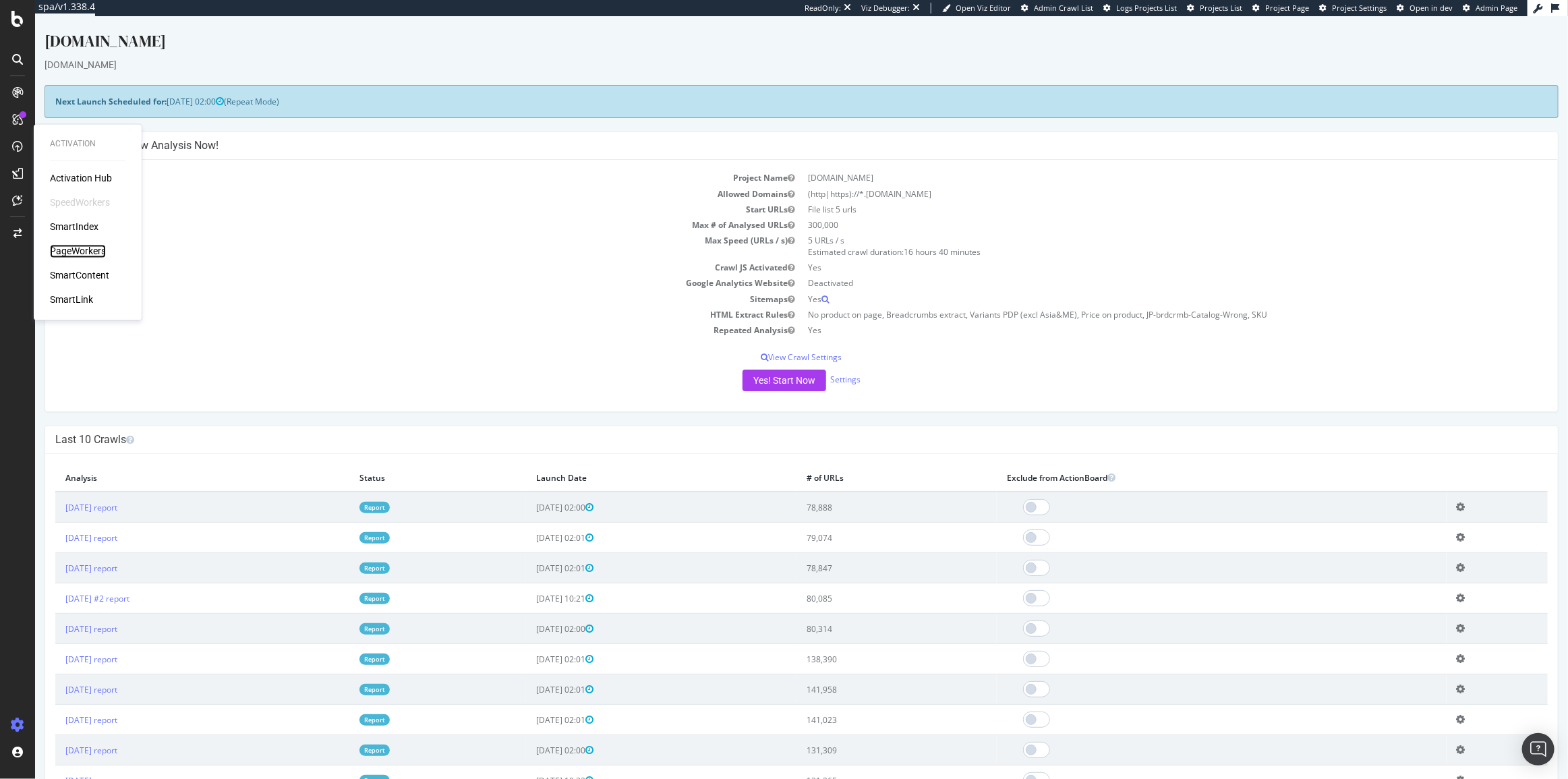
click at [90, 249] on div "PageWorkers" at bounding box center [77, 251] width 56 height 14
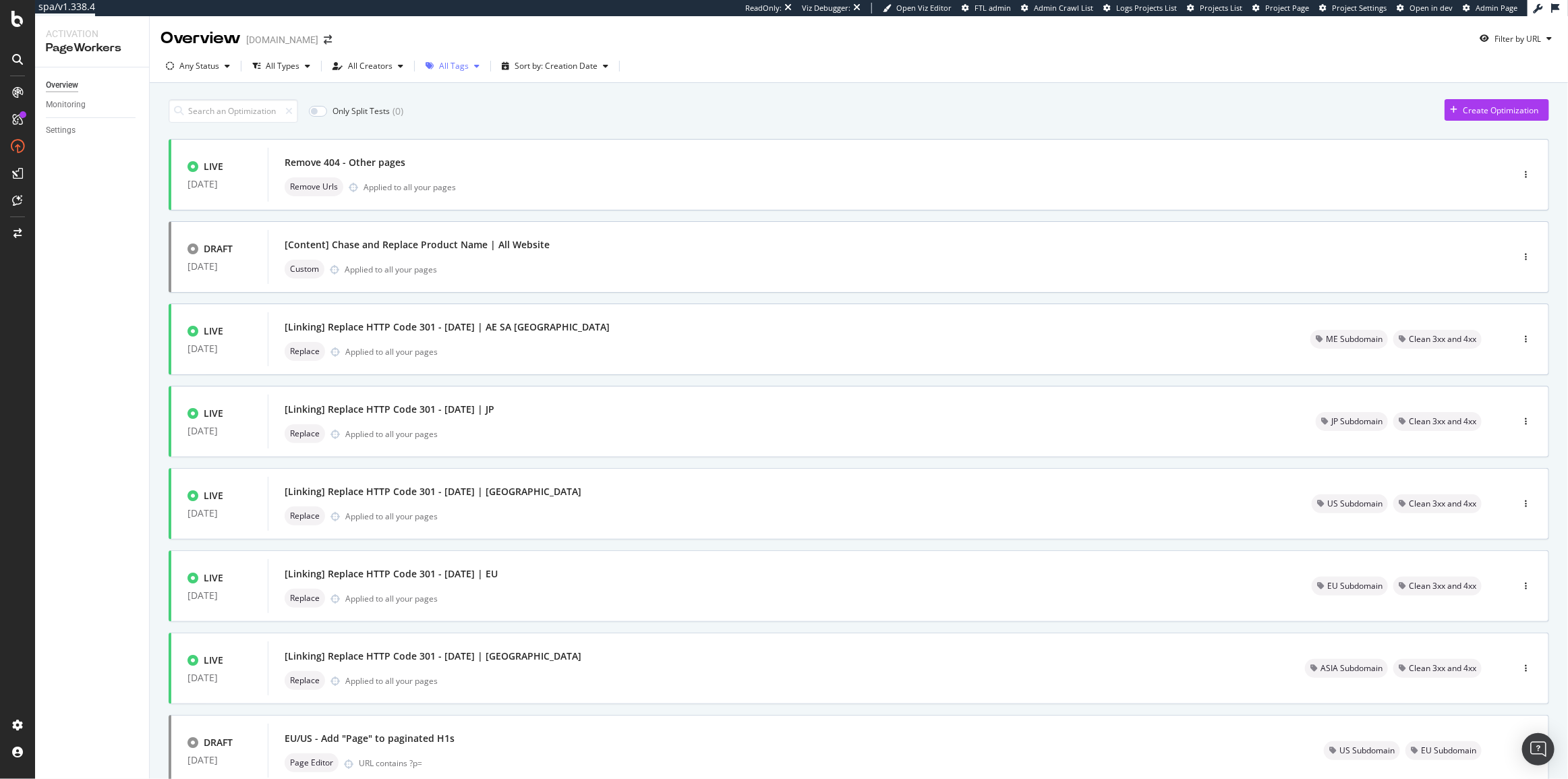
click at [451, 64] on div "All Tags" at bounding box center [453, 66] width 29 height 8
click at [449, 214] on div "All Tags No tags ( 43 ) ASIA Subdomain ( 10 ) Category Pages ( 4 ) Clean 3xx an…" at bounding box center [485, 172] width 112 height 168
click at [451, 209] on div "Content" at bounding box center [460, 206] width 29 height 12
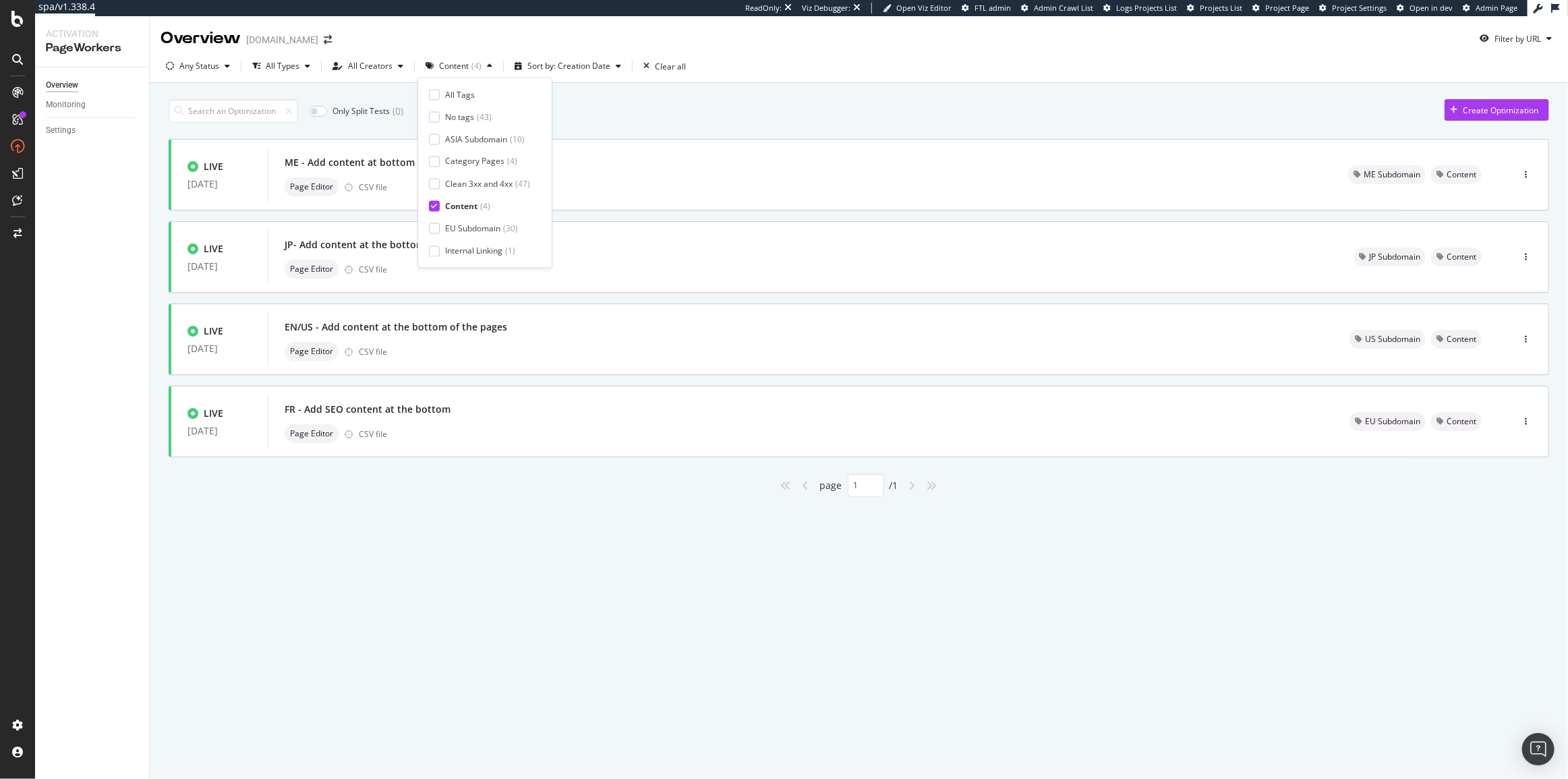
click at [916, 120] on div "Only Split Tests ( 0 ) Create Optimization" at bounding box center [858, 111] width 1380 height 24
click at [484, 425] on div "Page Editor CSV file" at bounding box center [800, 433] width 1032 height 19
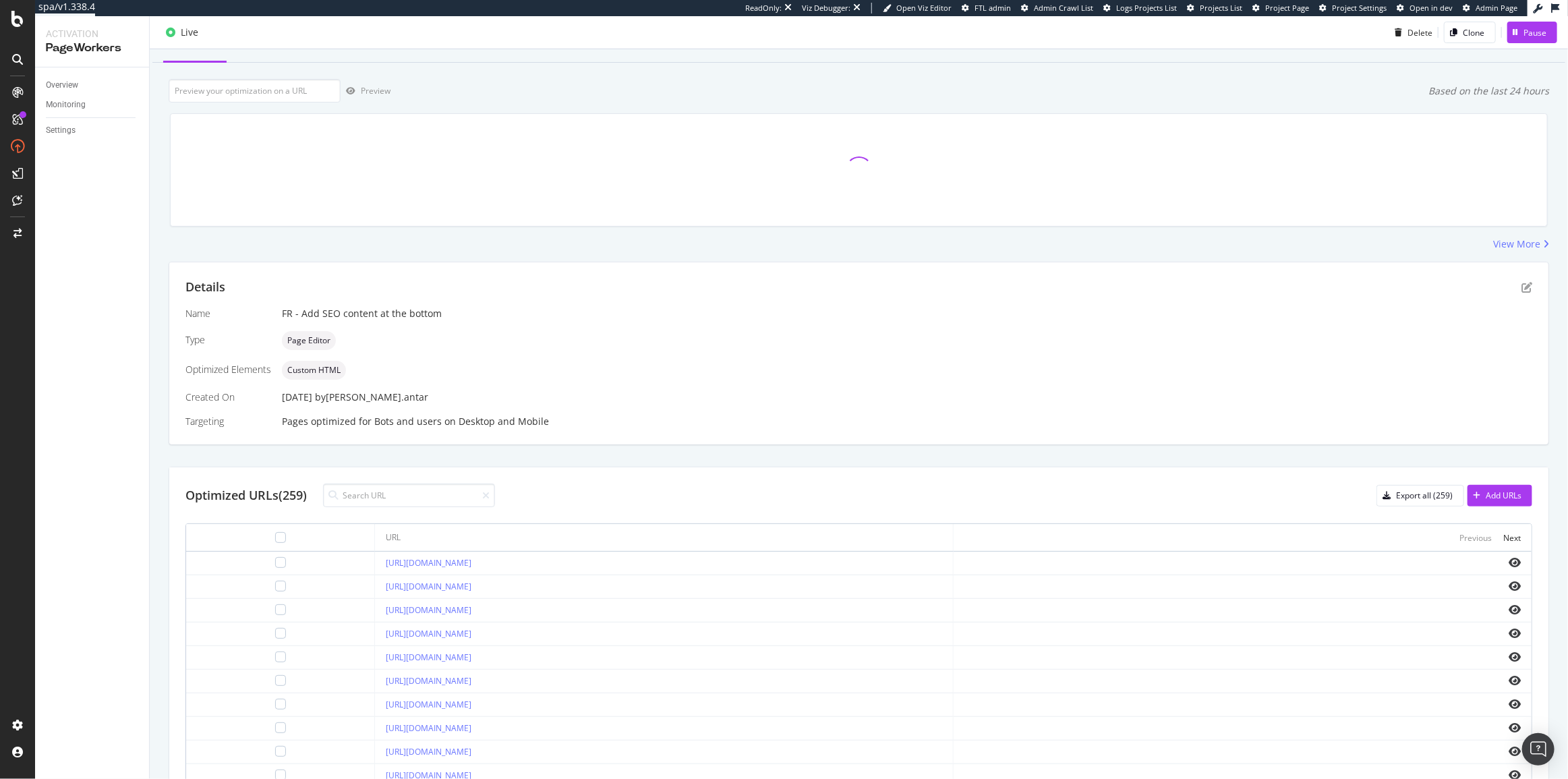
scroll to position [246, 0]
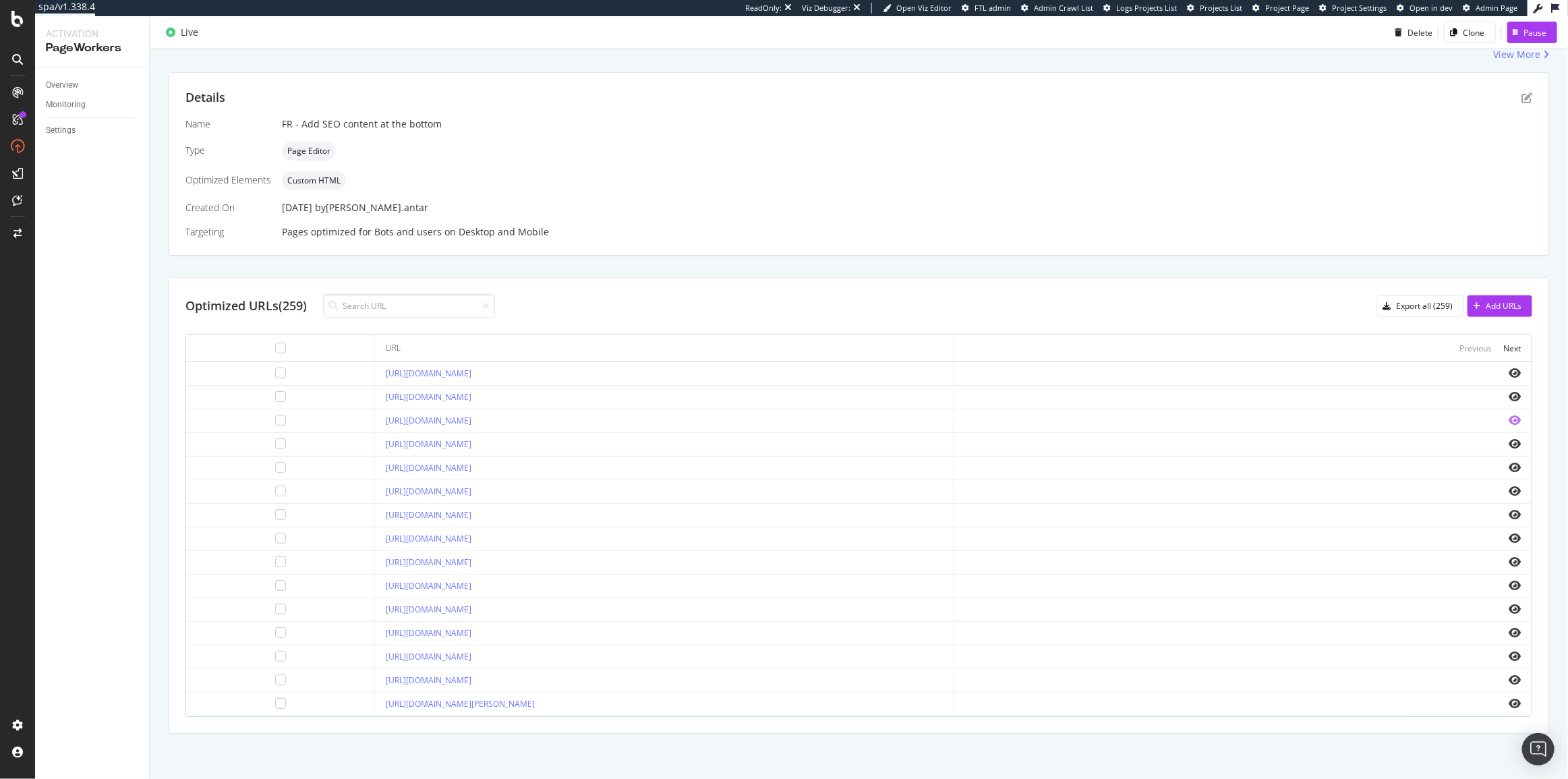
click at [1508, 421] on icon "eye" at bounding box center [1514, 421] width 12 height 11
click at [1521, 93] on icon "pen-to-square" at bounding box center [1527, 98] width 11 height 11
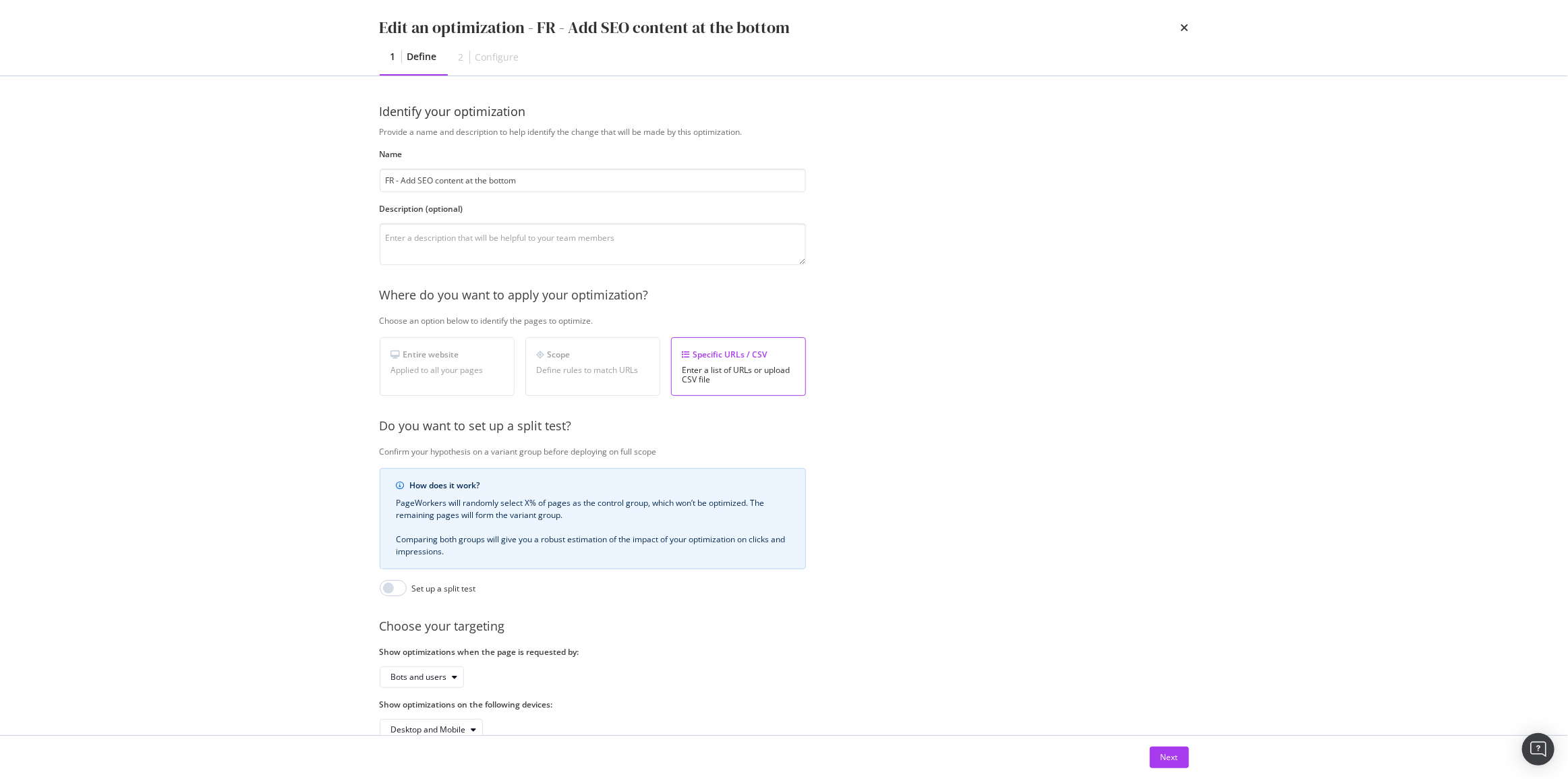
click at [1171, 744] on div "Next" at bounding box center [784, 757] width 863 height 43
click at [1166, 756] on div "Next" at bounding box center [1169, 757] width 17 height 12
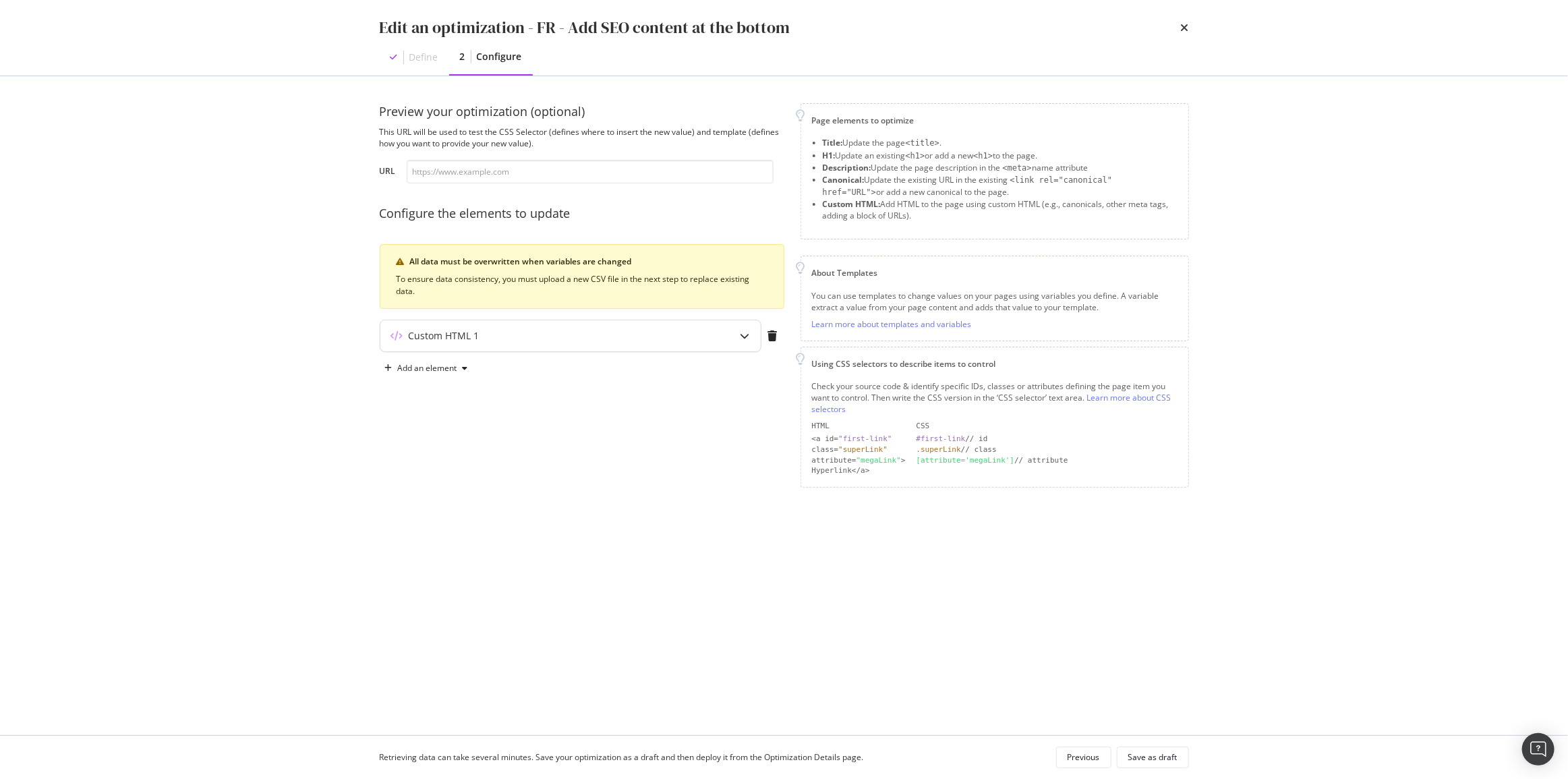
click at [522, 330] on div "Custom HTML 1" at bounding box center [543, 335] width 327 height 14
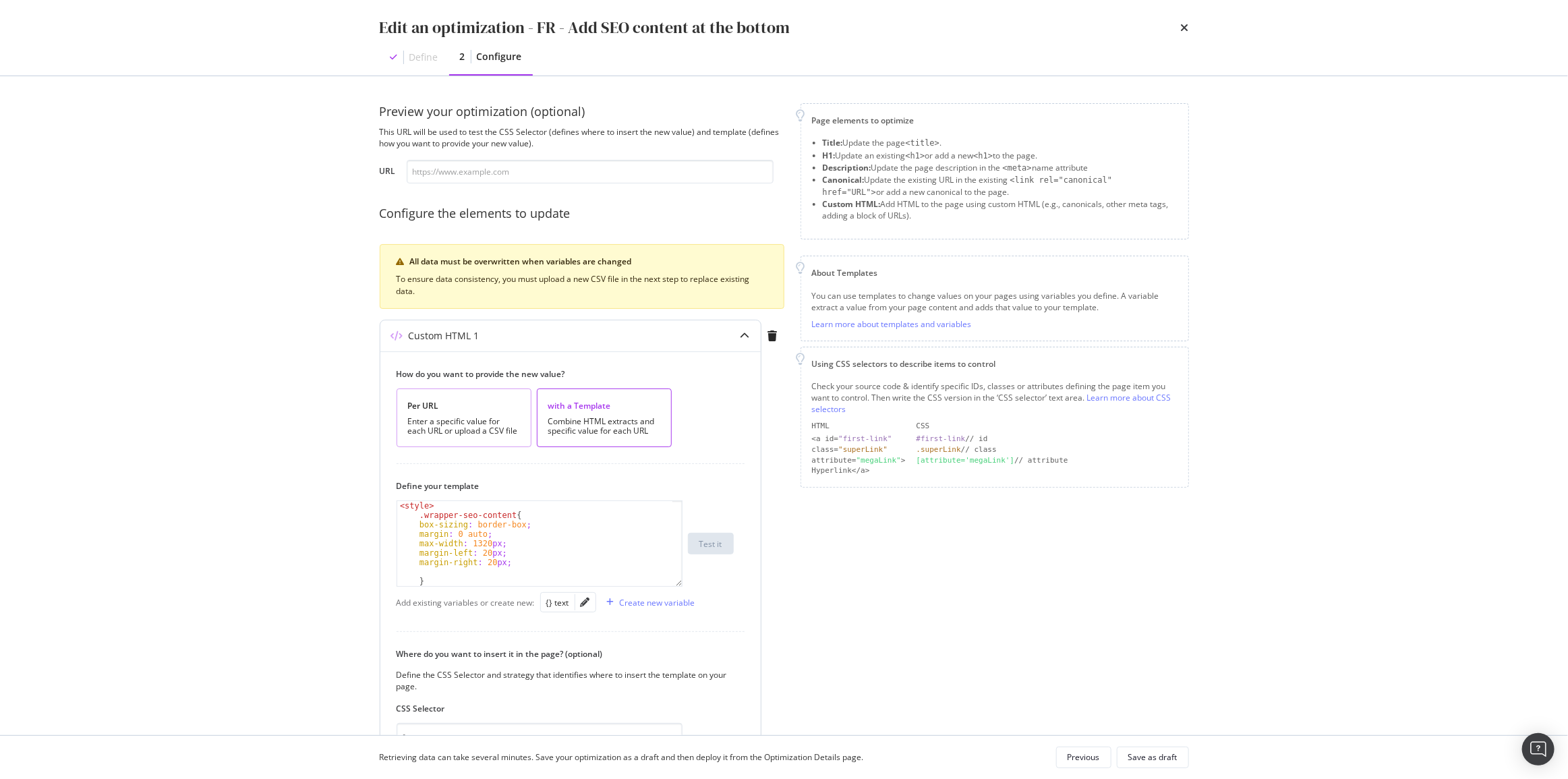
click at [519, 430] on div "Per URL Enter a specific value for each URL or upload a CSV file" at bounding box center [463, 418] width 135 height 59
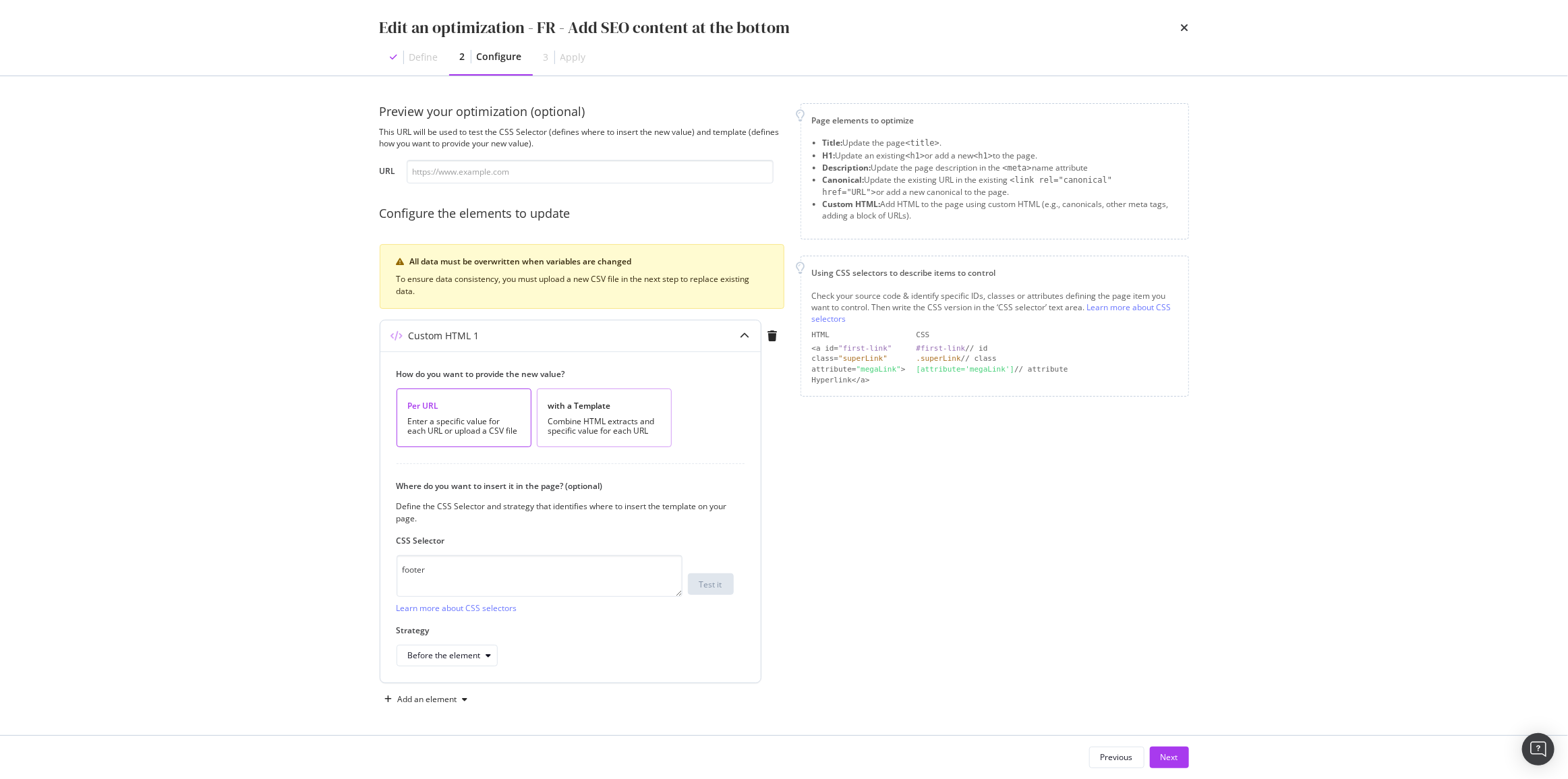
click at [605, 422] on div "Combine HTML extracts and specific value for each URL" at bounding box center [604, 426] width 112 height 19
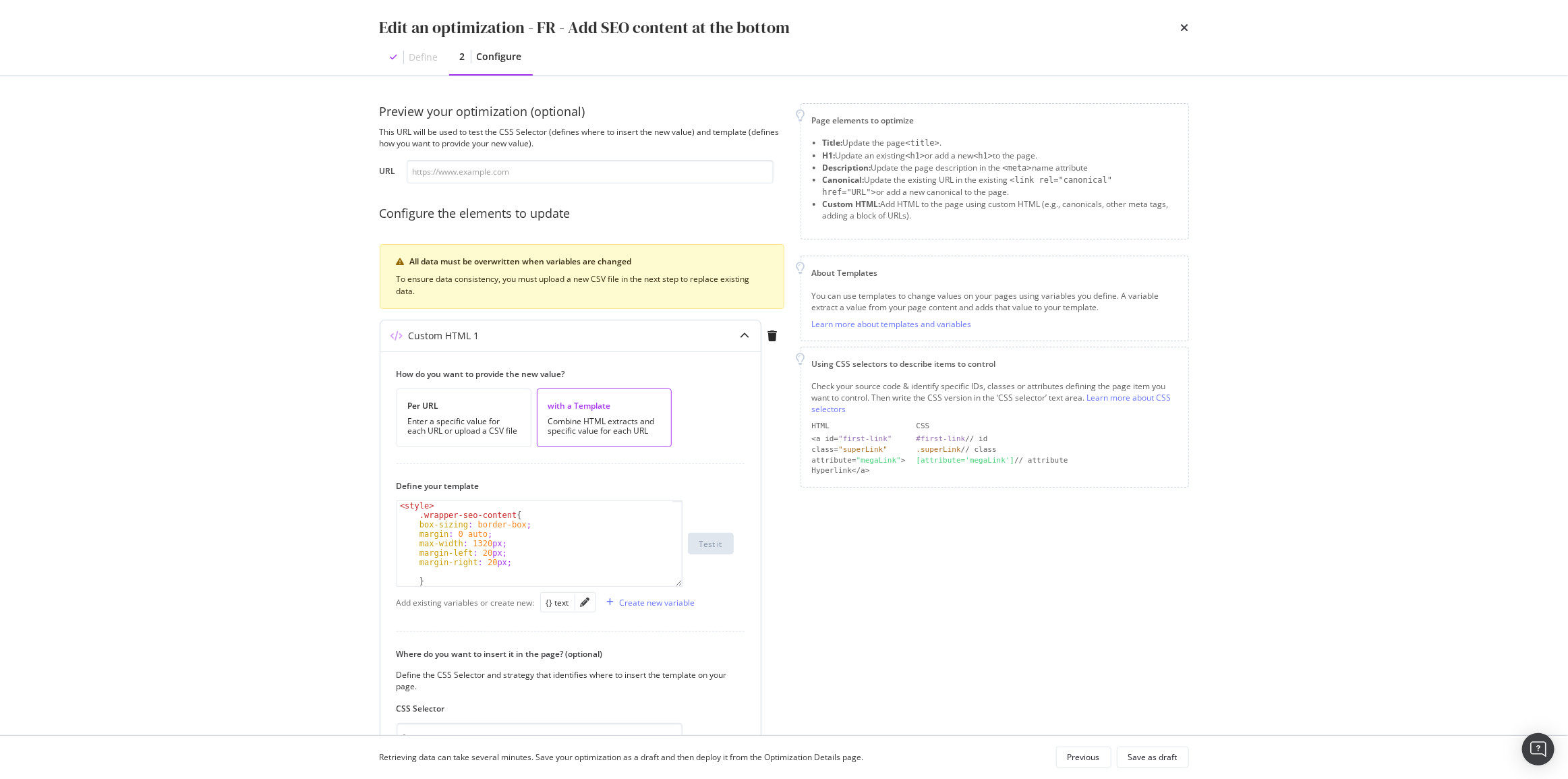
click at [511, 561] on div "< style > .wrapper-seo-content { box-sizing : border-box ; margin : 0 auto ; ma…" at bounding box center [535, 553] width 276 height 104
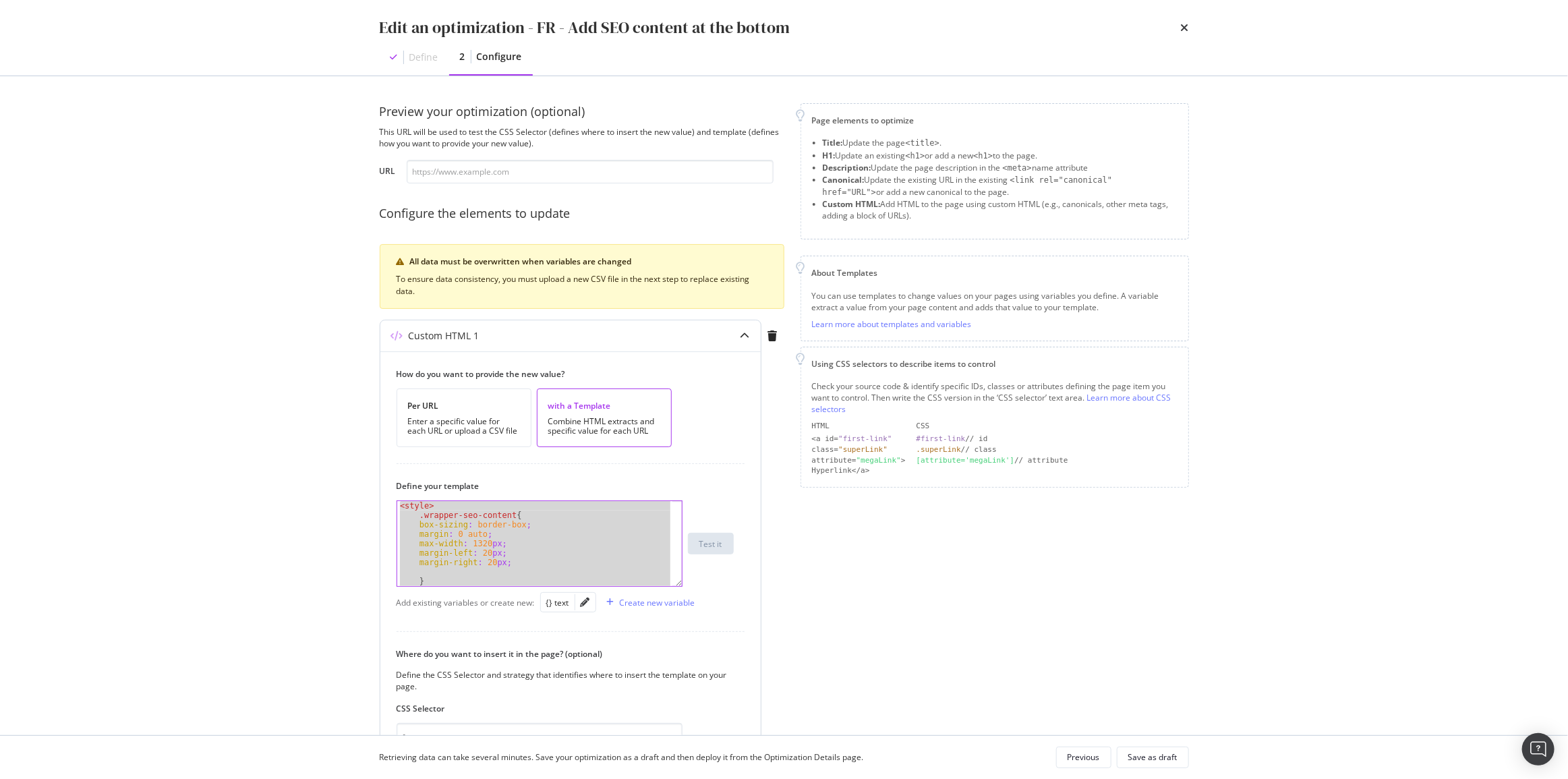
click at [533, 565] on div "< style > .wrapper-seo-content { box-sizing : border-box ; margin : 0 auto ; ma…" at bounding box center [535, 543] width 275 height 85
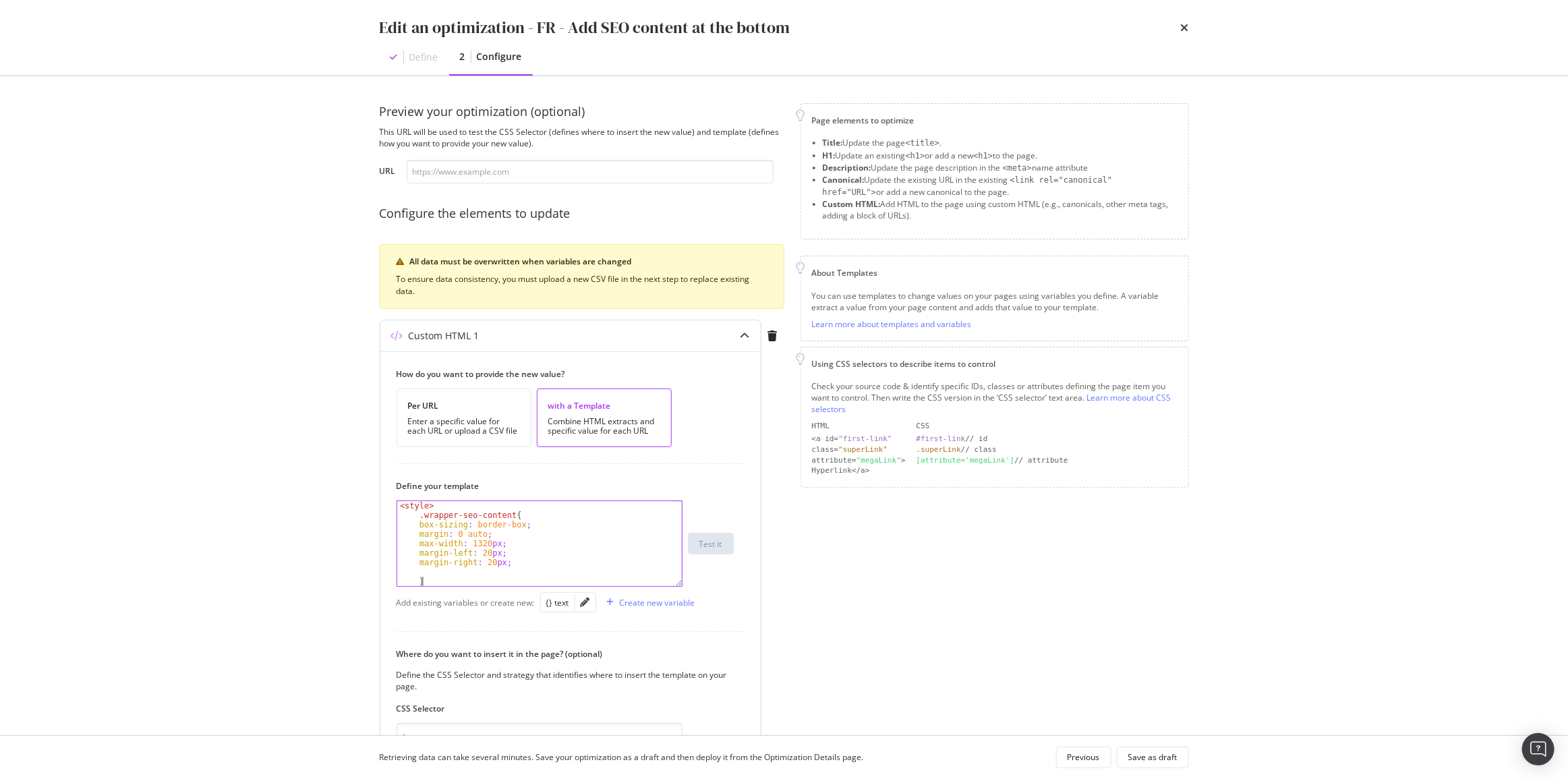
click at [426, 582] on div "< style > .wrapper-seo-content { box-sizing : border-box ; margin : 0 auto ; ma…" at bounding box center [535, 553] width 276 height 104
click at [418, 515] on div "< style > .wrapper-seo-content { box-sizing : border-box ; margin : 0 auto ; ma…" at bounding box center [535, 553] width 276 height 104
click at [453, 554] on div "@ media only screen and (max-width: 767px) { .content-title { text-align : left…" at bounding box center [535, 549] width 276 height 104
type textarea "}"
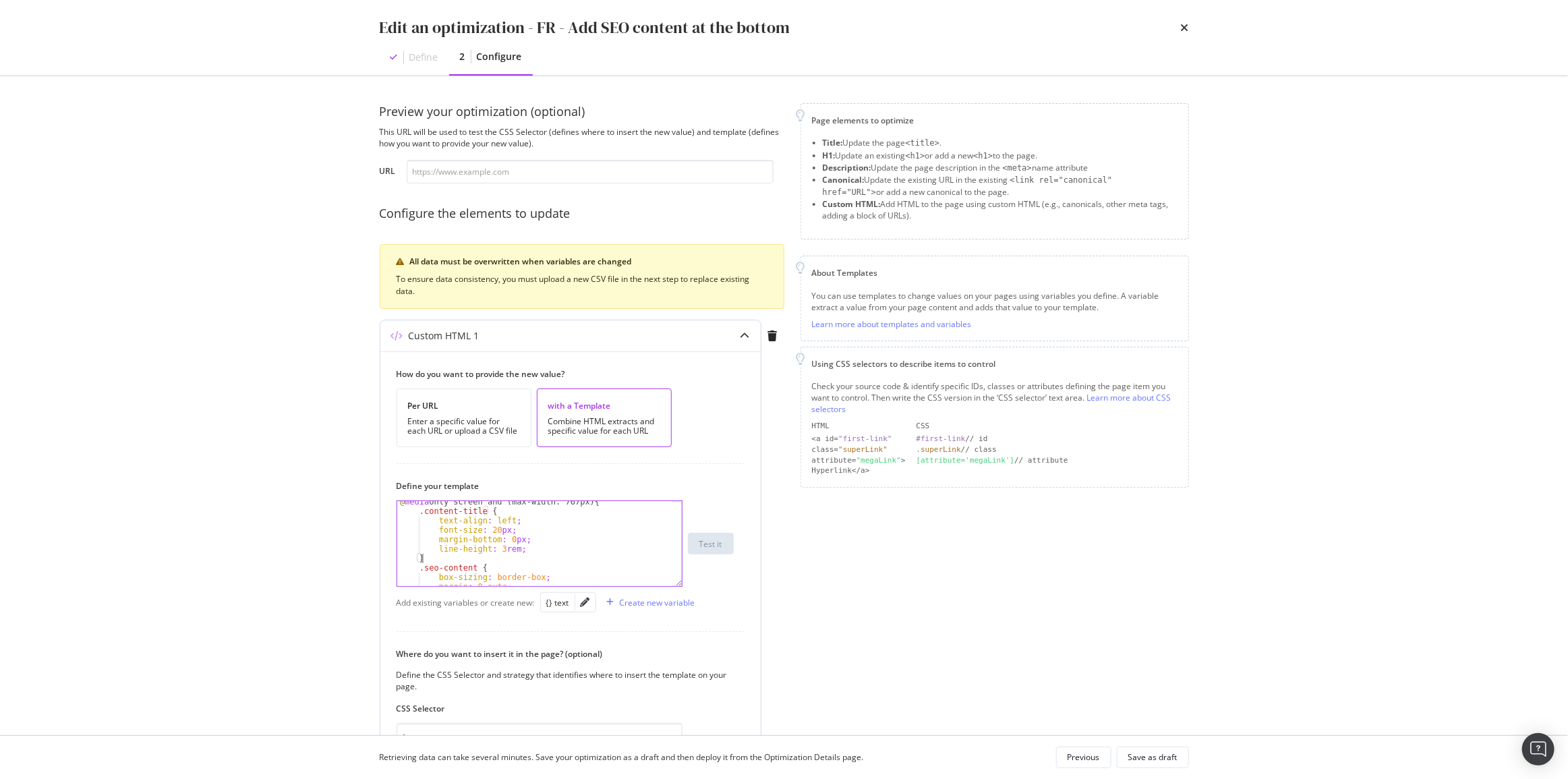
scroll to position [0, 1]
paste textarea "}"
type textarea "}"
click at [426, 571] on div "} .wrapper-seo-content { box-sizing : border-box ; margin : 0 auto ; max-width …" at bounding box center [535, 553] width 276 height 104
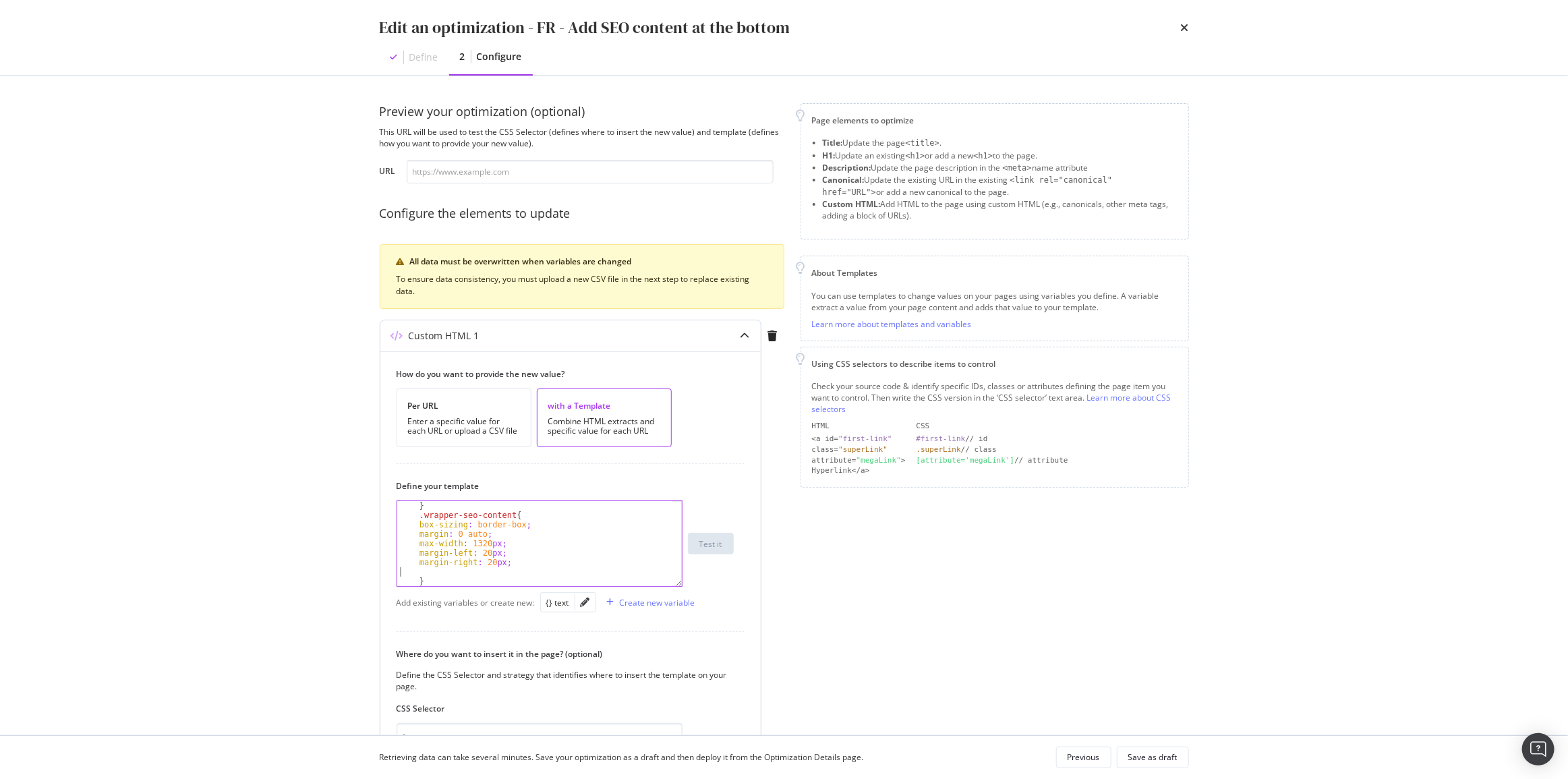
scroll to position [0, 0]
type textarea "margin-right: 20px;"
click at [424, 571] on div "< style > .wrapper-seo-content { box-sizing : border-box ; margin : 0 auto ; ma…" at bounding box center [535, 553] width 276 height 104
type textarea "margin-right: 20px;"
type textarea "margin-left: 20px;"
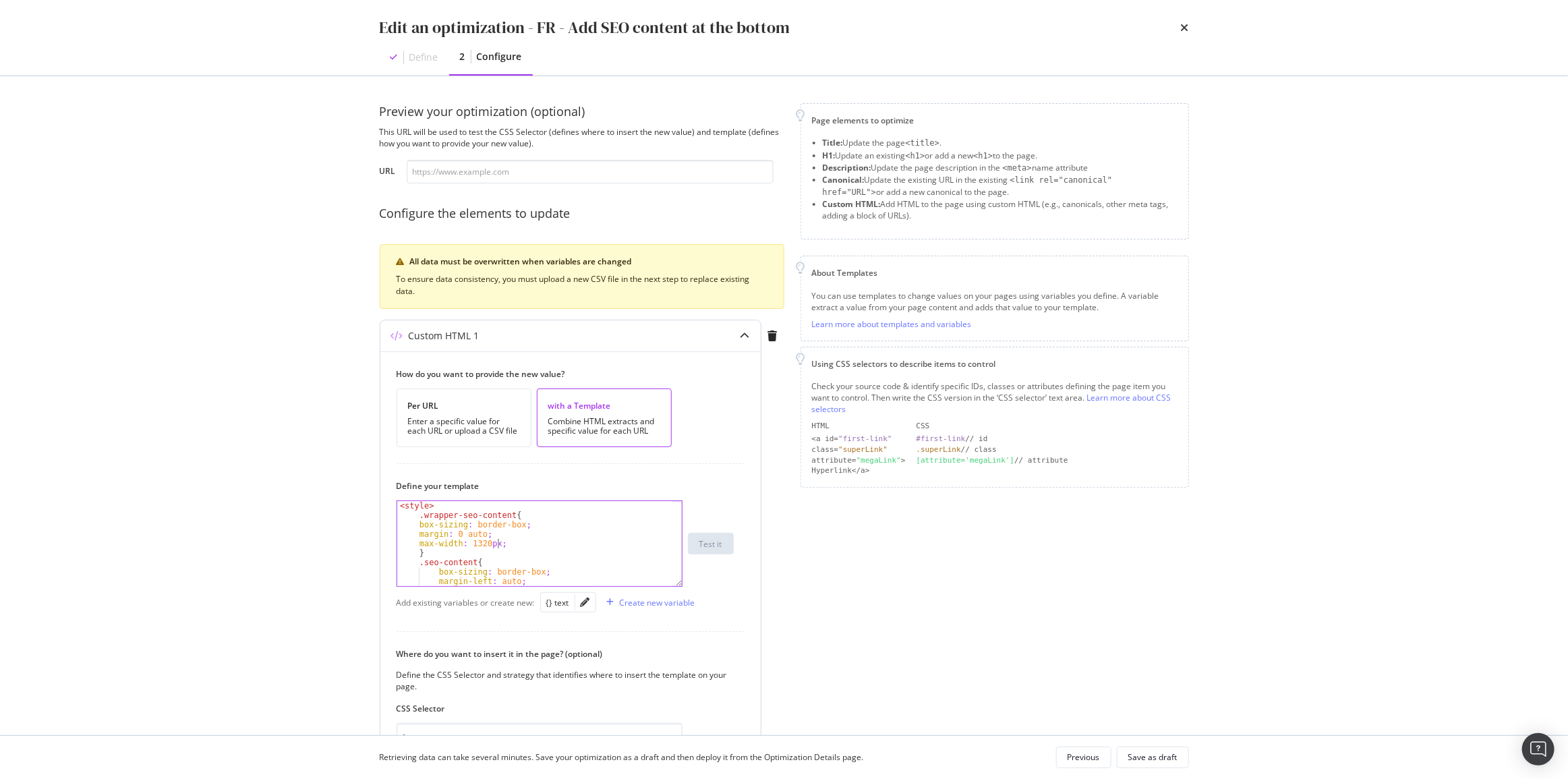
click at [422, 515] on div "< style > .wrapper-seo-content { box-sizing : border-box ; margin : 0 auto ; ma…" at bounding box center [535, 553] width 276 height 104
click at [506, 513] on div "< style > .wrapper-seo-content { box-sizing : border-box ; margin : 0 auto ; ma…" at bounding box center [535, 553] width 276 height 104
click at [569, 517] on div "< style > .wrapper-seo-content { box-sizing : border-box ; margin : 0 auto ; ma…" at bounding box center [535, 553] width 276 height 104
click at [556, 537] on div "< style > .wrapper-seo-content { box-sizing : border-box ; margin : 0 auto ; ma…" at bounding box center [535, 553] width 276 height 104
type textarea "margin: 0 auto;"
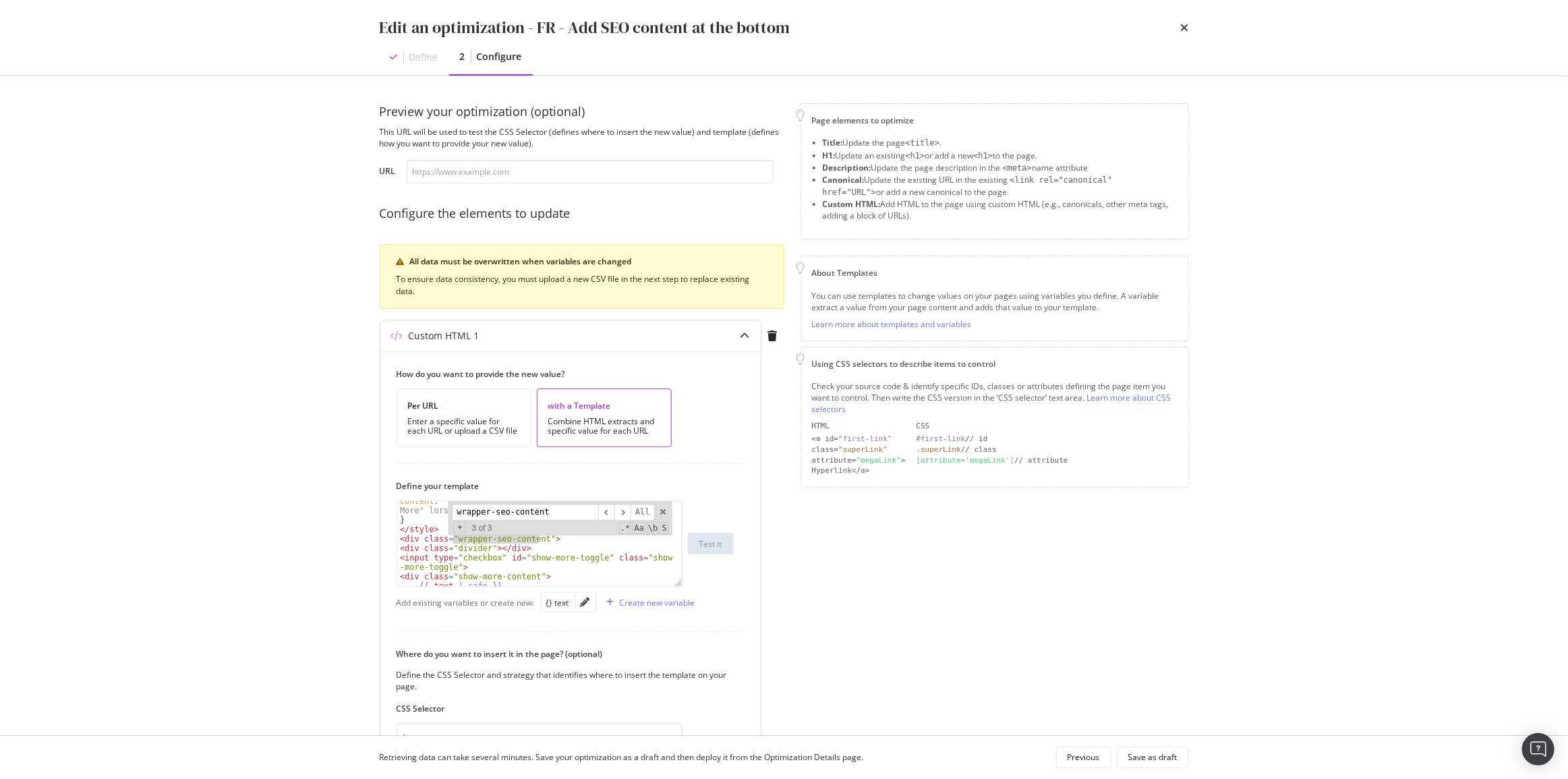
scroll to position [1269, 0]
type input "wrapper-seo-content"
click at [663, 511] on span "modal" at bounding box center [662, 512] width 9 height 9
type textarea "<div class="wrapper-seo-content">"
click at [643, 543] on div "content : " Voir plus " ; /* Remettre le texte du [PERSON_NAME] à "Show More" l…" at bounding box center [535, 554] width 276 height 114
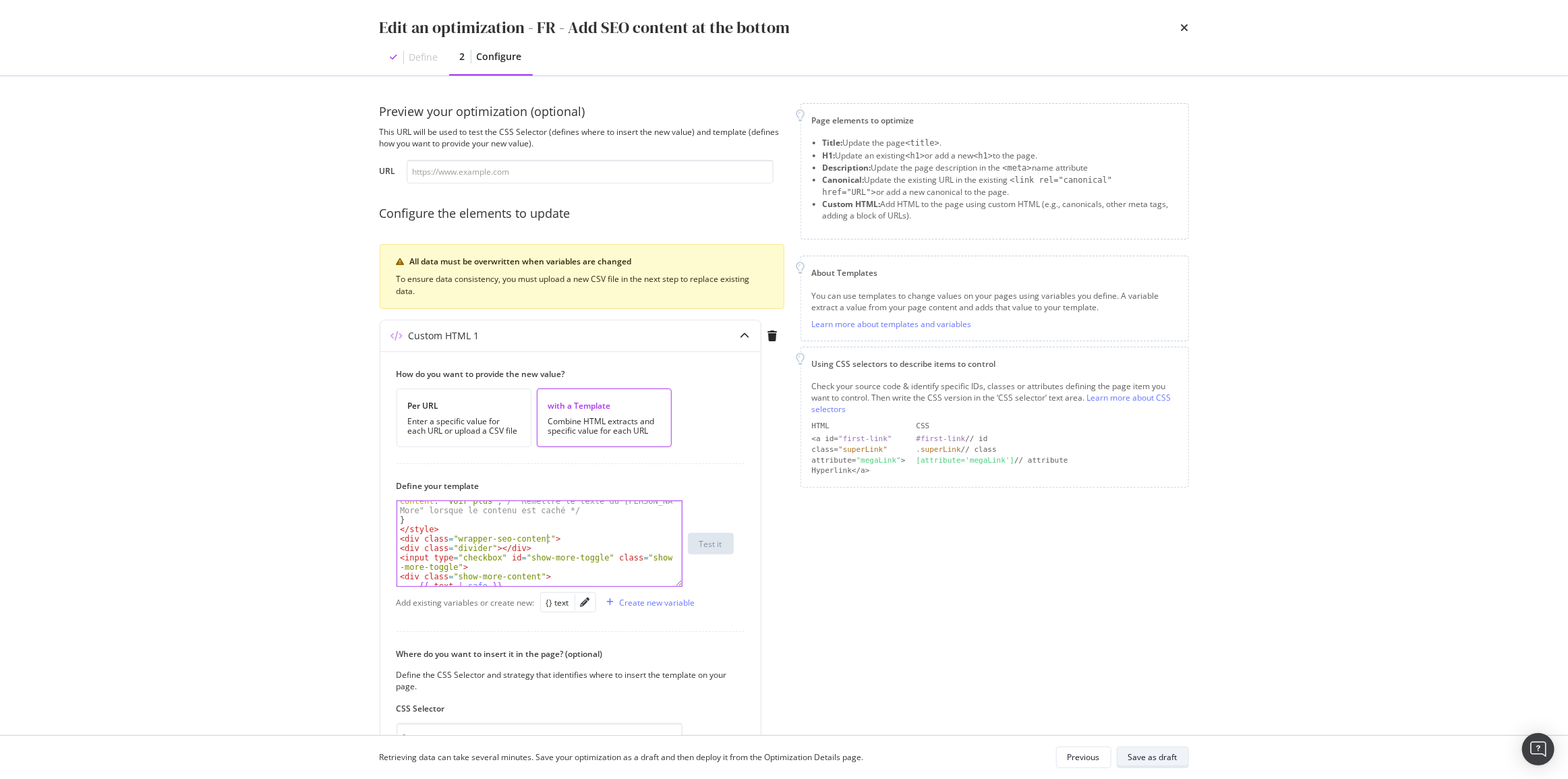
click at [1175, 766] on div "Save as draft" at bounding box center [1153, 757] width 49 height 19
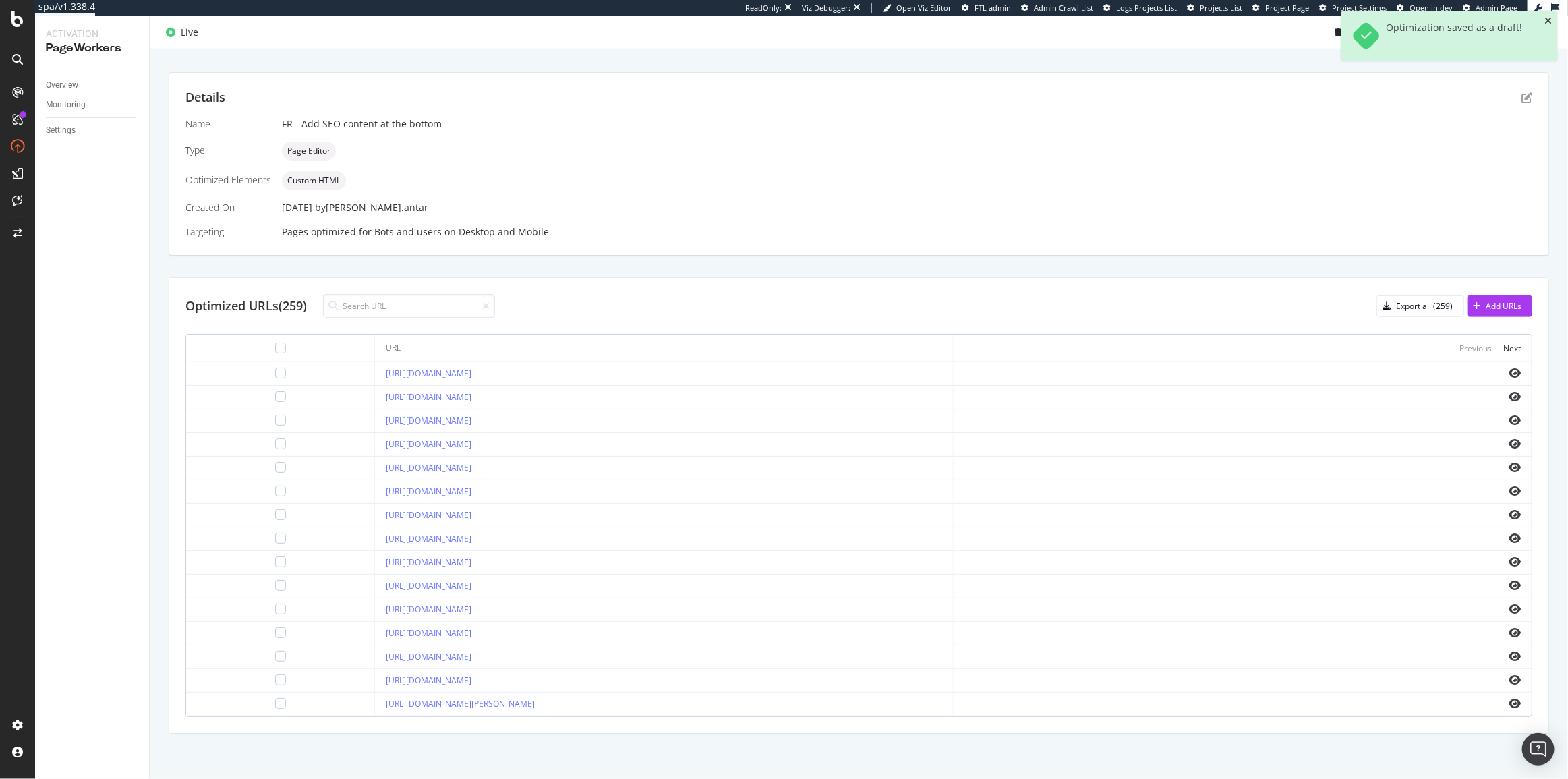
click at [1547, 22] on icon "close toast" at bounding box center [1548, 21] width 7 height 9
click at [1502, 34] on div "Deploy to production" at bounding box center [1507, 32] width 78 height 12
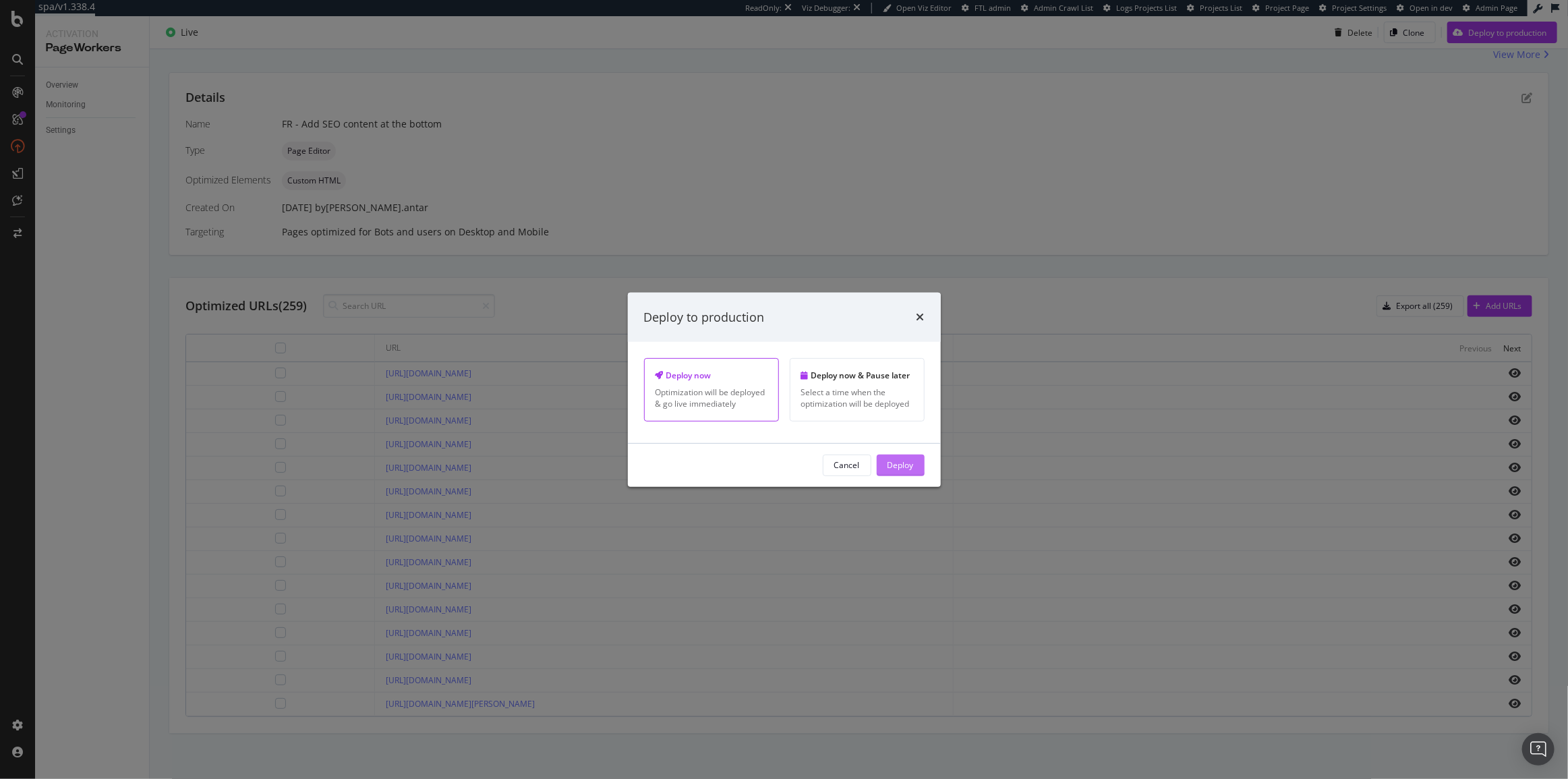
click at [903, 473] on div "Deploy" at bounding box center [900, 466] width 27 height 20
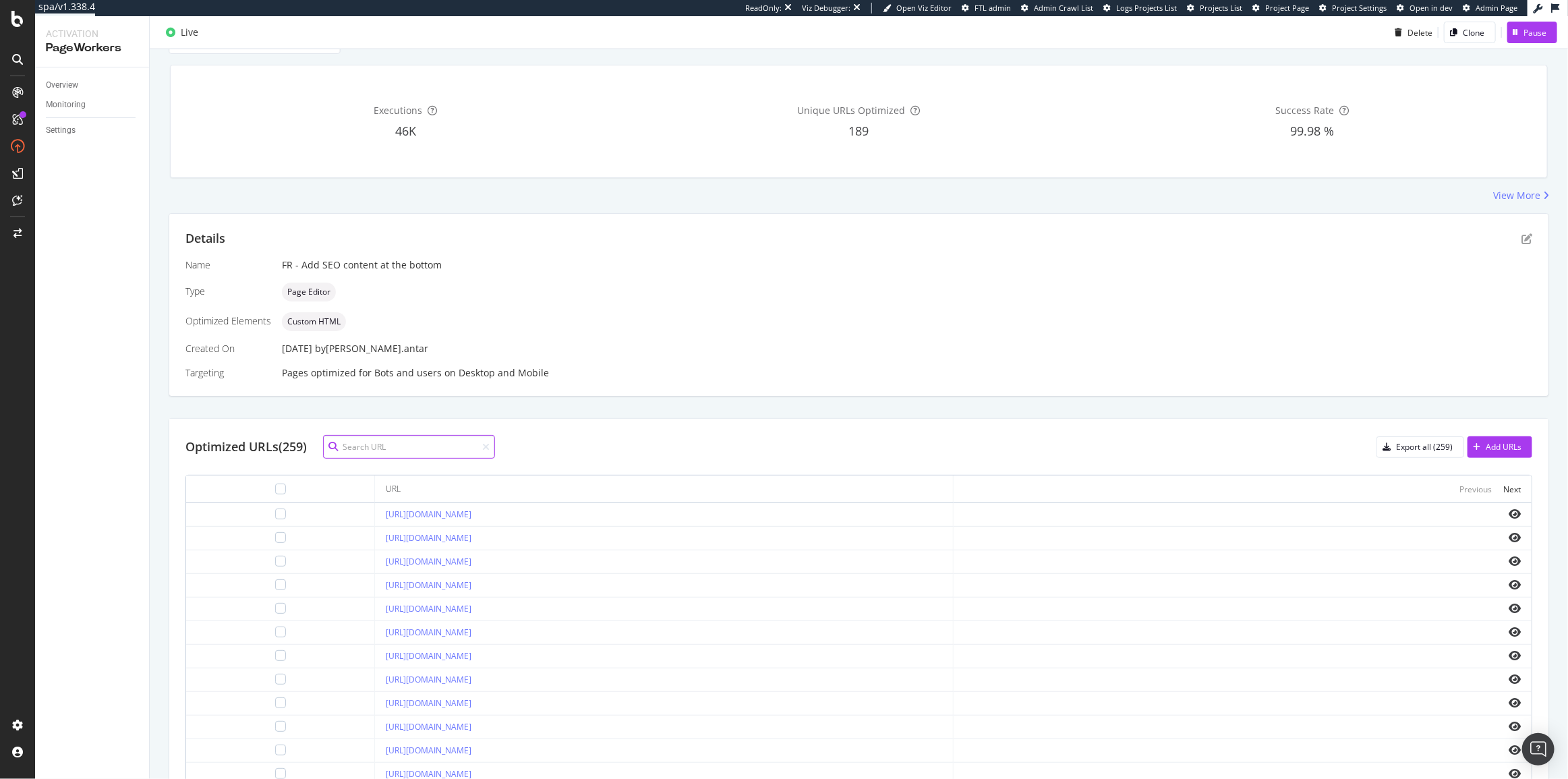
scroll to position [3, 0]
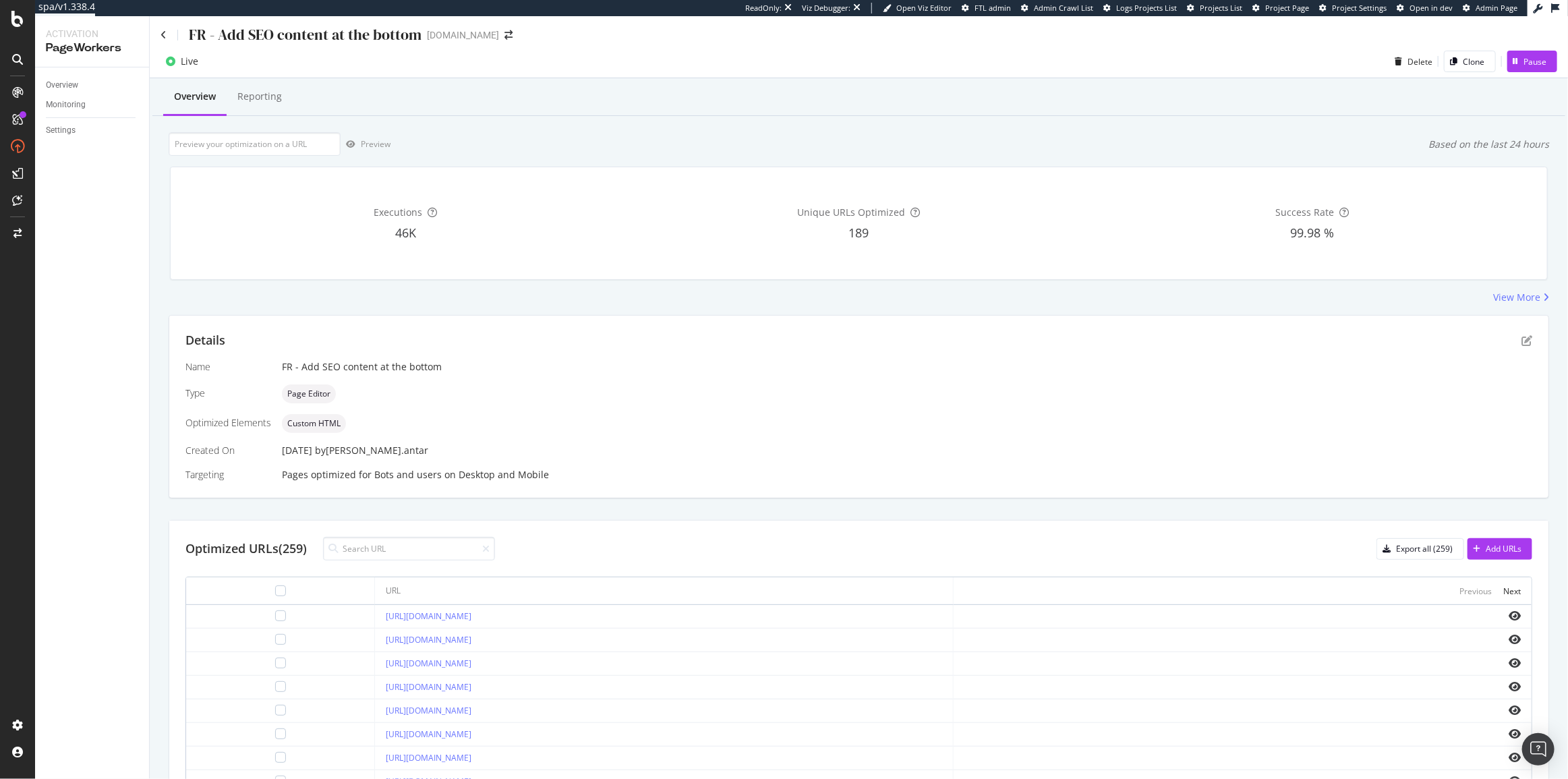
click at [979, 104] on div "Overview Reporting" at bounding box center [858, 98] width 1412 height 37
click at [981, 115] on div "Overview Reporting Preview Based on the last 24 hours Executions 46K Unique URL…" at bounding box center [858, 551] width 1418 height 946
